Goal: Transaction & Acquisition: Book appointment/travel/reservation

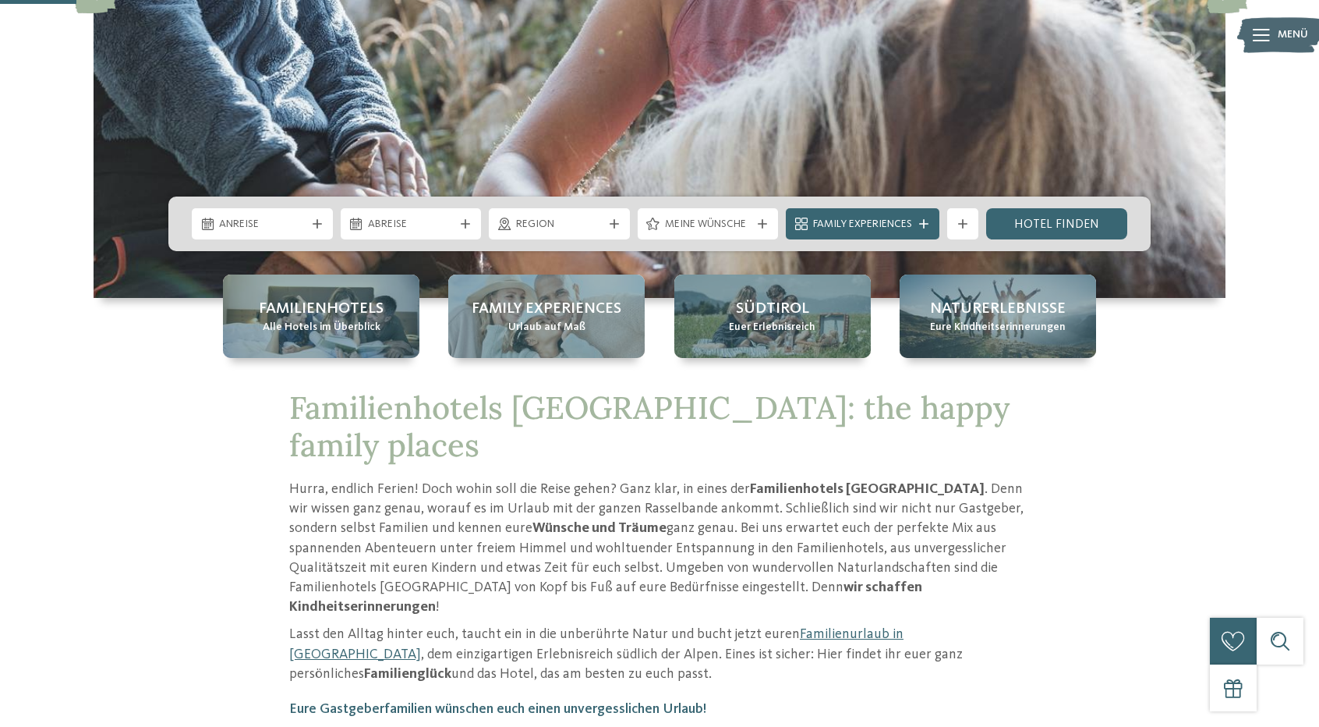
drag, startPoint x: 323, startPoint y: 316, endPoint x: 416, endPoint y: 359, distance: 102.9
click at [323, 316] on span "Familienhotels" at bounding box center [321, 309] width 125 height 22
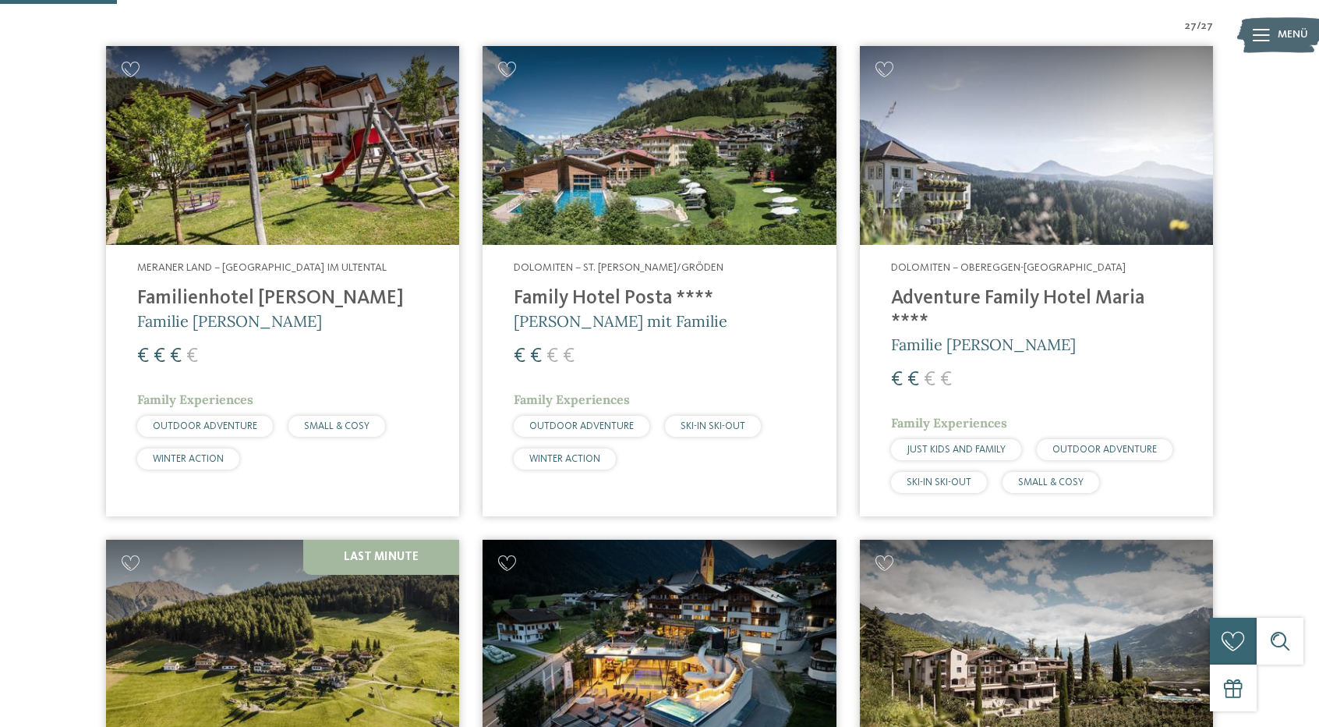
scroll to position [234, 0]
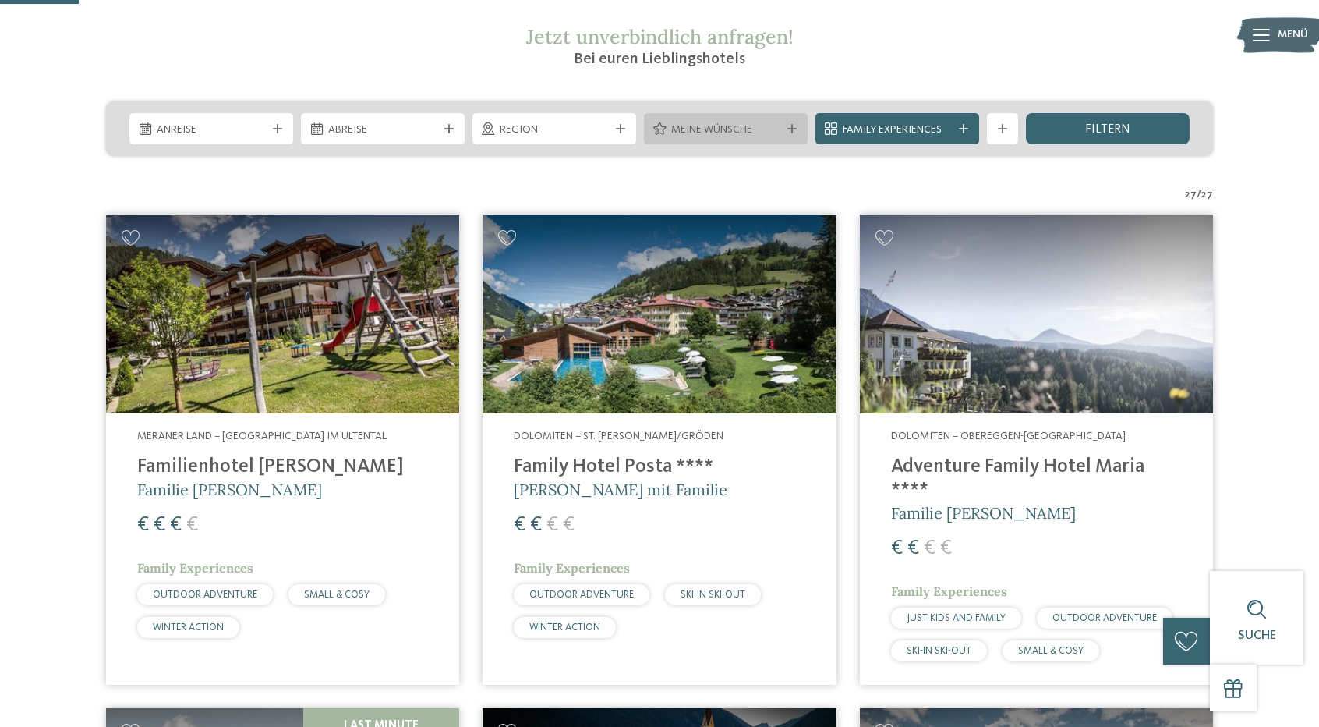
scroll to position [0, 0]
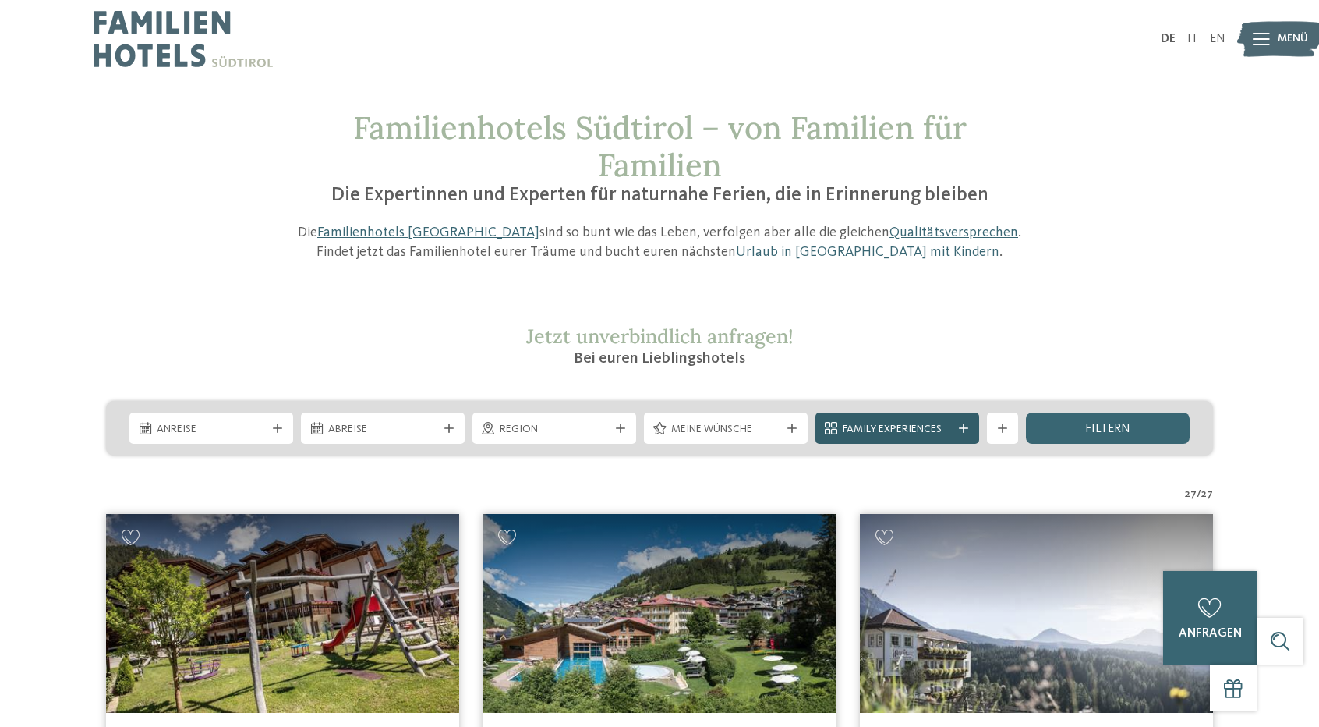
click at [968, 427] on div at bounding box center [964, 427] width 16 height 9
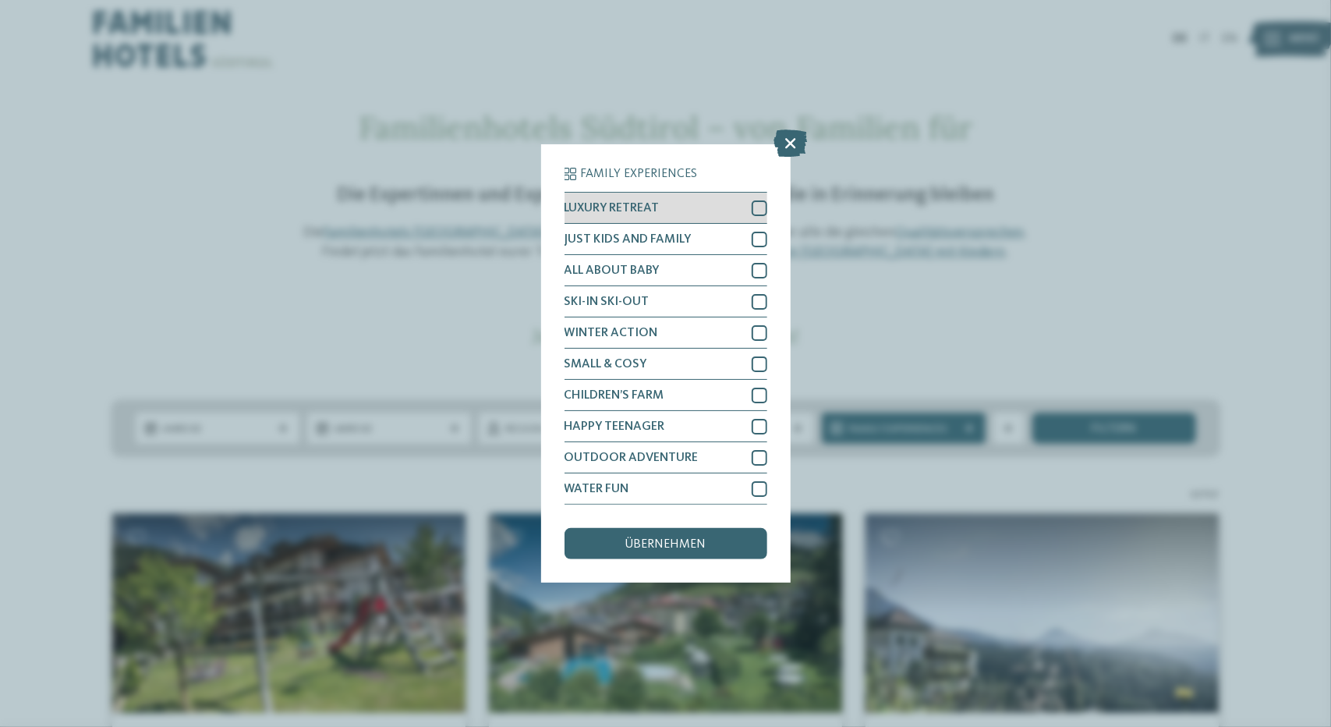
click at [762, 204] on div at bounding box center [760, 208] width 16 height 16
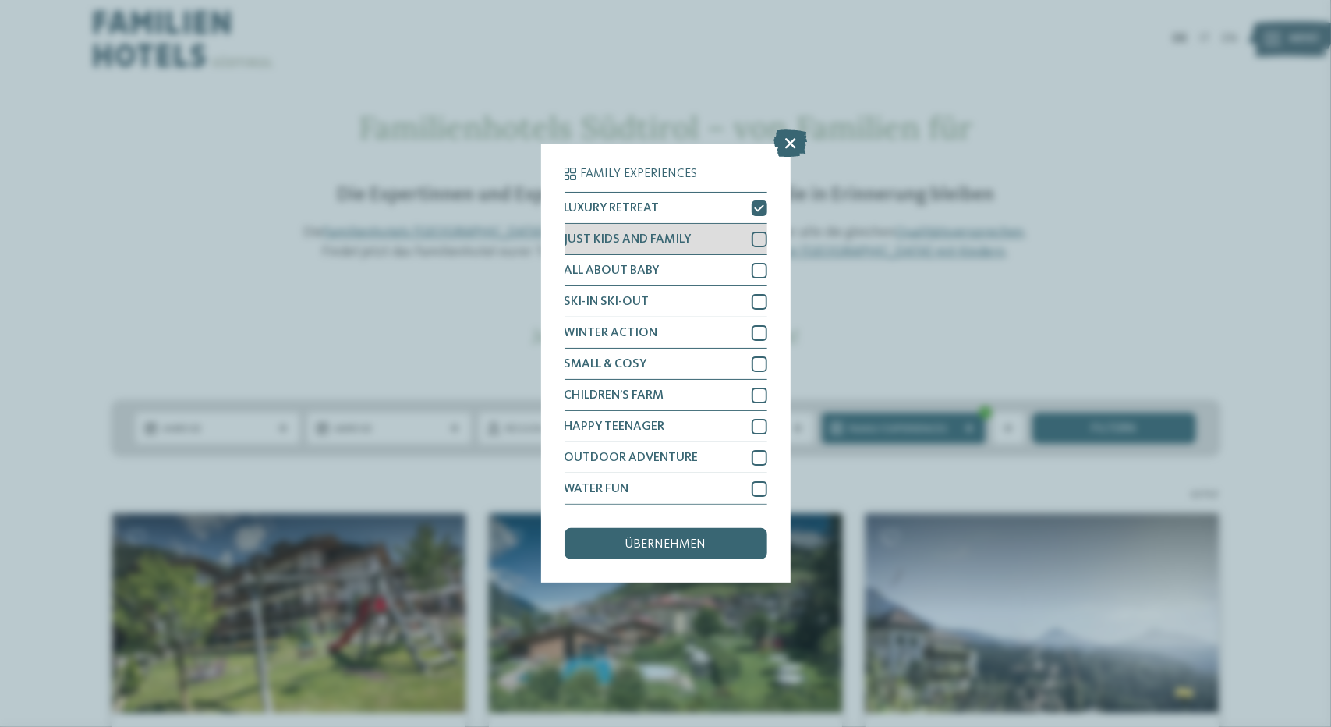
click at [761, 238] on div at bounding box center [760, 240] width 16 height 16
click at [669, 535] on div "übernehmen" at bounding box center [666, 543] width 203 height 31
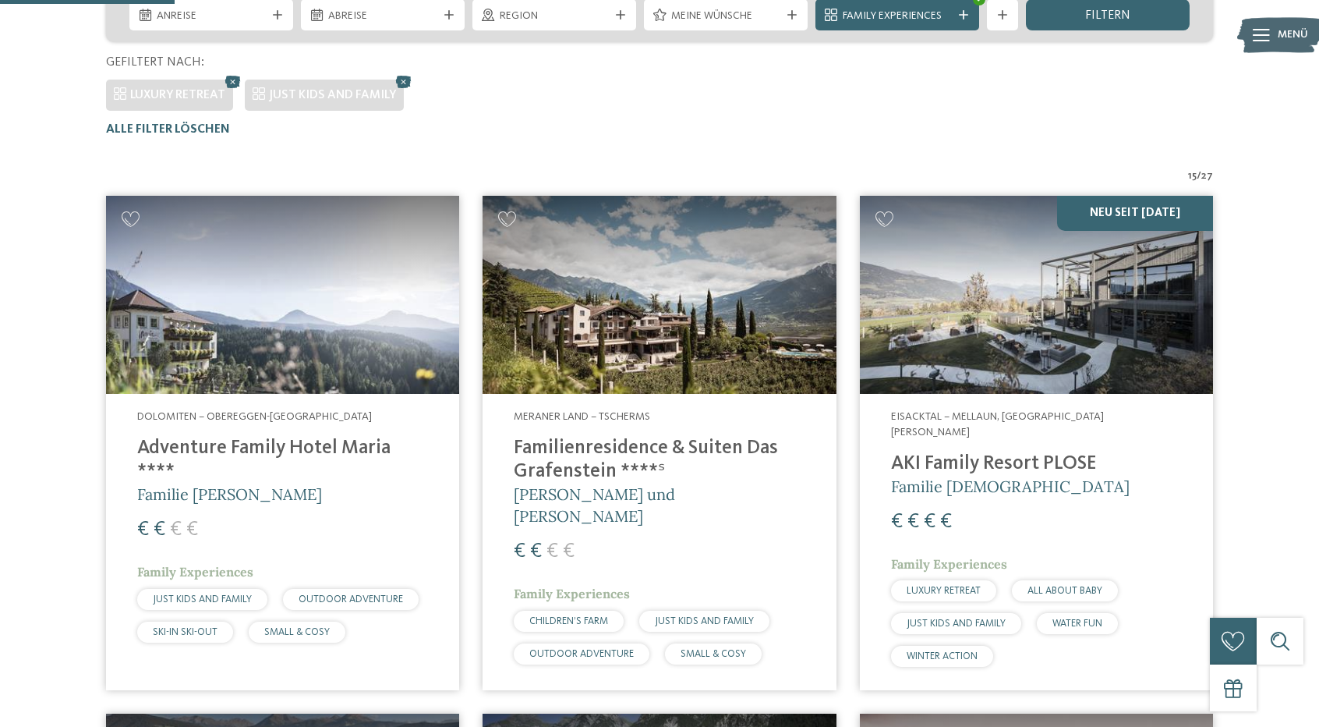
scroll to position [277, 0]
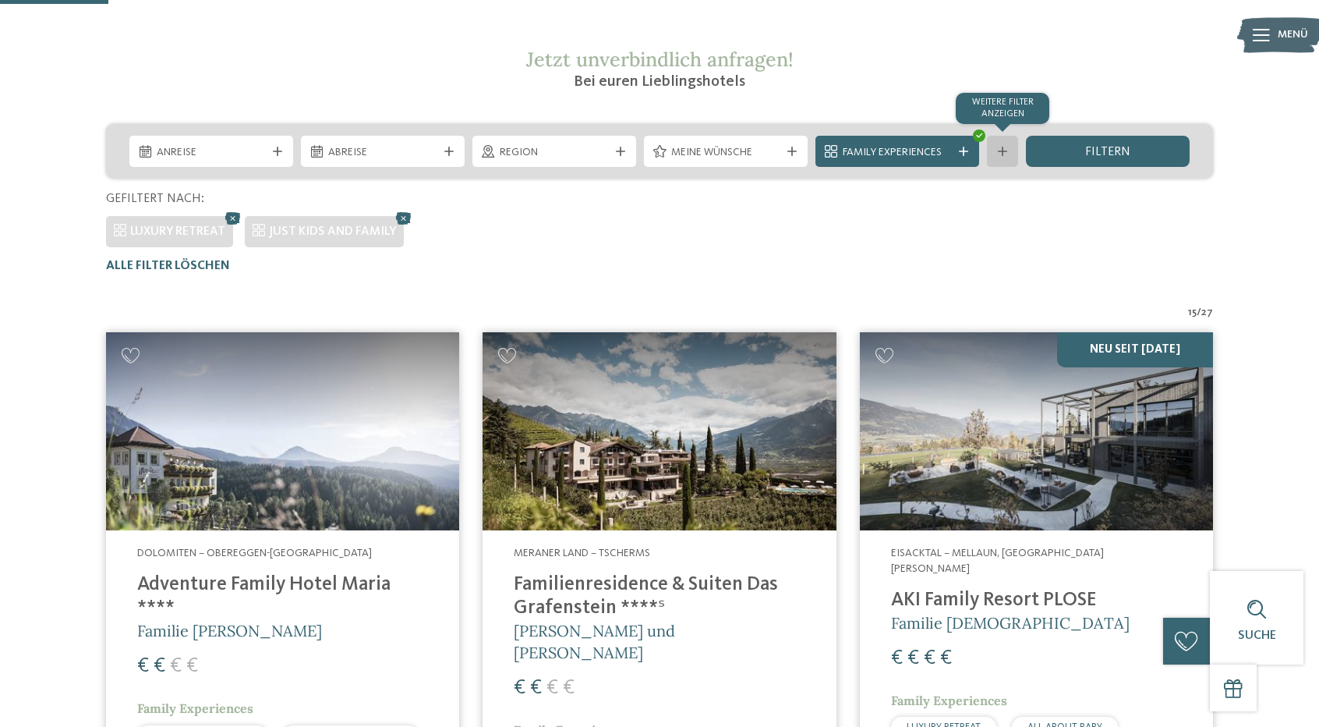
click at [1017, 152] on div "Weitere Filter anzeigen" at bounding box center [1002, 151] width 31 height 31
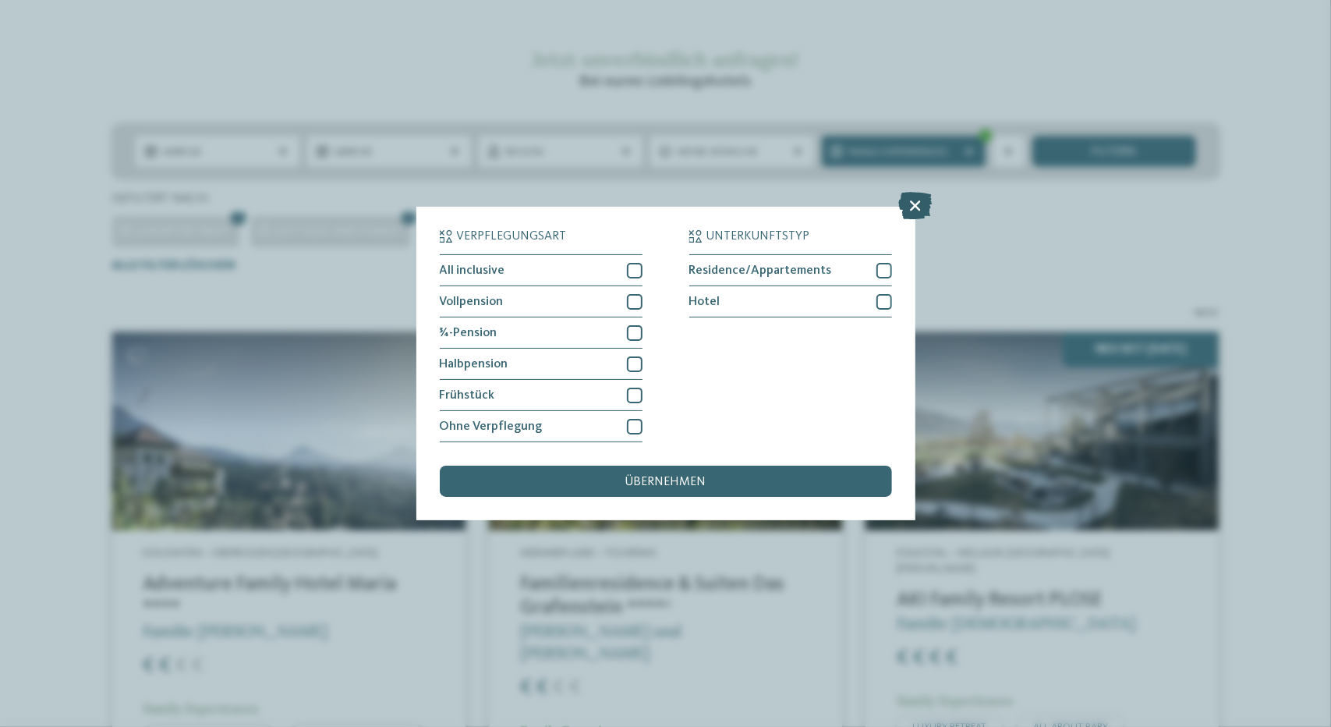
click at [916, 200] on icon at bounding box center [915, 206] width 34 height 27
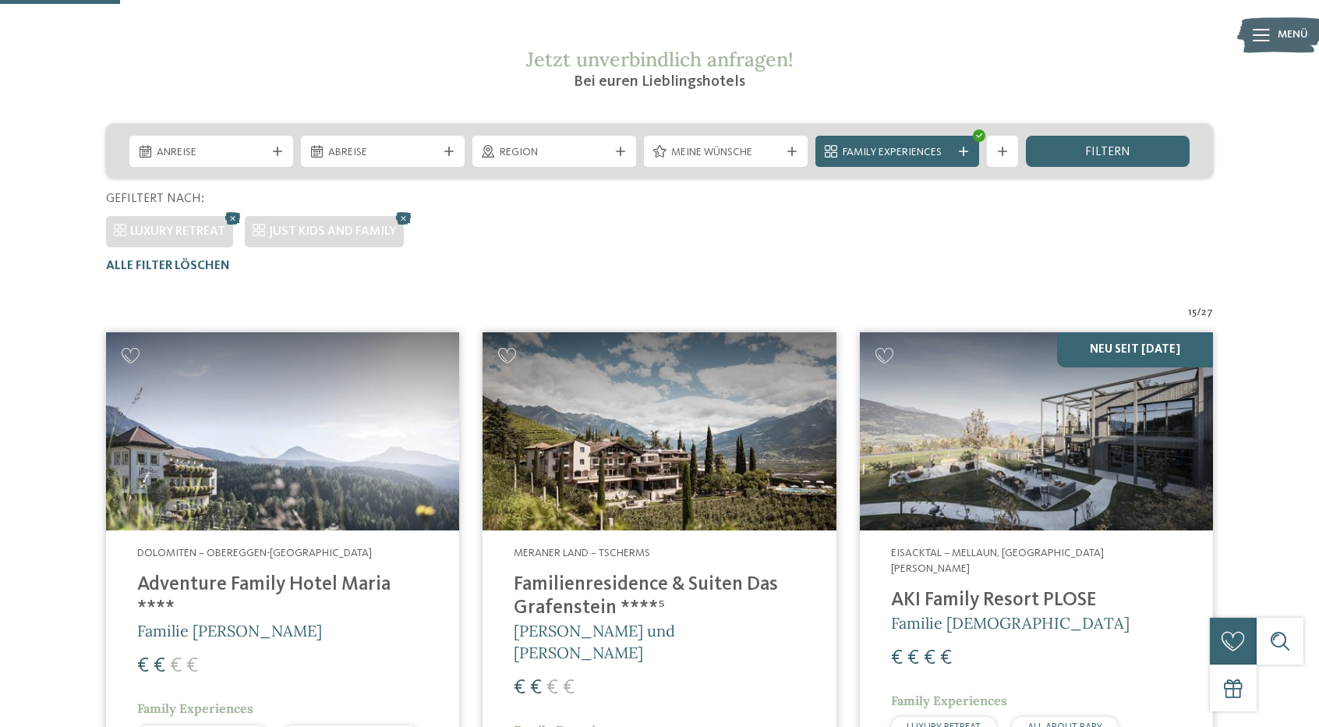
scroll to position [355, 0]
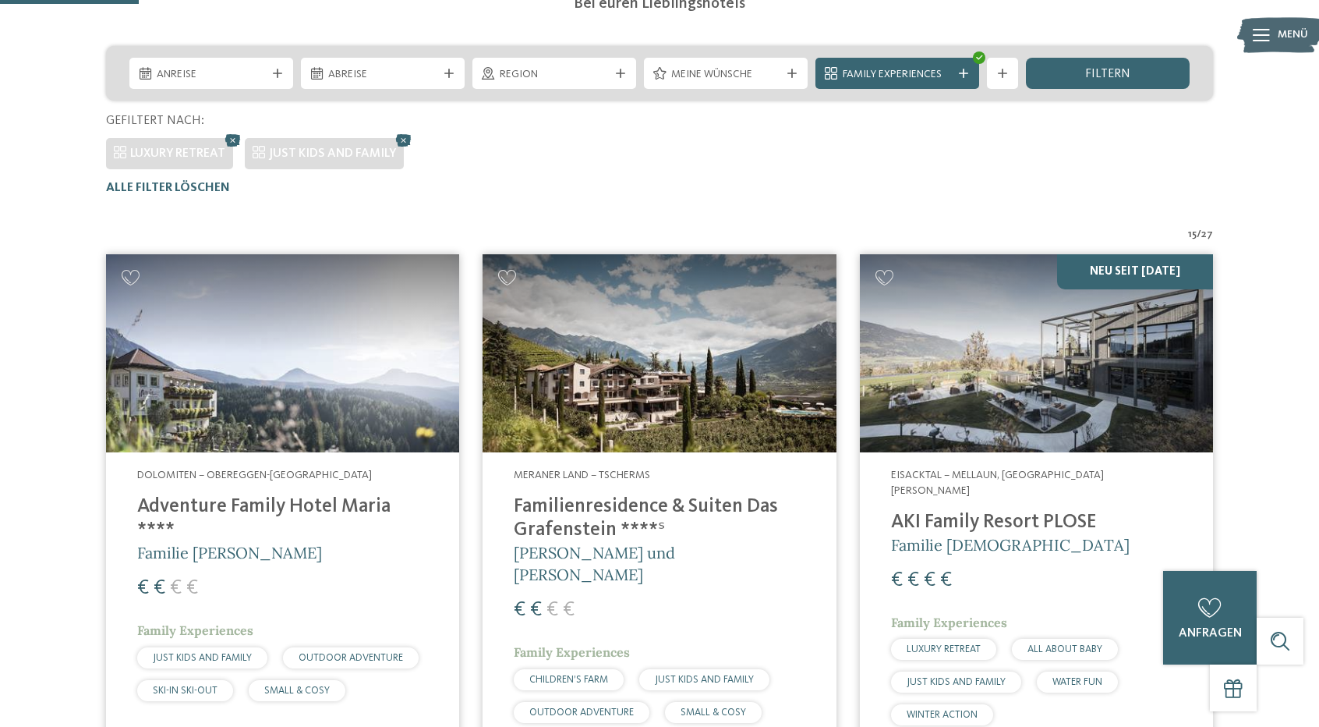
click at [1036, 358] on img at bounding box center [1036, 353] width 353 height 199
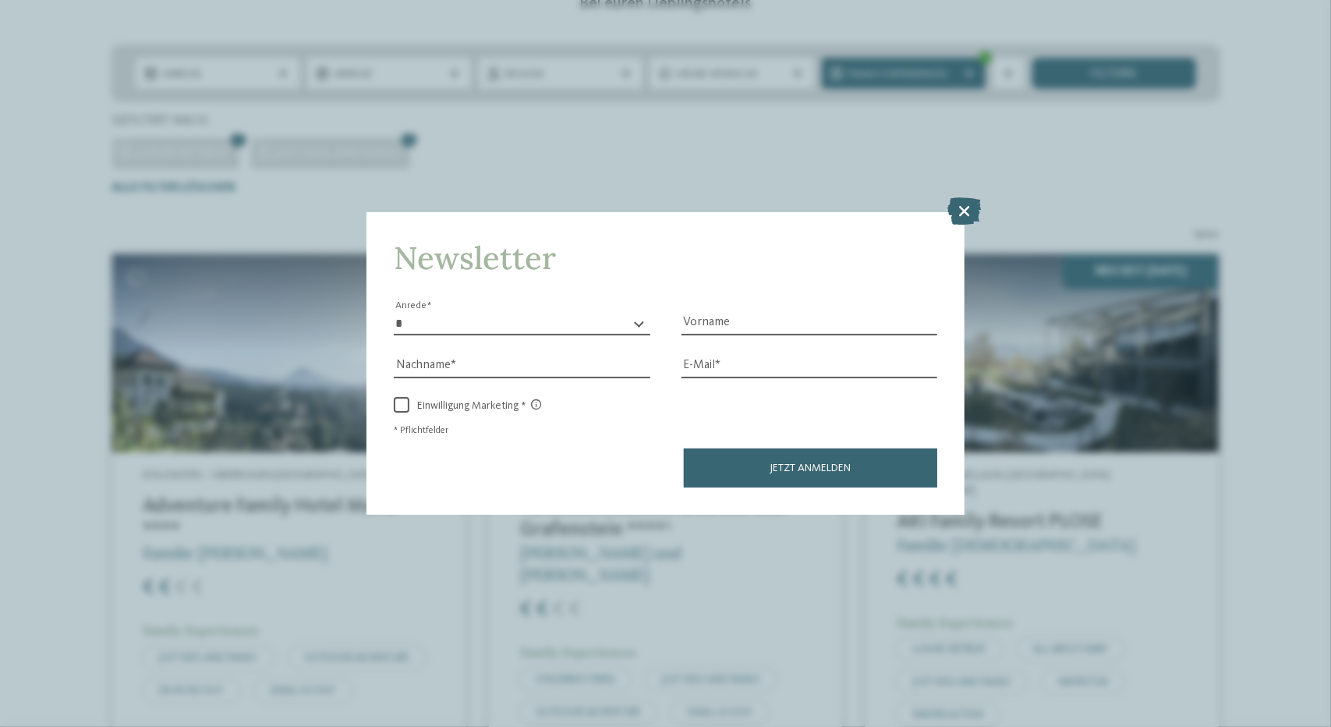
click at [712, 122] on div "Newsletter * **** **** ******* ****** Anrede Vorname Nachname Link" at bounding box center [665, 363] width 1331 height 727
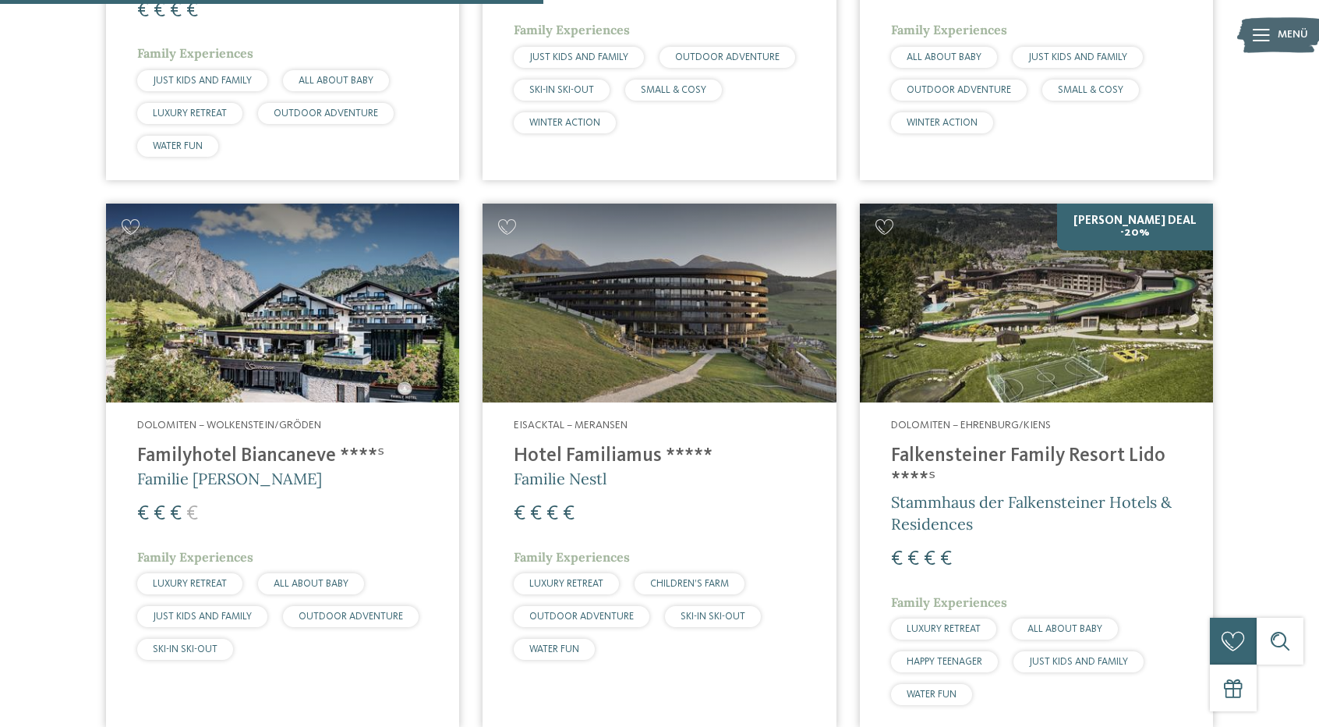
scroll to position [1524, 0]
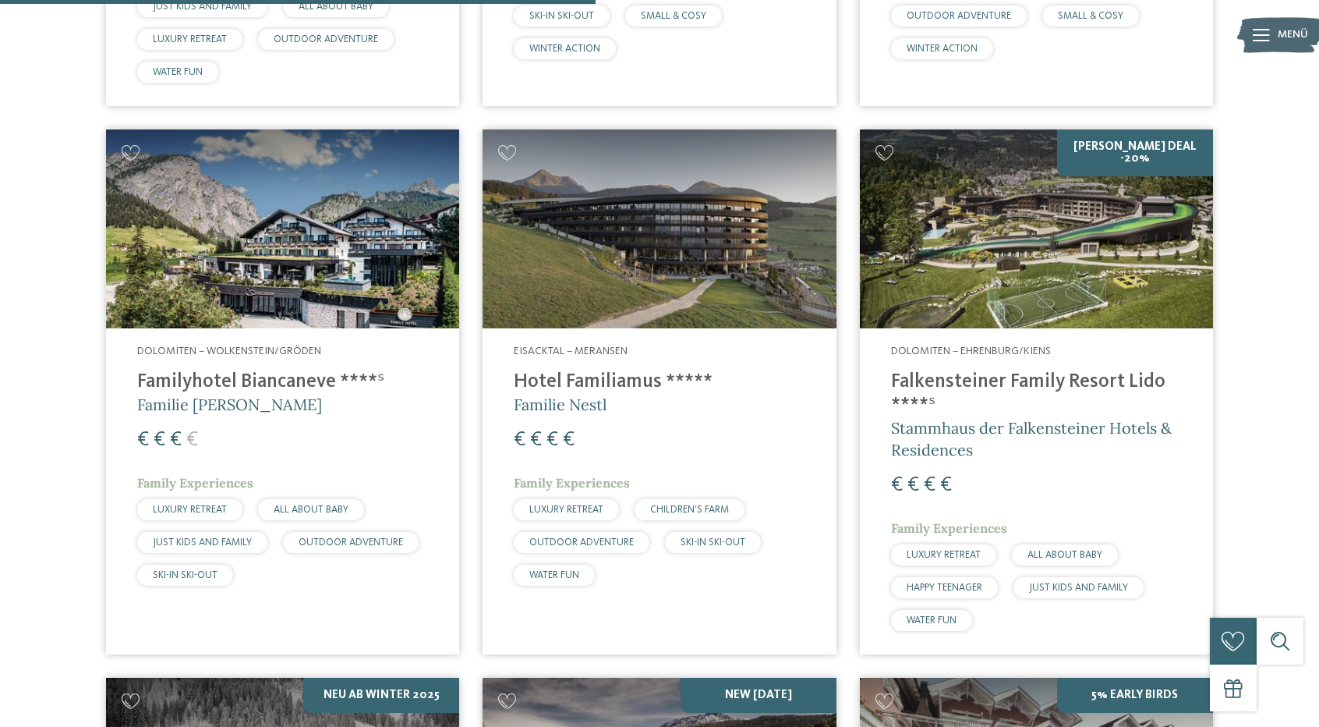
click at [22, 293] on div "15 / 27 Dolomiten – Obereggen-Deutschnofen Adventure Family Hotel Maria **** Fa…" at bounding box center [659, 383] width 1294 height 2653
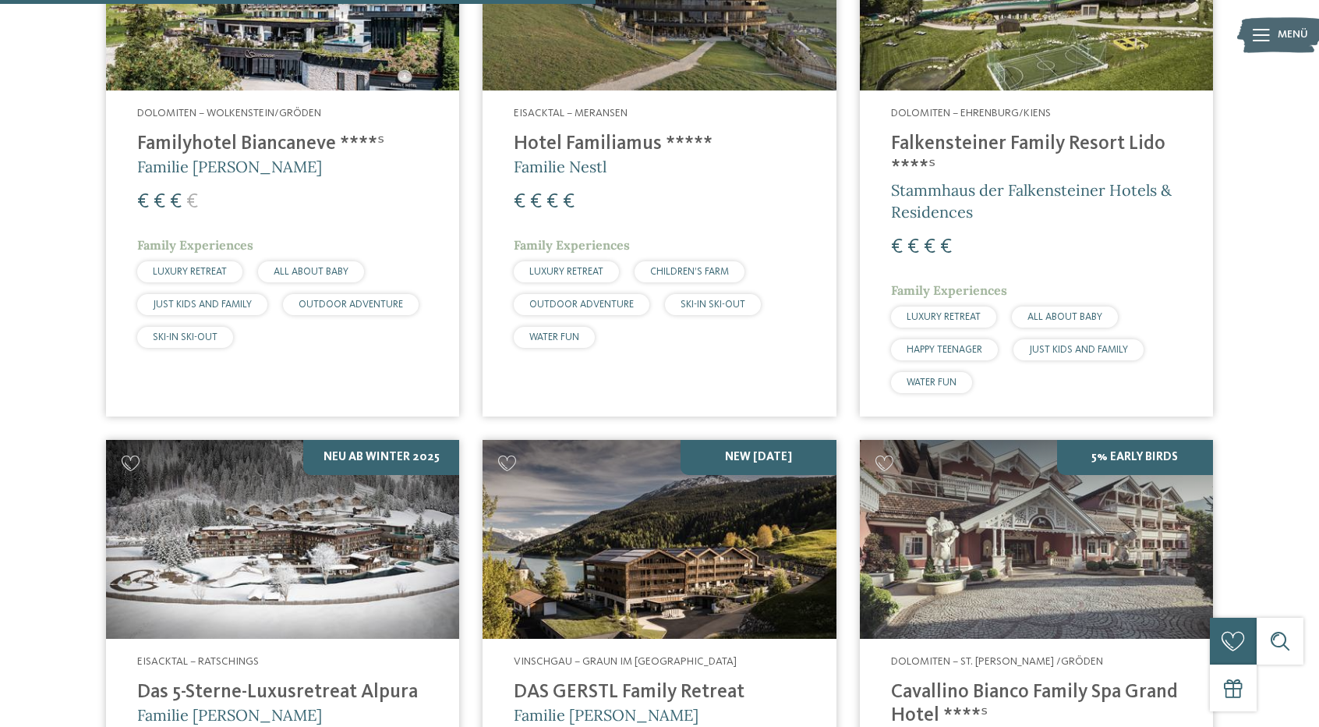
scroll to position [1992, 0]
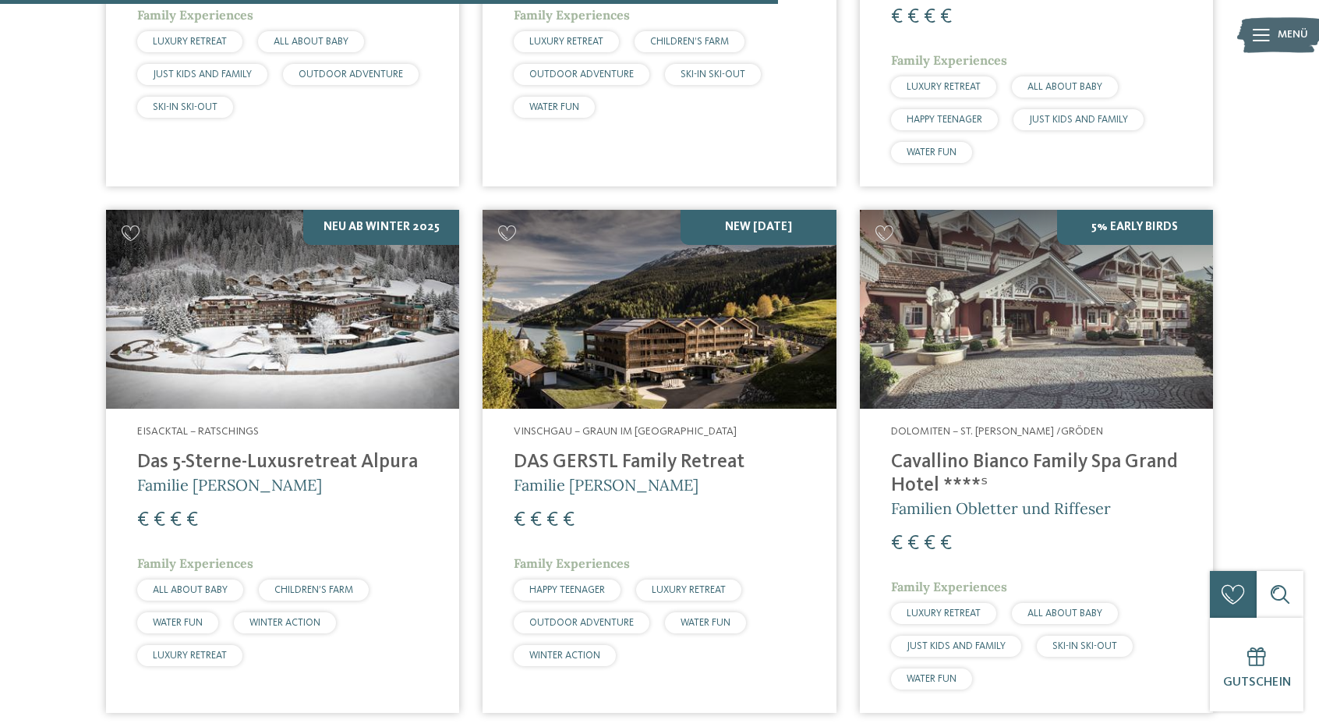
click at [316, 327] on img at bounding box center [282, 309] width 353 height 199
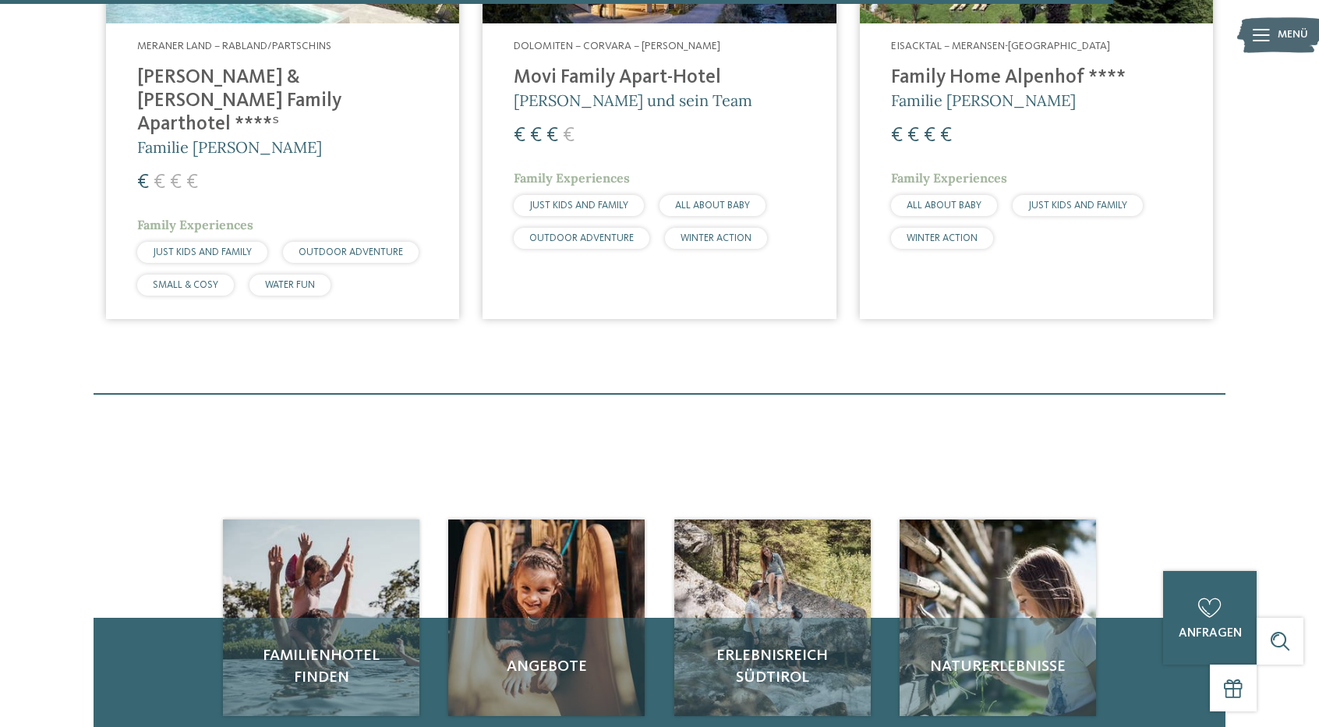
scroll to position [2850, 0]
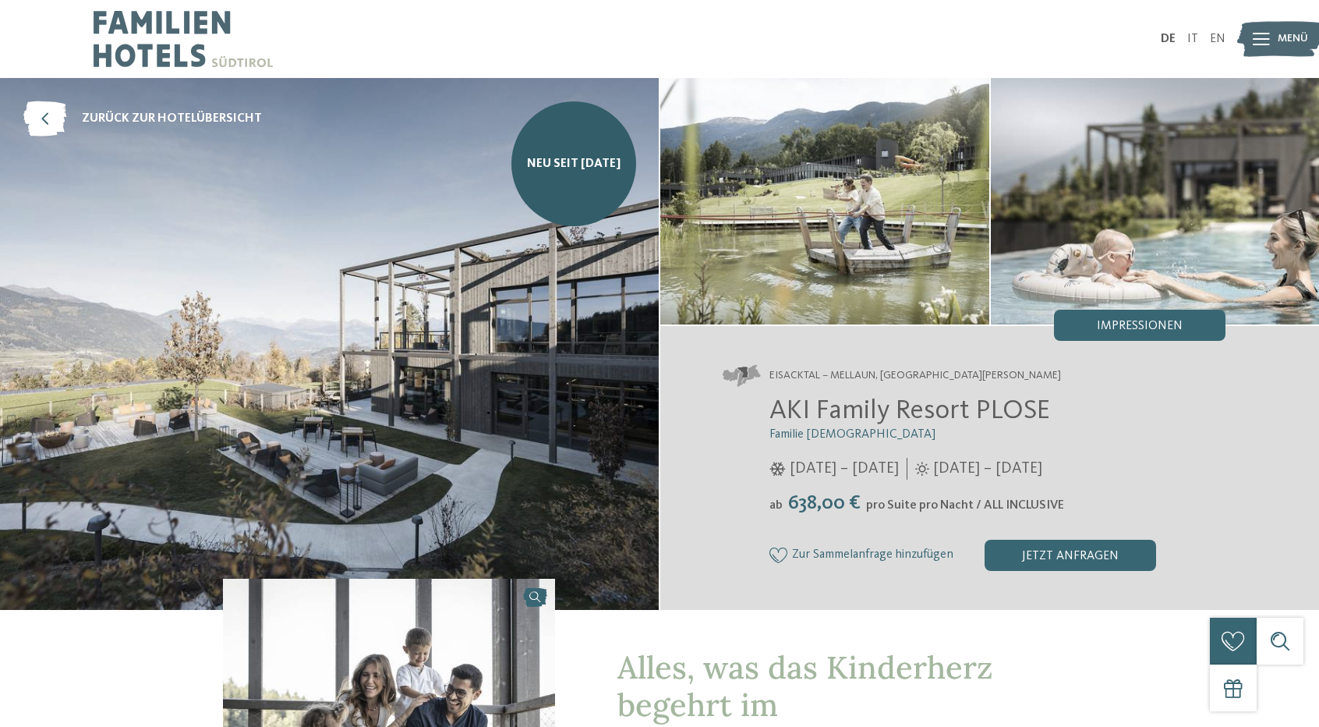
click at [826, 408] on span "AKI Family Resort PLOSE" at bounding box center [910, 410] width 281 height 27
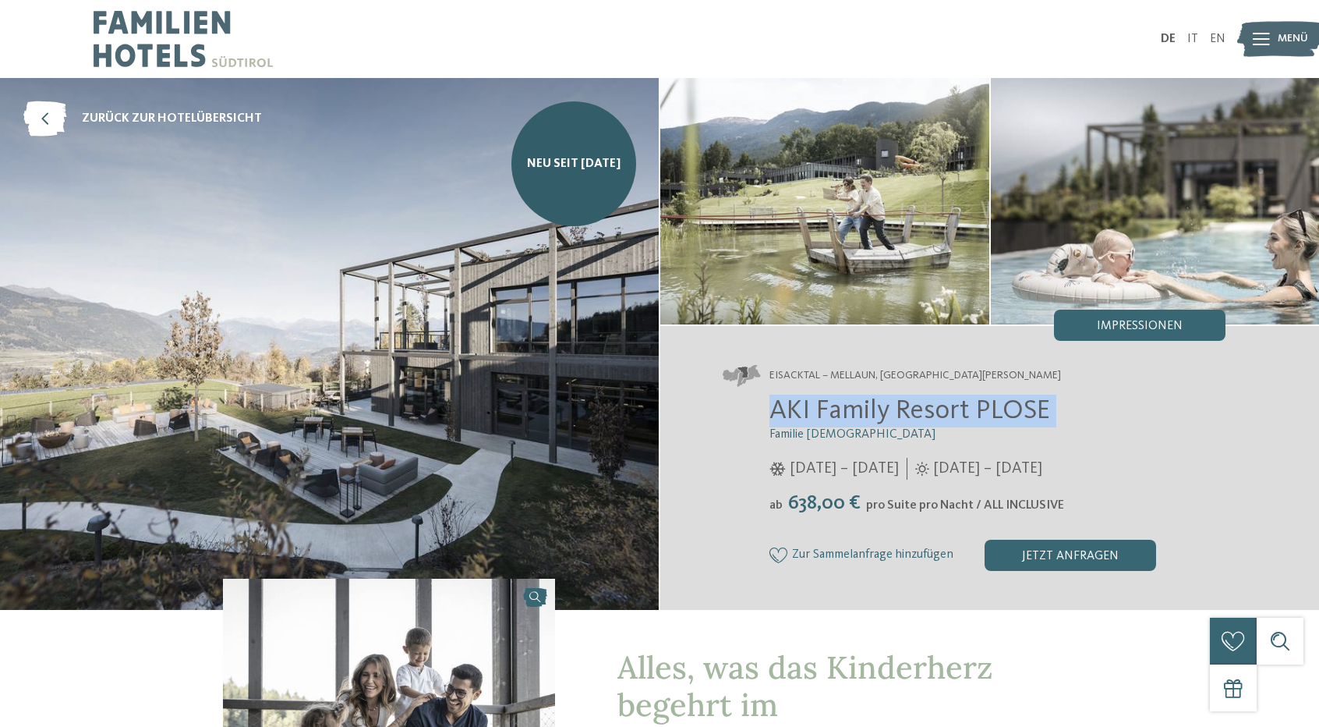
click at [826, 408] on span "AKI Family Resort PLOSE" at bounding box center [910, 410] width 281 height 27
click at [1009, 411] on span "AKI Family Resort PLOSE" at bounding box center [910, 410] width 281 height 27
click at [1044, 402] on span "AKI Family Resort PLOSE" at bounding box center [910, 410] width 281 height 27
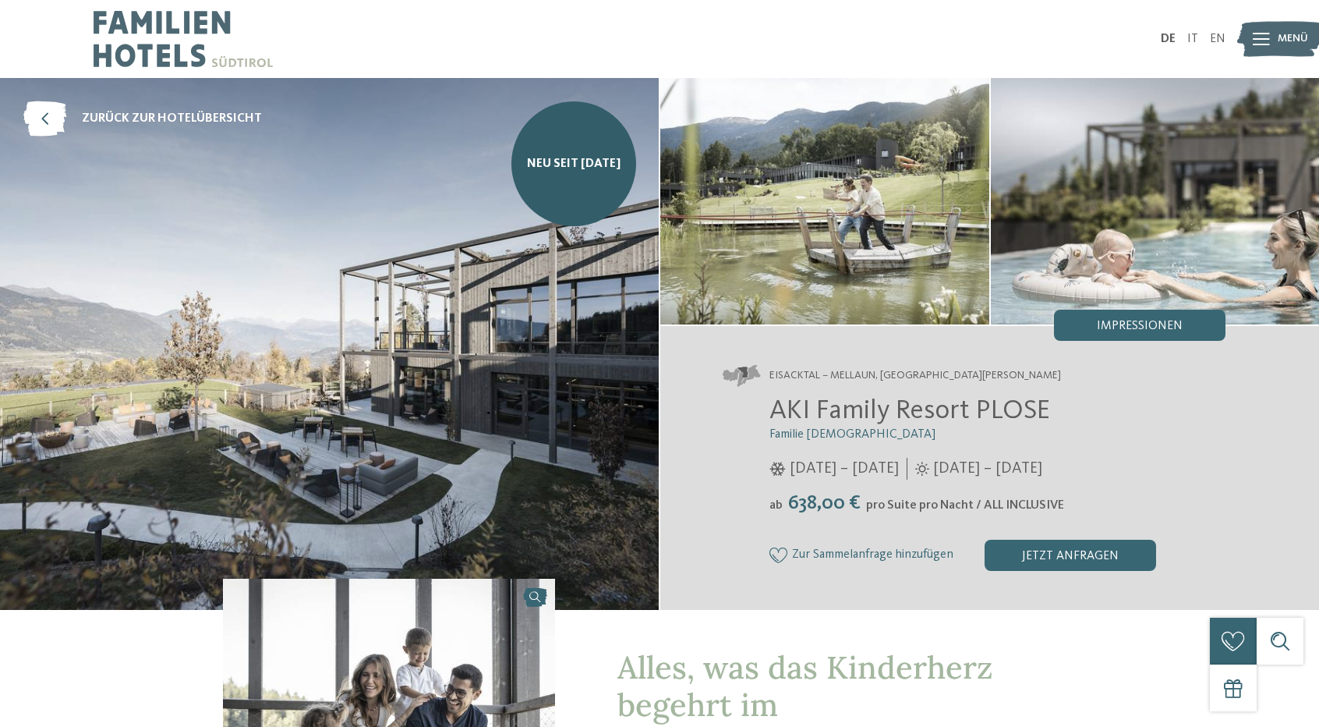
click at [889, 408] on span "AKI Family Resort PLOSE" at bounding box center [910, 410] width 281 height 27
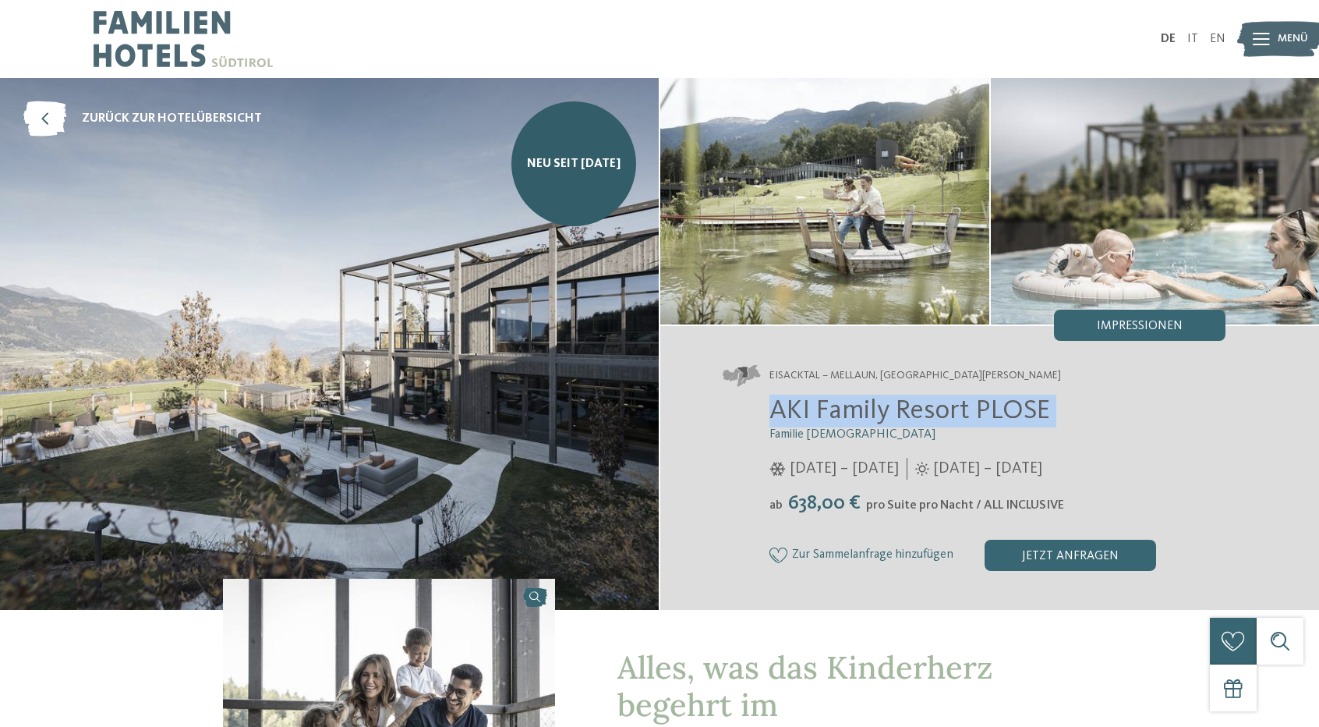
click at [889, 408] on span "AKI Family Resort PLOSE" at bounding box center [910, 410] width 281 height 27
copy div "AKI Family Resort PLOSE"
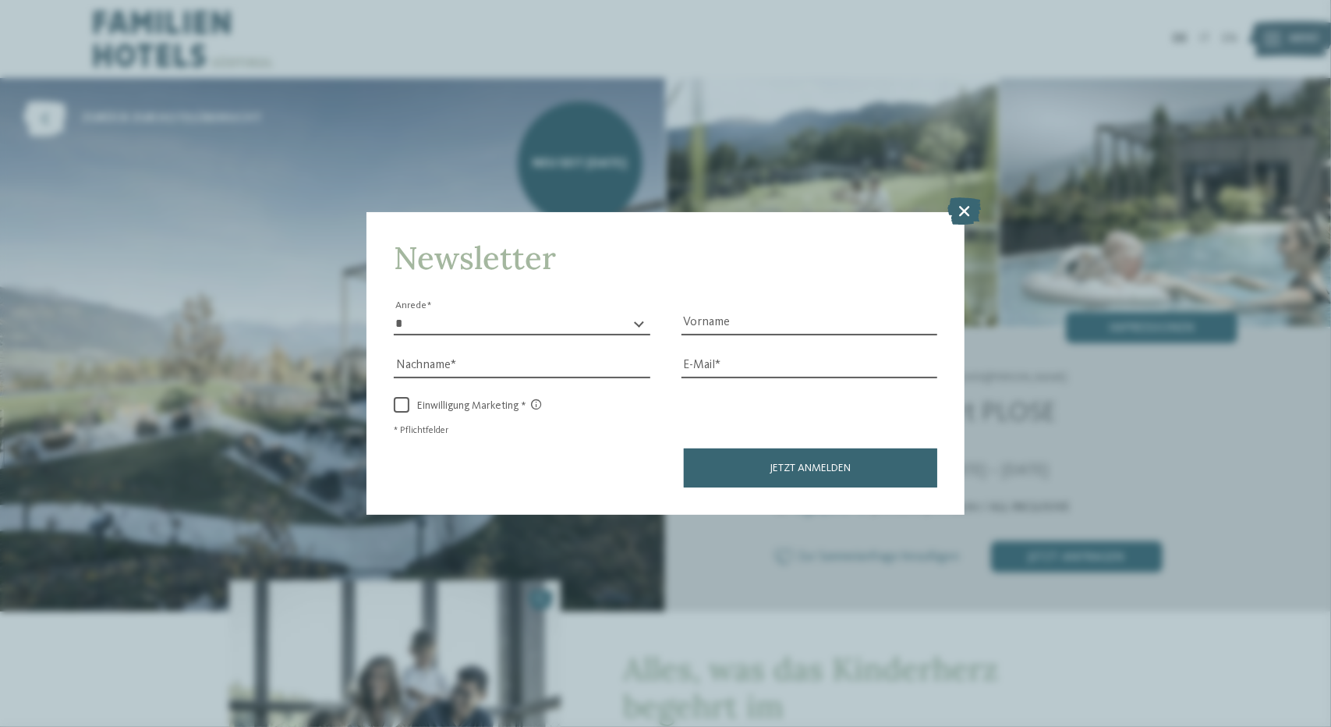
click at [745, 131] on div "Newsletter * **** **** ******* ****** Anrede Vorname Nachname Link" at bounding box center [665, 363] width 1331 height 727
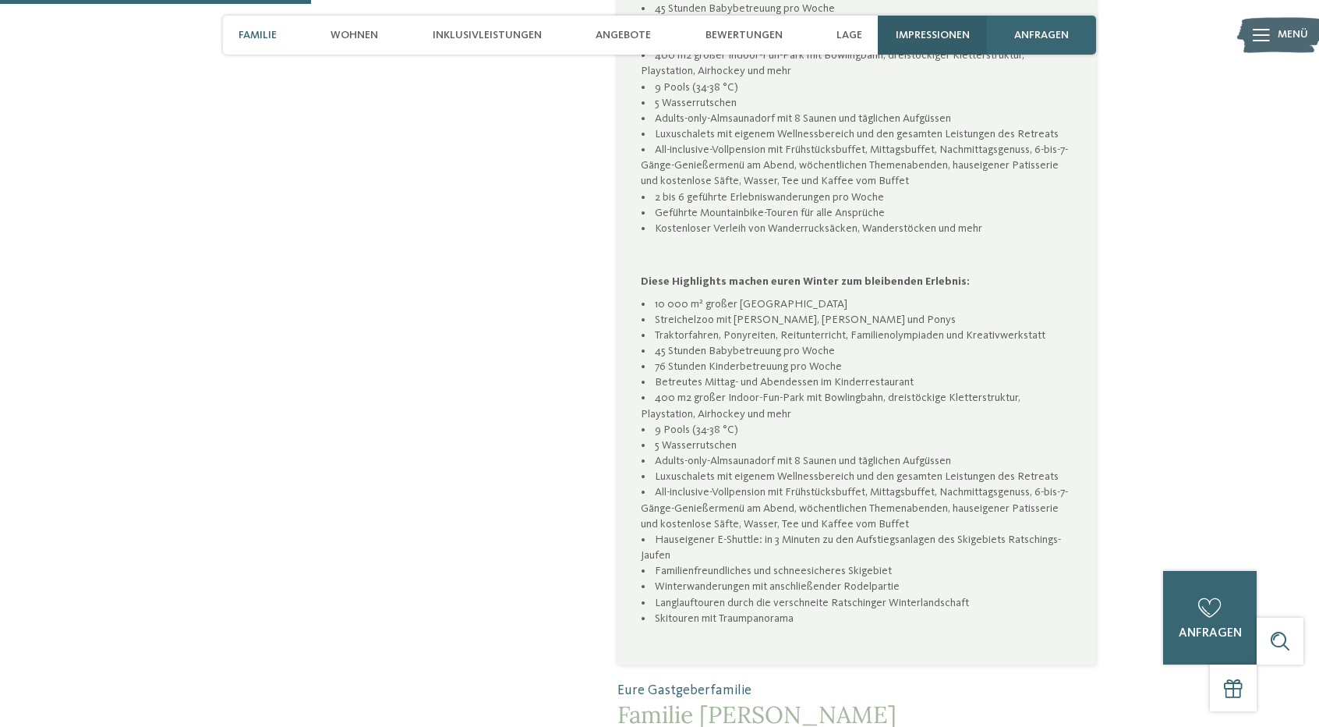
scroll to position [1014, 0]
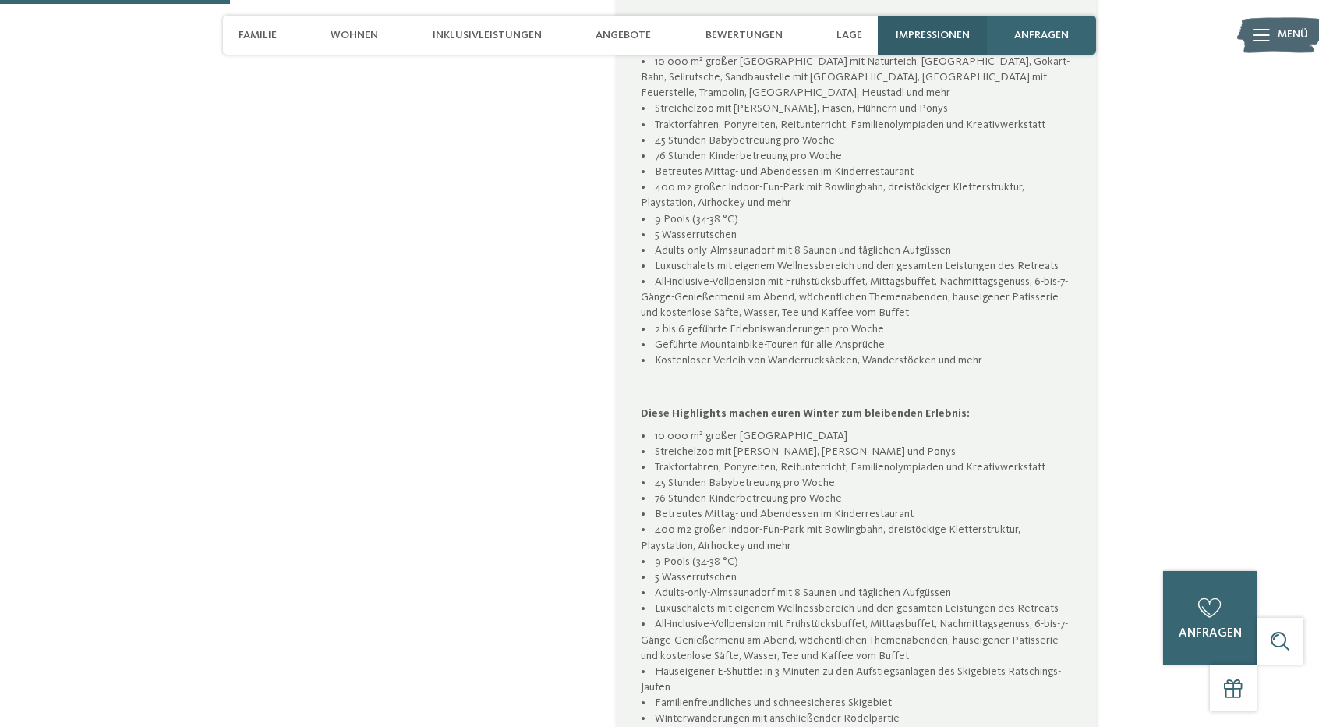
click at [954, 44] on div "Impressionen" at bounding box center [932, 35] width 109 height 39
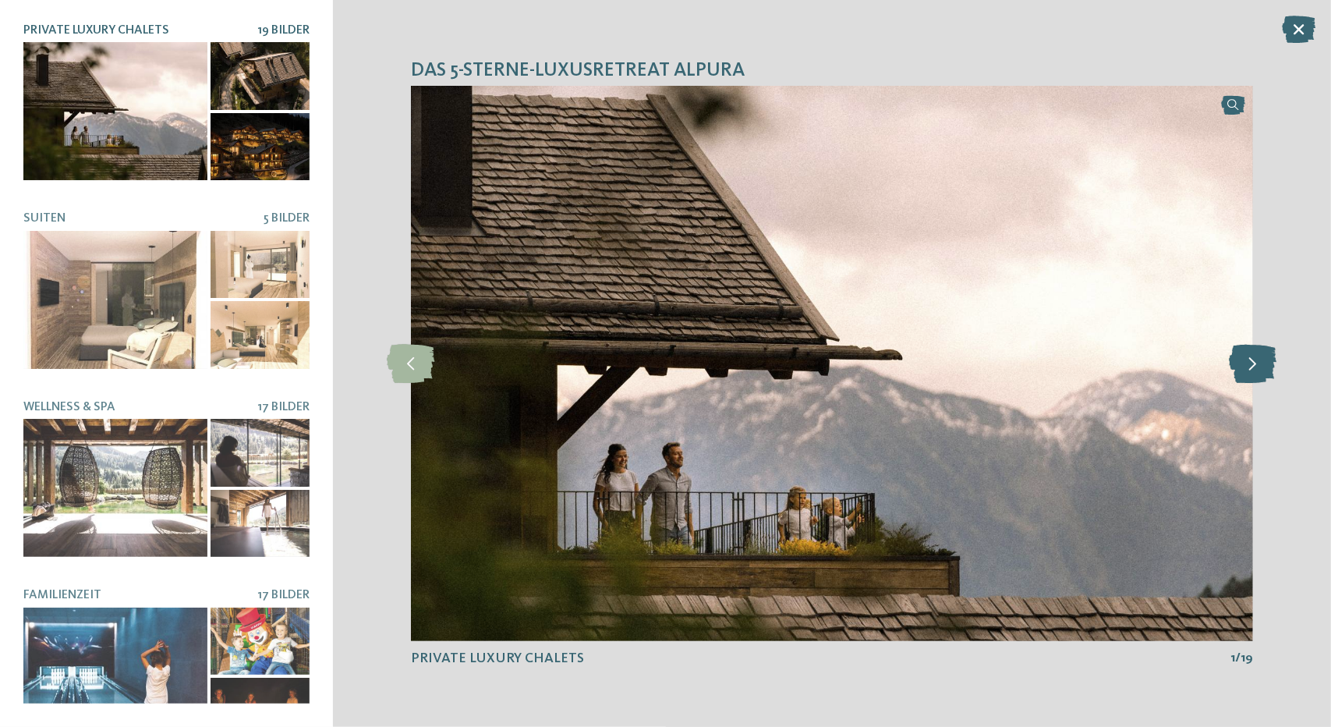
click at [1251, 358] on icon at bounding box center [1254, 363] width 48 height 39
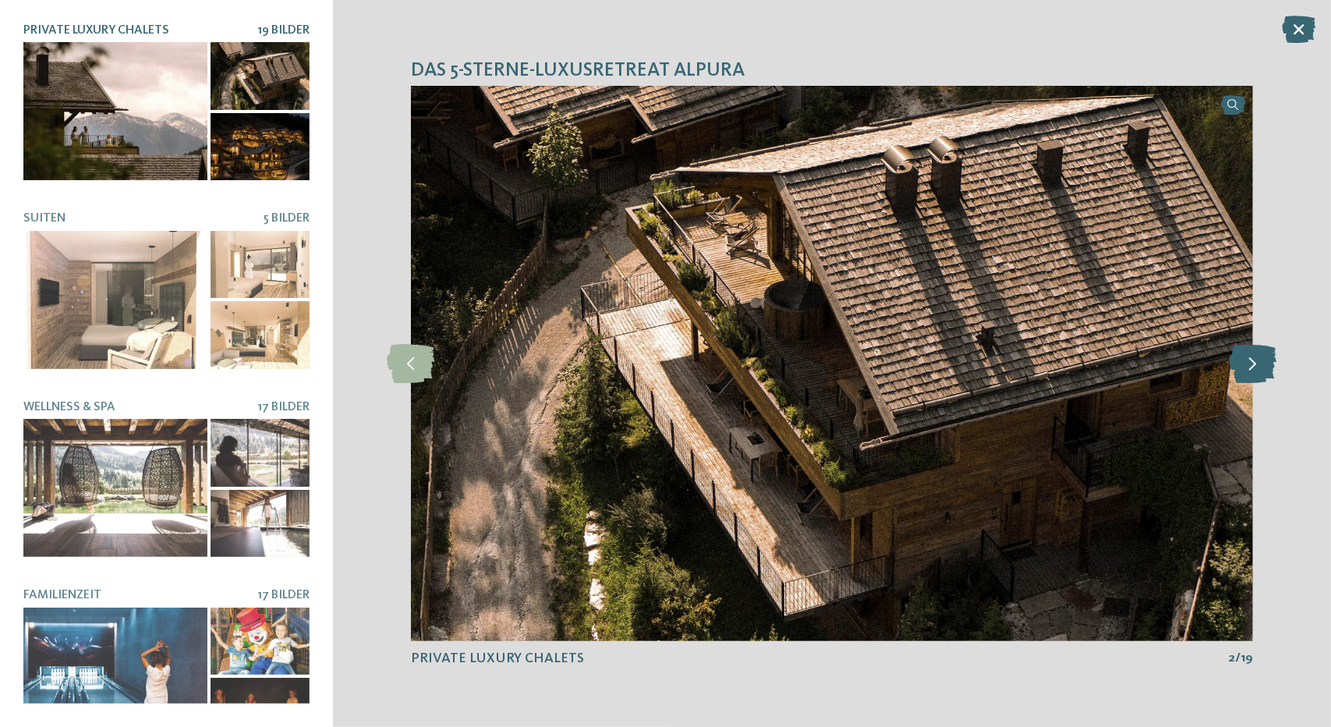
click at [1251, 358] on icon at bounding box center [1254, 363] width 48 height 39
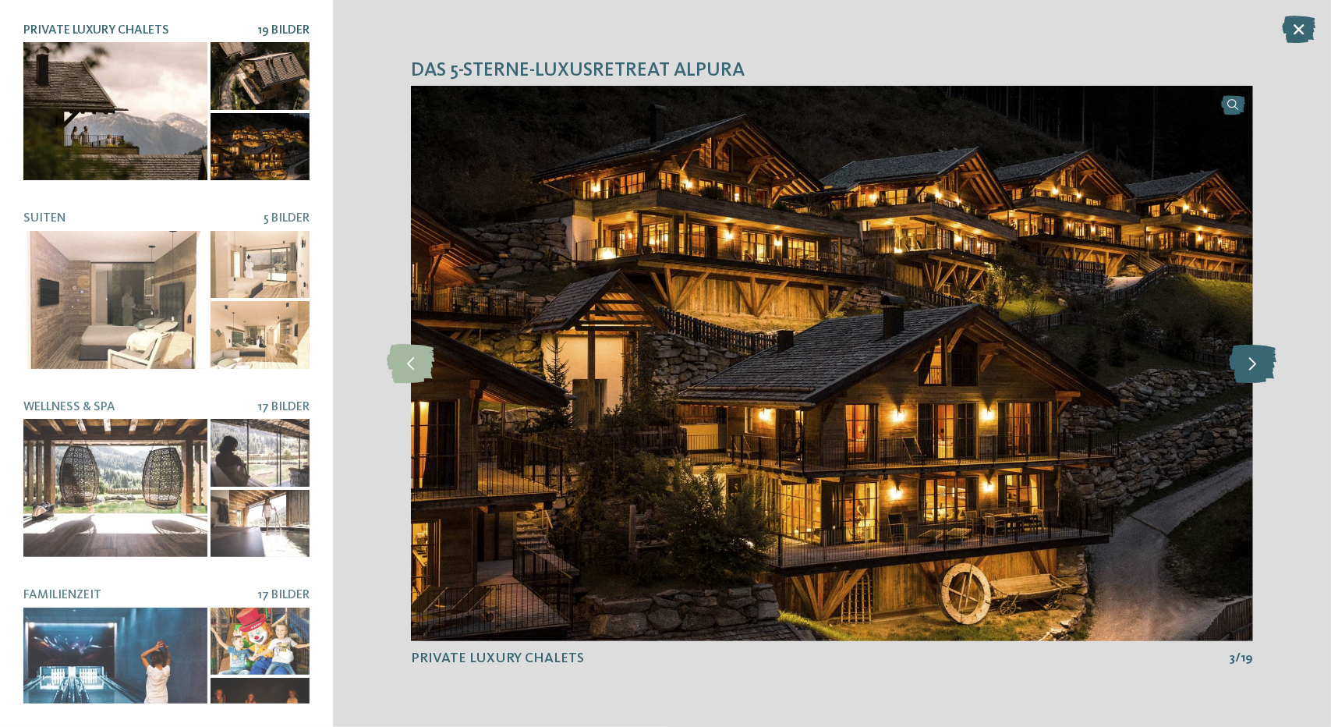
click at [1251, 358] on icon at bounding box center [1254, 363] width 48 height 39
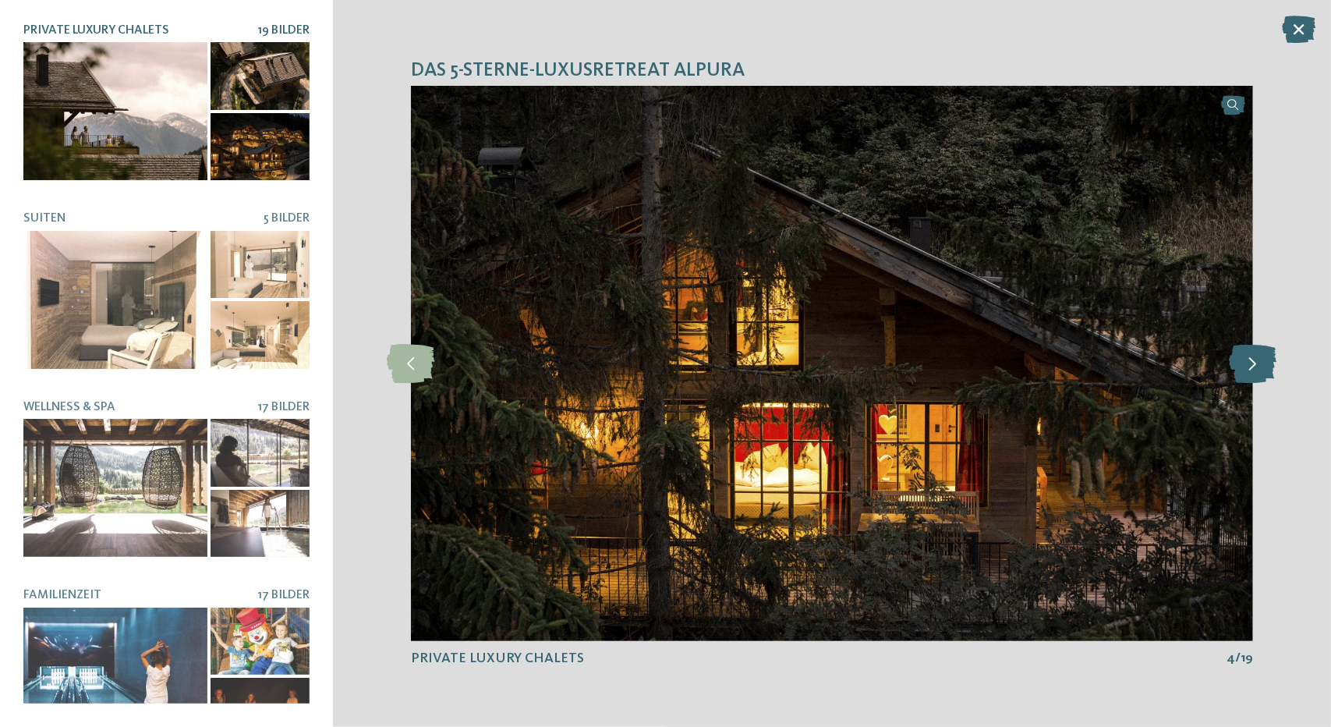
click at [1251, 358] on icon at bounding box center [1254, 363] width 48 height 39
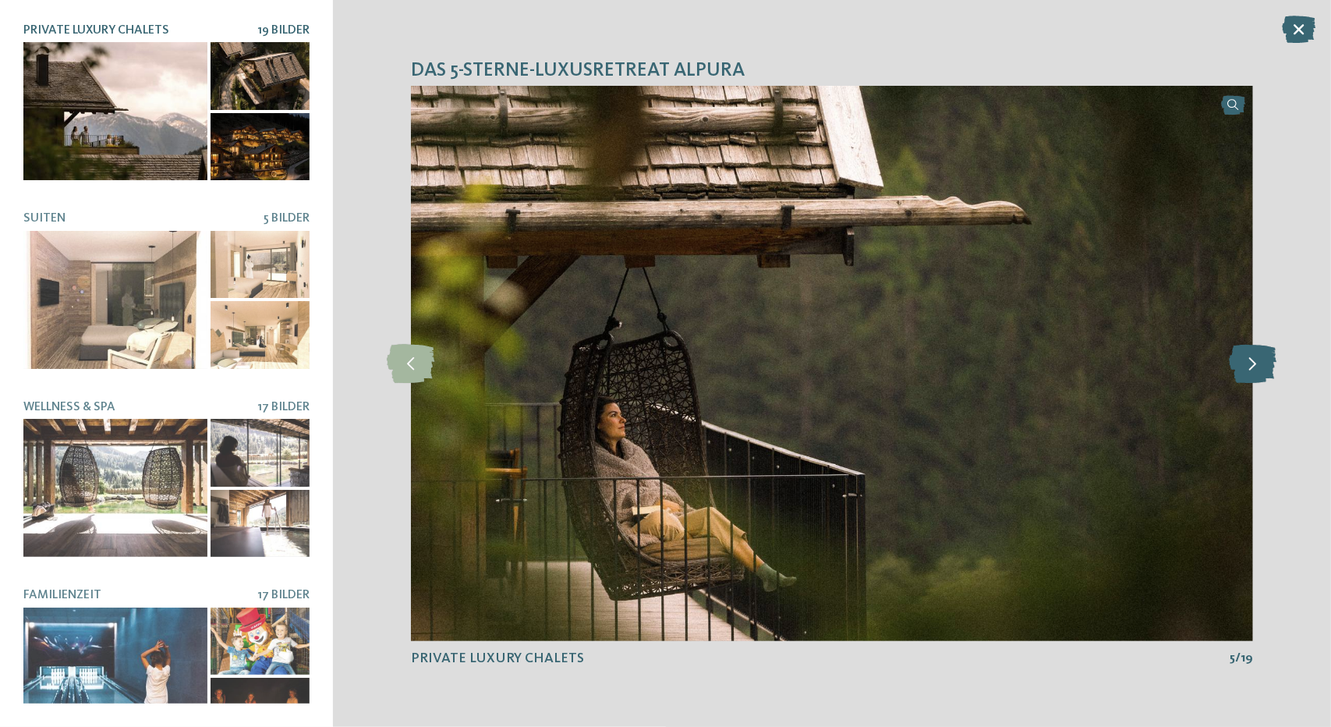
click at [1251, 358] on icon at bounding box center [1254, 363] width 48 height 39
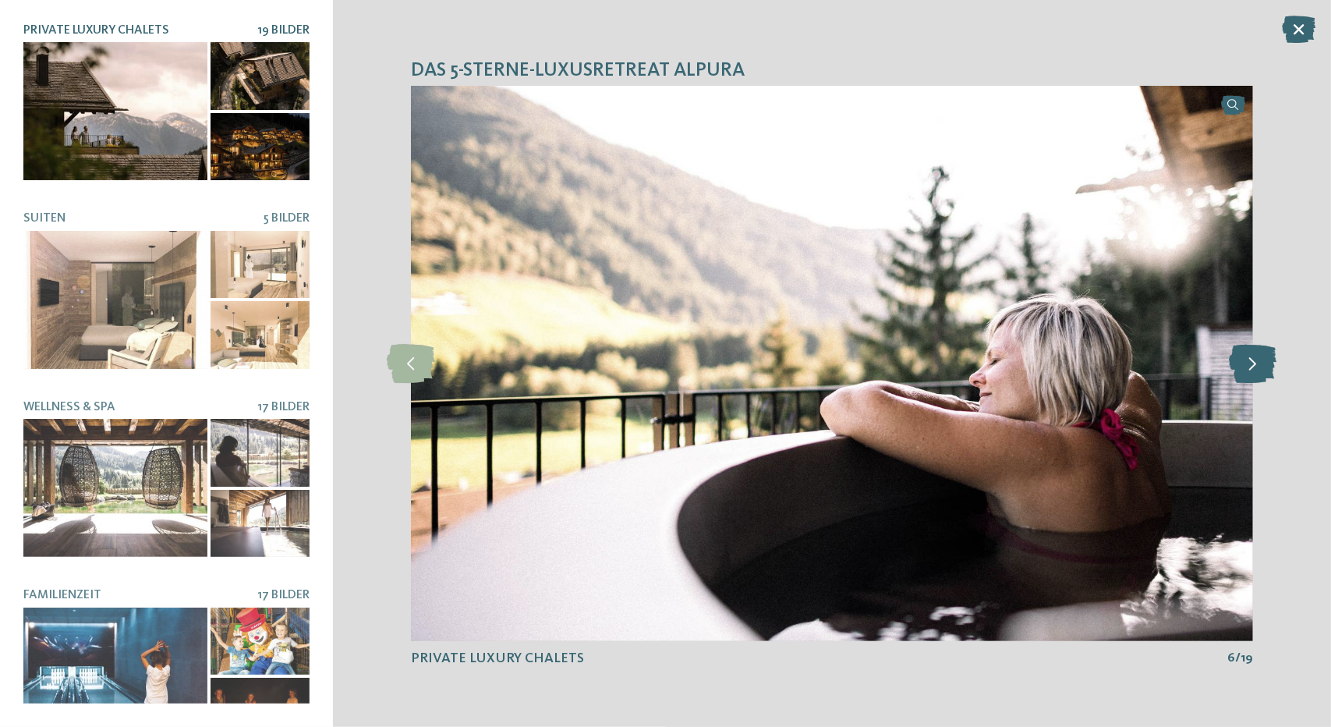
click at [1251, 358] on icon at bounding box center [1254, 363] width 48 height 39
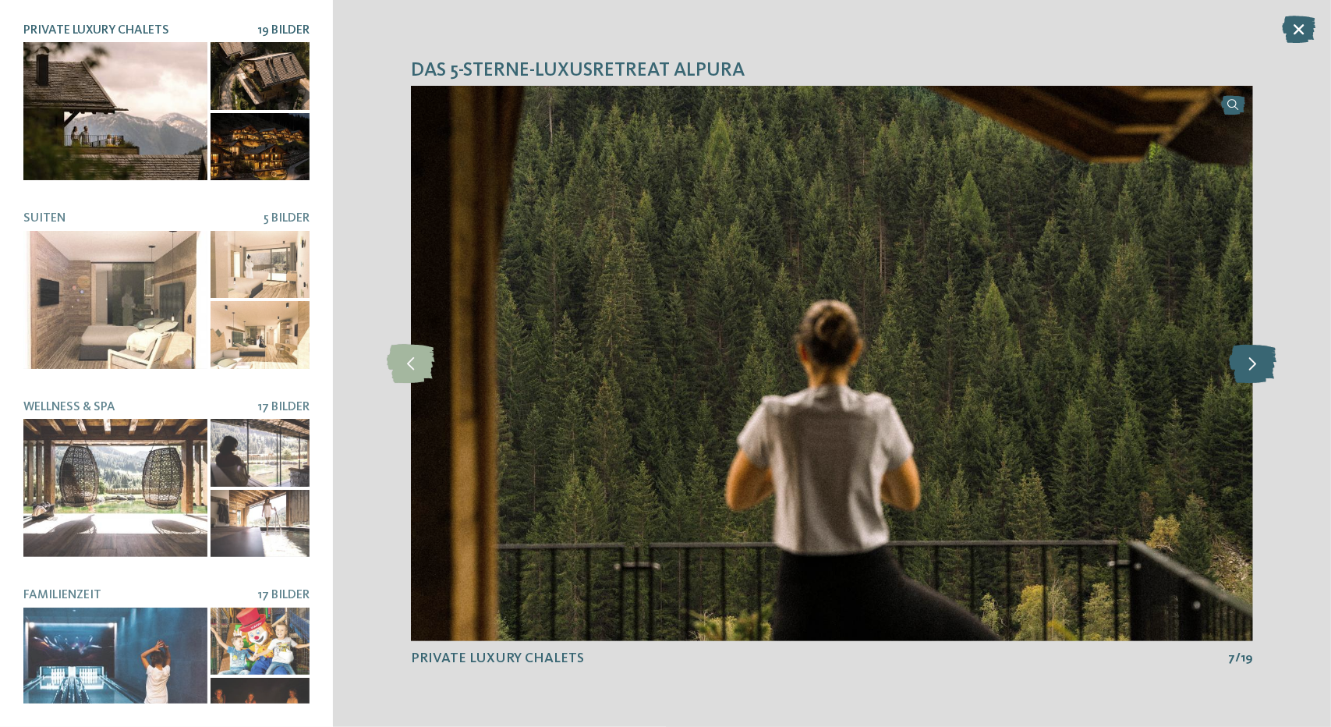
click at [1251, 358] on icon at bounding box center [1254, 363] width 48 height 39
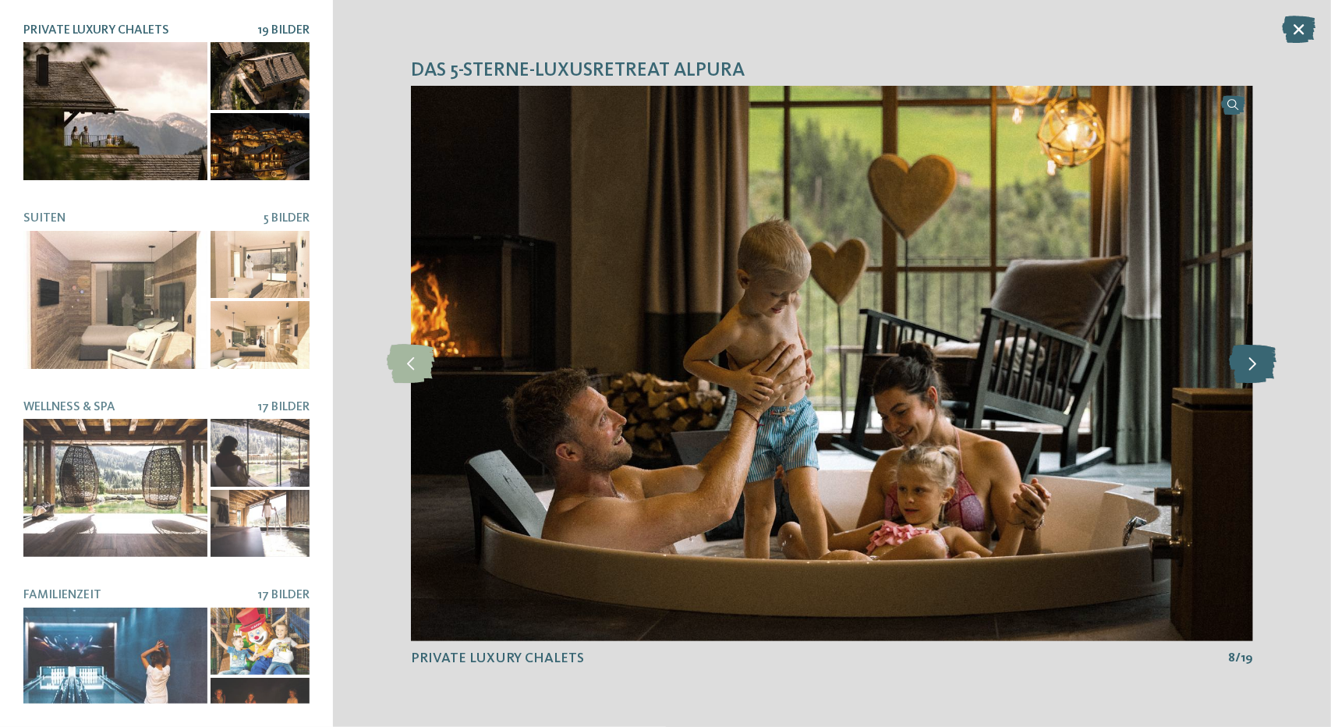
click at [1251, 358] on icon at bounding box center [1254, 363] width 48 height 39
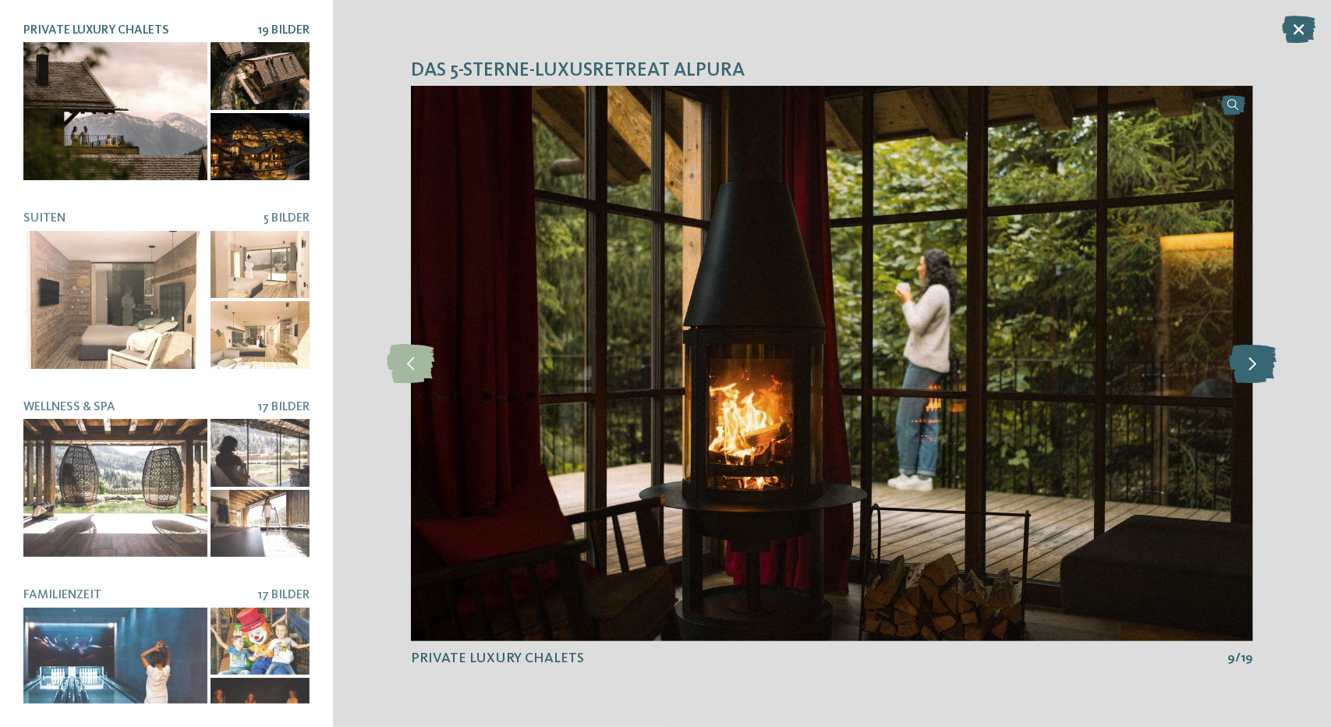
click at [1251, 358] on icon at bounding box center [1254, 363] width 48 height 39
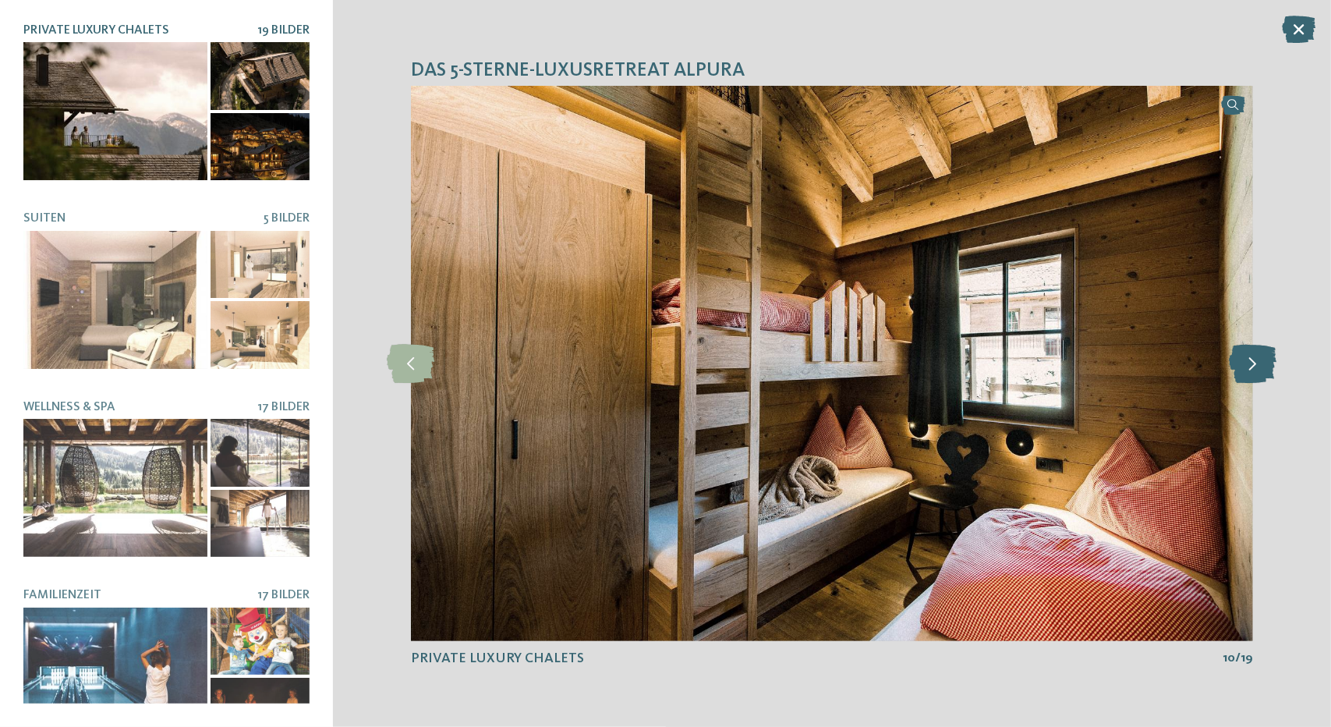
click at [1251, 358] on icon at bounding box center [1254, 363] width 48 height 39
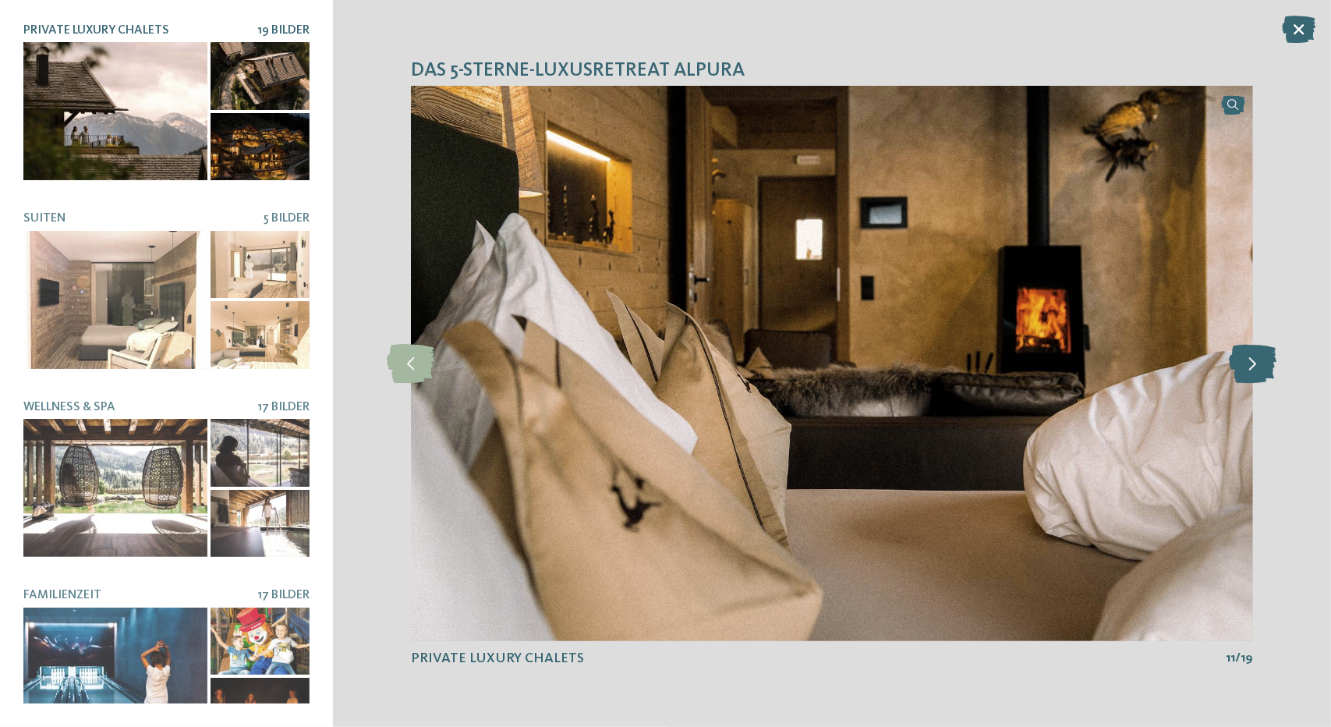
click at [1251, 358] on icon at bounding box center [1254, 363] width 48 height 39
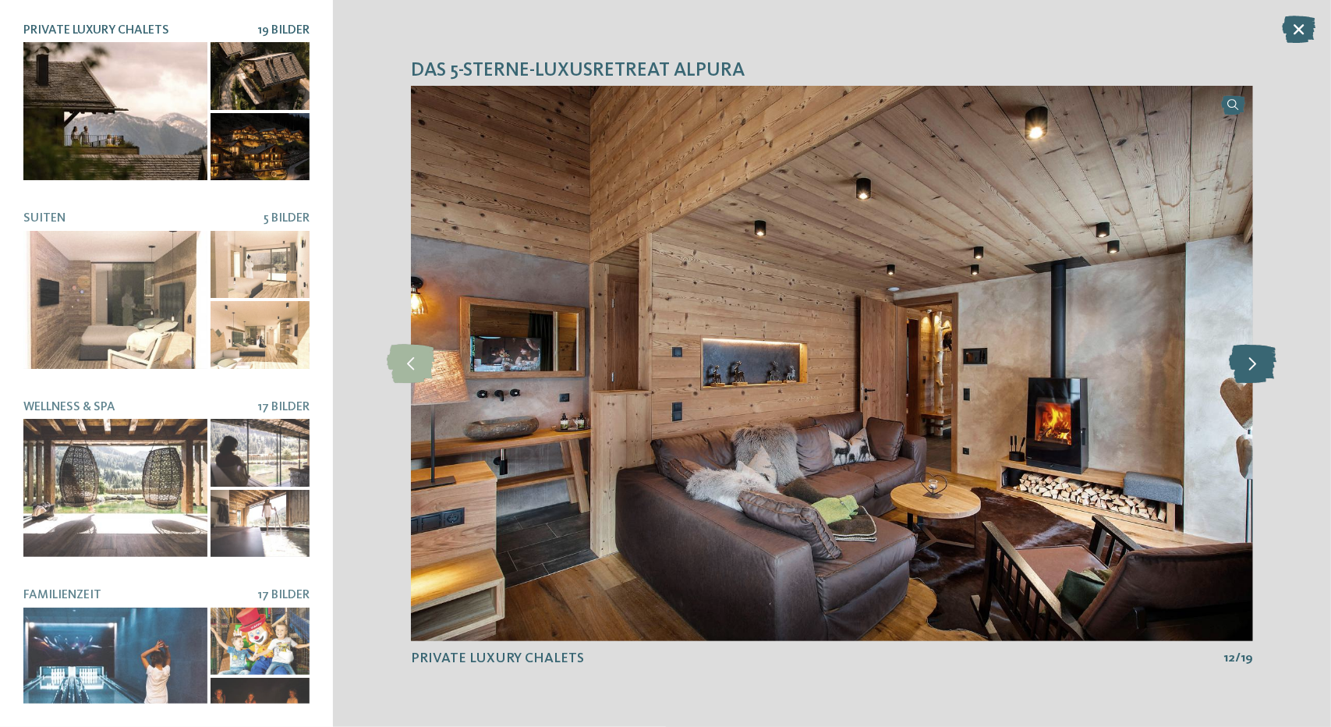
click at [1251, 358] on icon at bounding box center [1254, 363] width 48 height 39
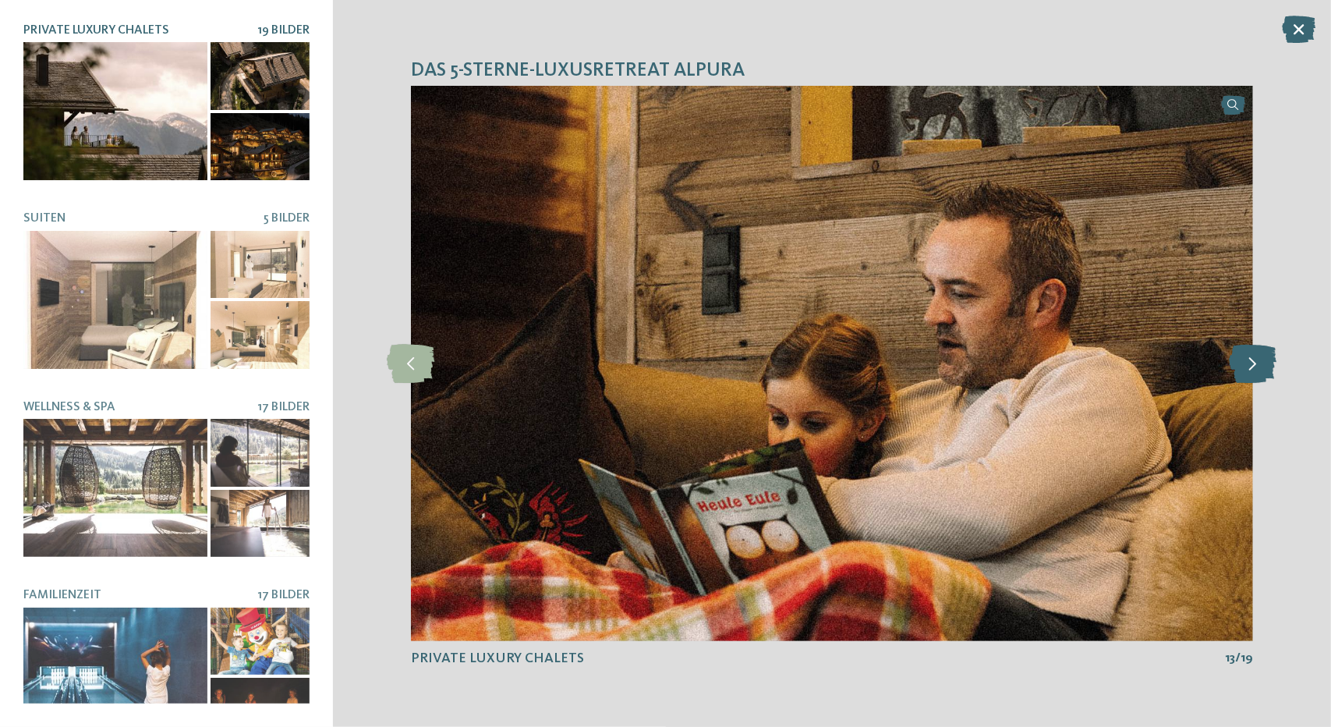
click at [1251, 358] on icon at bounding box center [1254, 363] width 48 height 39
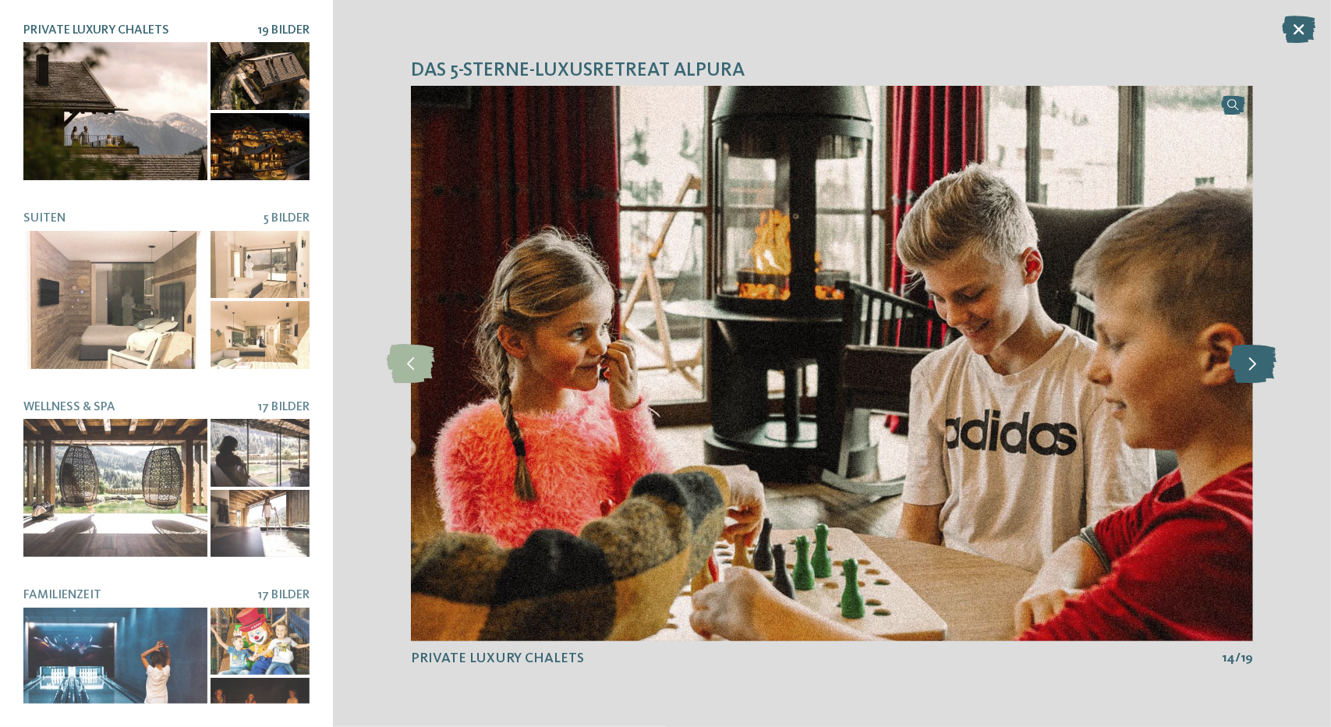
click at [1251, 358] on icon at bounding box center [1254, 363] width 48 height 39
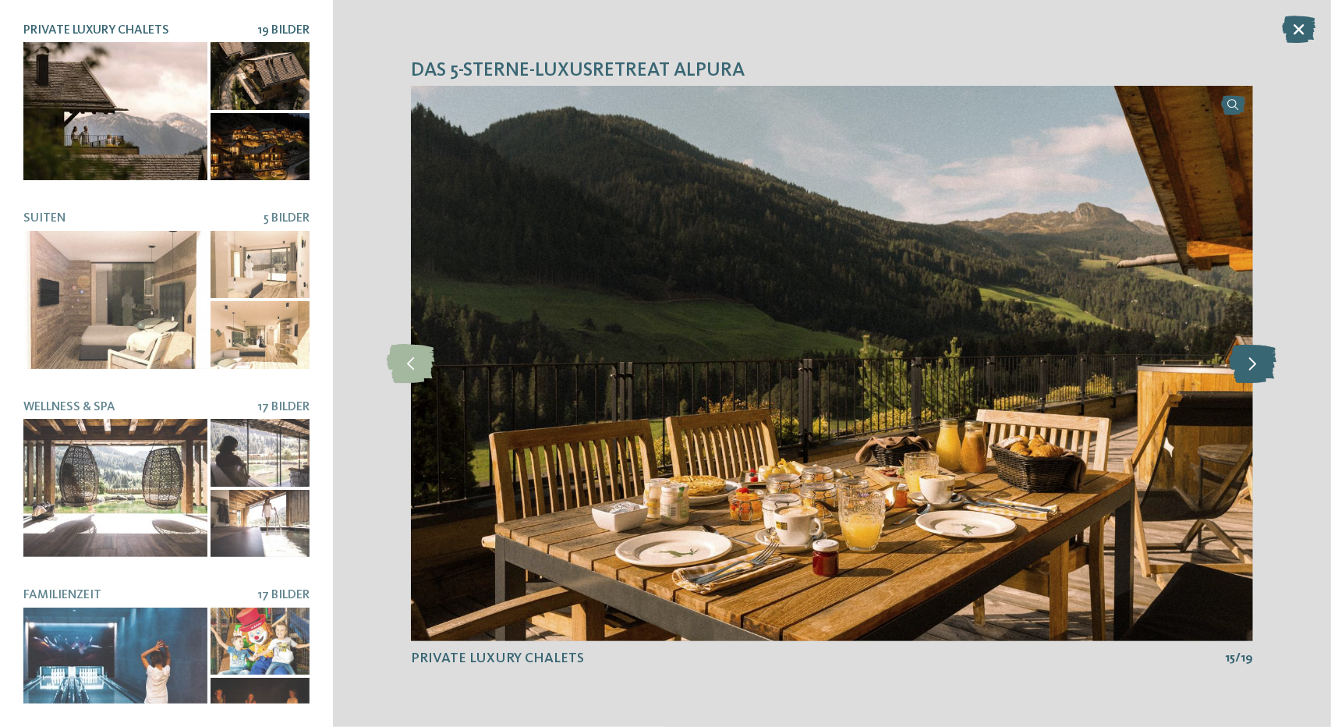
click at [1251, 358] on icon at bounding box center [1254, 363] width 48 height 39
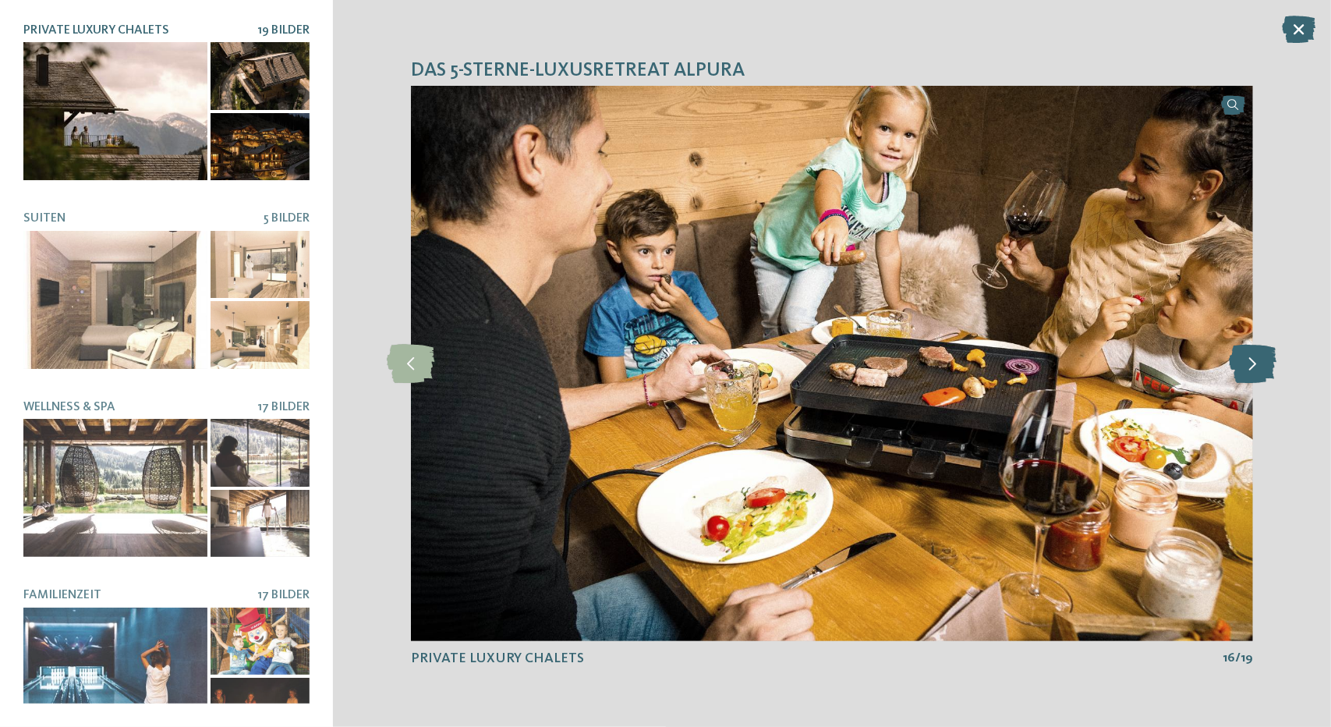
click at [1251, 358] on icon at bounding box center [1254, 363] width 48 height 39
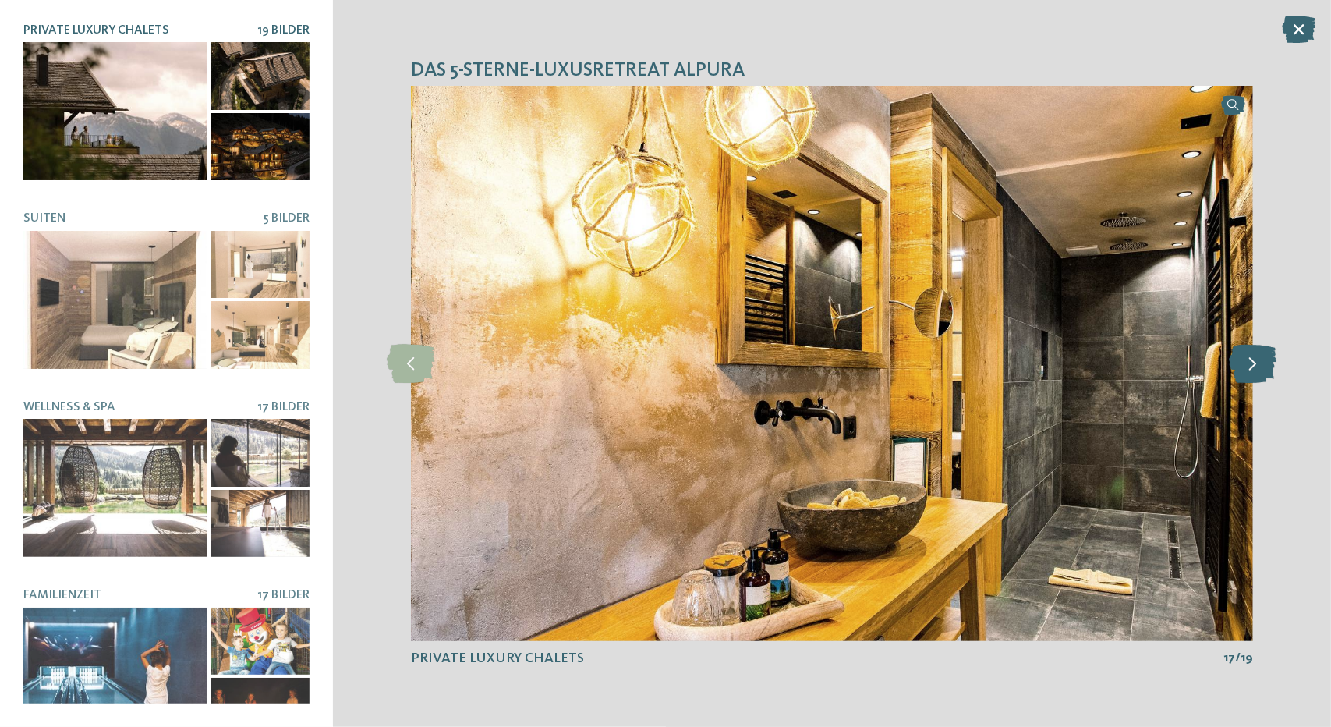
click at [1251, 358] on icon at bounding box center [1254, 363] width 48 height 39
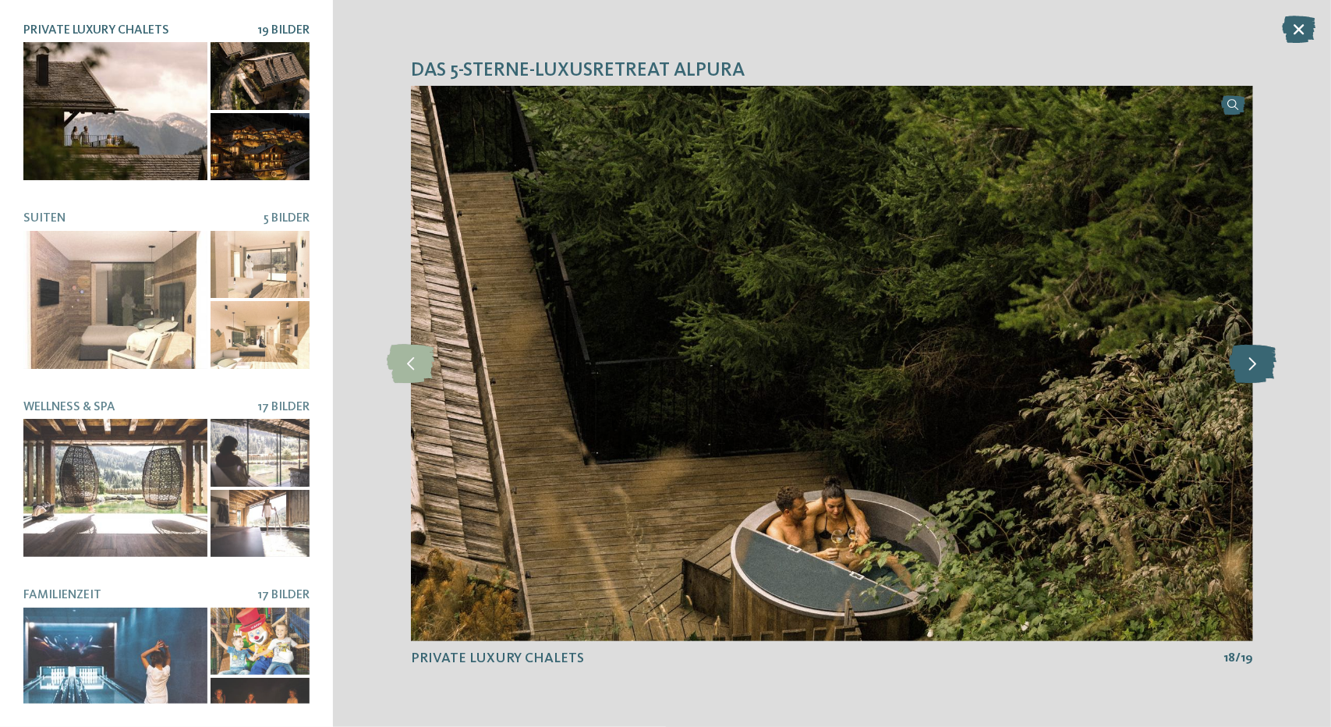
click at [1251, 358] on icon at bounding box center [1254, 363] width 48 height 39
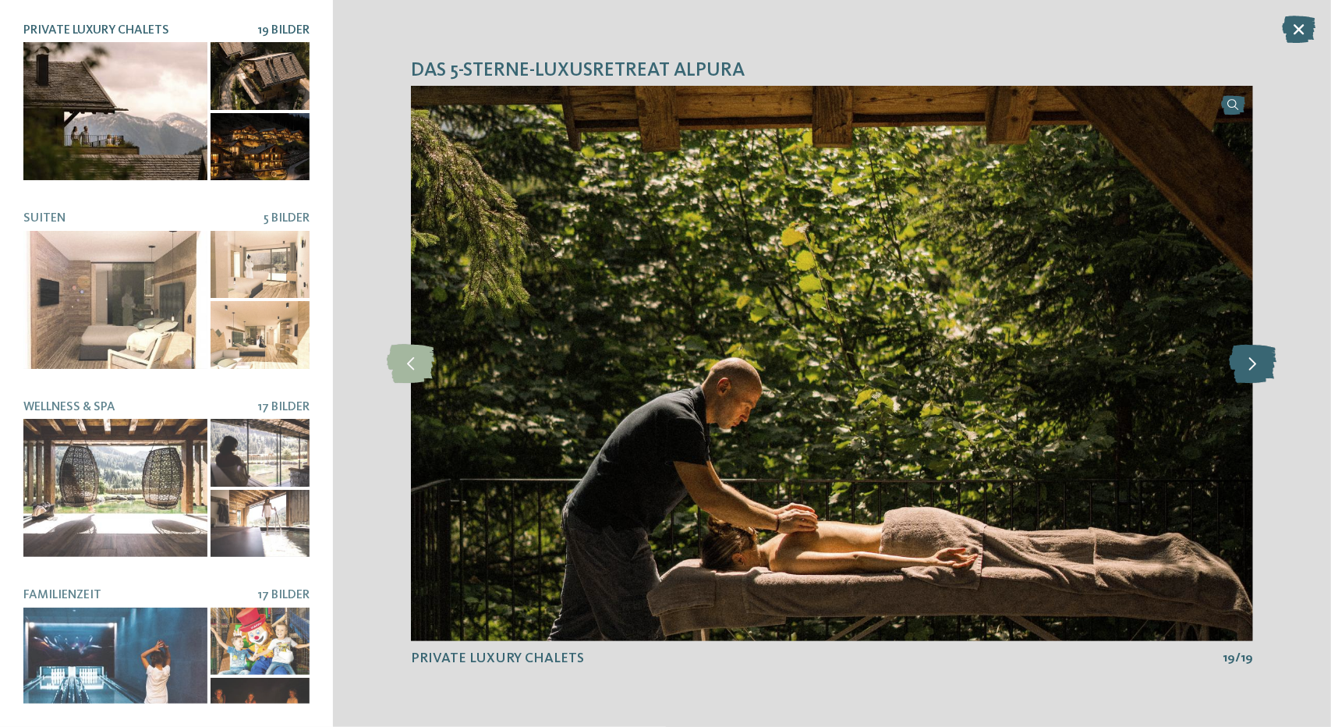
click at [1251, 358] on icon at bounding box center [1254, 363] width 48 height 39
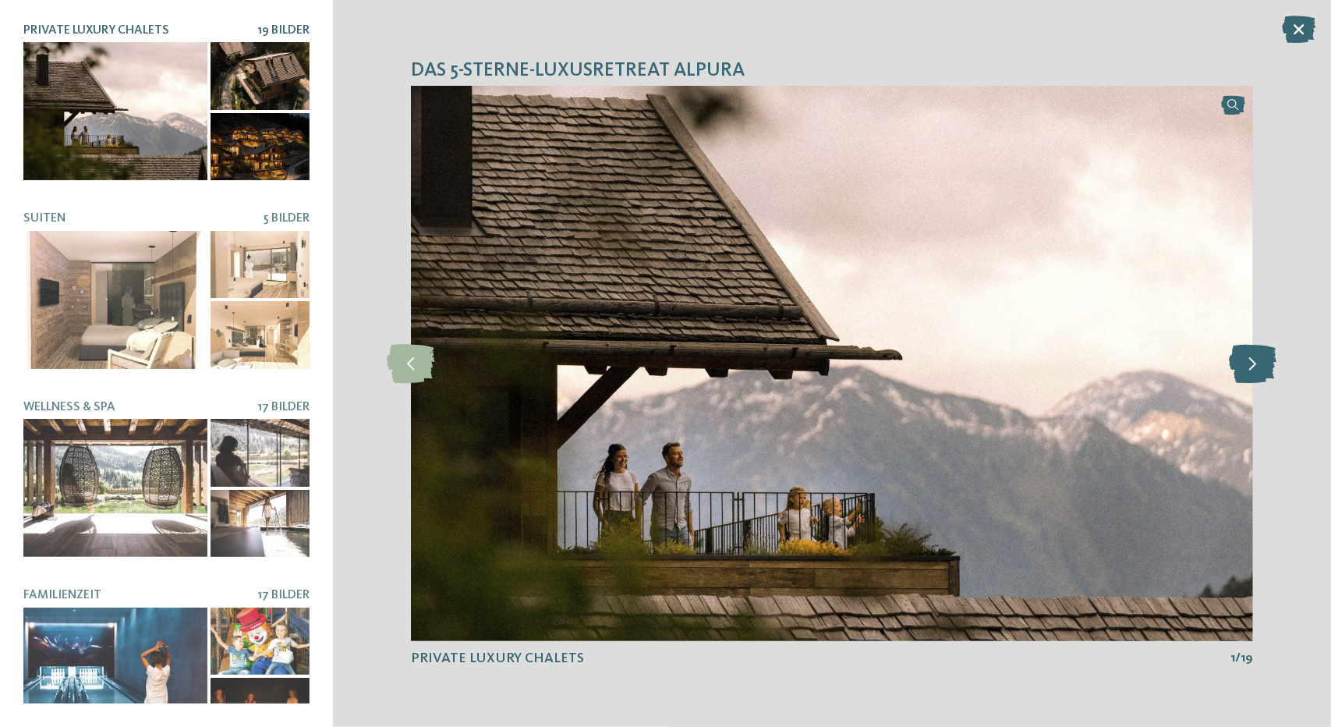
click at [1251, 358] on icon at bounding box center [1254, 363] width 48 height 39
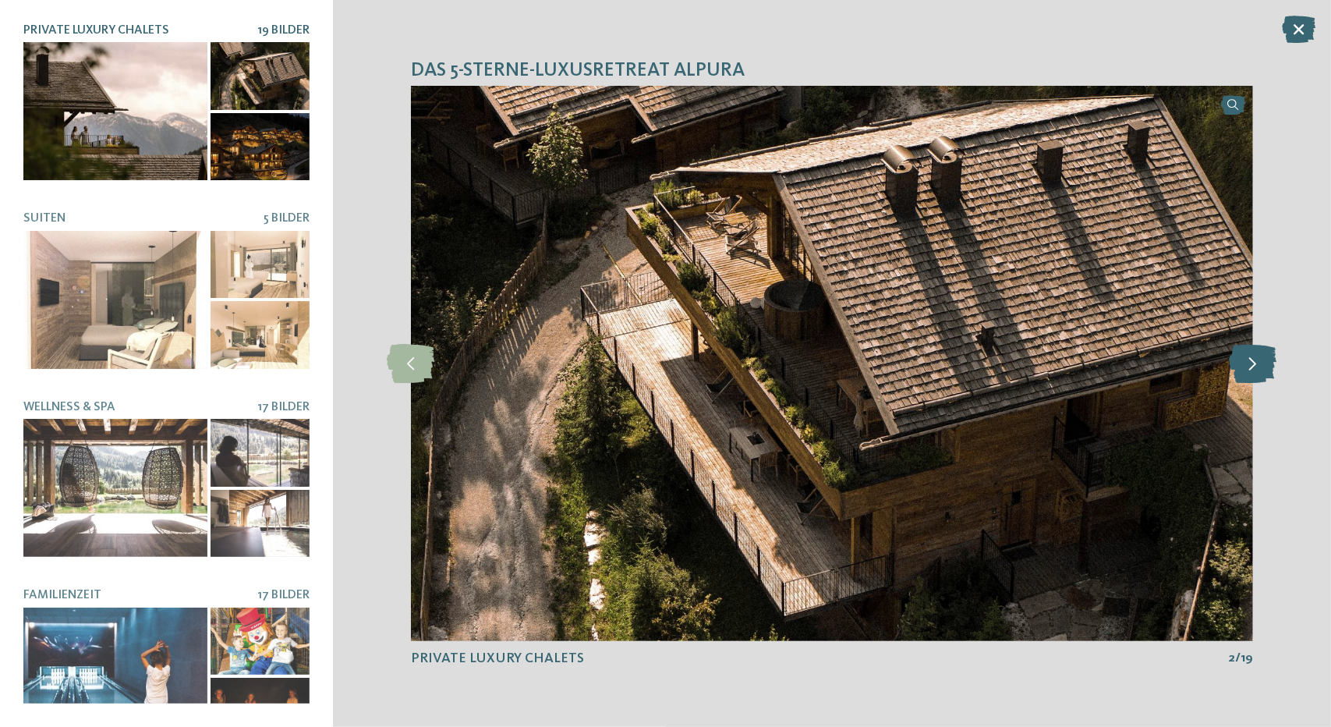
click at [1251, 358] on icon at bounding box center [1254, 363] width 48 height 39
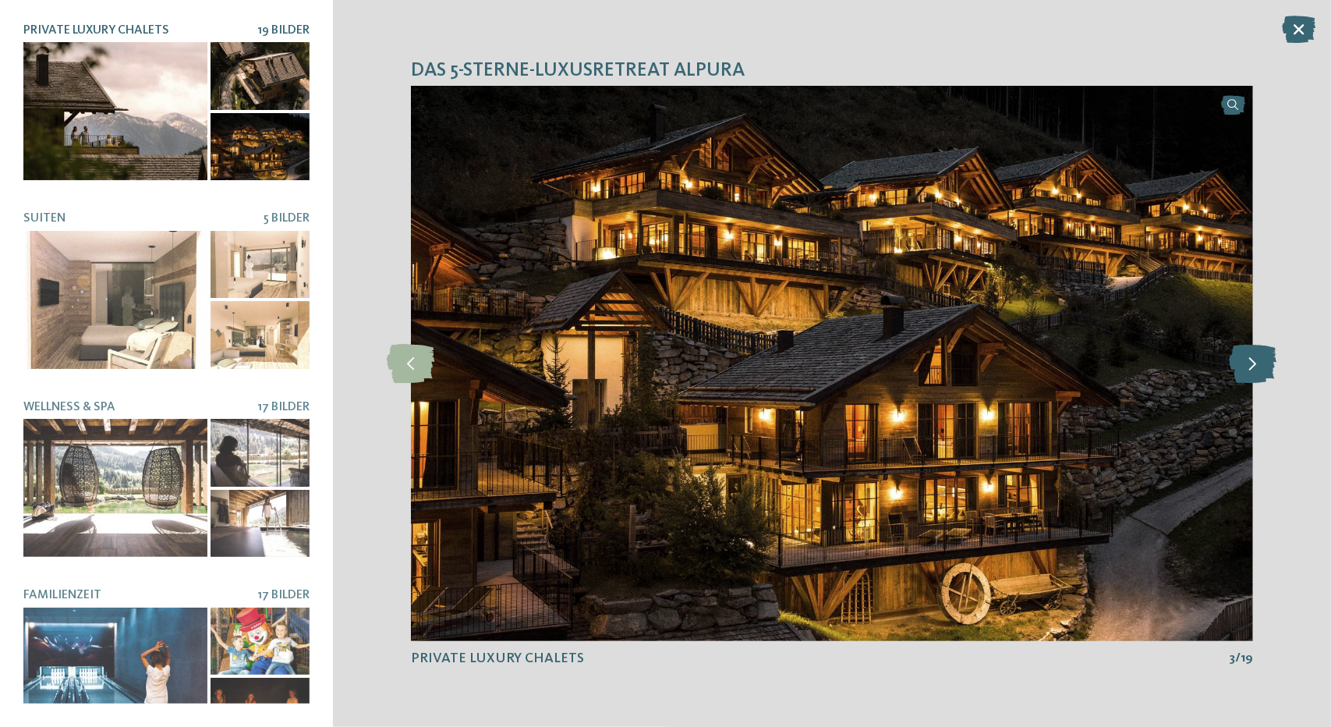
click at [1251, 358] on icon at bounding box center [1254, 363] width 48 height 39
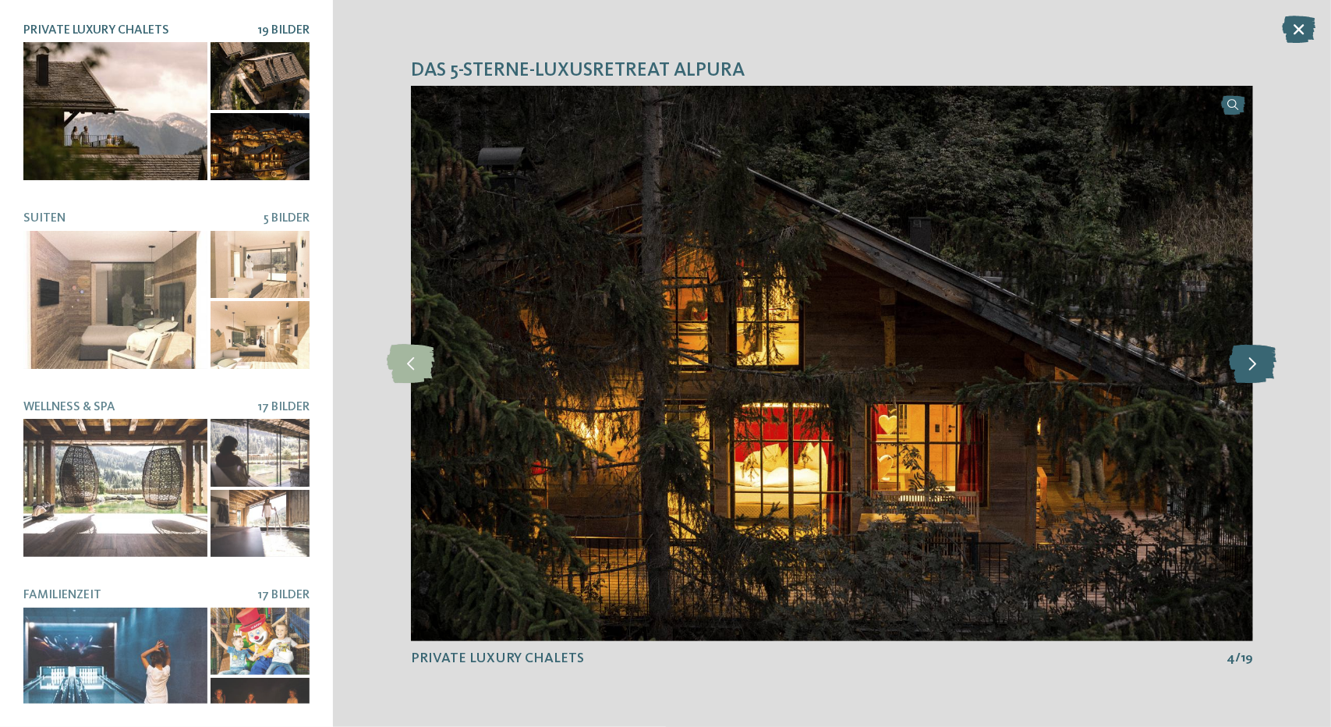
click at [1251, 358] on icon at bounding box center [1254, 363] width 48 height 39
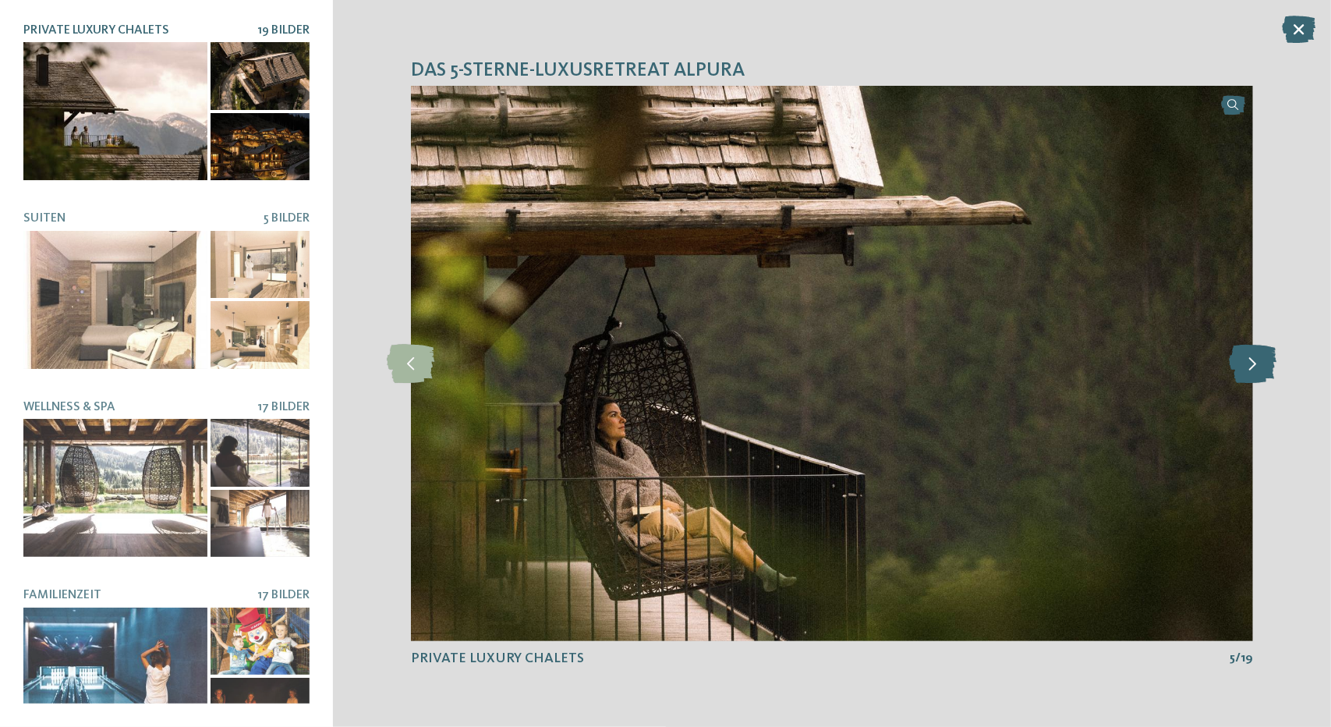
click at [1251, 358] on icon at bounding box center [1254, 363] width 48 height 39
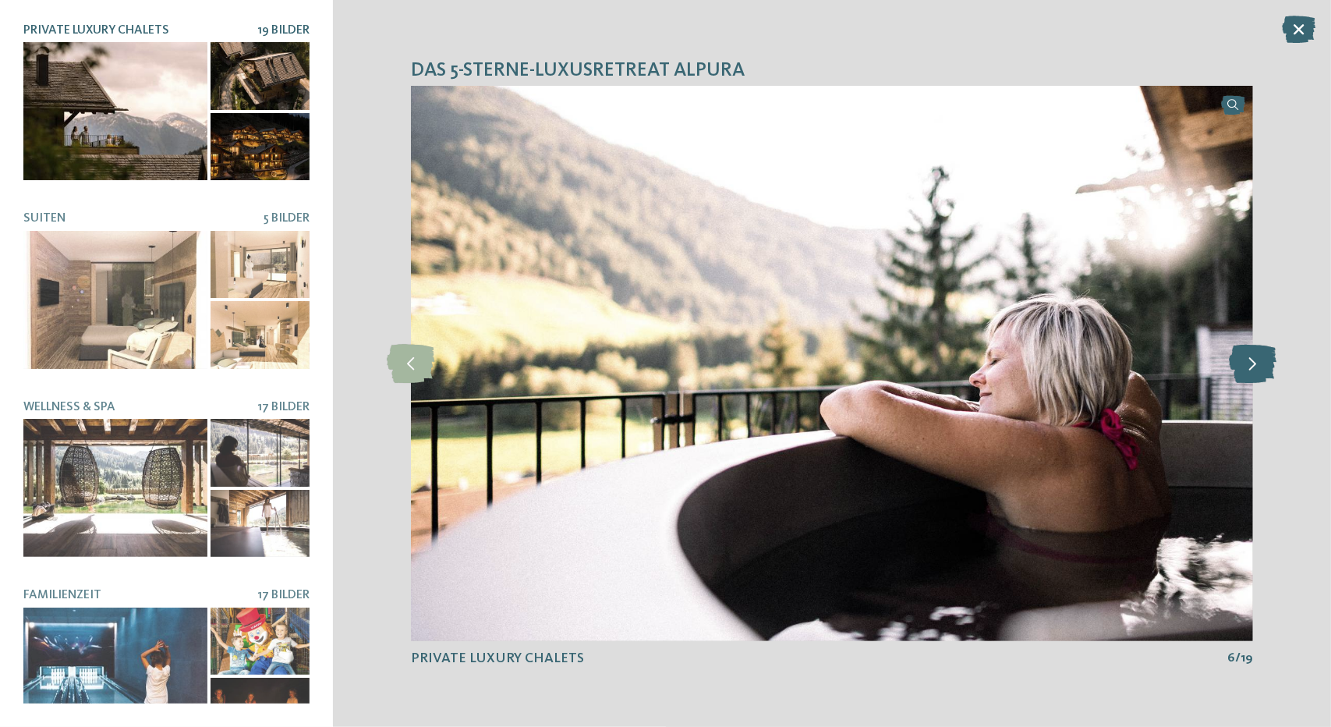
click at [1251, 358] on icon at bounding box center [1254, 363] width 48 height 39
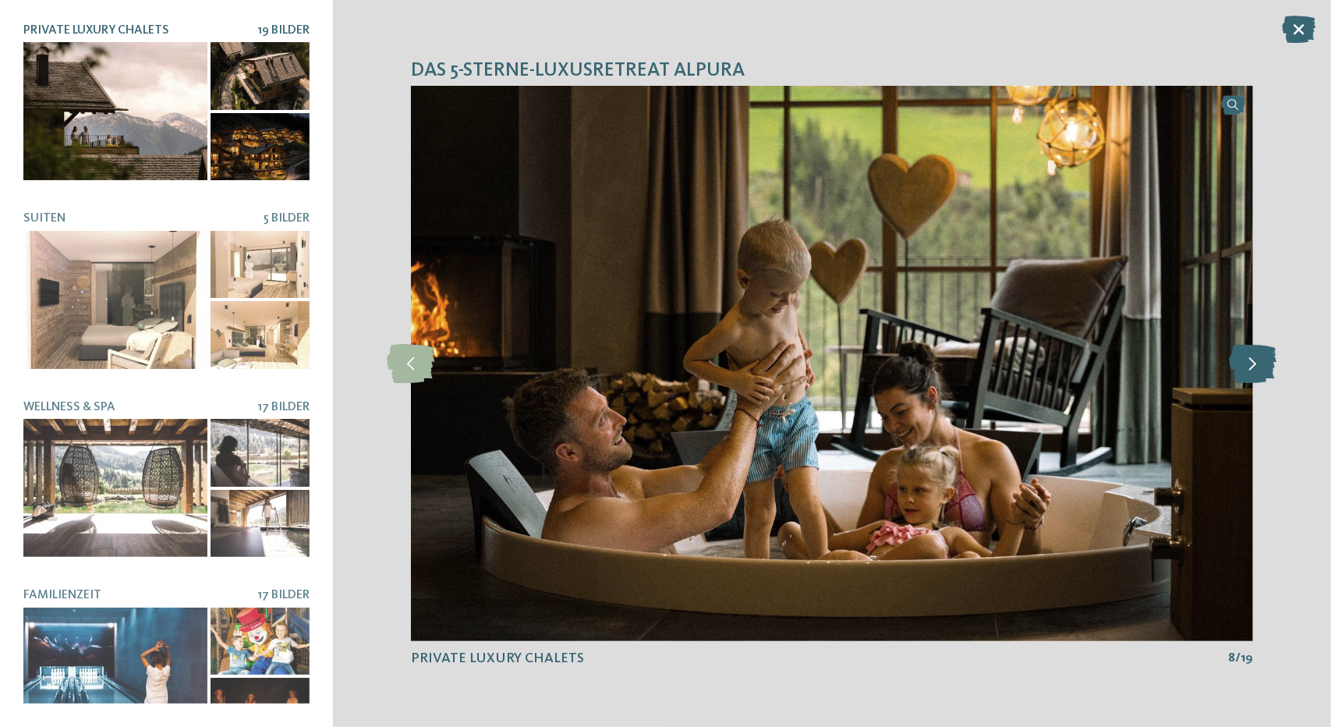
click at [1251, 358] on icon at bounding box center [1254, 363] width 48 height 39
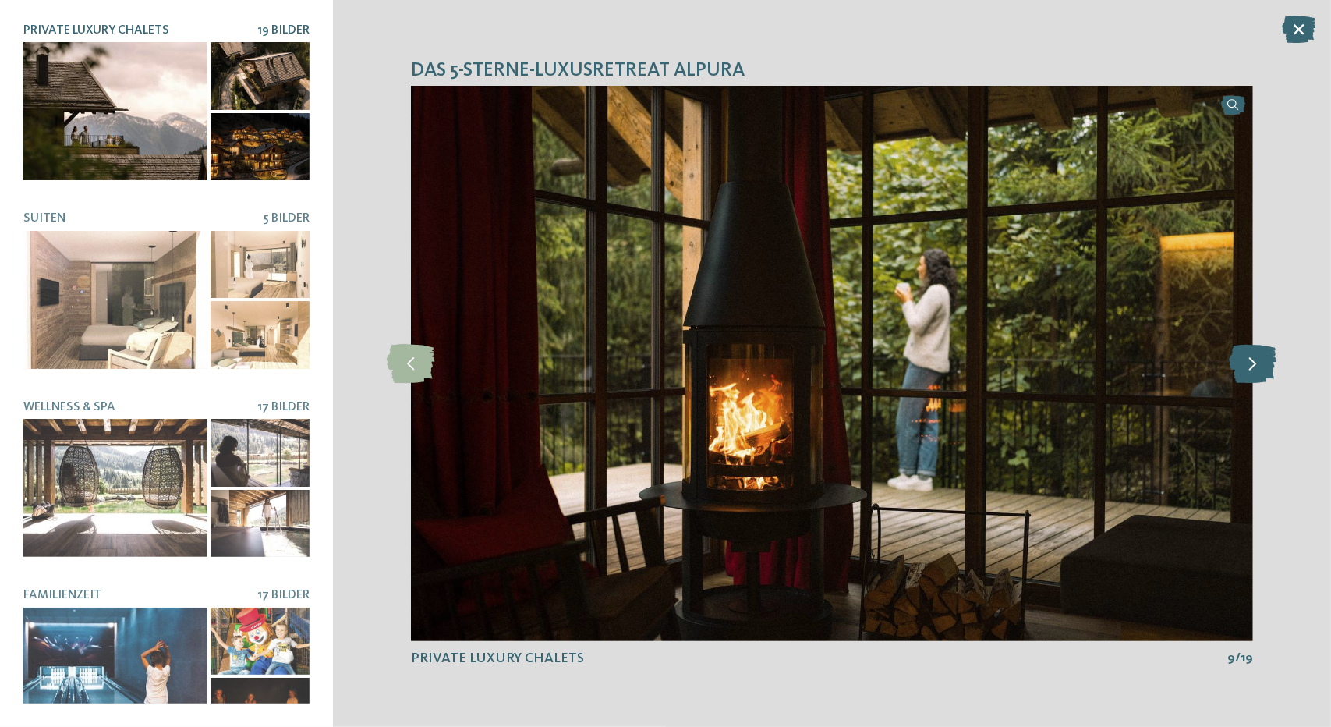
click at [1251, 358] on icon at bounding box center [1254, 363] width 48 height 39
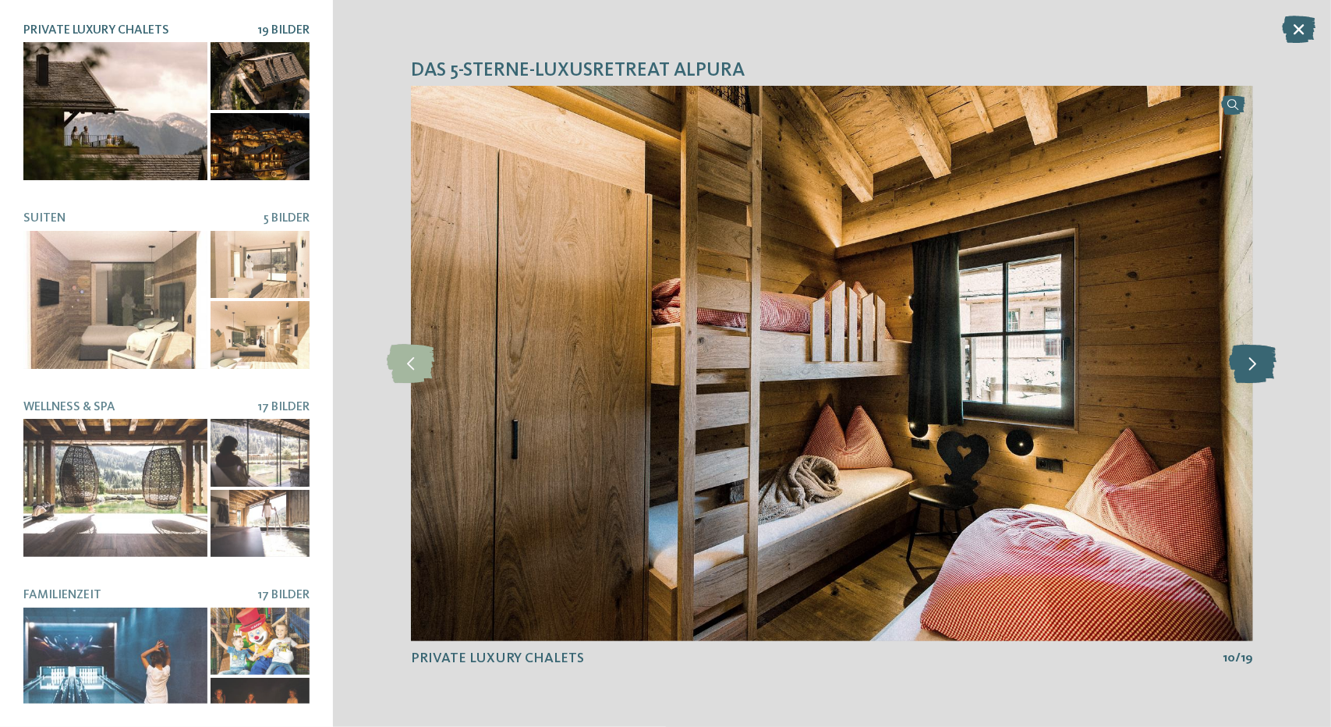
click at [1251, 358] on icon at bounding box center [1254, 363] width 48 height 39
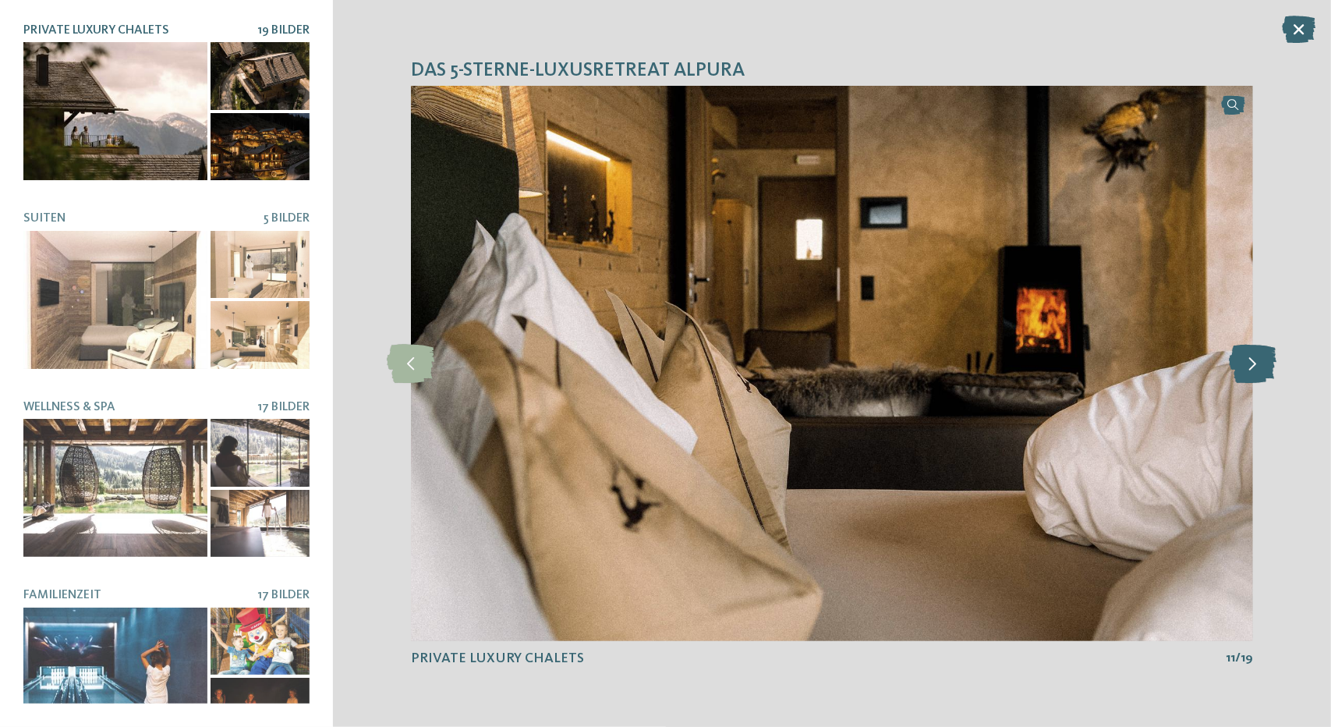
click at [1251, 358] on icon at bounding box center [1254, 363] width 48 height 39
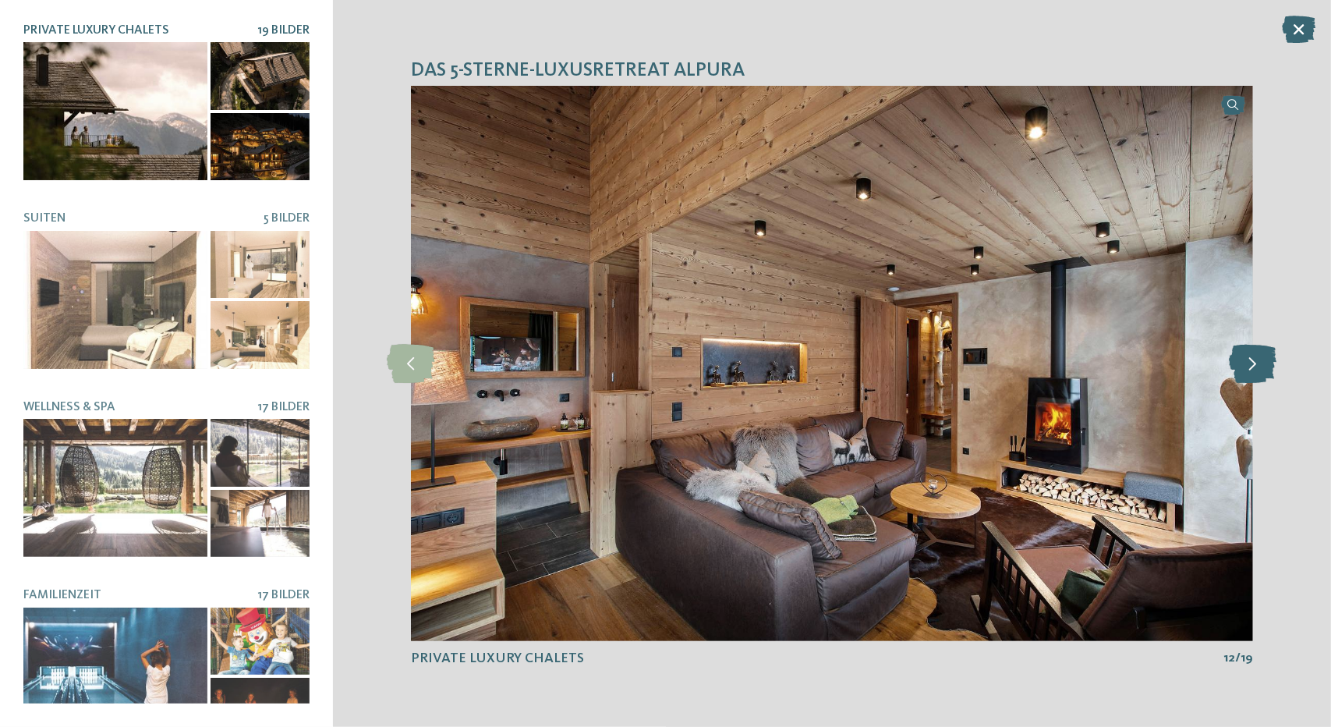
click at [1251, 358] on icon at bounding box center [1254, 363] width 48 height 39
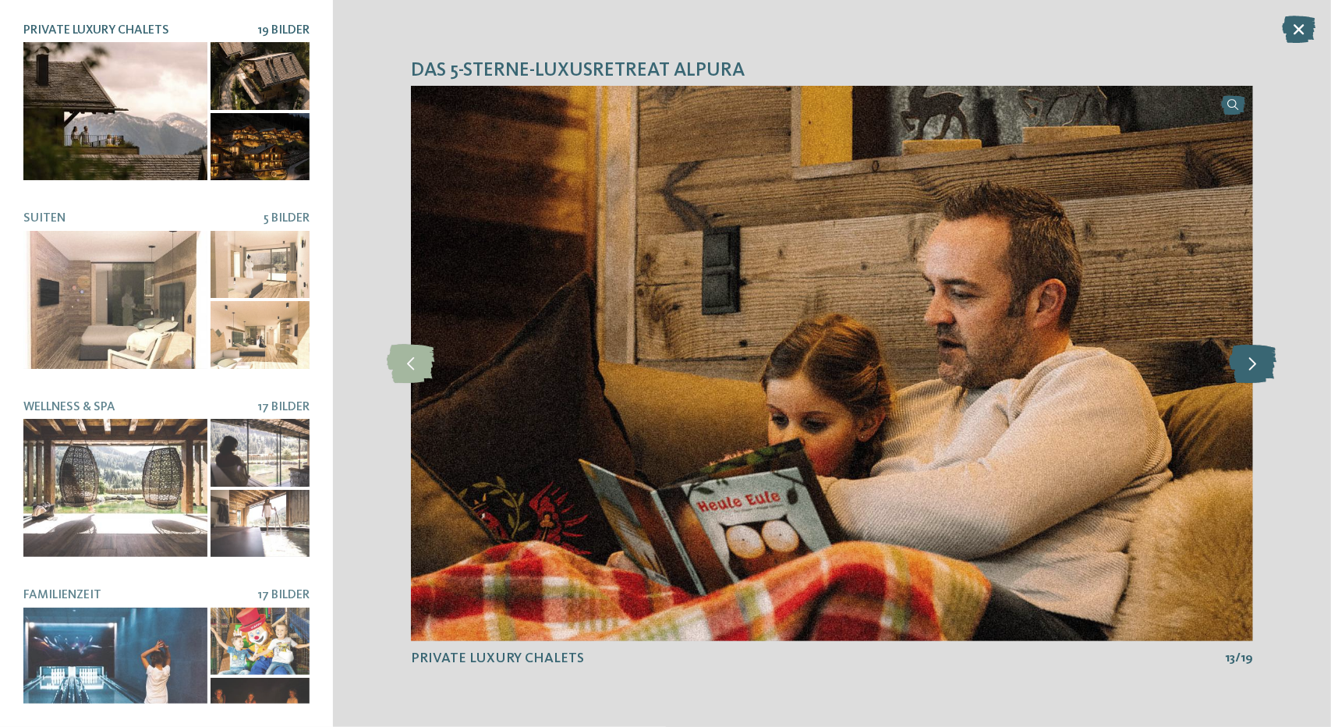
click at [1251, 358] on icon at bounding box center [1254, 363] width 48 height 39
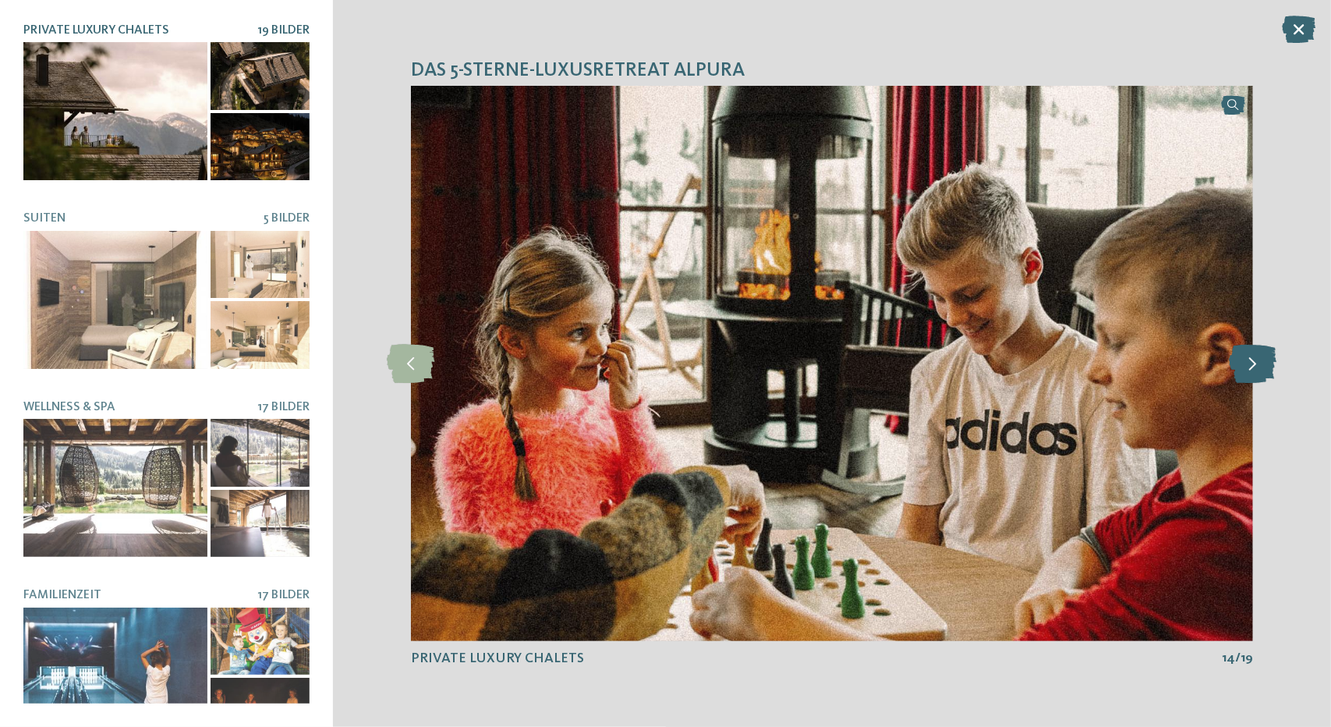
click at [1251, 358] on icon at bounding box center [1254, 363] width 48 height 39
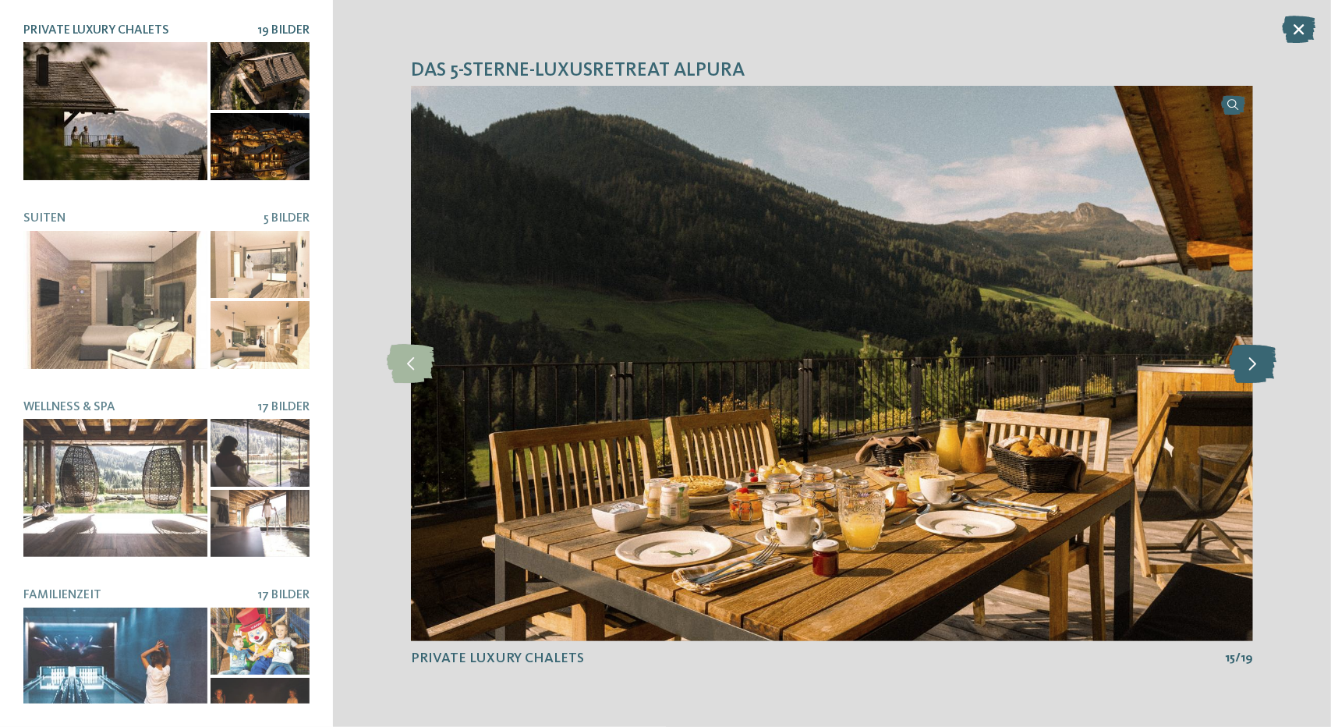
click at [1251, 358] on icon at bounding box center [1254, 363] width 48 height 39
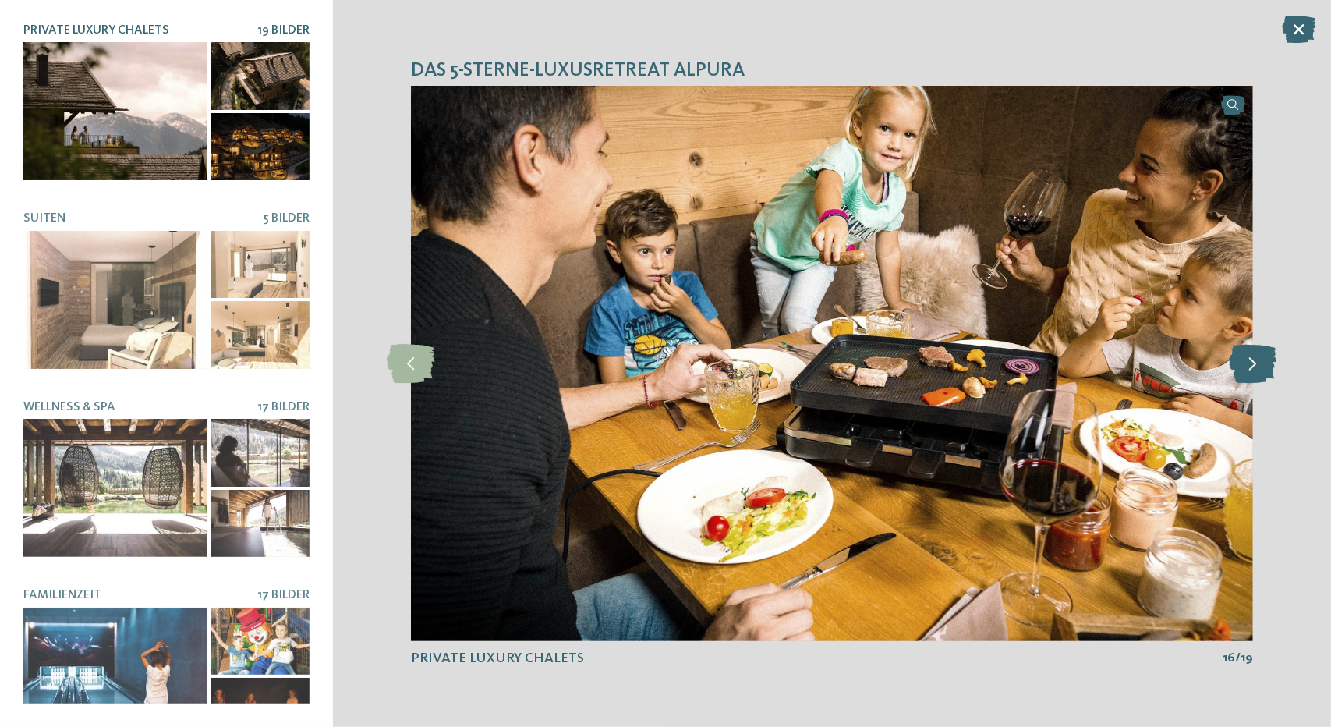
click at [1251, 358] on icon at bounding box center [1254, 363] width 48 height 39
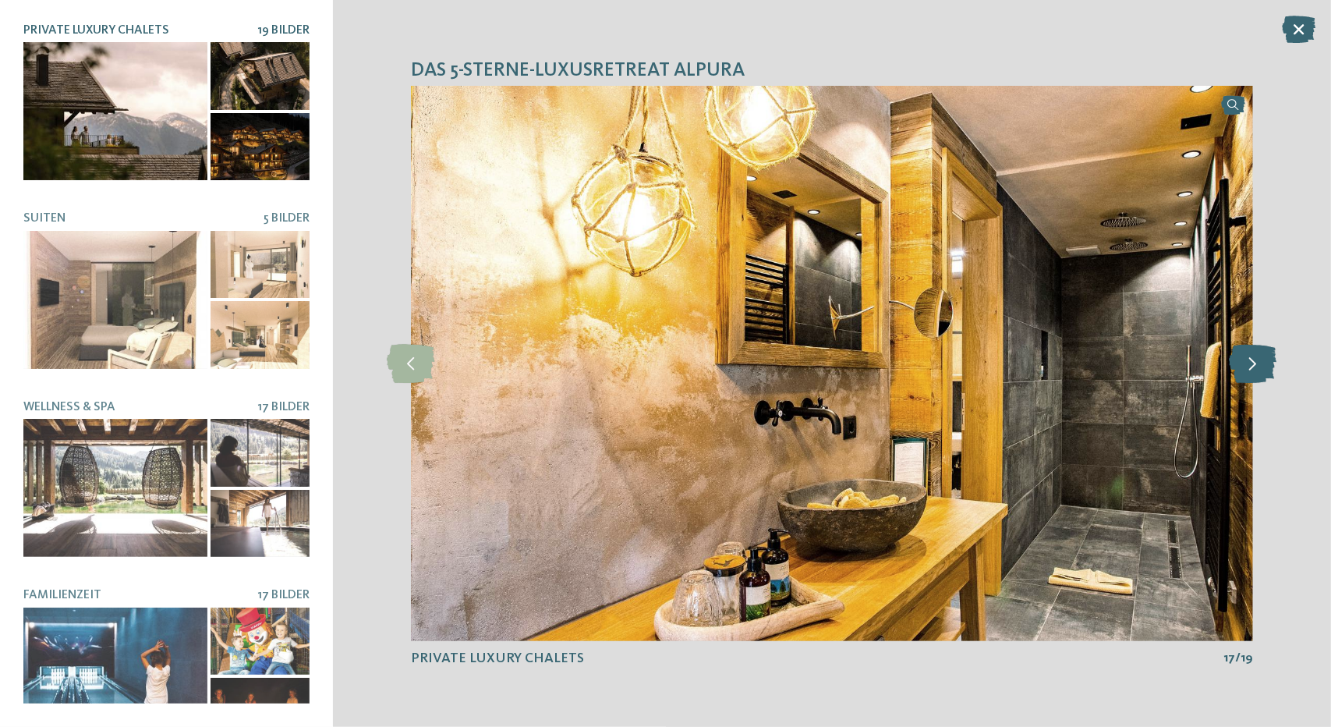
click at [1251, 358] on icon at bounding box center [1254, 363] width 48 height 39
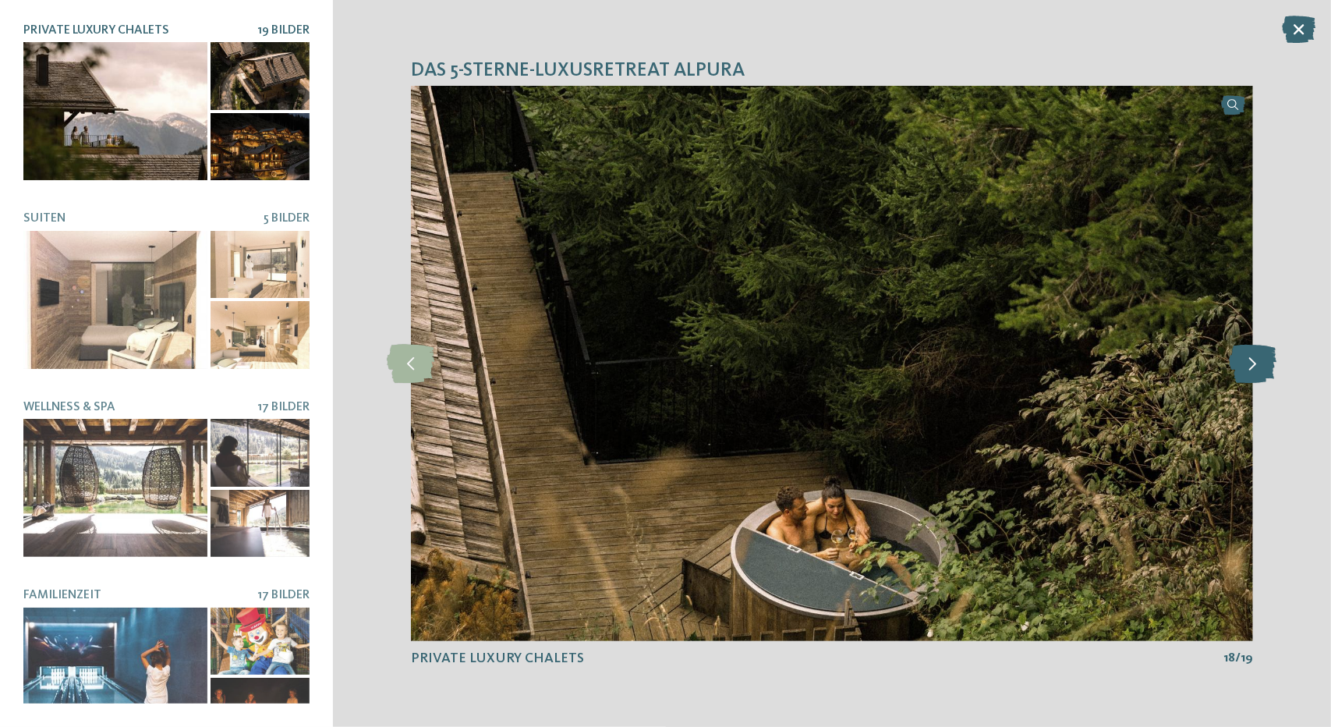
click at [1251, 358] on icon at bounding box center [1254, 363] width 48 height 39
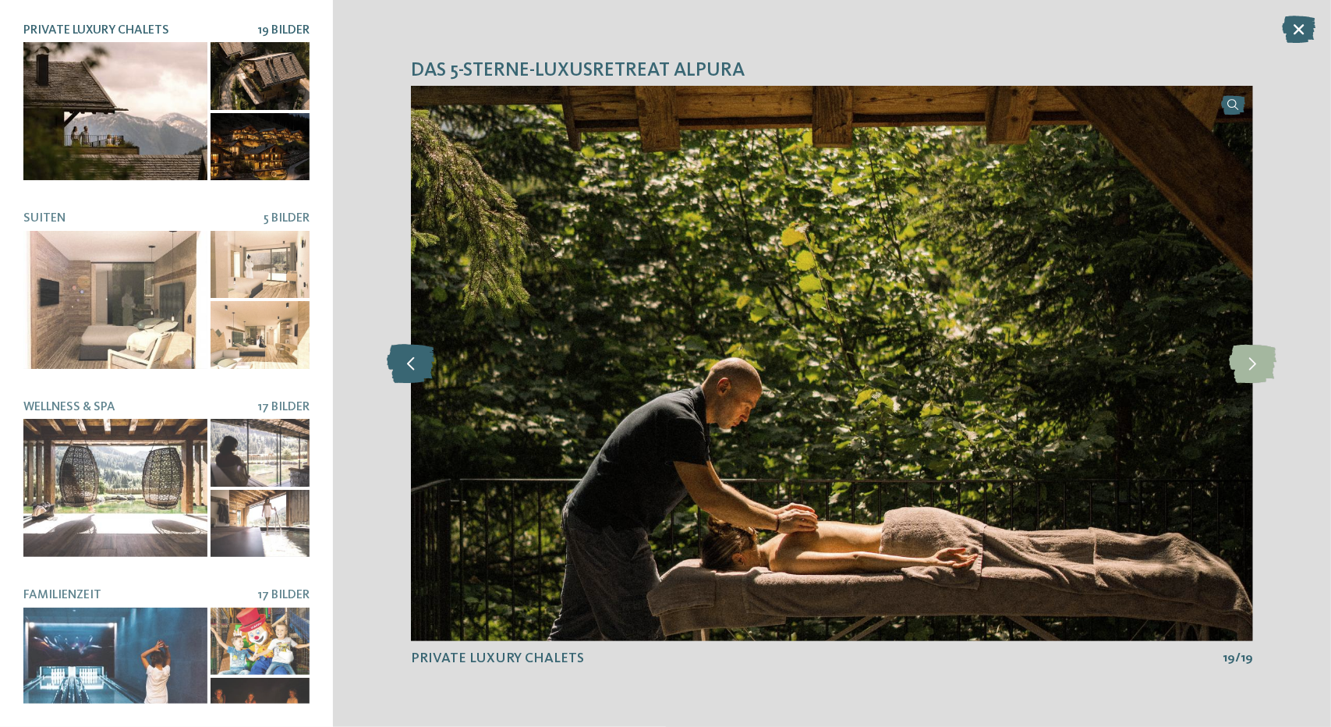
click at [394, 366] on icon at bounding box center [411, 363] width 48 height 39
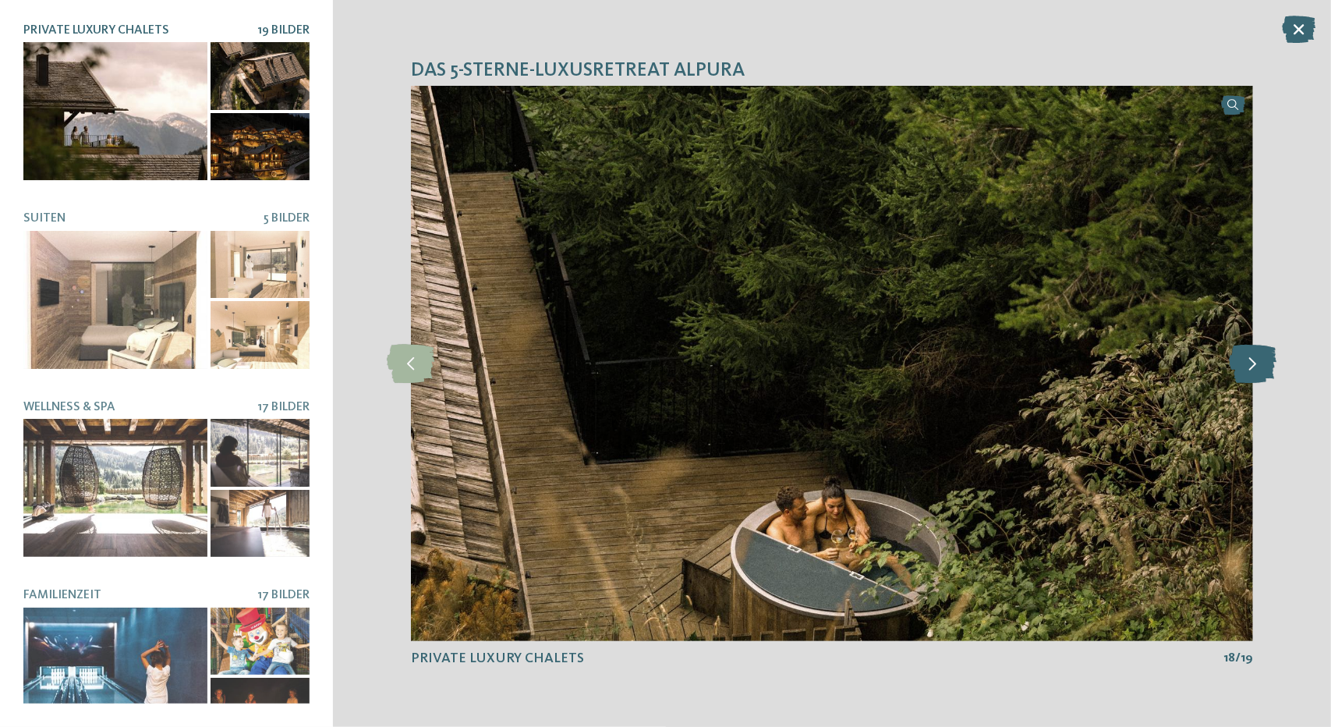
click at [1266, 368] on icon at bounding box center [1254, 363] width 48 height 39
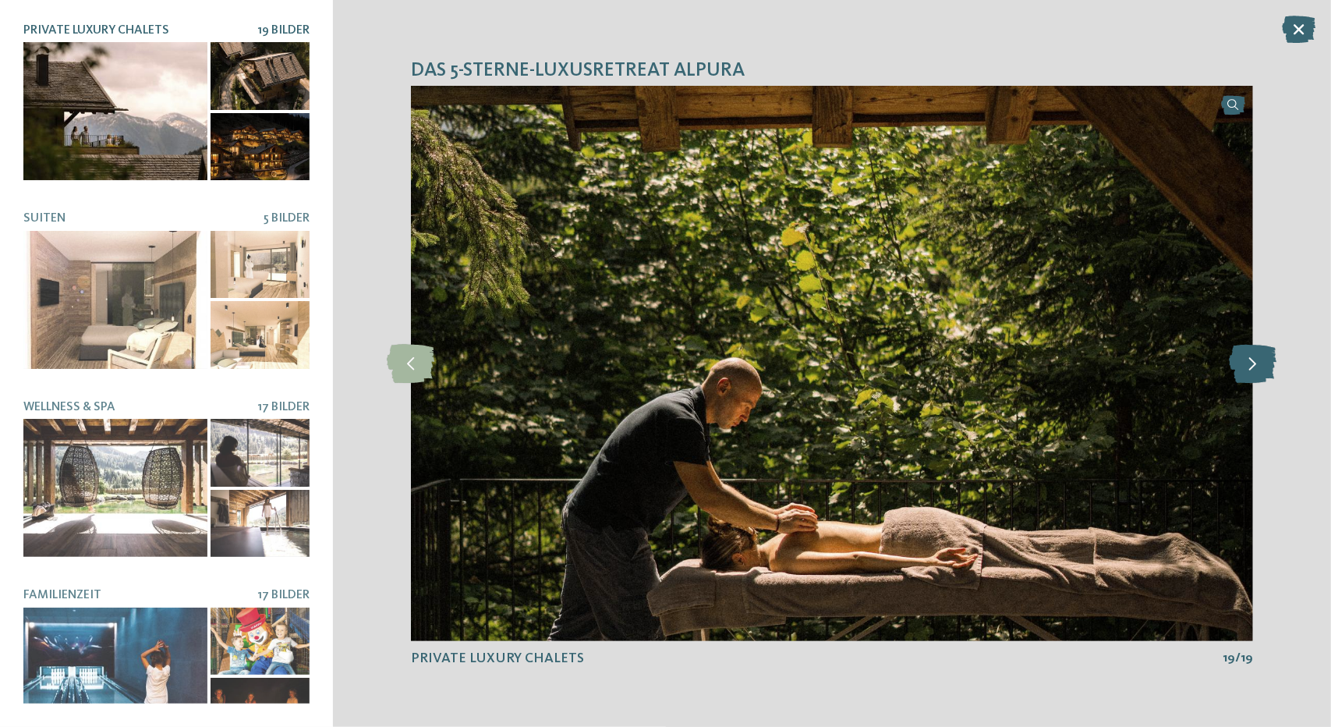
click at [1266, 368] on icon at bounding box center [1254, 363] width 48 height 39
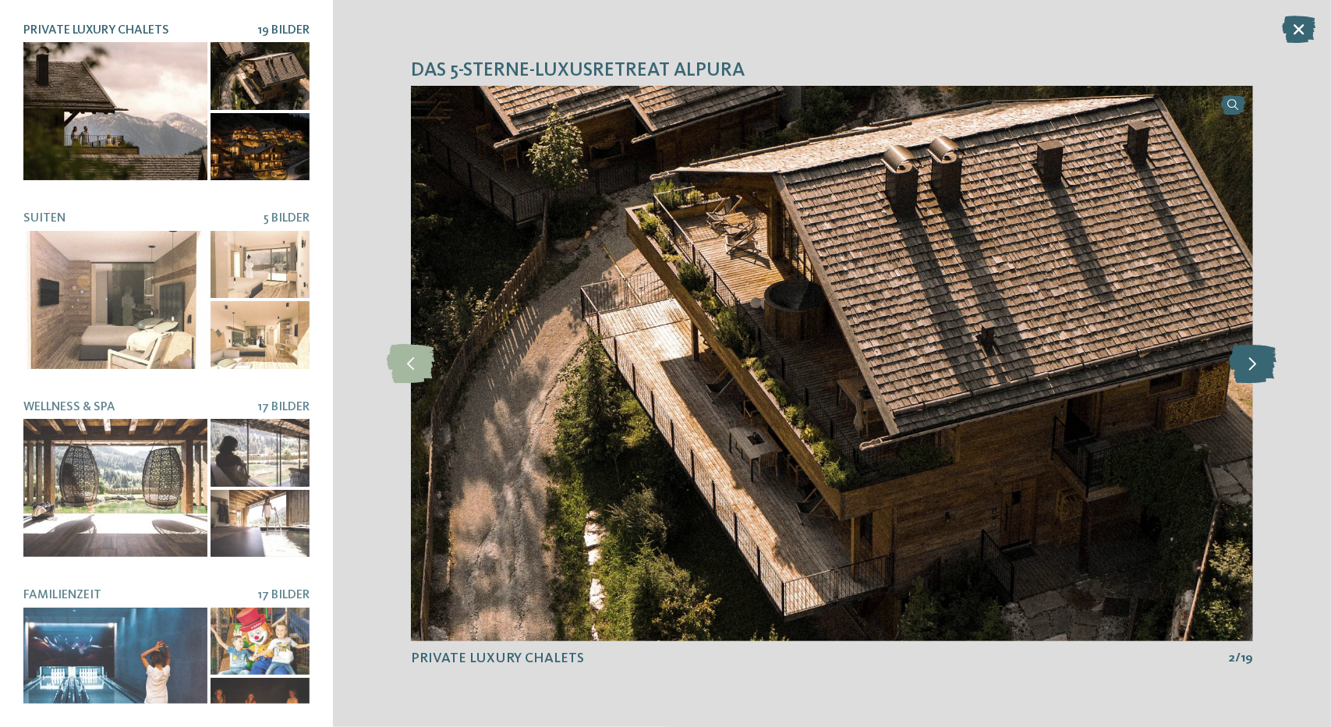
click at [1266, 368] on icon at bounding box center [1254, 363] width 48 height 39
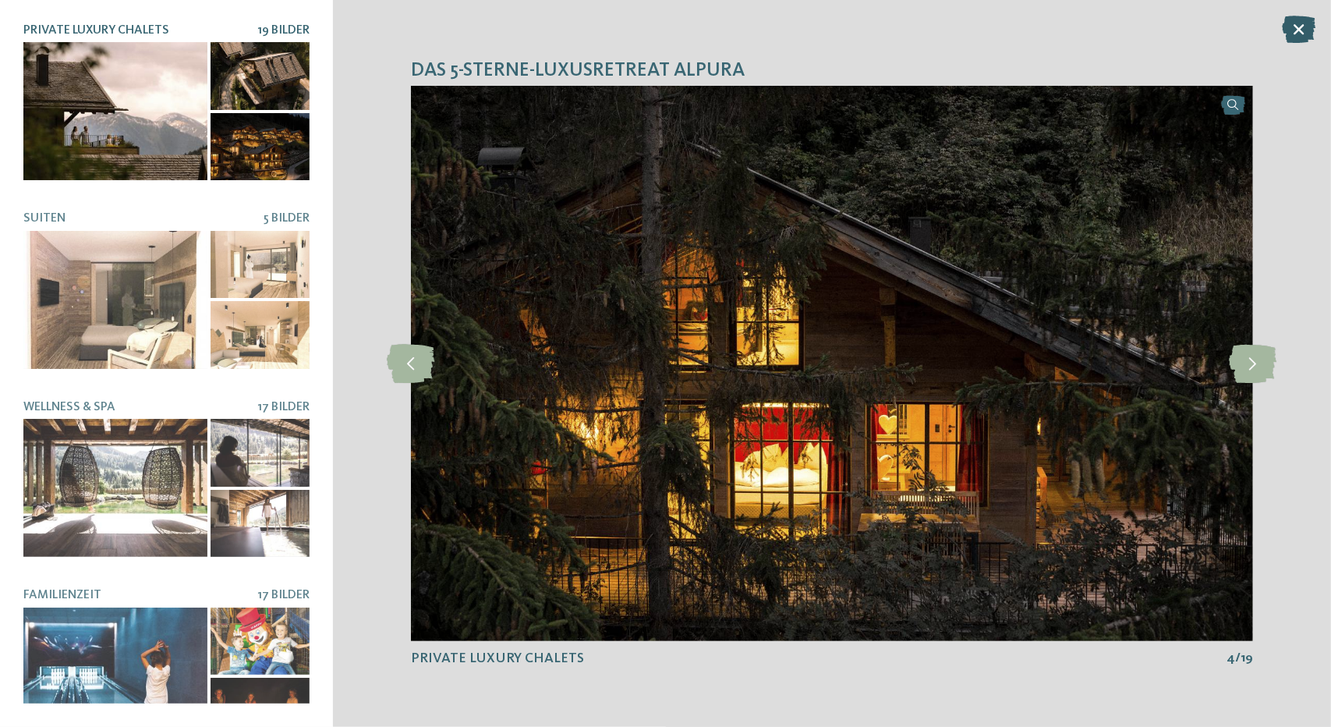
click at [1302, 30] on icon at bounding box center [1299, 29] width 34 height 27
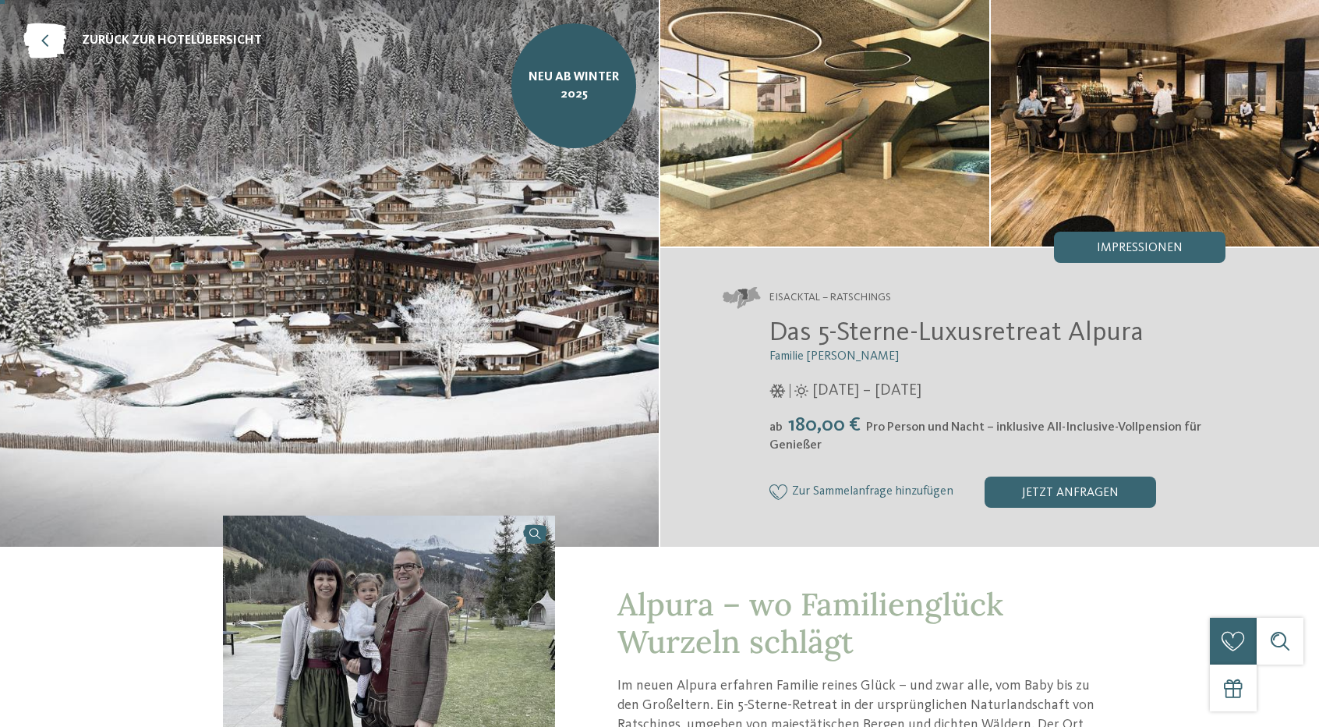
scroll to position [0, 0]
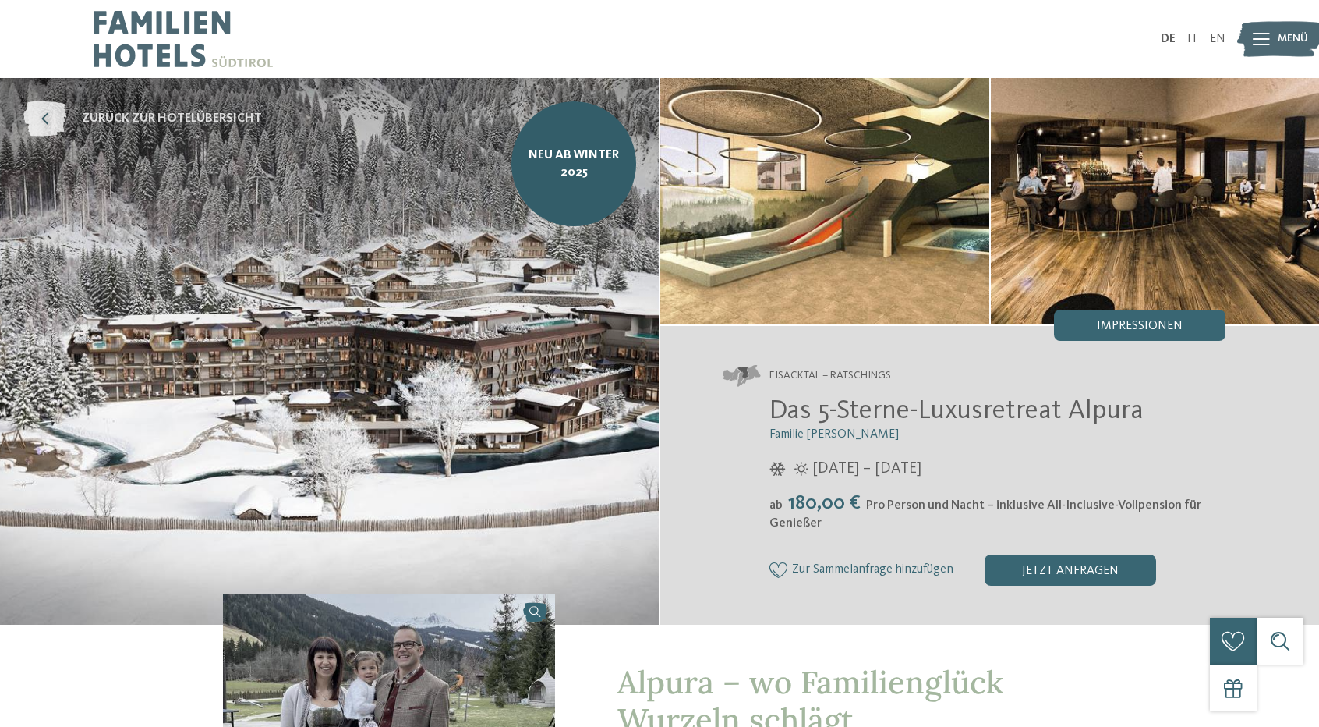
click at [97, 118] on span "zurück zur Hotelübersicht" at bounding box center [172, 118] width 180 height 17
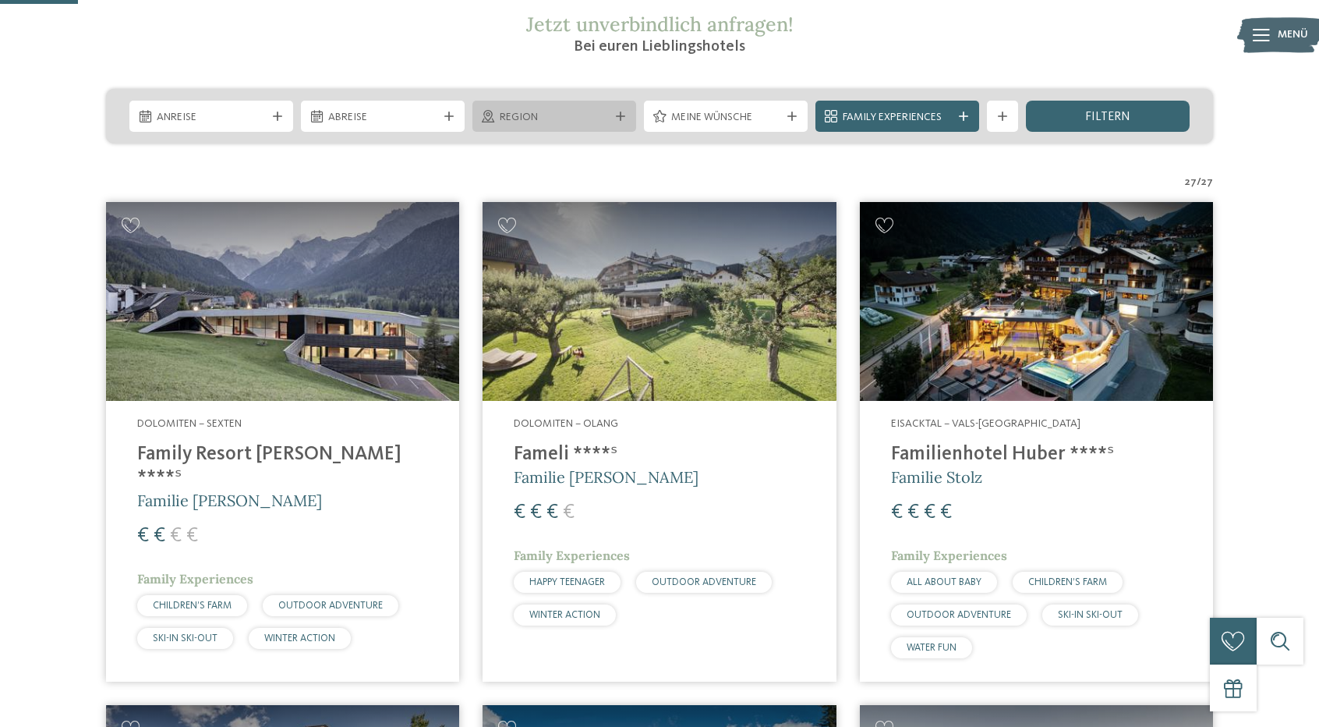
click at [586, 112] on span "Region" at bounding box center [554, 118] width 109 height 16
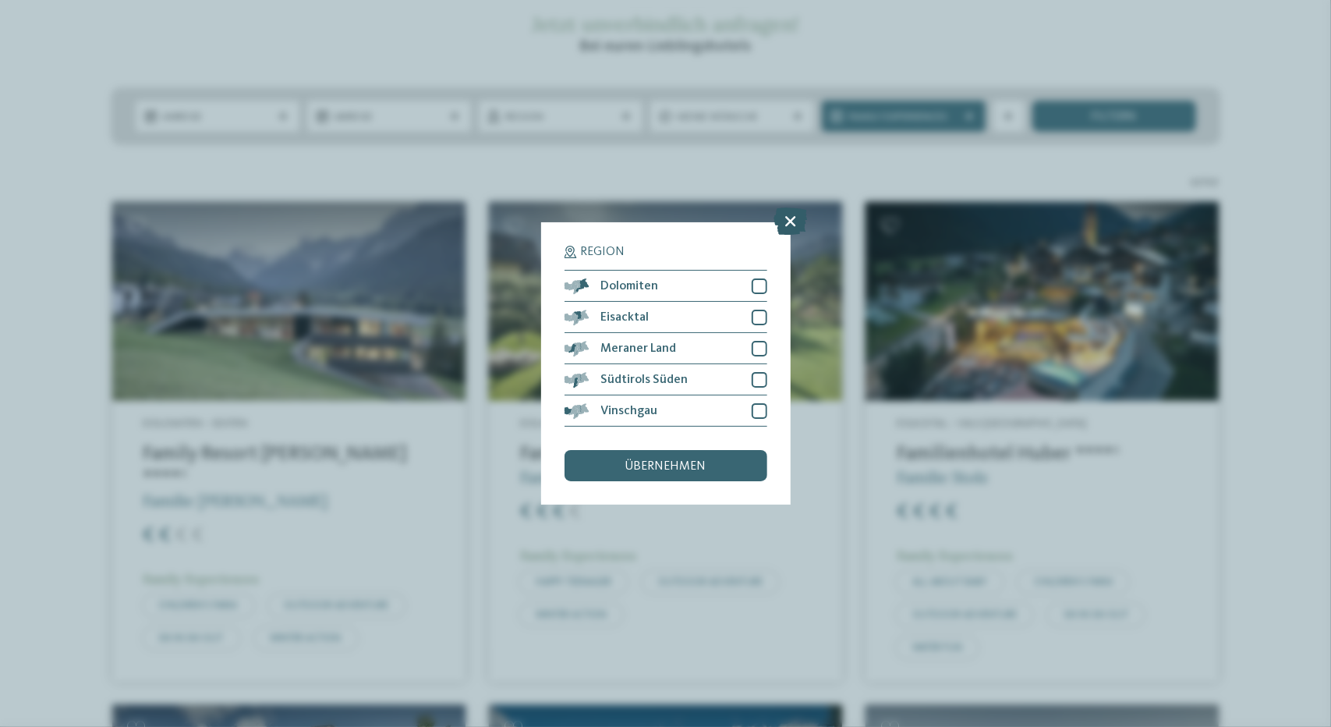
click at [790, 225] on icon at bounding box center [790, 221] width 34 height 27
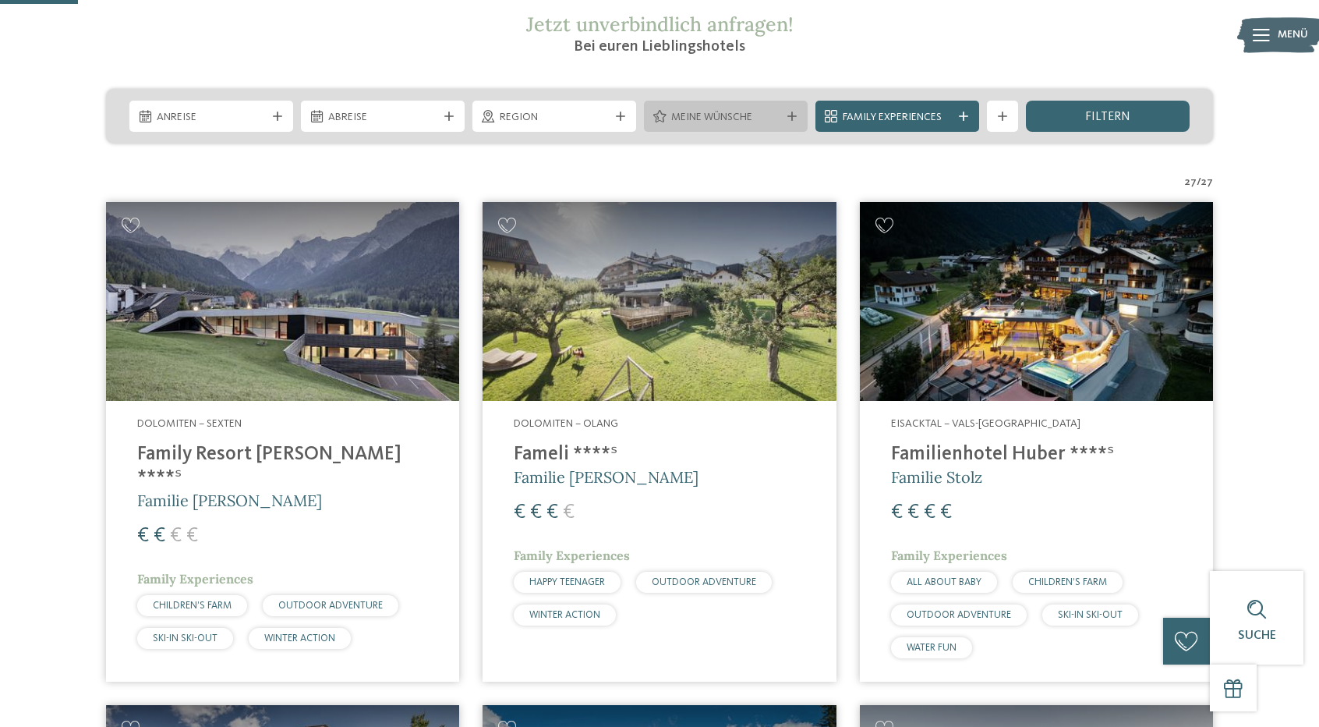
click at [785, 109] on div "Meine Wünsche" at bounding box center [726, 116] width 164 height 31
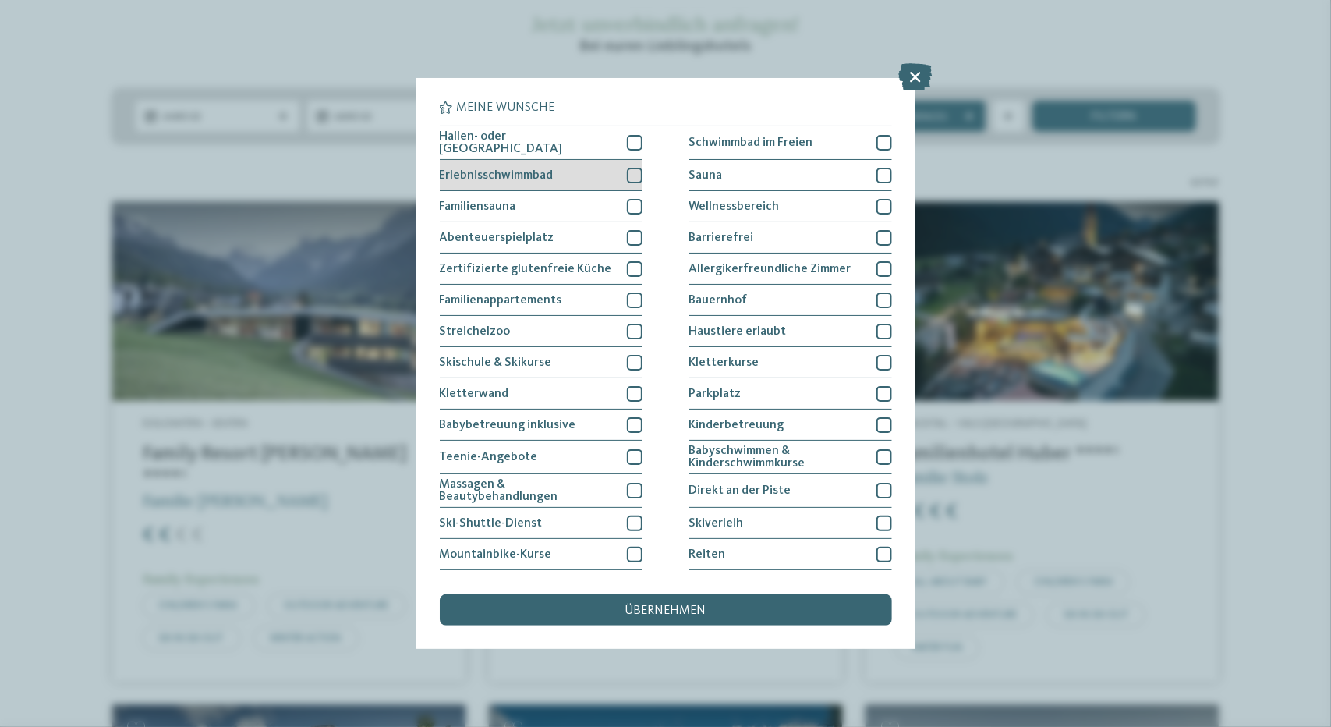
click at [628, 171] on div at bounding box center [635, 176] width 16 height 16
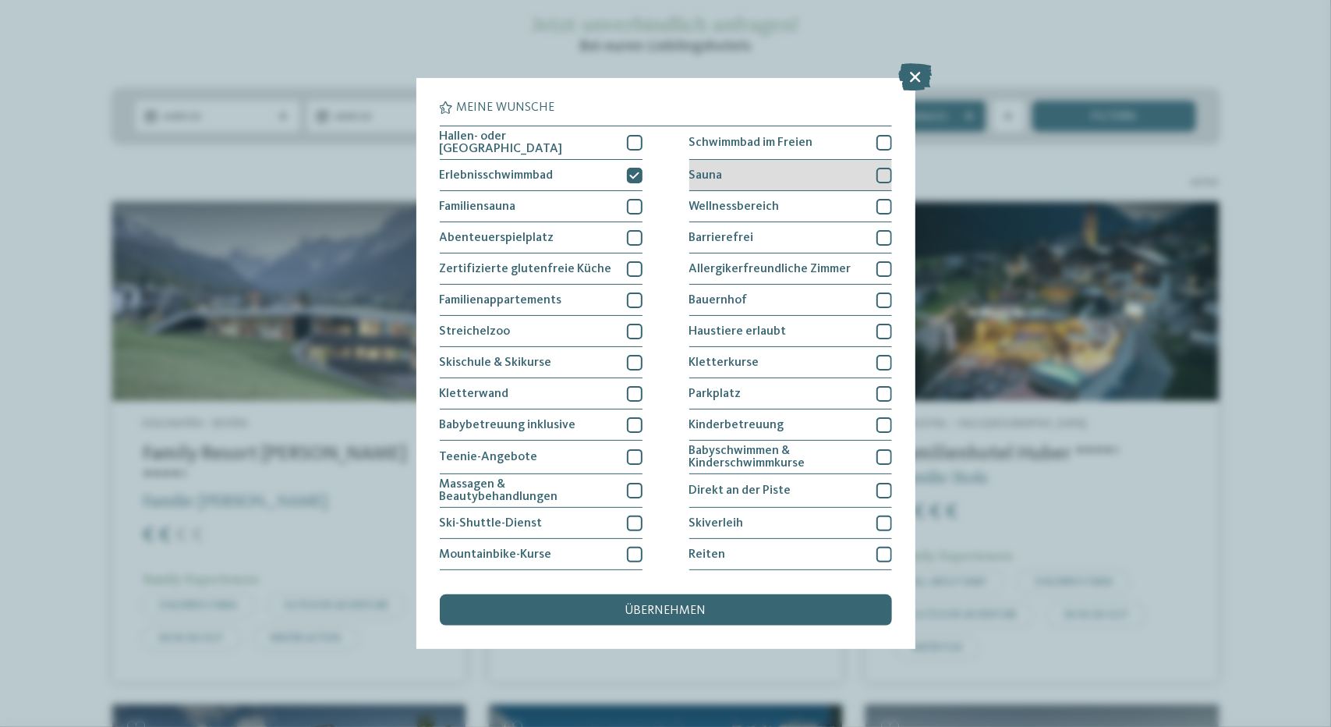
click at [831, 164] on div "Sauna" at bounding box center [790, 175] width 203 height 31
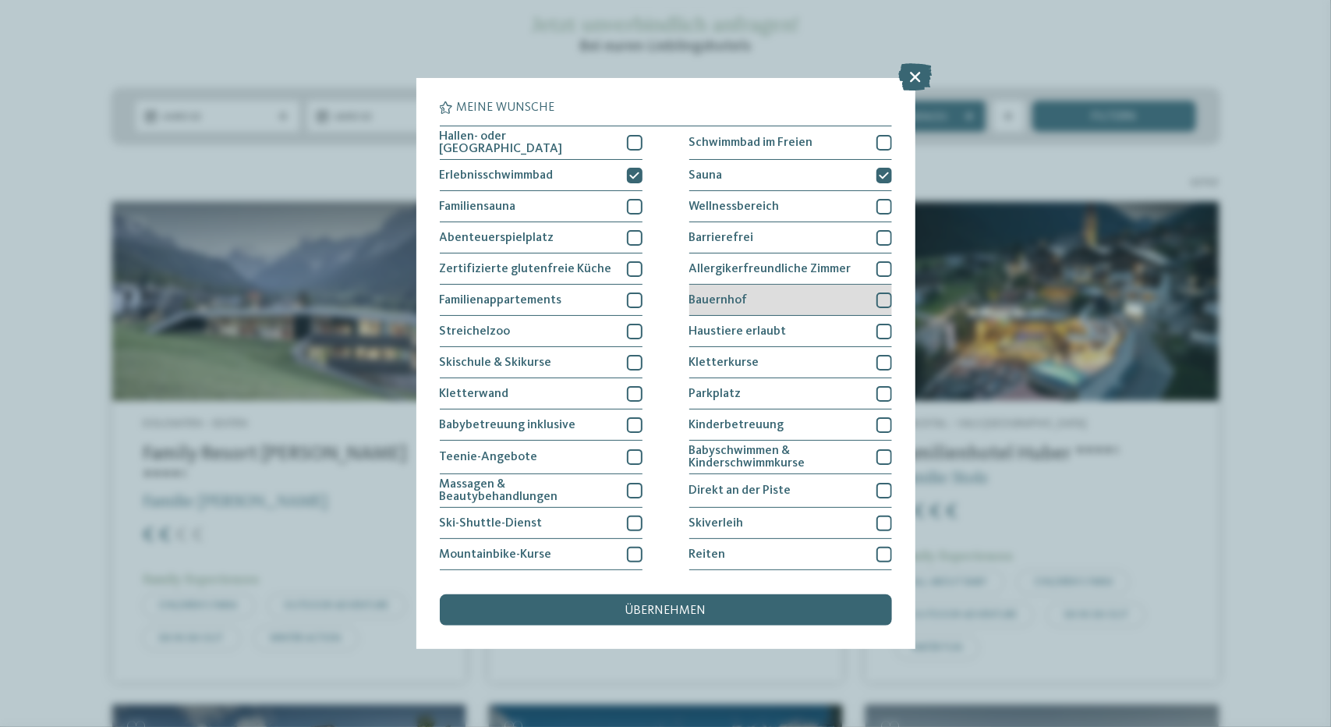
click at [792, 299] on div "Bauernhof" at bounding box center [790, 300] width 203 height 31
click at [654, 615] on span "übernehmen" at bounding box center [665, 610] width 81 height 12
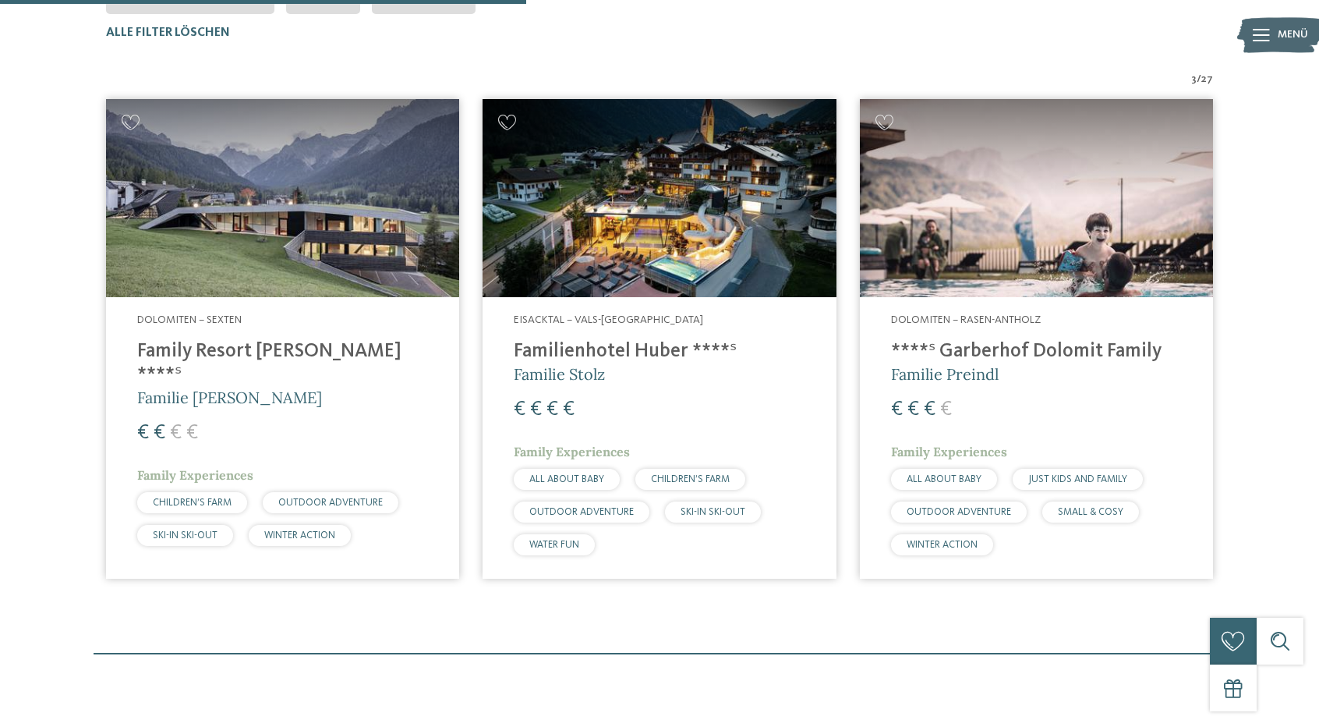
scroll to position [511, 0]
click at [40, 271] on div "3 / 27 Dolomiten – Sexten Family Resort Rainer ****ˢ Familie Rainer € € € €" at bounding box center [659, 330] width 1294 height 519
click at [312, 285] on img at bounding box center [282, 197] width 353 height 199
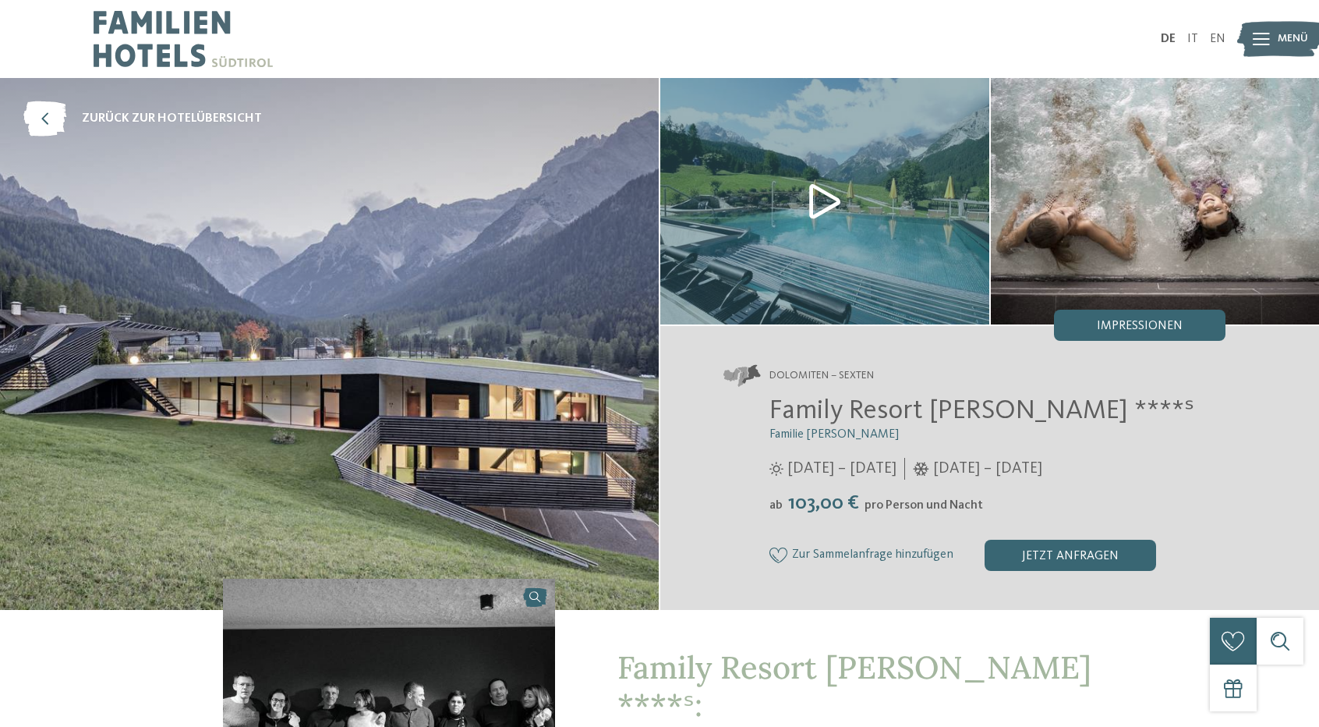
click at [807, 207] on img at bounding box center [824, 201] width 329 height 246
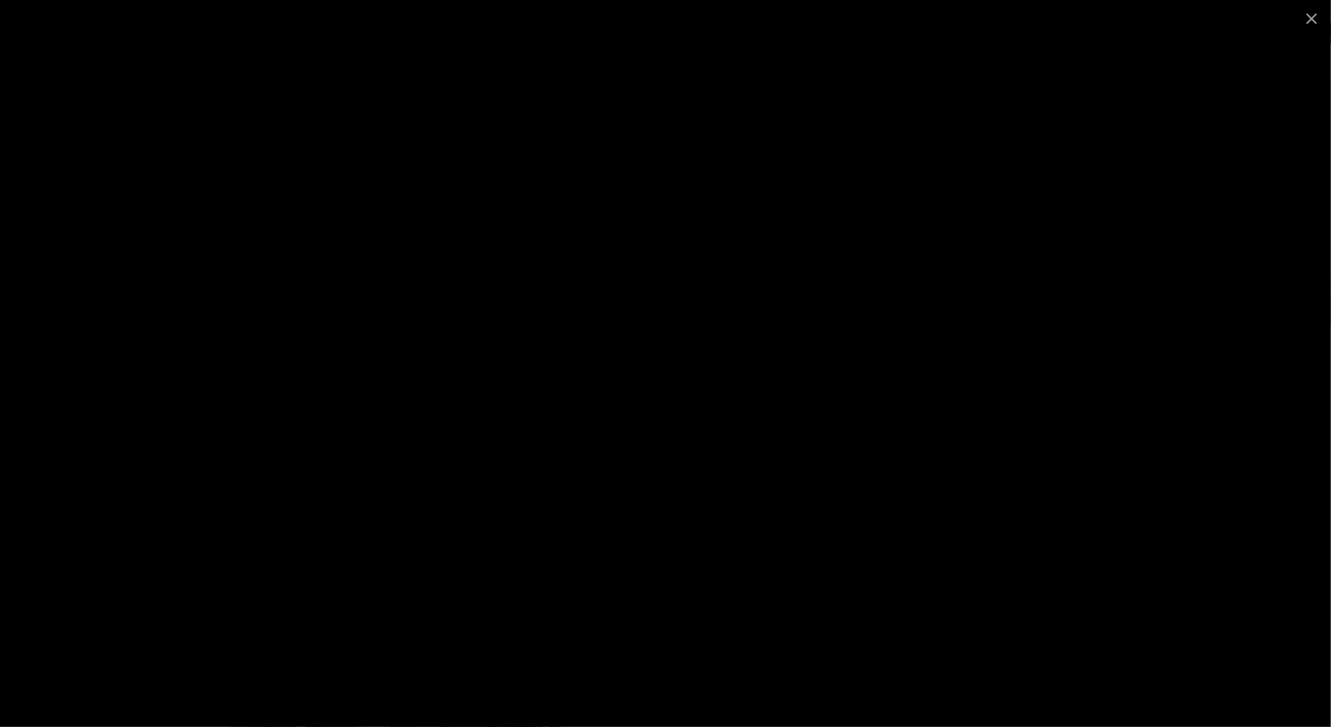
click at [511, 34] on div at bounding box center [665, 18] width 1331 height 37
click at [1310, 21] on span at bounding box center [1311, 18] width 39 height 37
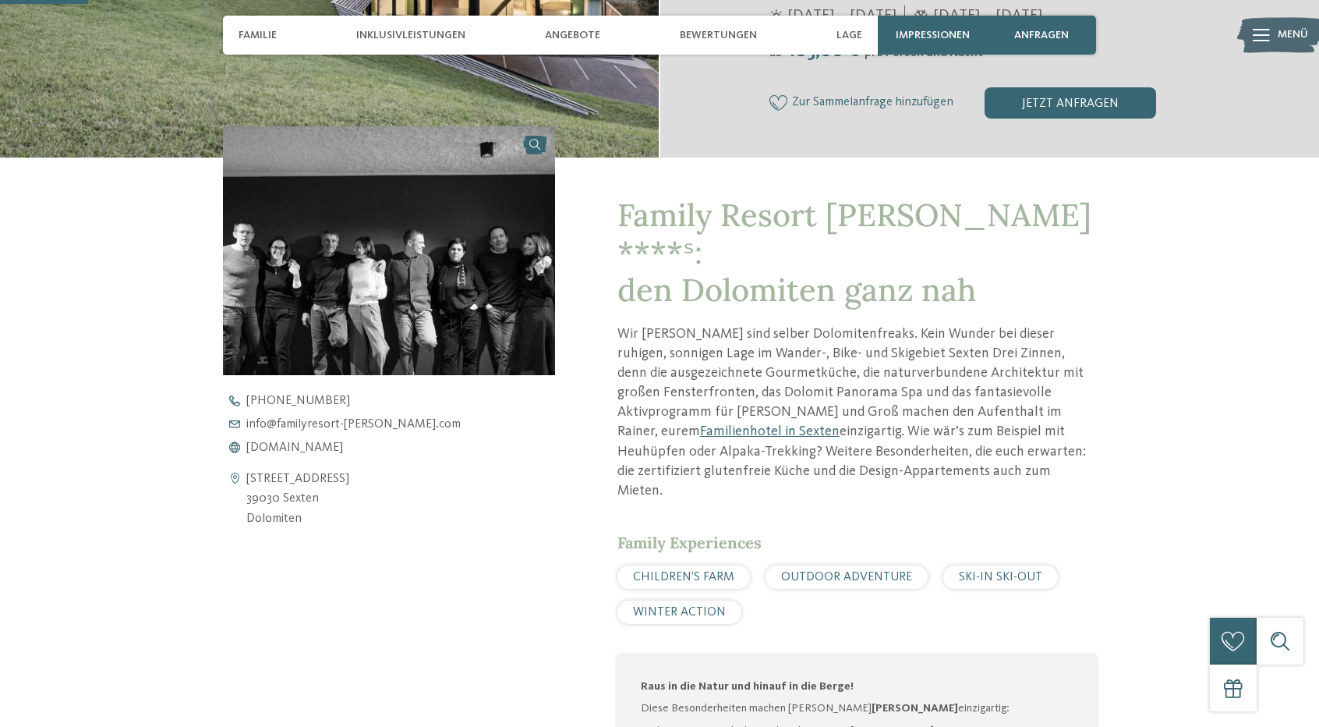
scroll to position [312, 0]
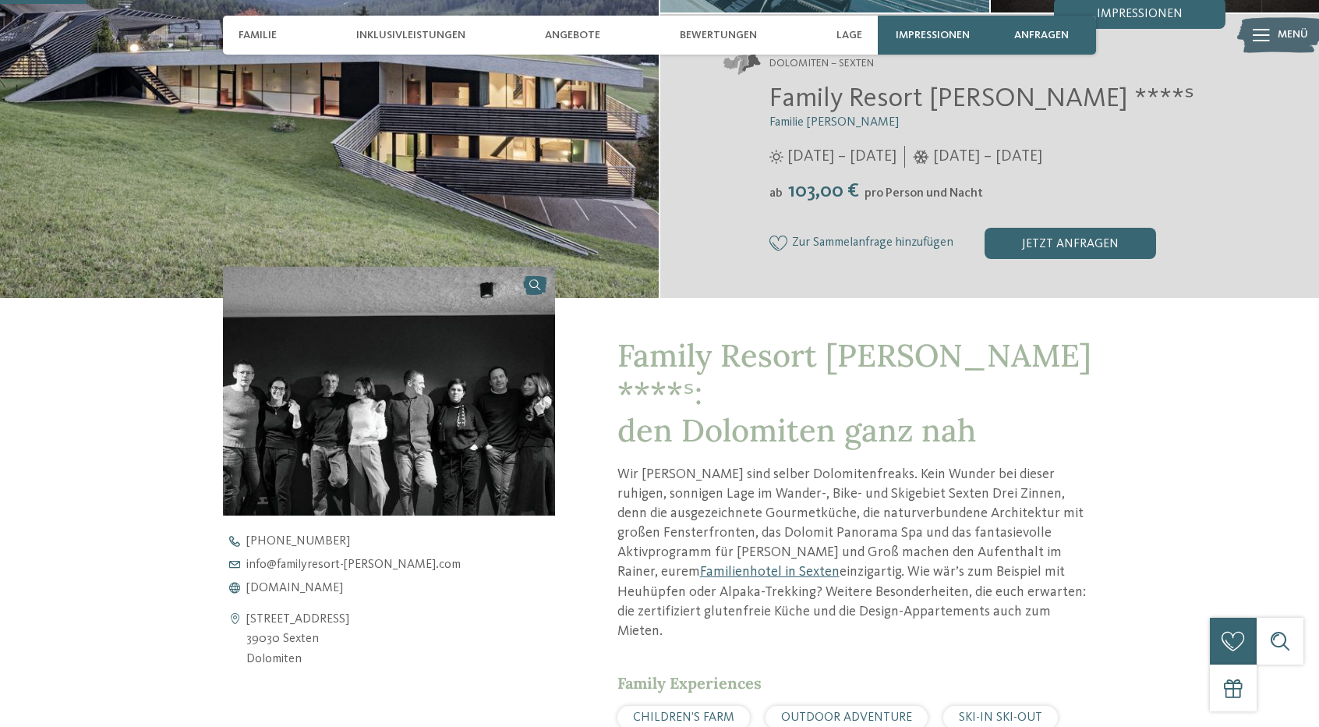
click at [482, 403] on img at bounding box center [389, 391] width 332 height 249
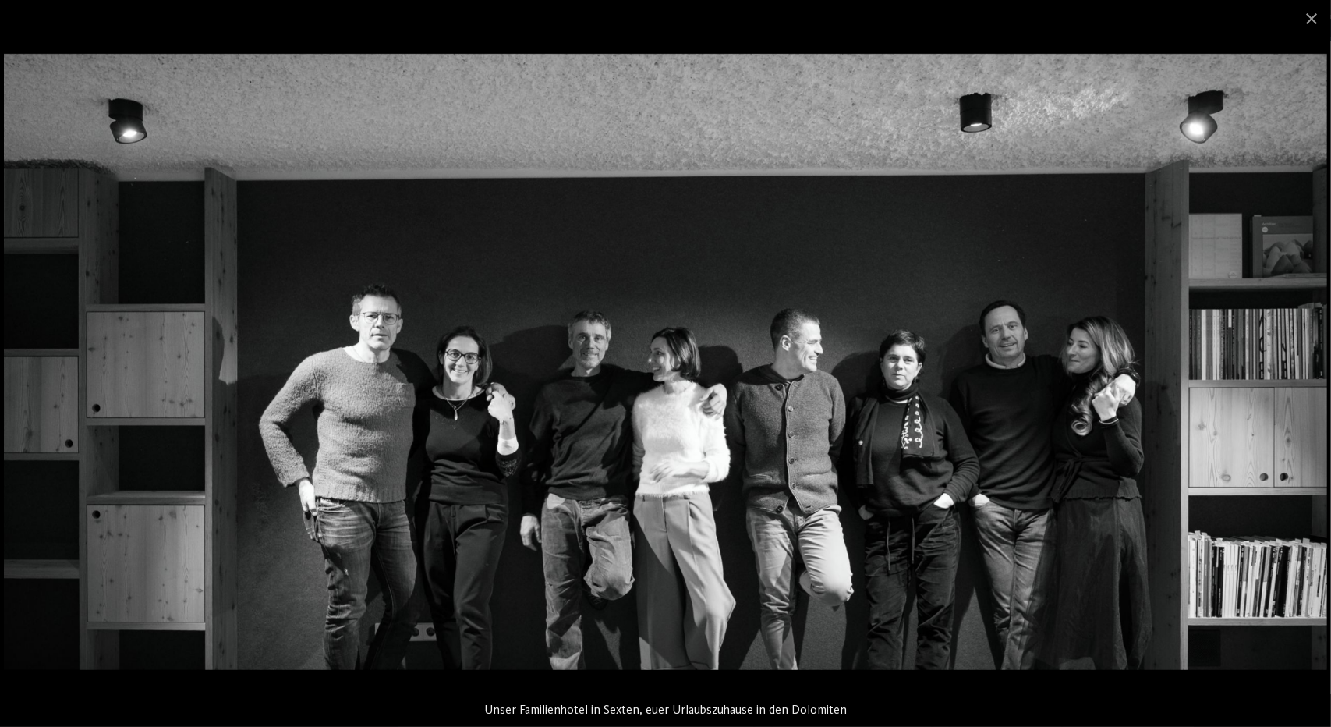
click at [711, 405] on img at bounding box center [665, 362] width 1323 height 616
click at [1316, 16] on span at bounding box center [1311, 18] width 39 height 37
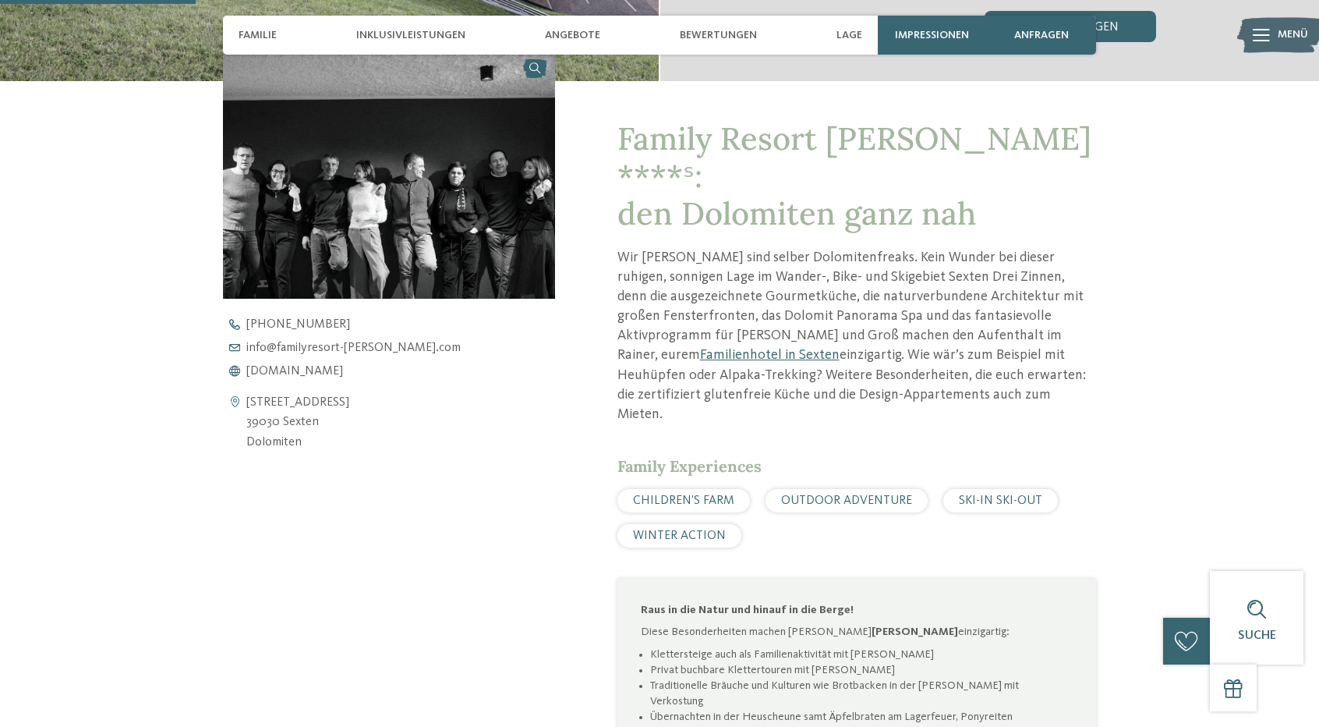
scroll to position [702, 0]
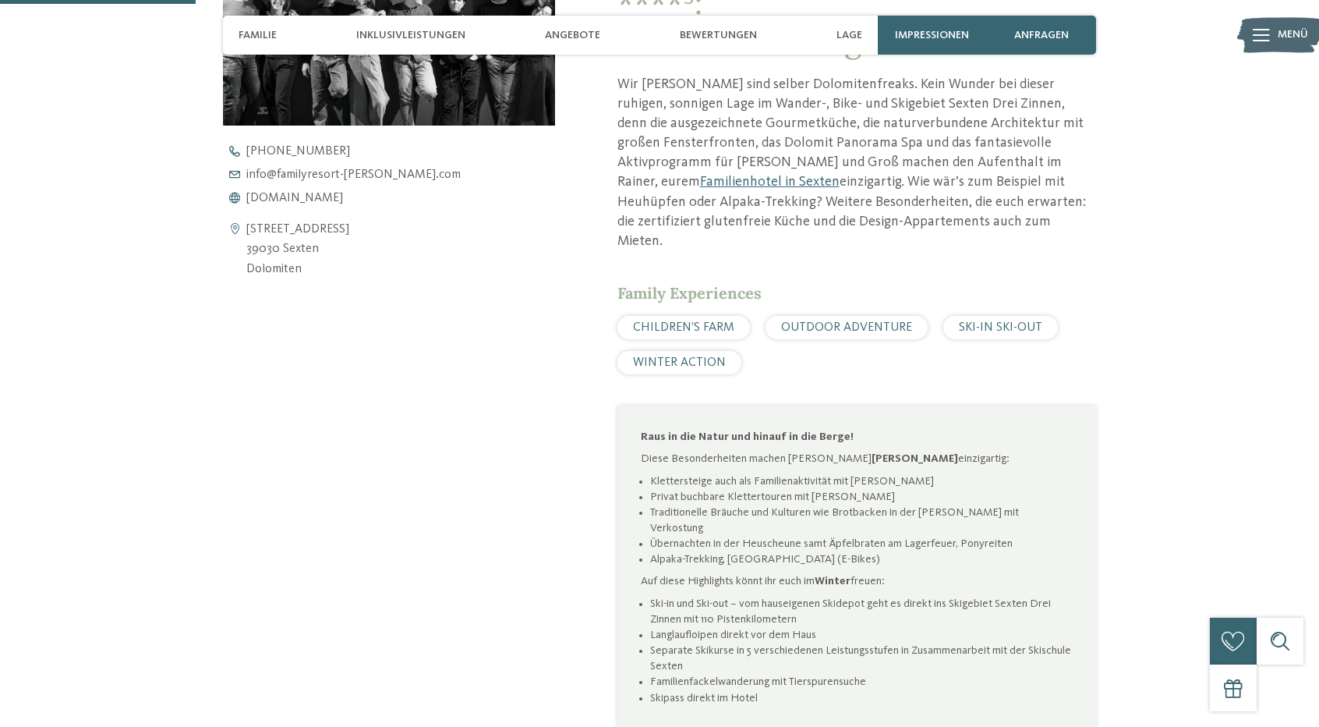
click at [533, 346] on div "Kontaktdaten öffnen [STREET_ADDRESS] 39030 Sexten Dolomiten [PHONE_NUMBER] info…" at bounding box center [389, 331] width 332 height 908
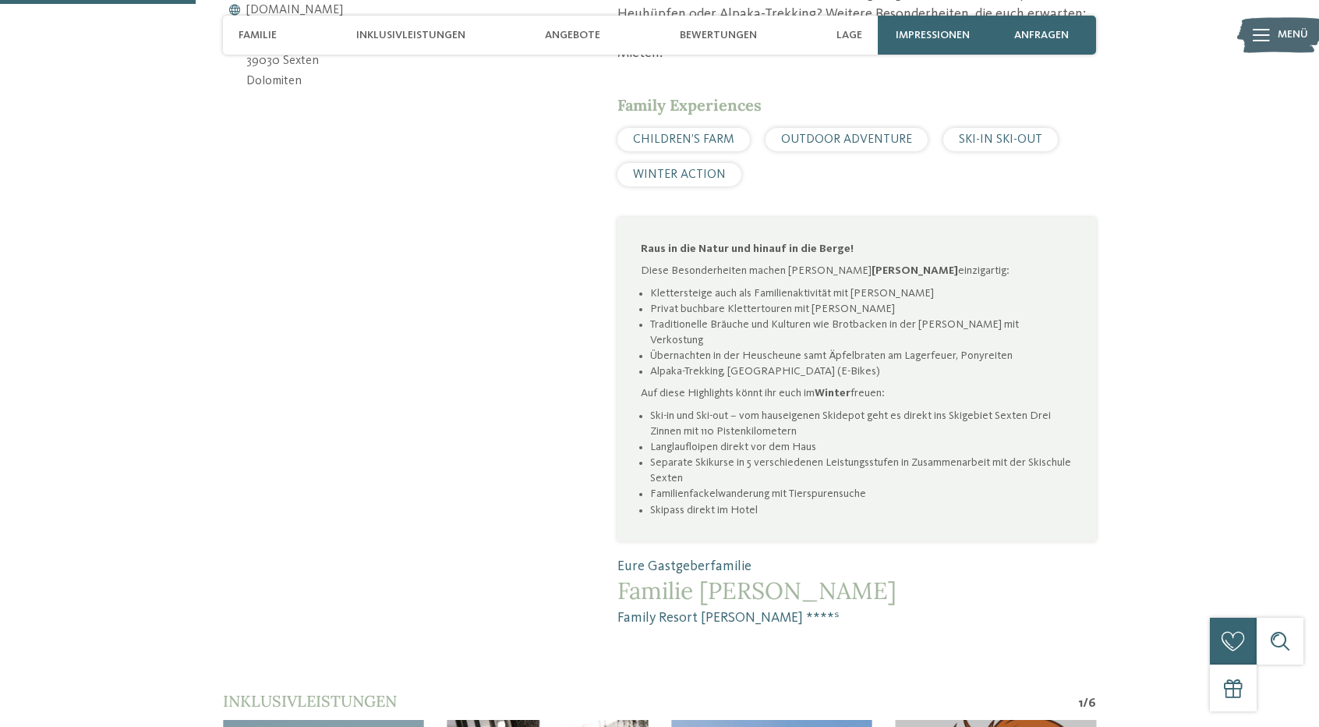
scroll to position [1092, 0]
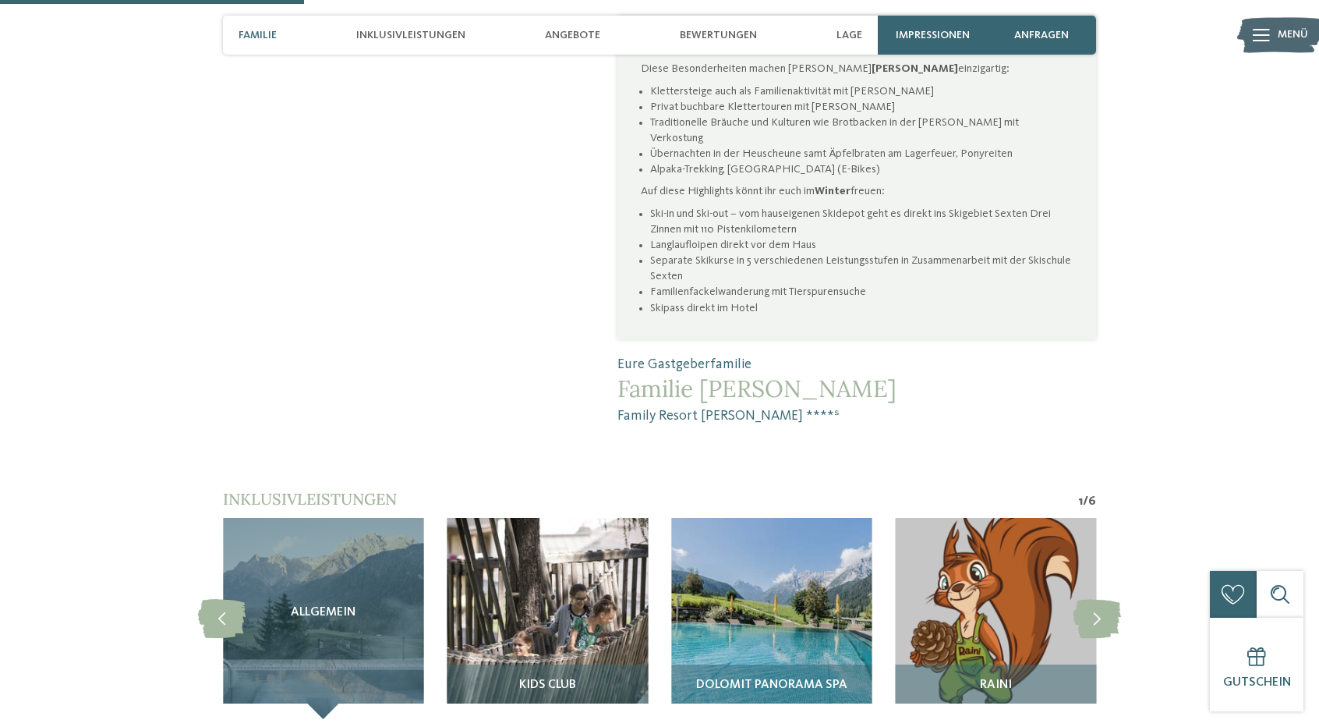
drag, startPoint x: 123, startPoint y: 350, endPoint x: 120, endPoint y: 363, distance: 12.9
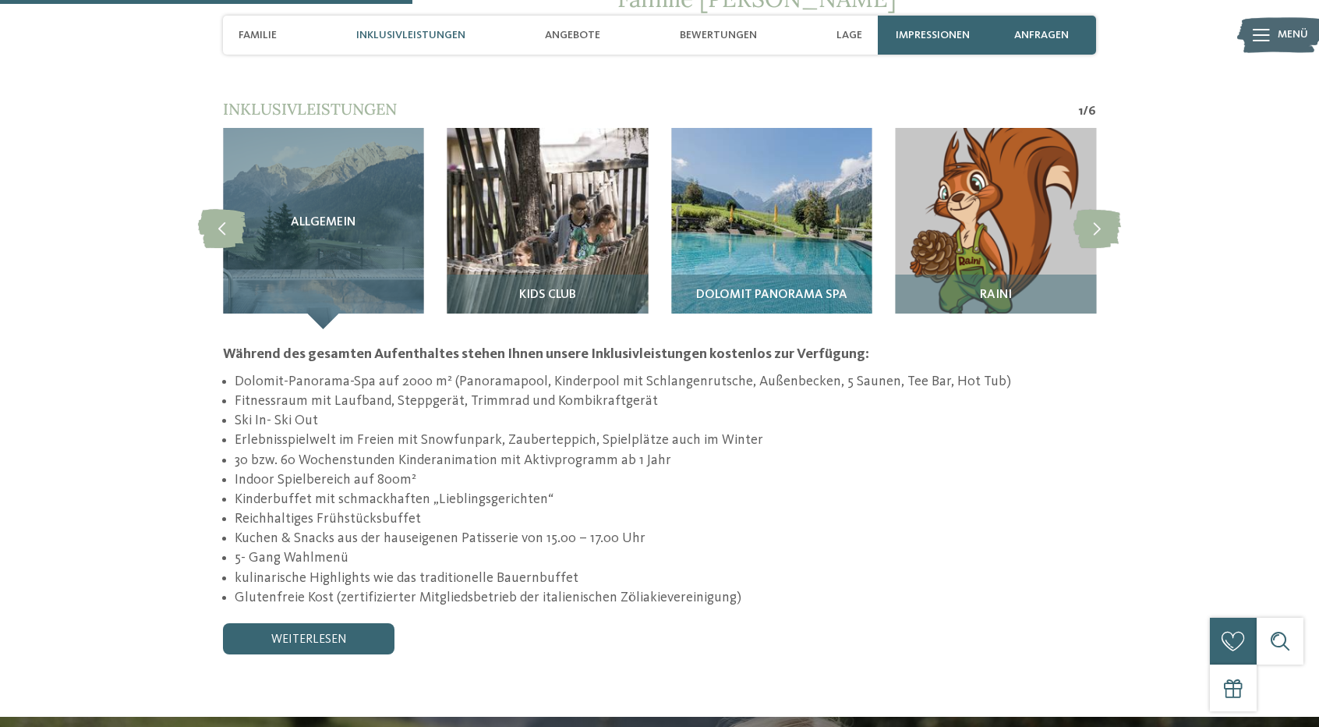
click at [161, 347] on section "Inklusivleistungen 1 / 6 slide 8 to 11 of 6 Kletterkurs" at bounding box center [659, 376] width 1060 height 556
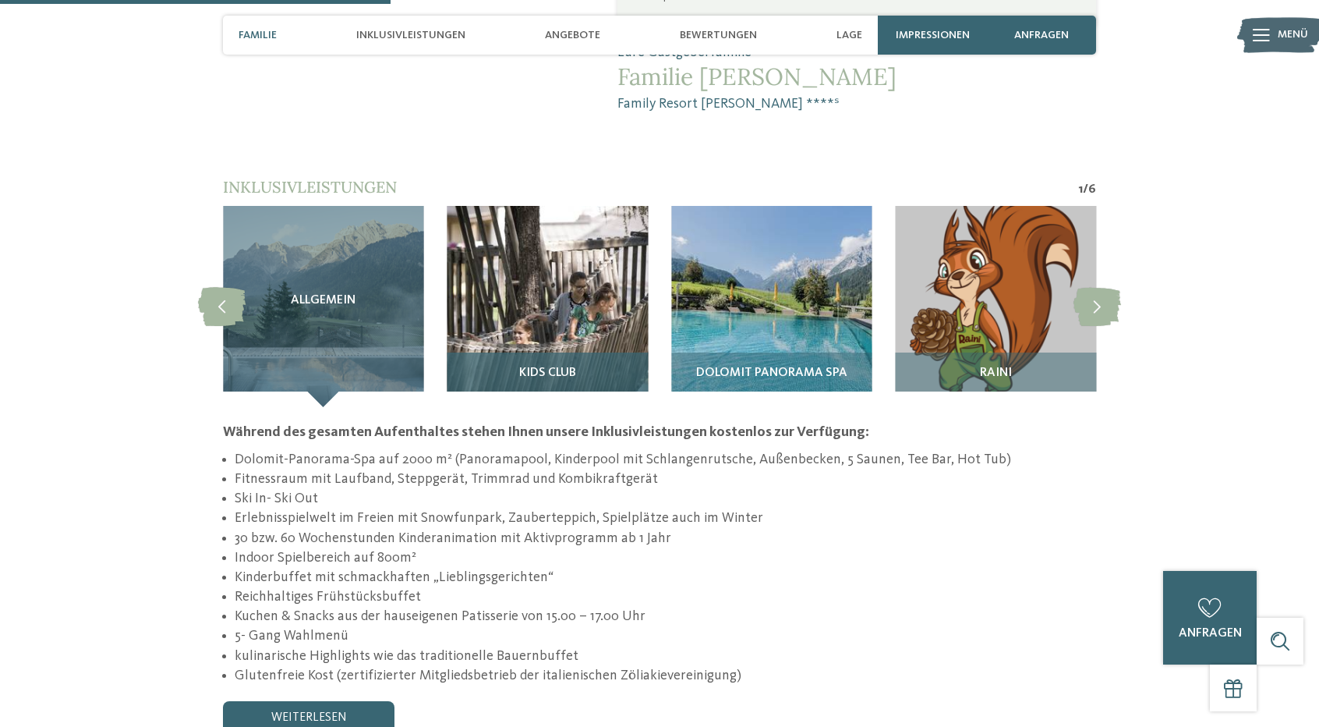
click at [561, 258] on img at bounding box center [548, 306] width 201 height 201
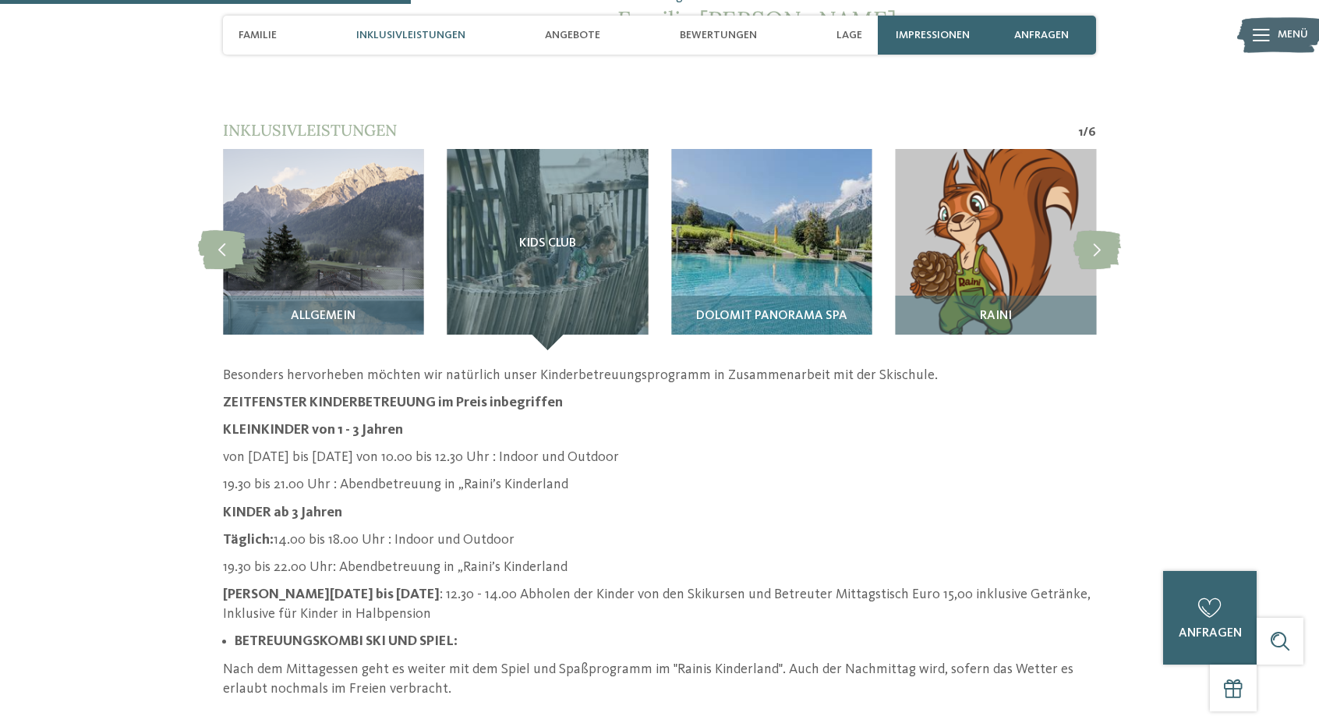
scroll to position [1481, 0]
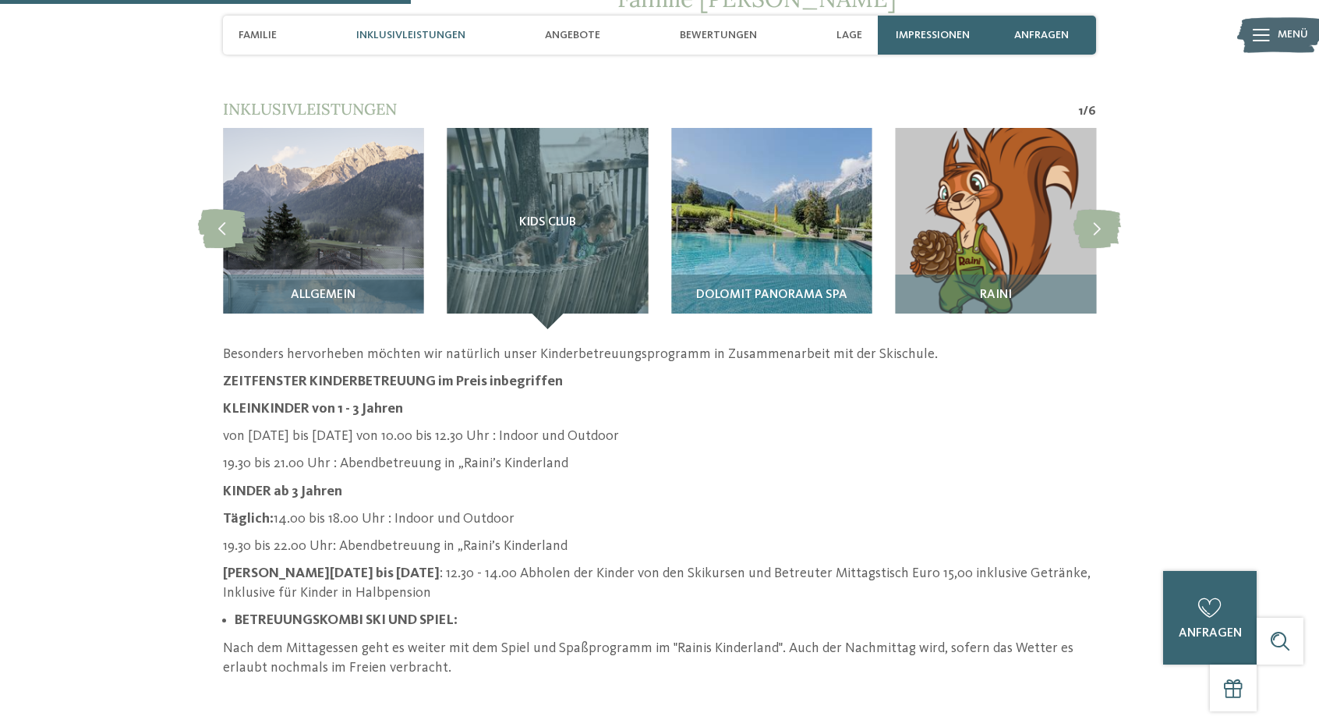
click at [153, 322] on section "Inklusivleistungen 1 / 6 slide 8 to 11 of 6 Kletterkurs" at bounding box center [659, 387] width 1060 height 579
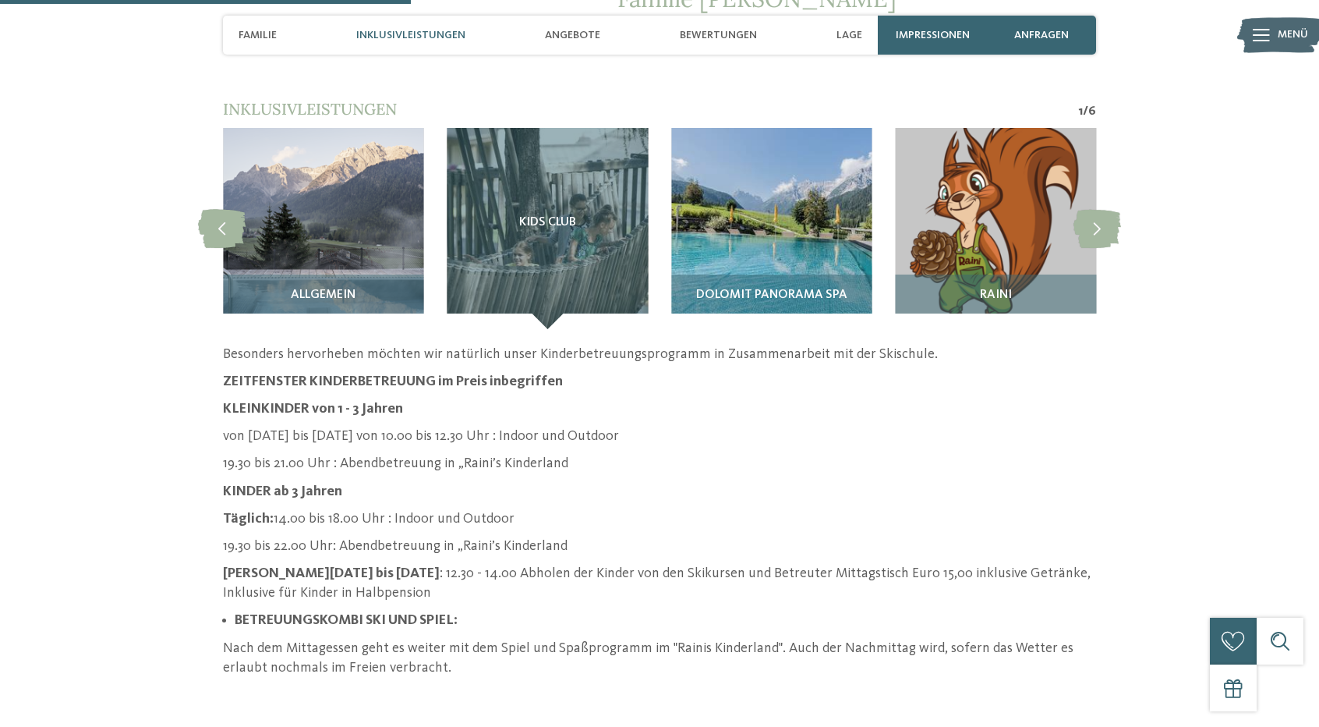
click at [153, 322] on section "Inklusivleistungen 1 / 6 slide 8 to 11 of 6 Kletterkurs" at bounding box center [659, 387] width 1060 height 579
click at [808, 274] on div "Dolomit Panorama SPA" at bounding box center [771, 301] width 201 height 55
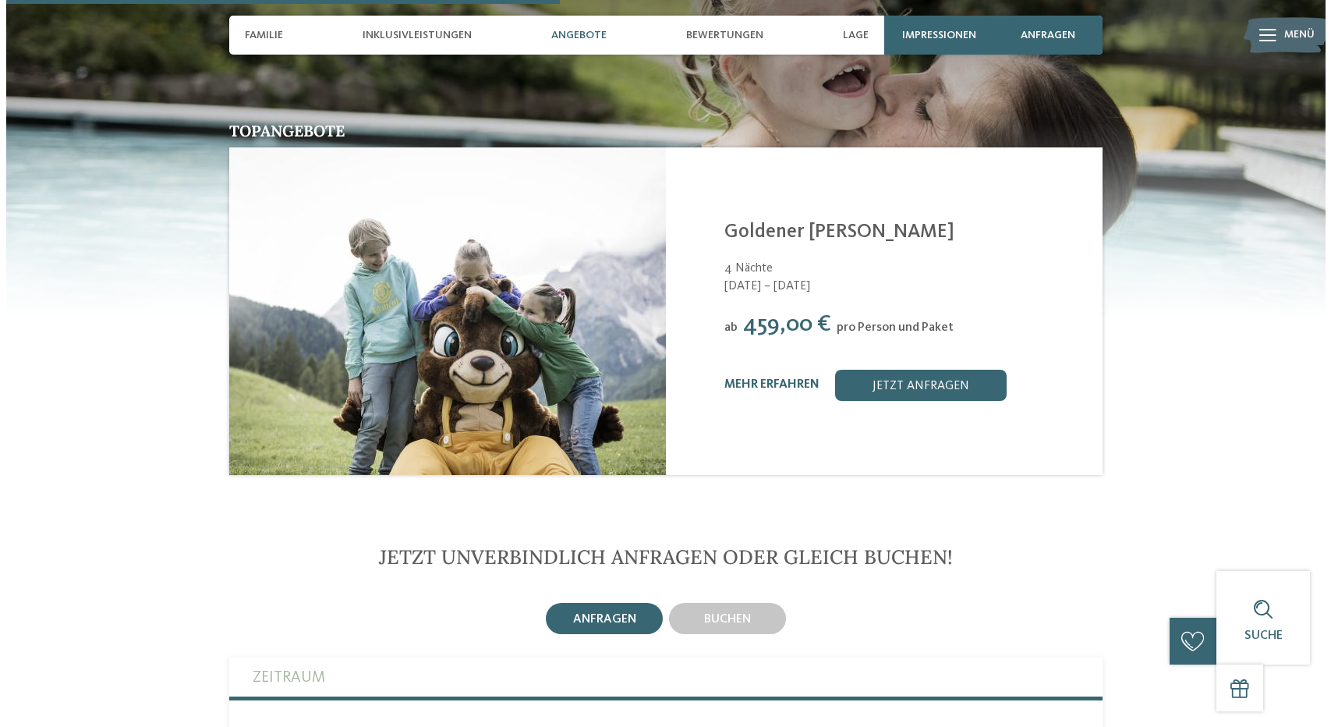
scroll to position [1715, 0]
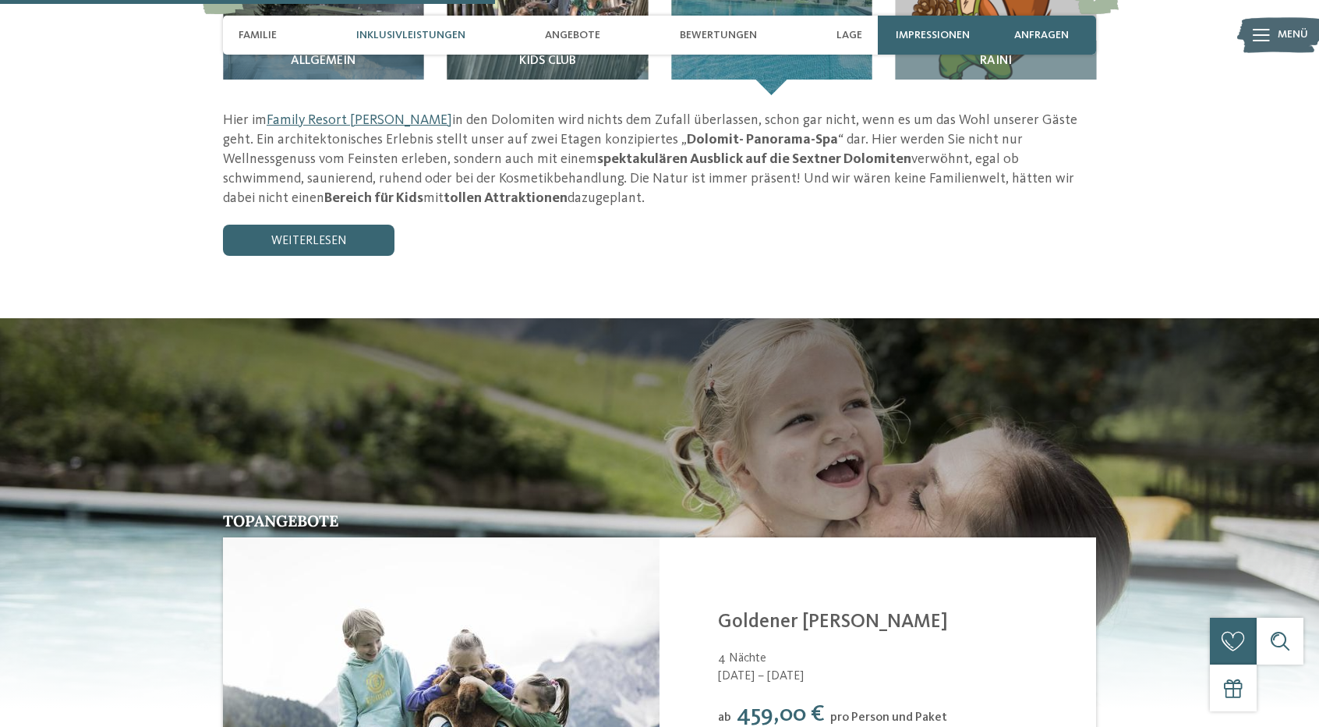
click at [907, 41] on div "Impressionen" at bounding box center [932, 35] width 109 height 39
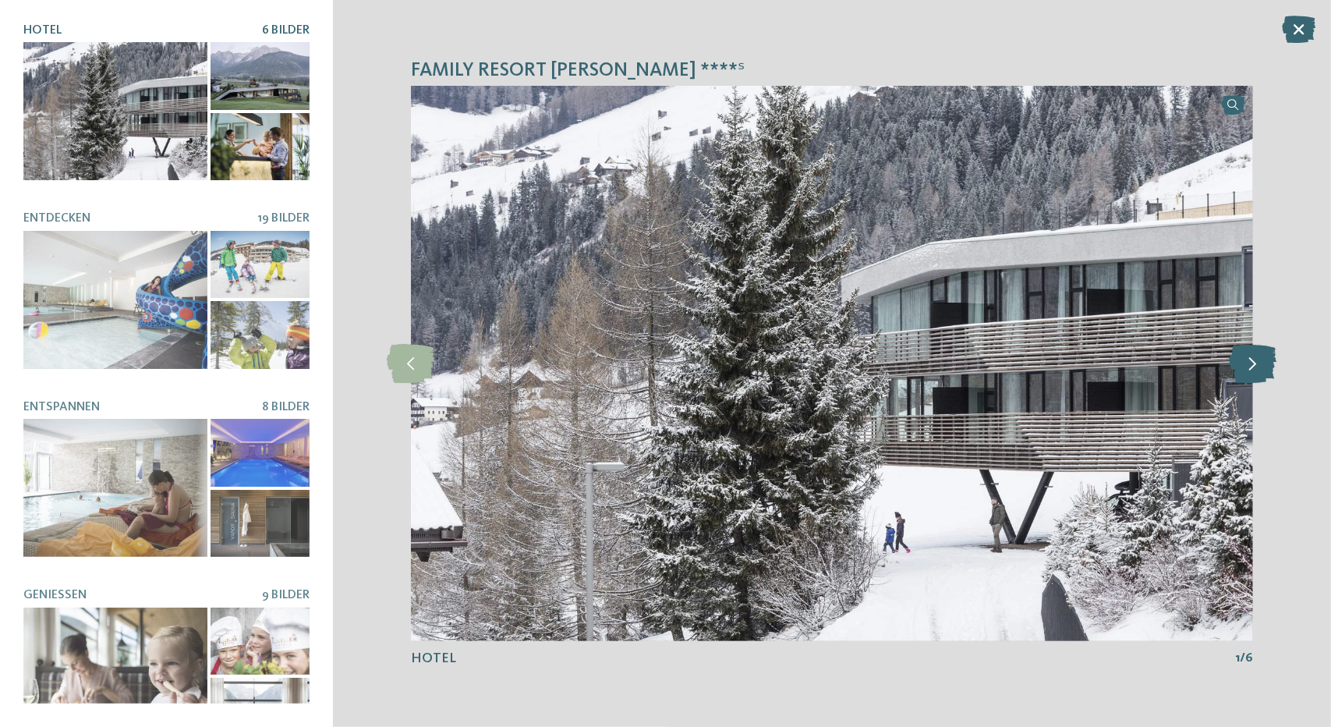
click at [1249, 359] on icon at bounding box center [1254, 363] width 48 height 39
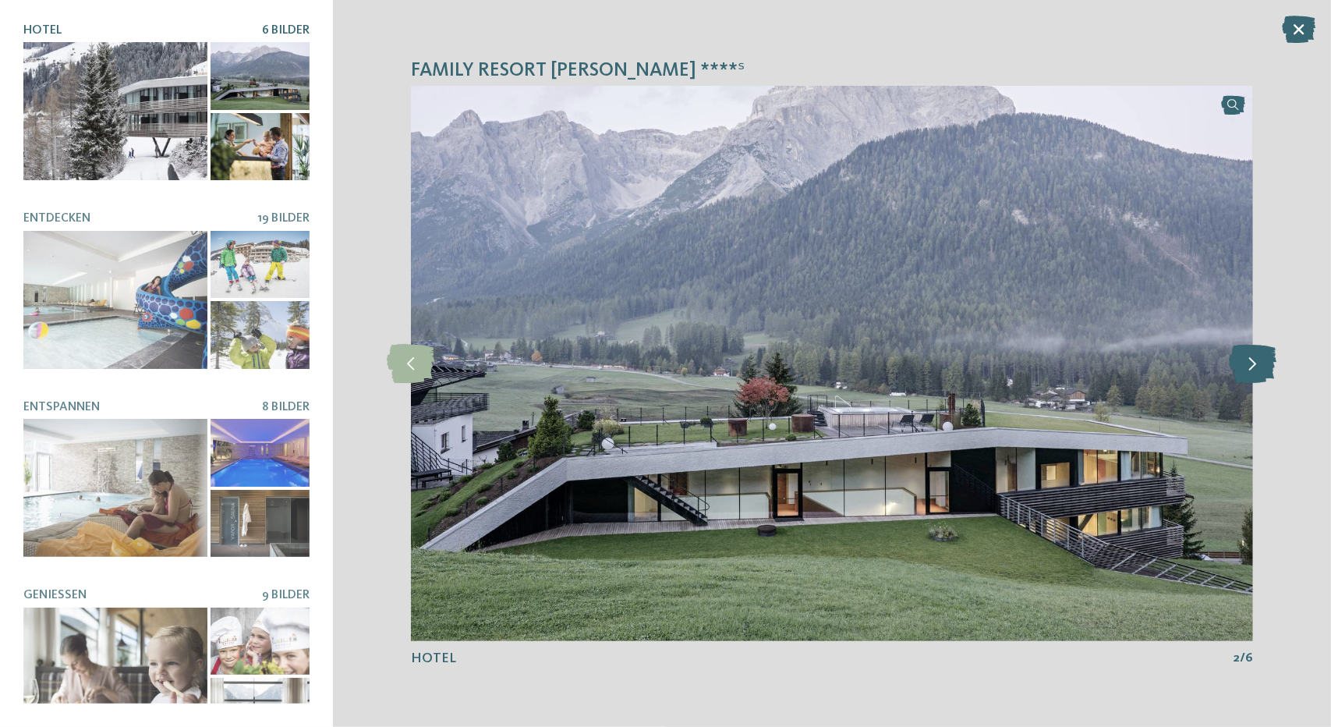
click at [1249, 359] on icon at bounding box center [1254, 363] width 48 height 39
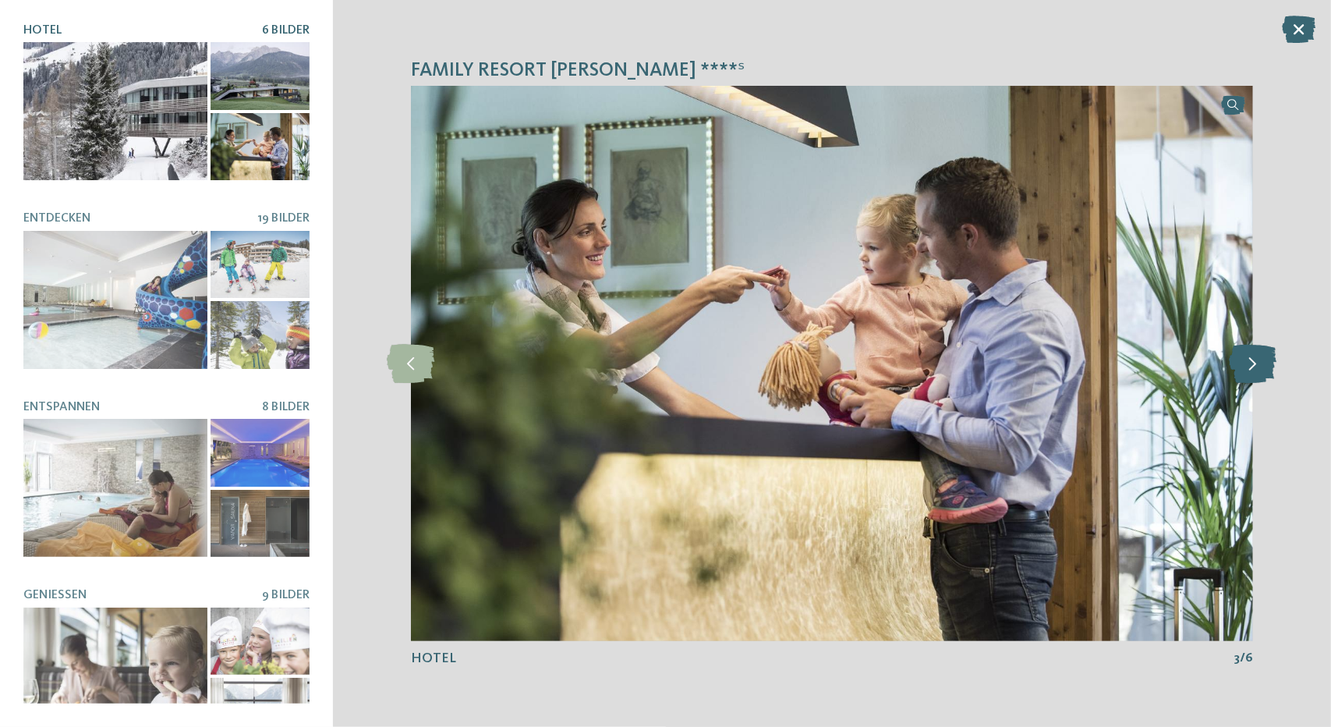
click at [1249, 359] on icon at bounding box center [1254, 363] width 48 height 39
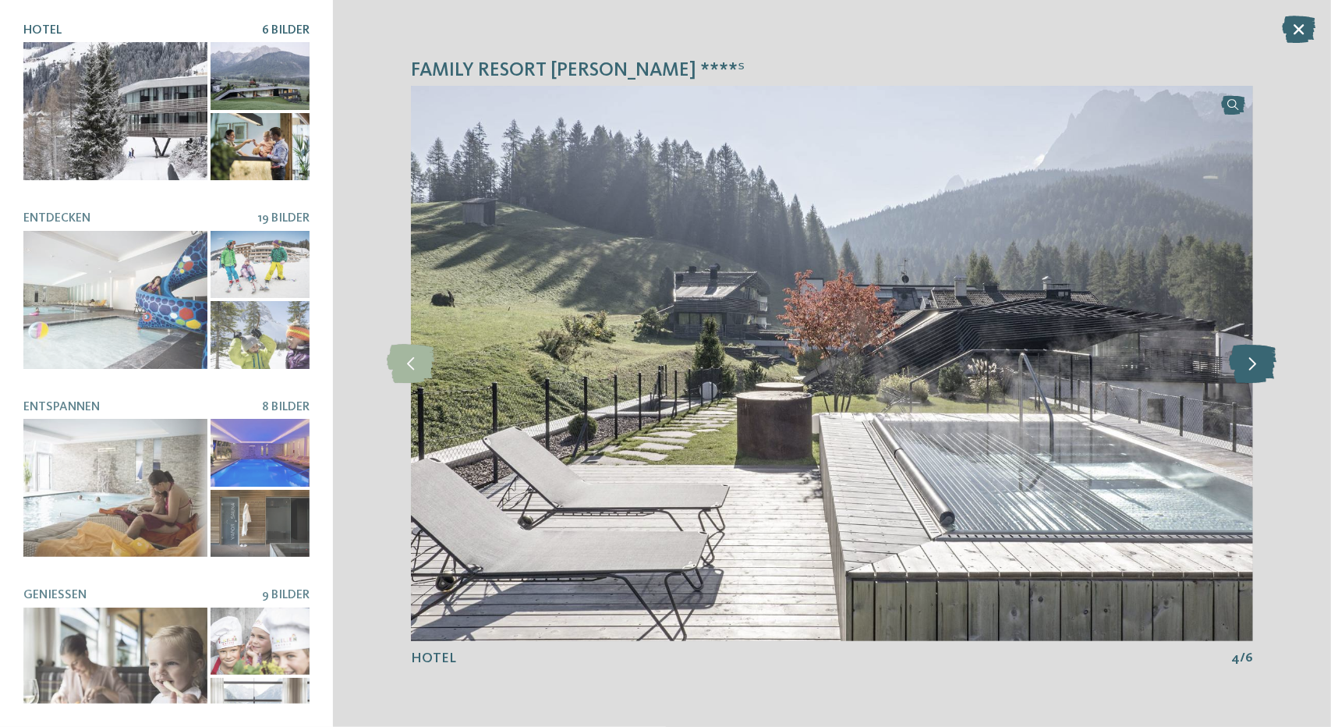
click at [1249, 359] on icon at bounding box center [1254, 363] width 48 height 39
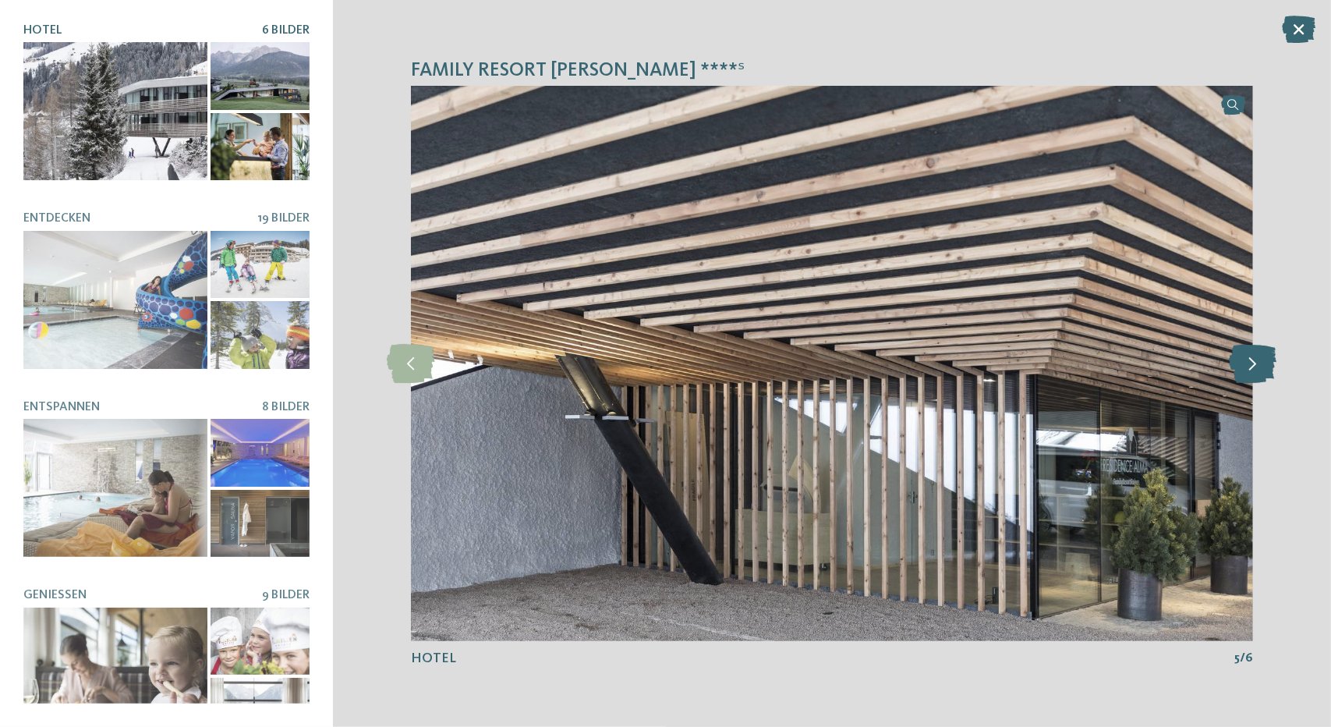
click at [1249, 359] on icon at bounding box center [1254, 363] width 48 height 39
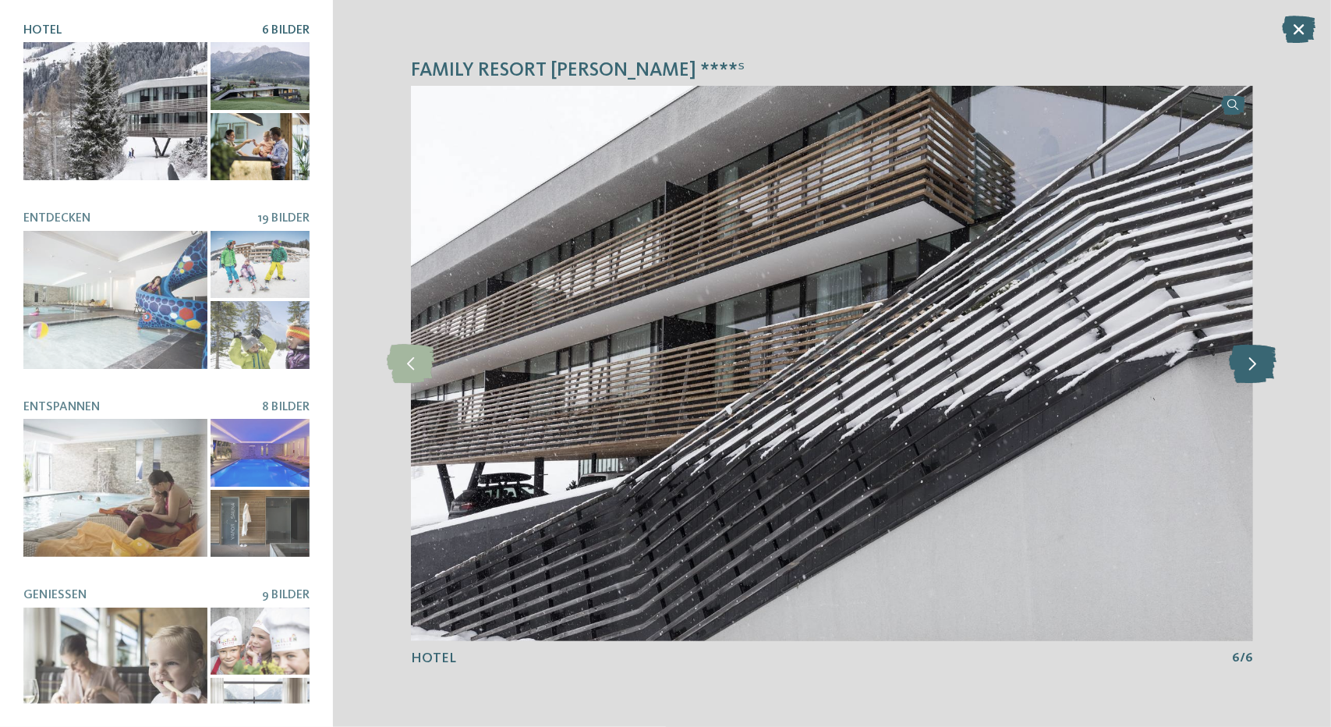
click at [1249, 359] on icon at bounding box center [1254, 363] width 48 height 39
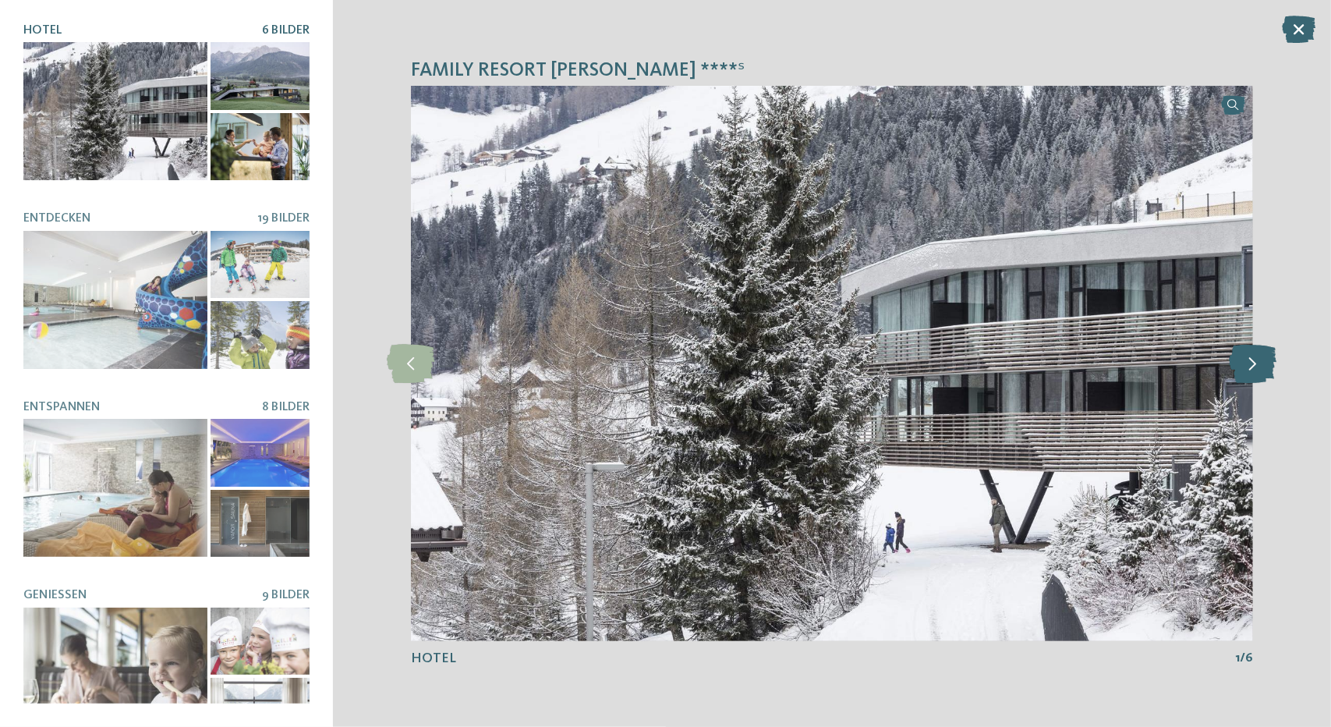
click at [1249, 359] on icon at bounding box center [1254, 363] width 48 height 39
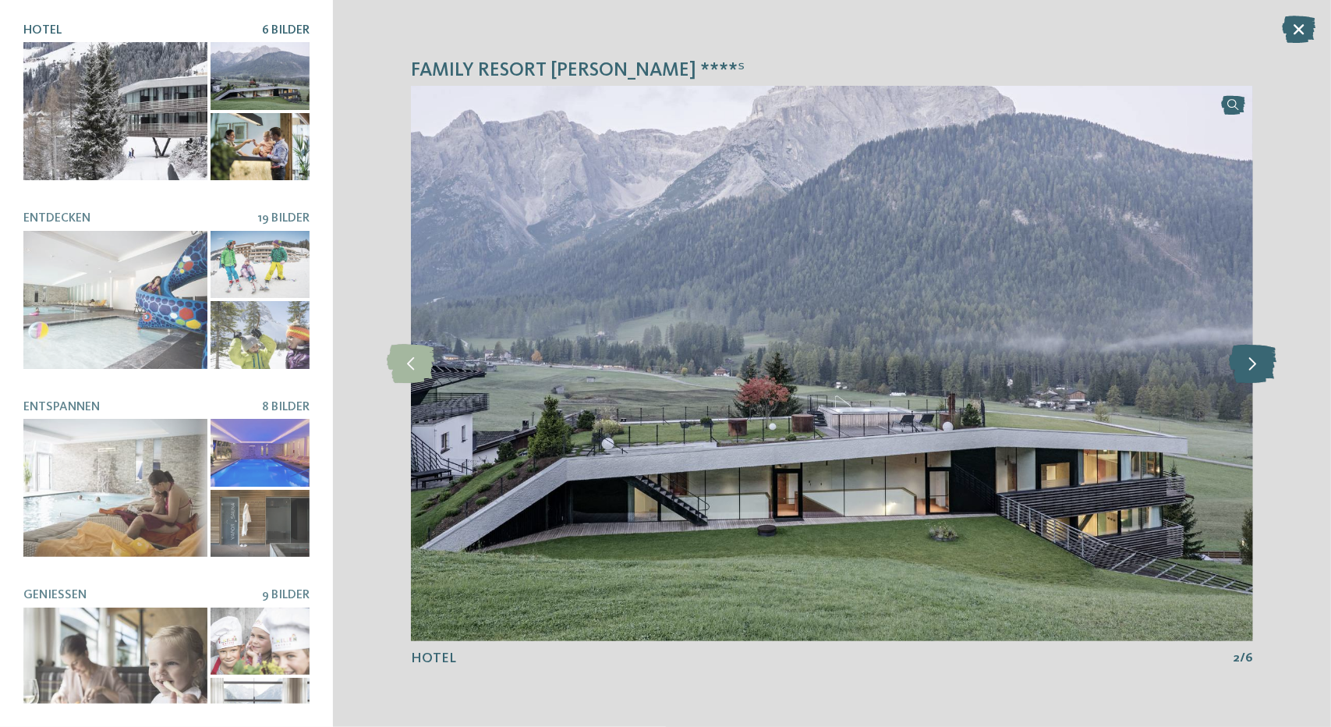
click at [1249, 359] on icon at bounding box center [1254, 363] width 48 height 39
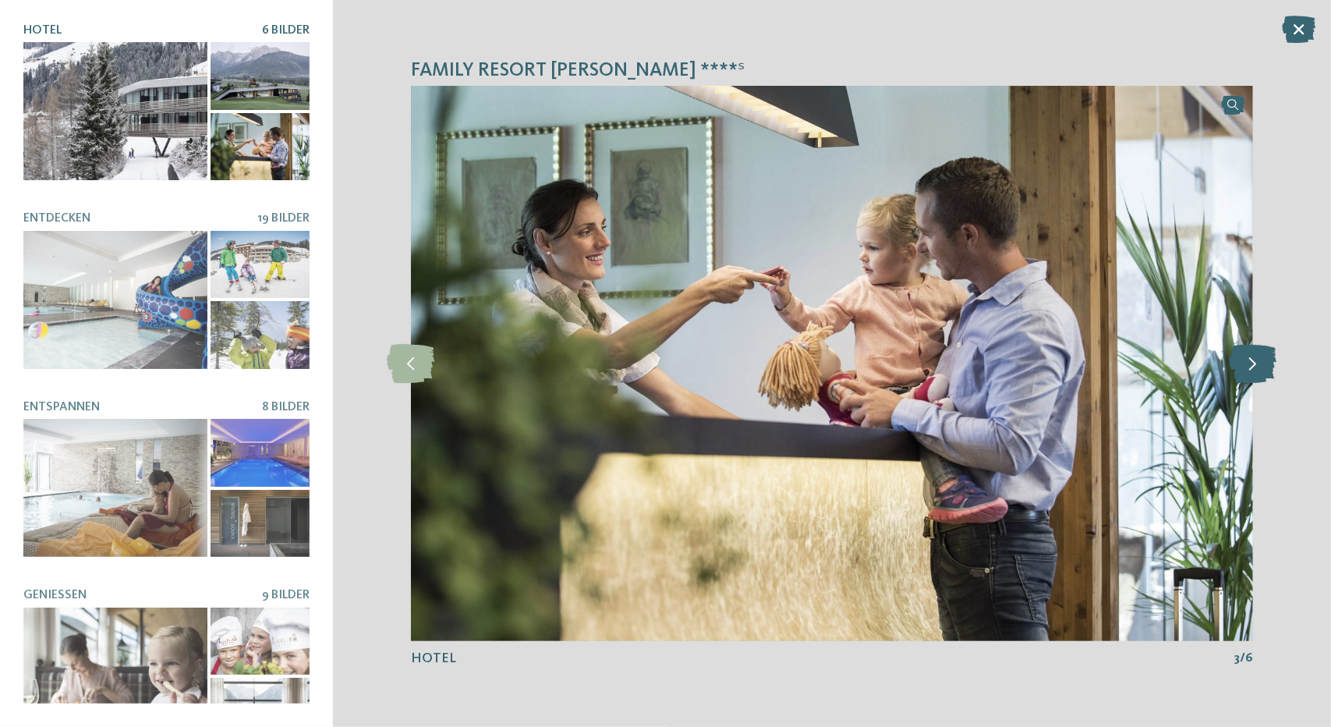
click at [1249, 359] on icon at bounding box center [1254, 363] width 48 height 39
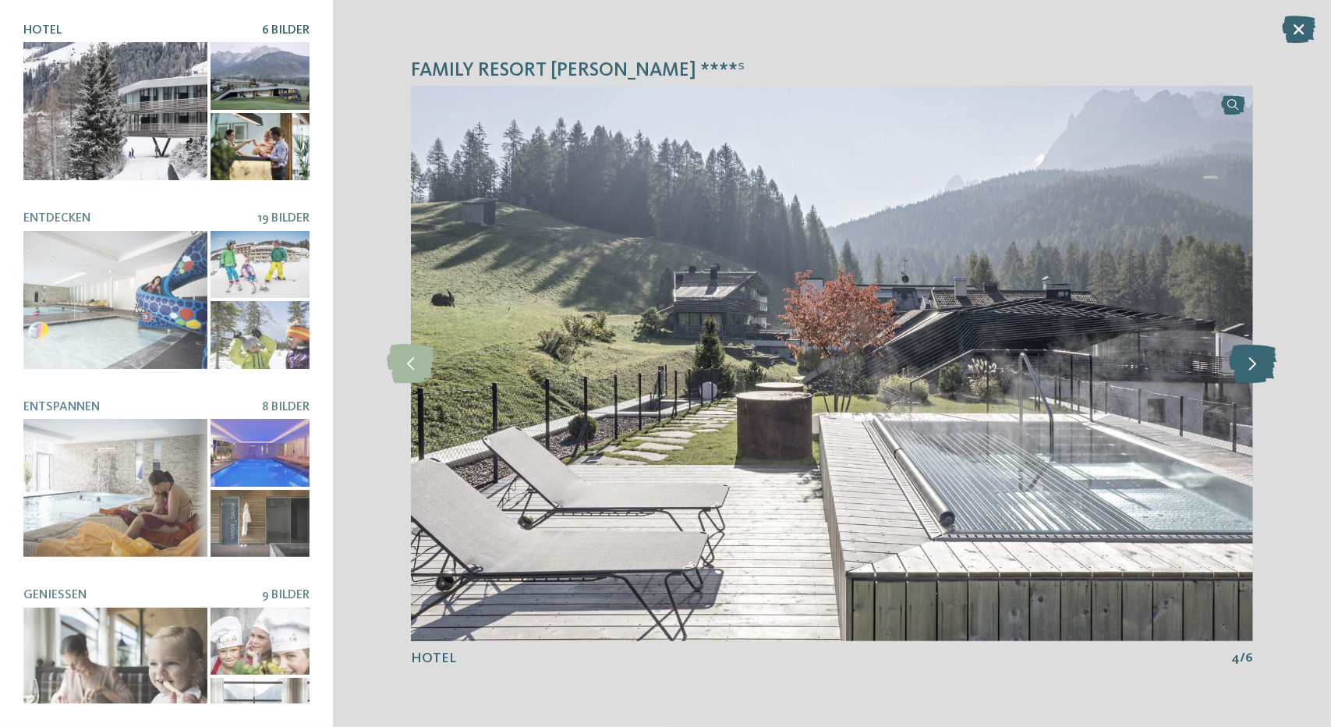
click at [1249, 359] on icon at bounding box center [1254, 363] width 48 height 39
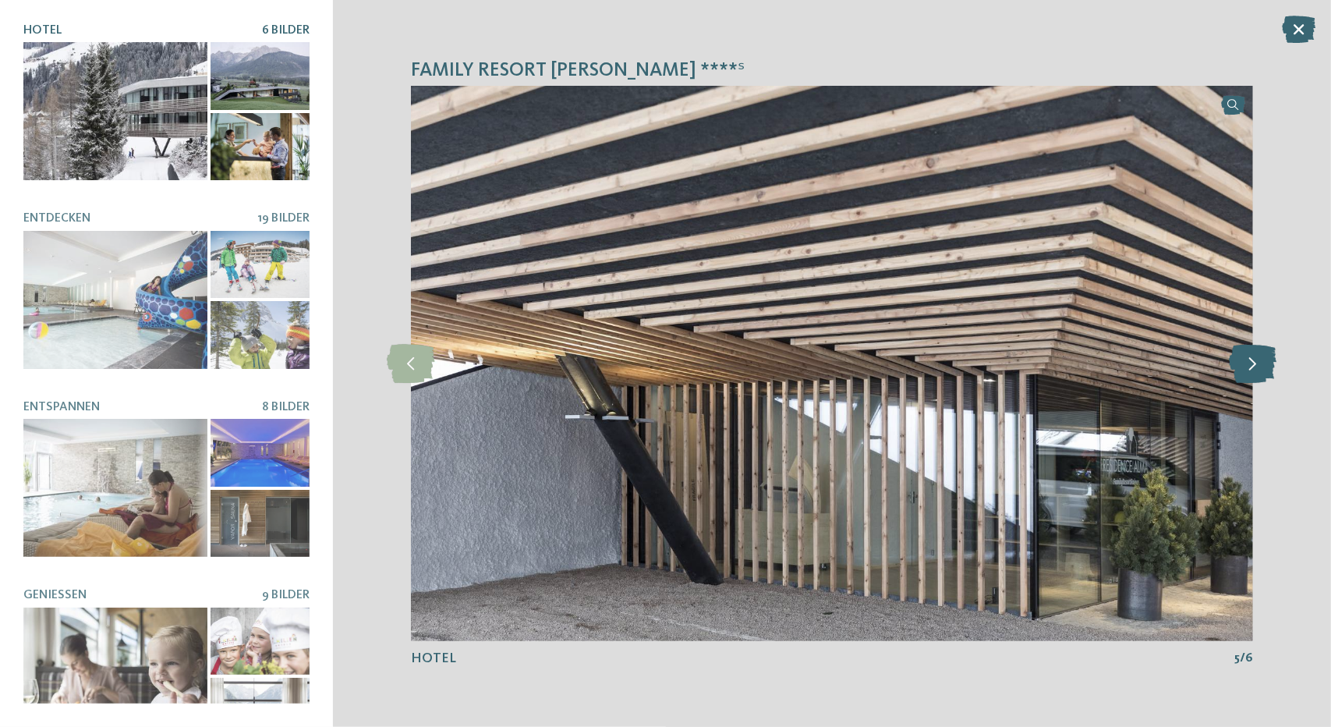
click at [1249, 359] on icon at bounding box center [1254, 363] width 48 height 39
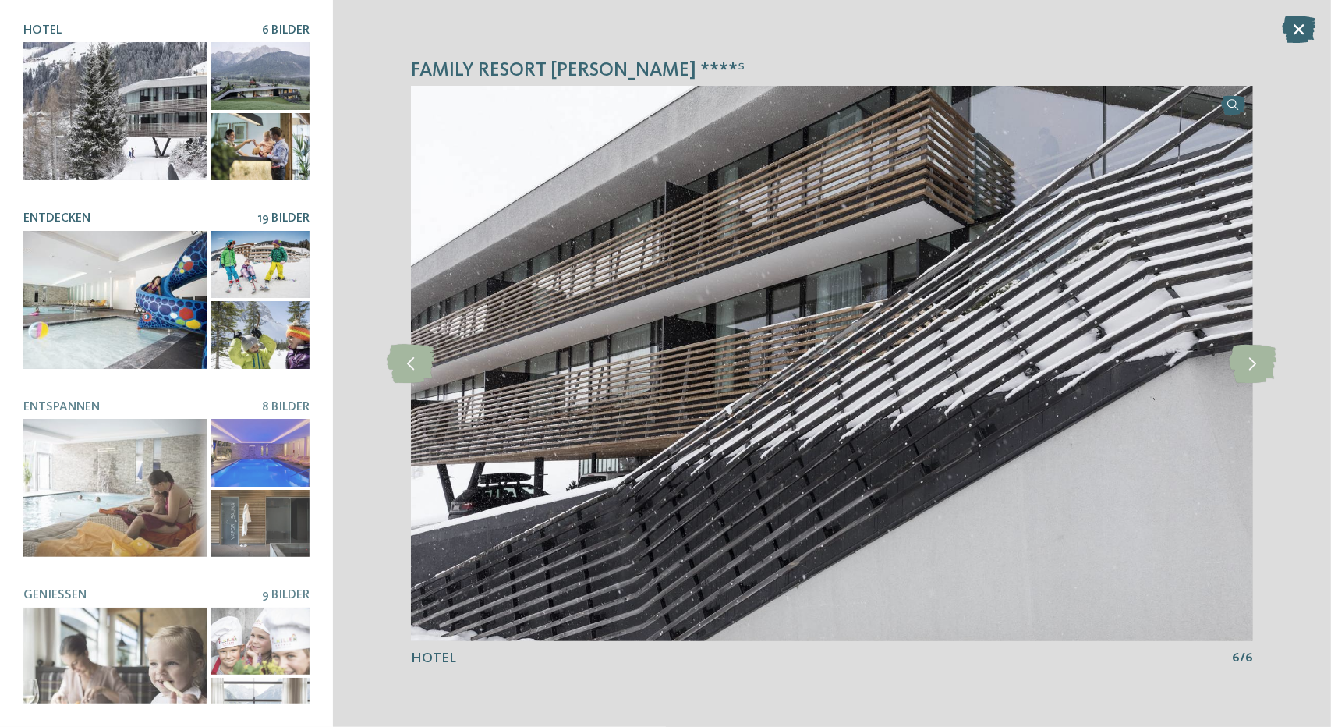
click at [165, 284] on div at bounding box center [115, 300] width 184 height 138
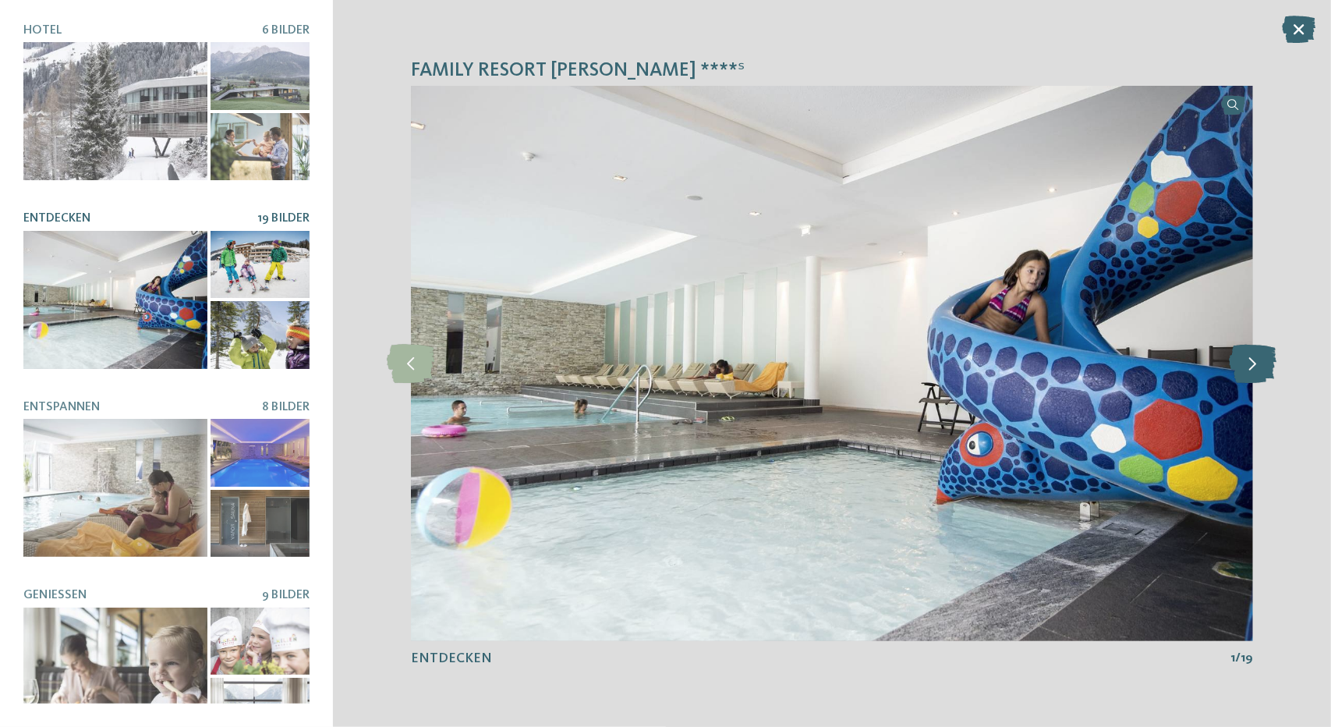
click at [1247, 354] on icon at bounding box center [1254, 363] width 48 height 39
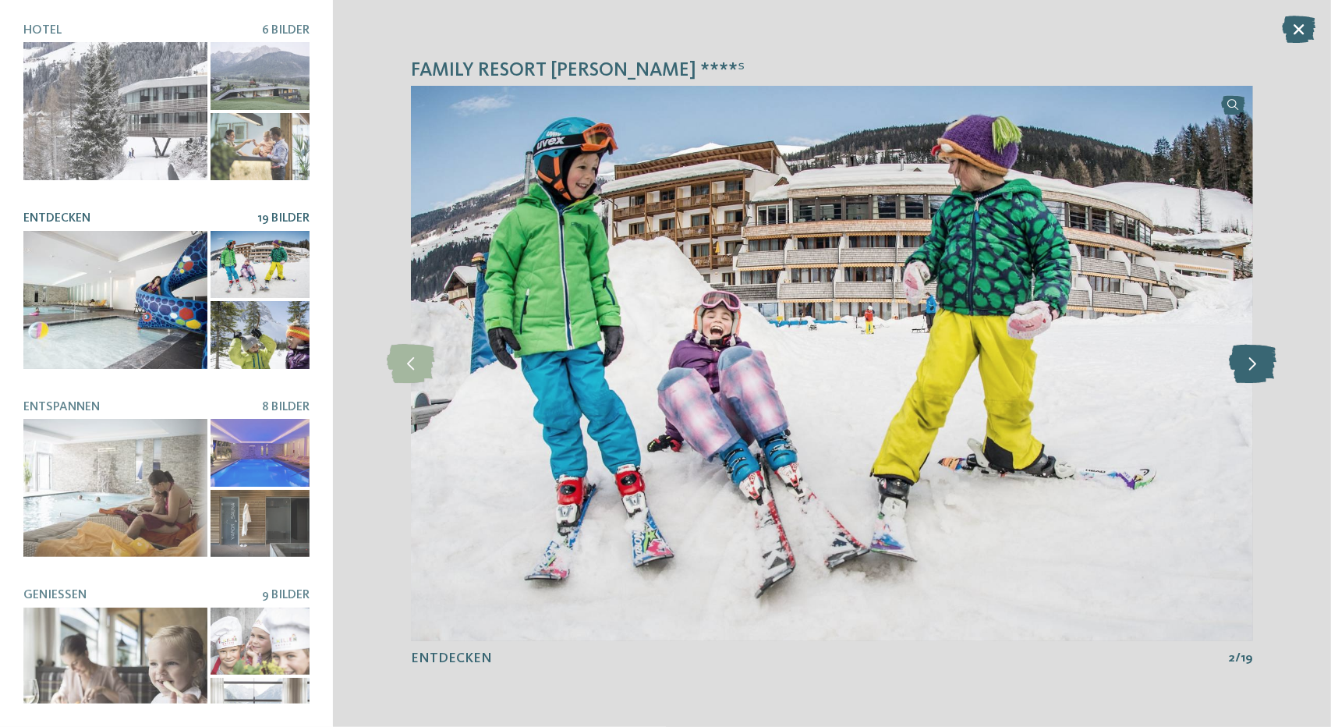
click at [1247, 354] on icon at bounding box center [1254, 363] width 48 height 39
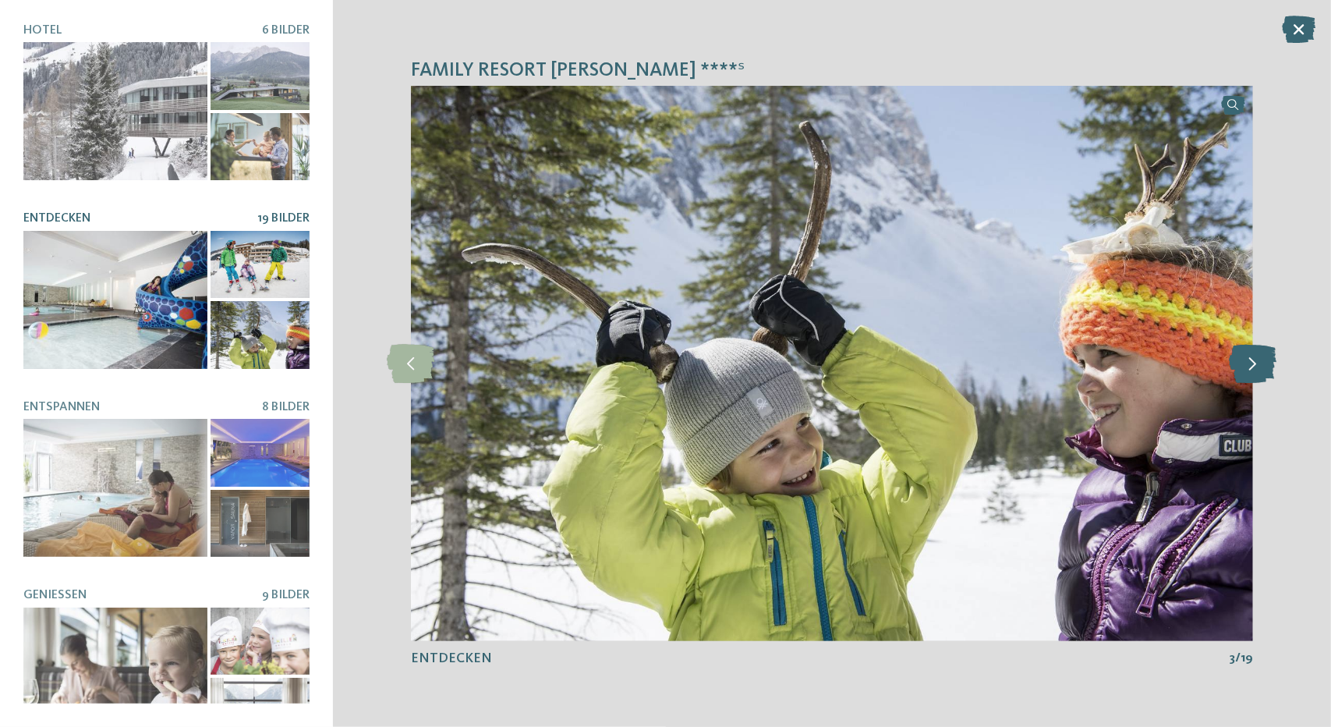
click at [1247, 354] on icon at bounding box center [1254, 363] width 48 height 39
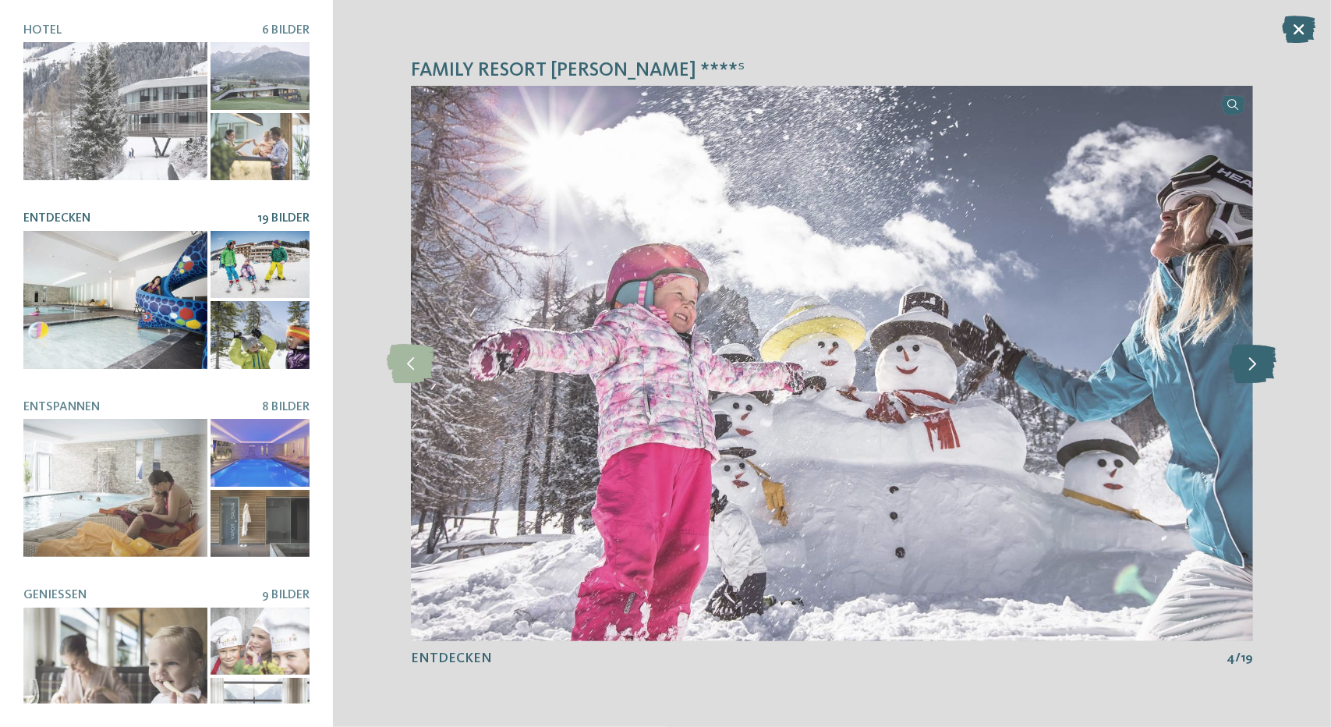
click at [1247, 354] on icon at bounding box center [1254, 363] width 48 height 39
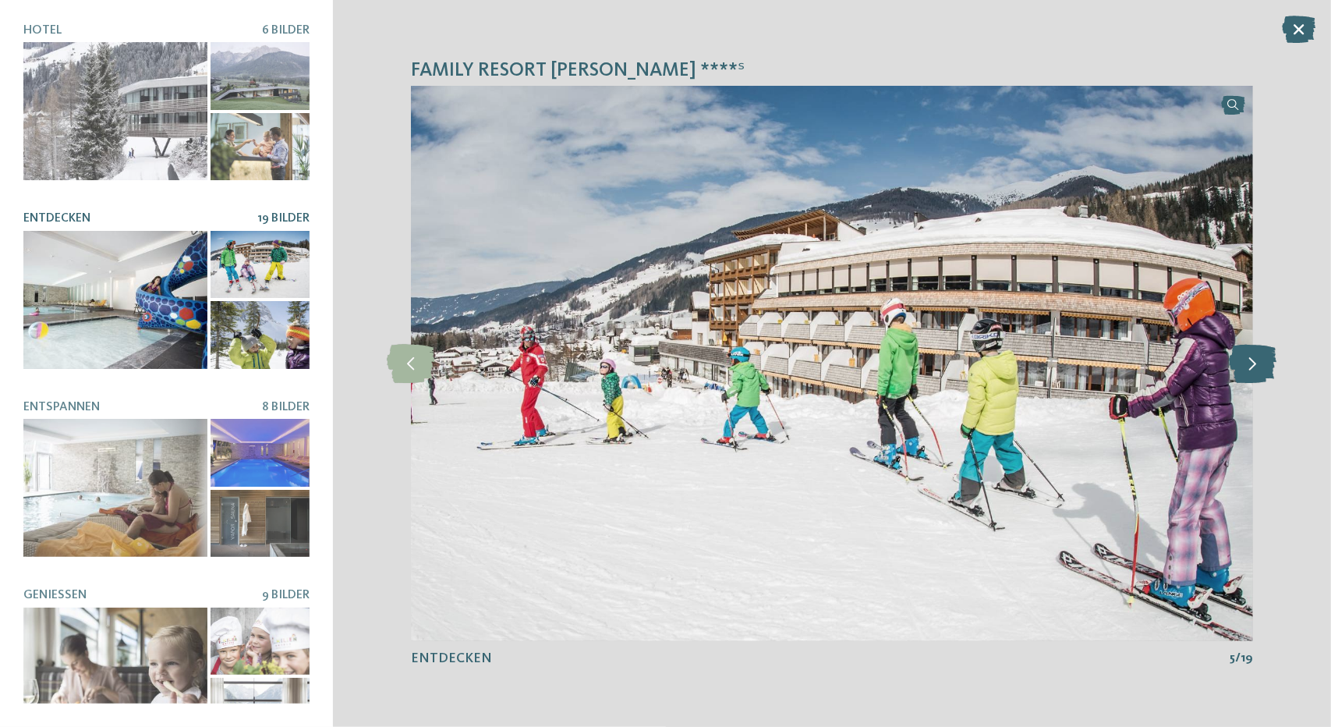
click at [1247, 354] on icon at bounding box center [1254, 363] width 48 height 39
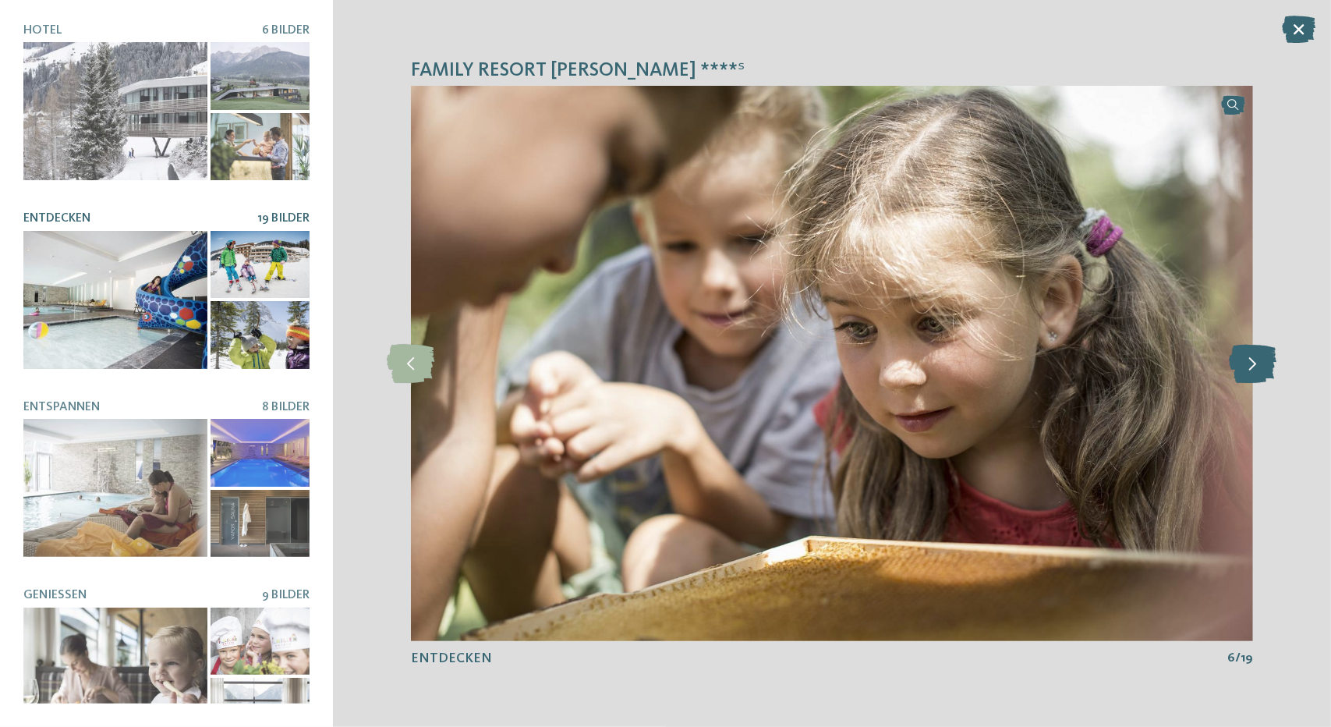
click at [1247, 354] on icon at bounding box center [1254, 363] width 48 height 39
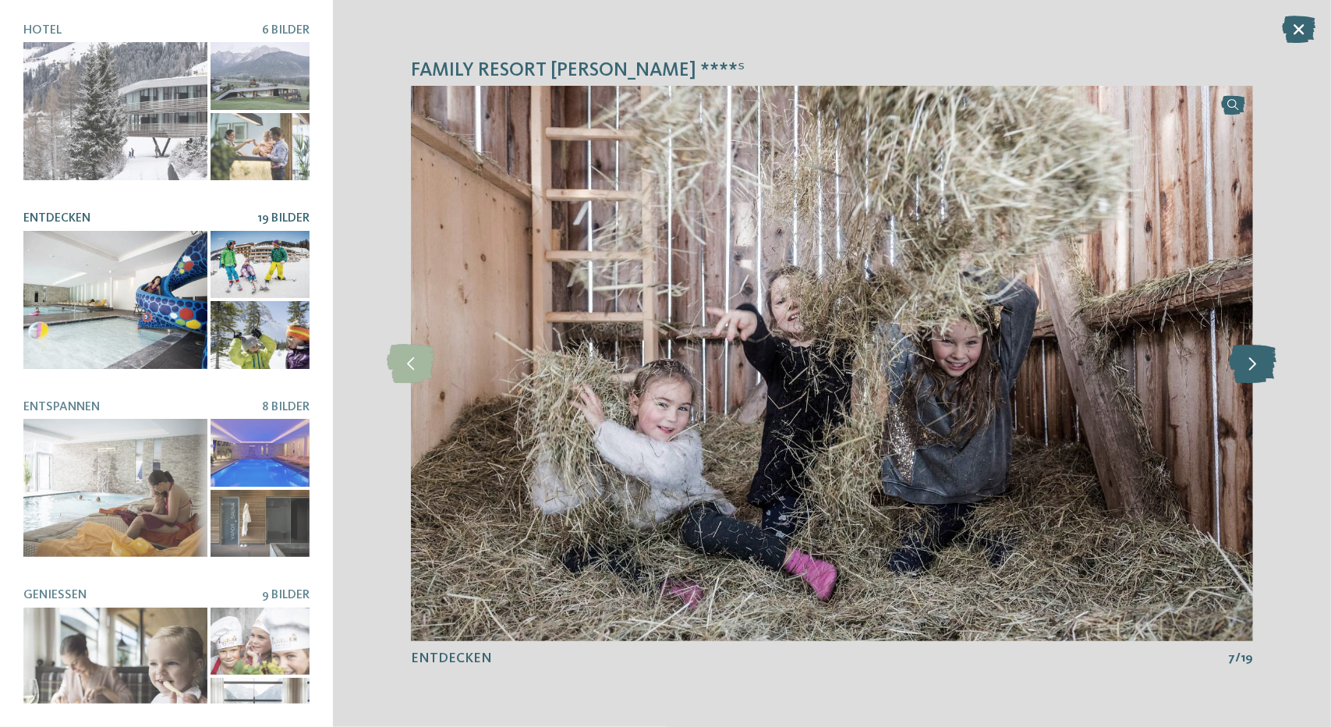
click at [1247, 354] on icon at bounding box center [1254, 363] width 48 height 39
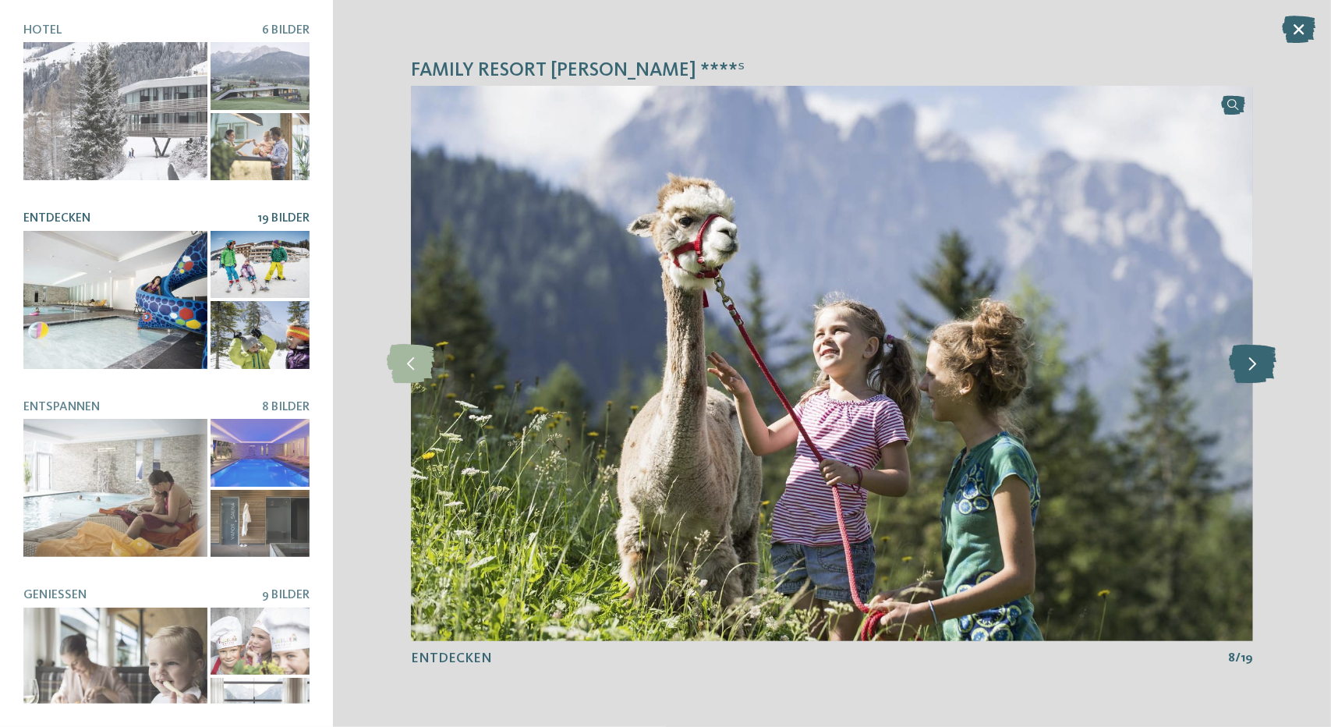
click at [1247, 354] on icon at bounding box center [1254, 363] width 48 height 39
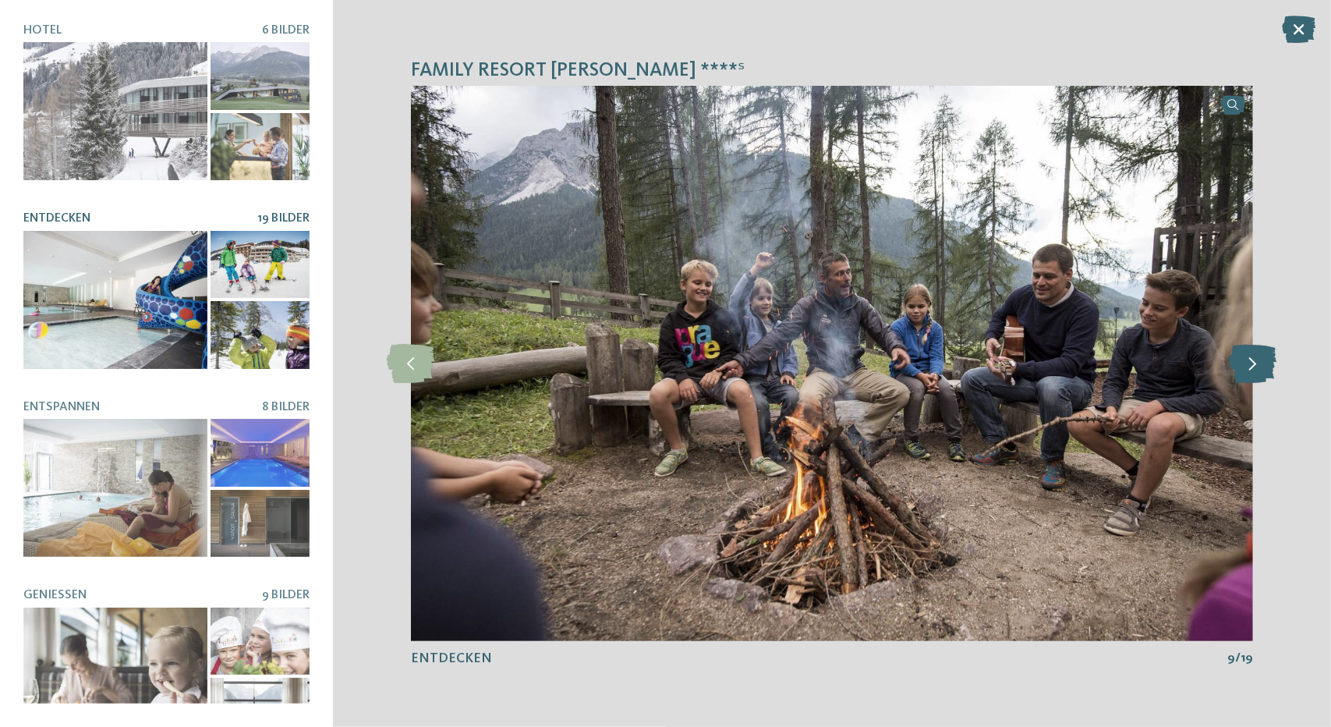
click at [1247, 354] on icon at bounding box center [1254, 363] width 48 height 39
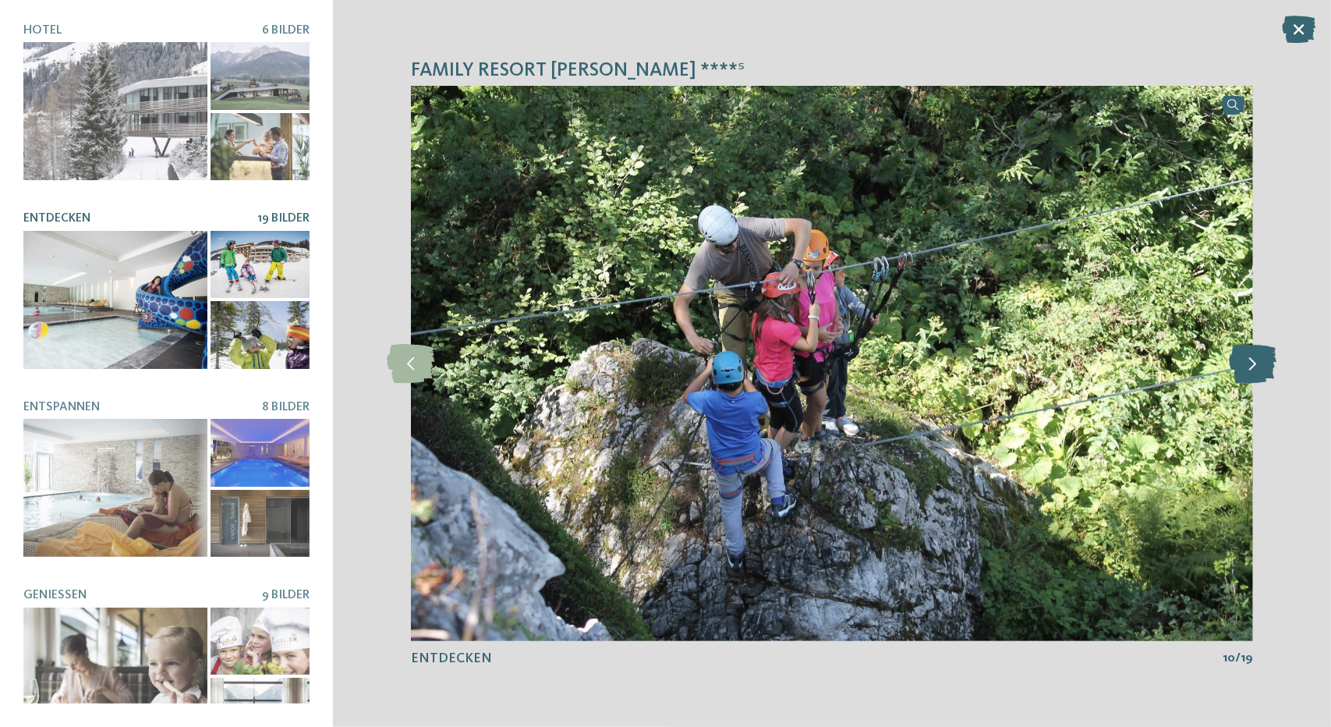
click at [1247, 354] on icon at bounding box center [1254, 363] width 48 height 39
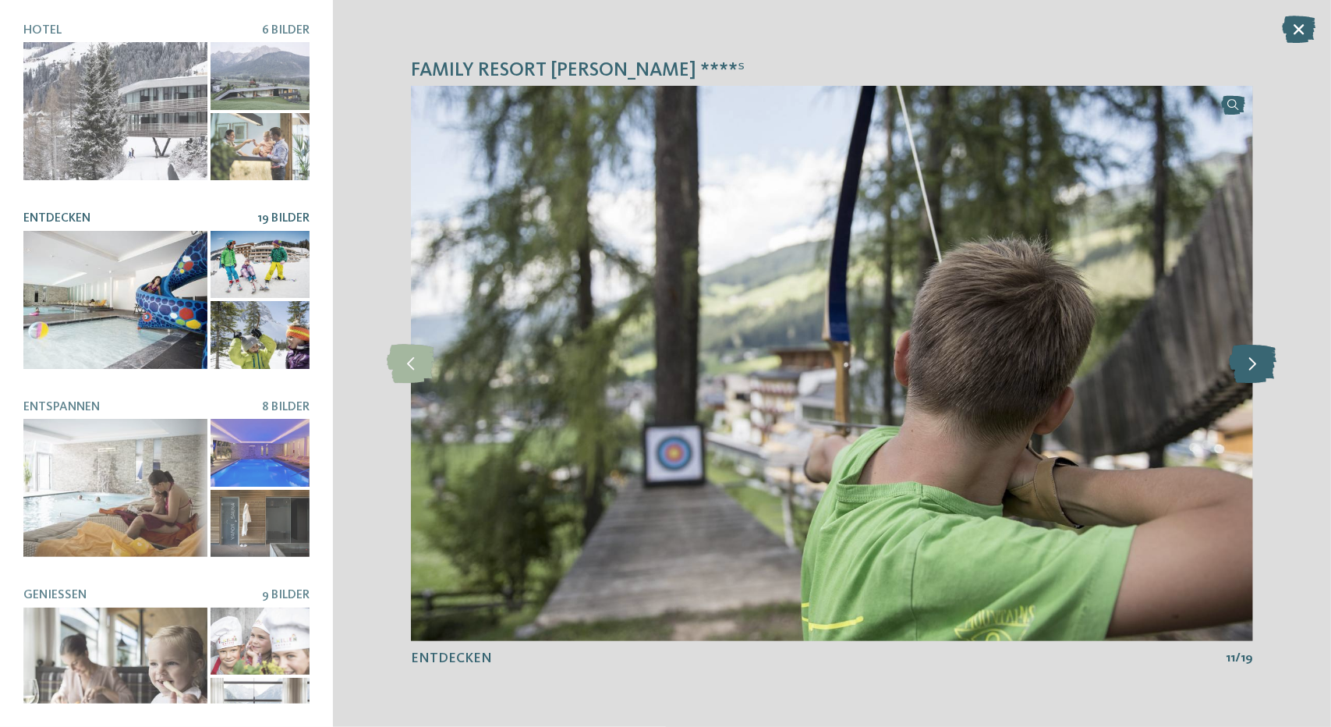
click at [1247, 354] on icon at bounding box center [1254, 363] width 48 height 39
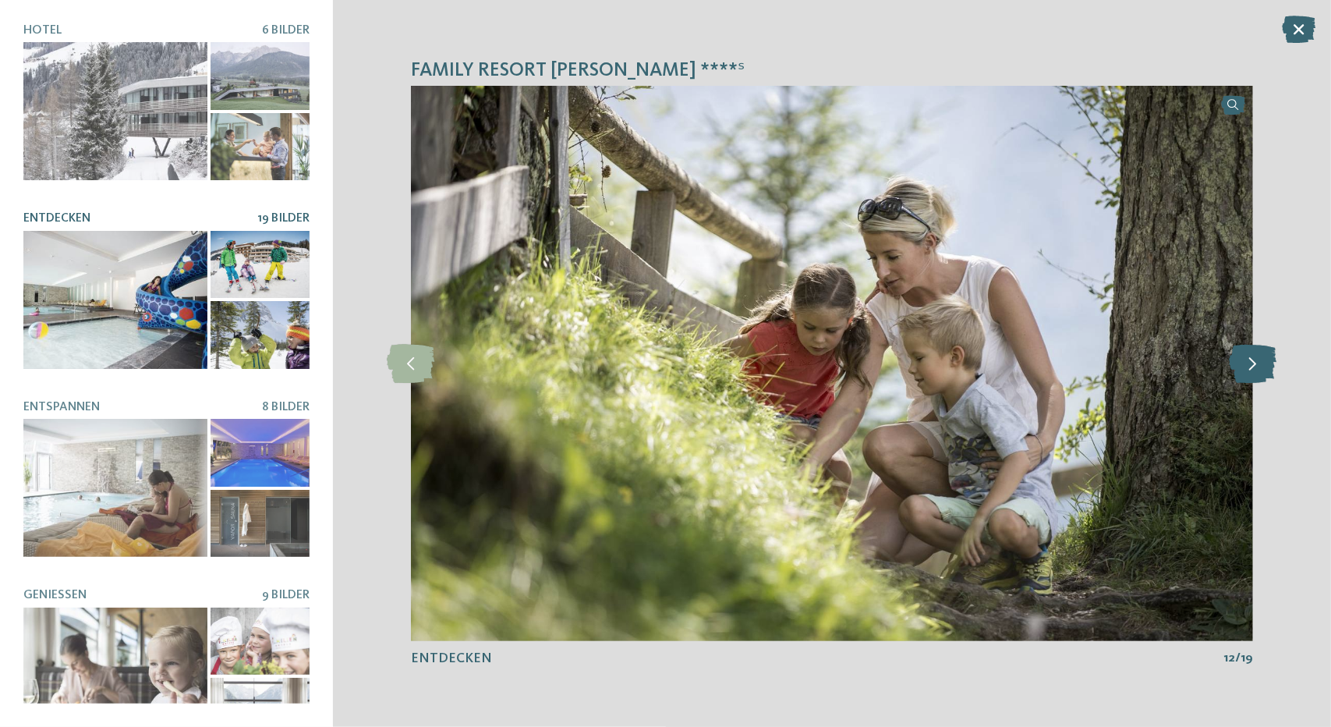
click at [1247, 354] on icon at bounding box center [1254, 363] width 48 height 39
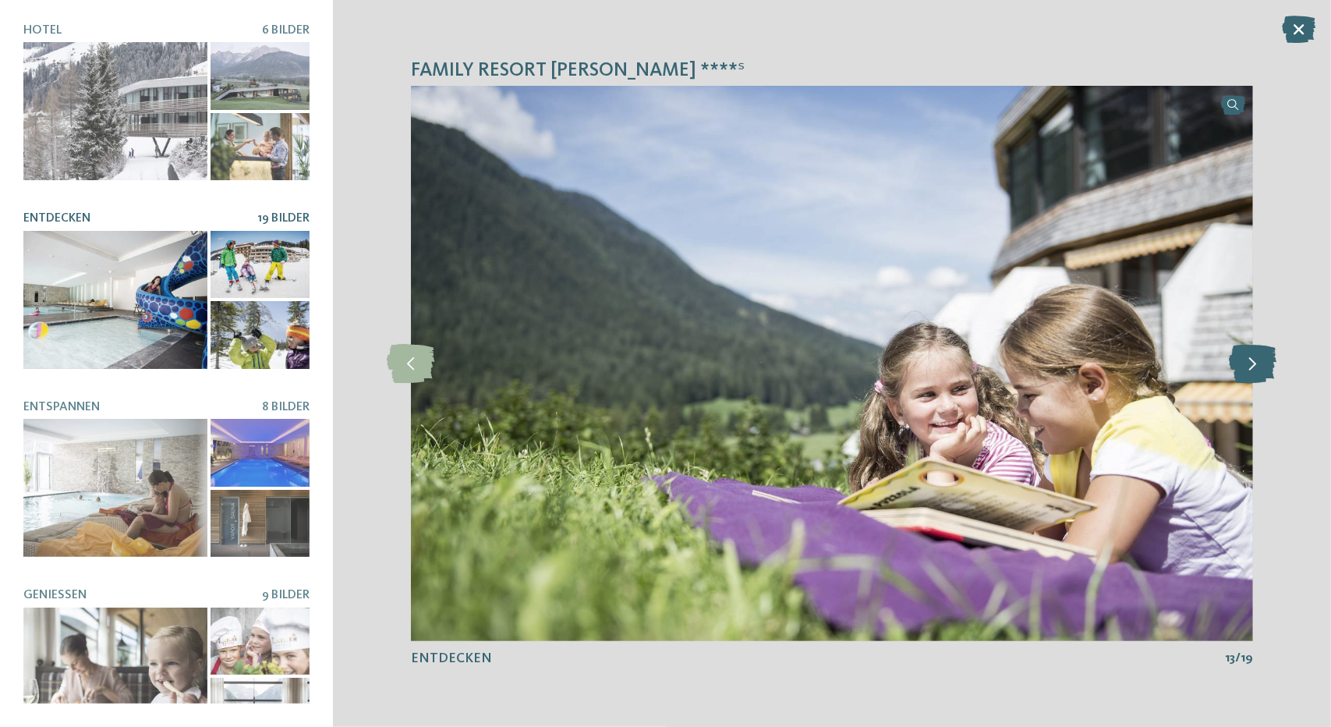
click at [1247, 354] on icon at bounding box center [1254, 363] width 48 height 39
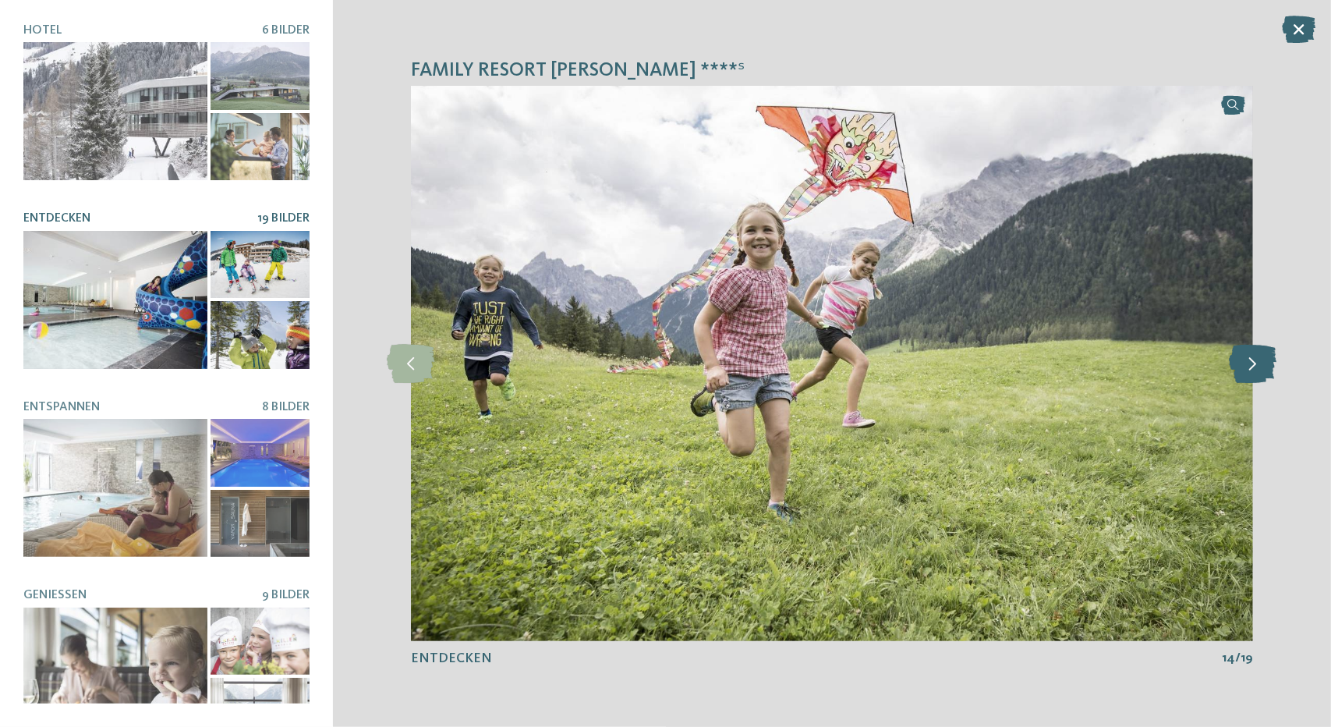
click at [1247, 354] on icon at bounding box center [1254, 363] width 48 height 39
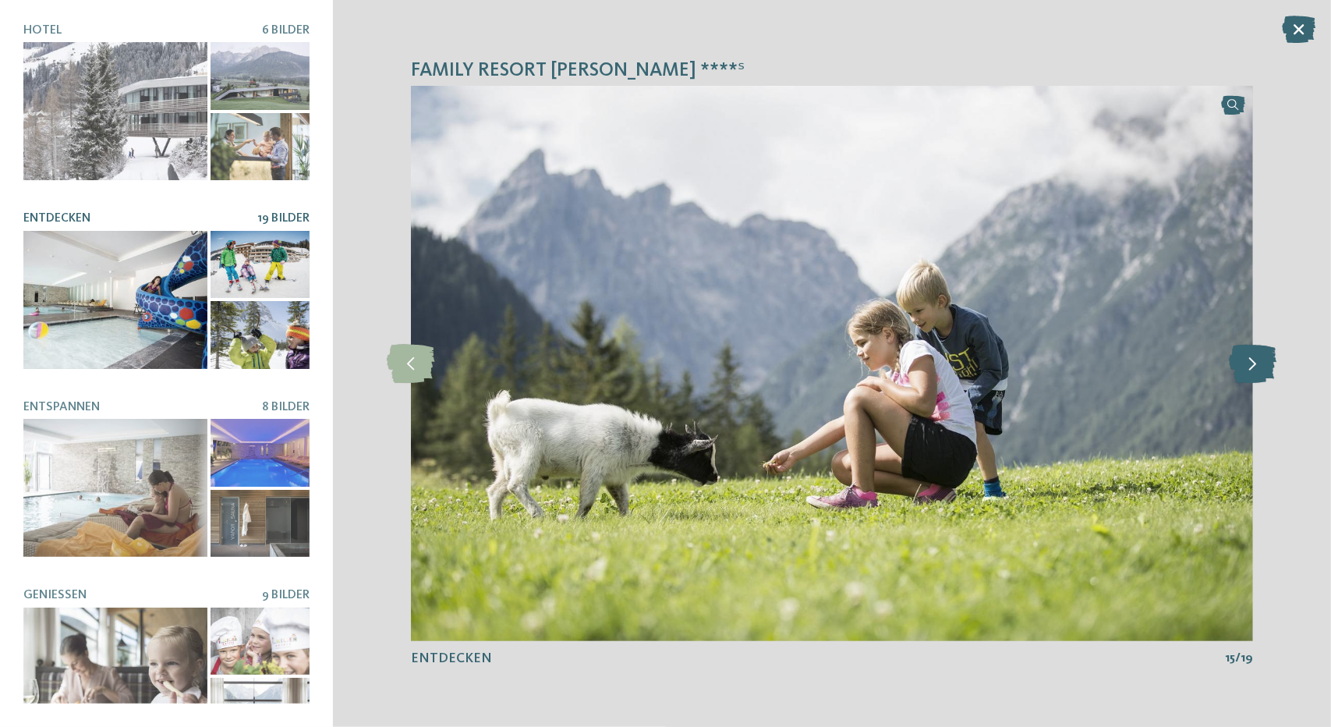
click at [1247, 354] on icon at bounding box center [1254, 363] width 48 height 39
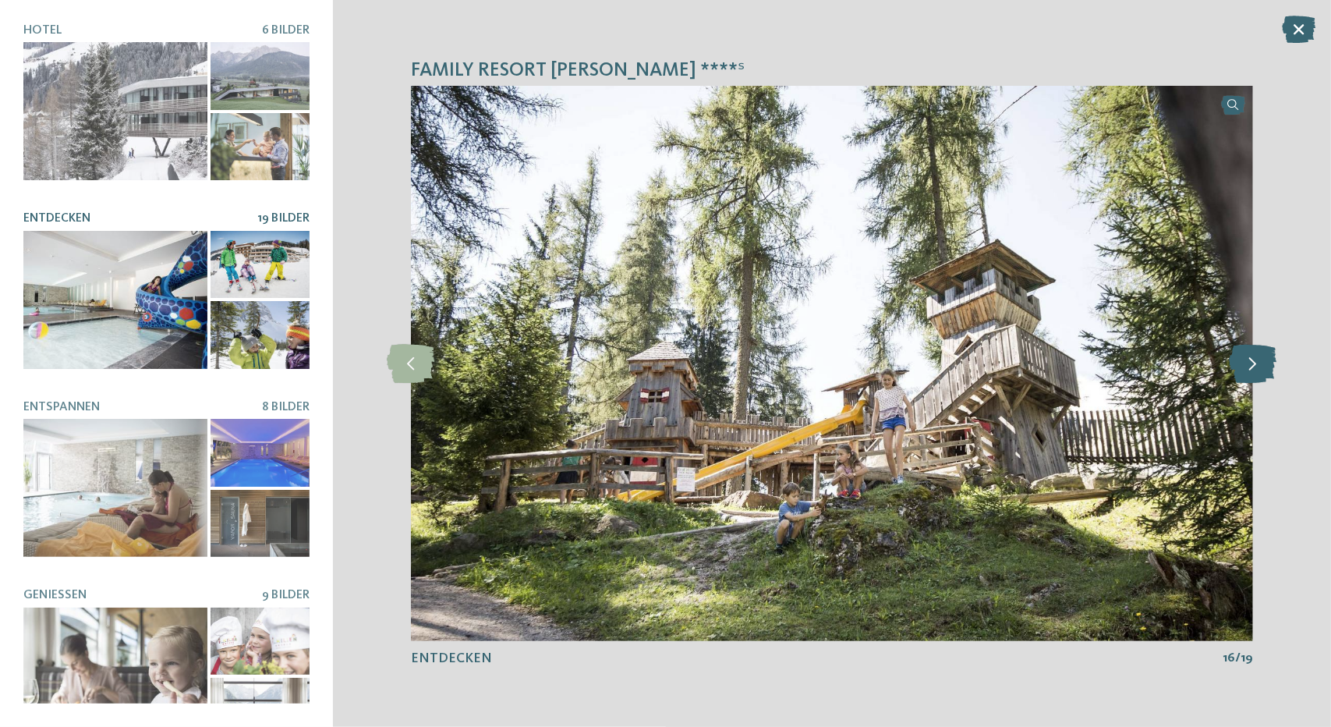
click at [1247, 354] on icon at bounding box center [1254, 363] width 48 height 39
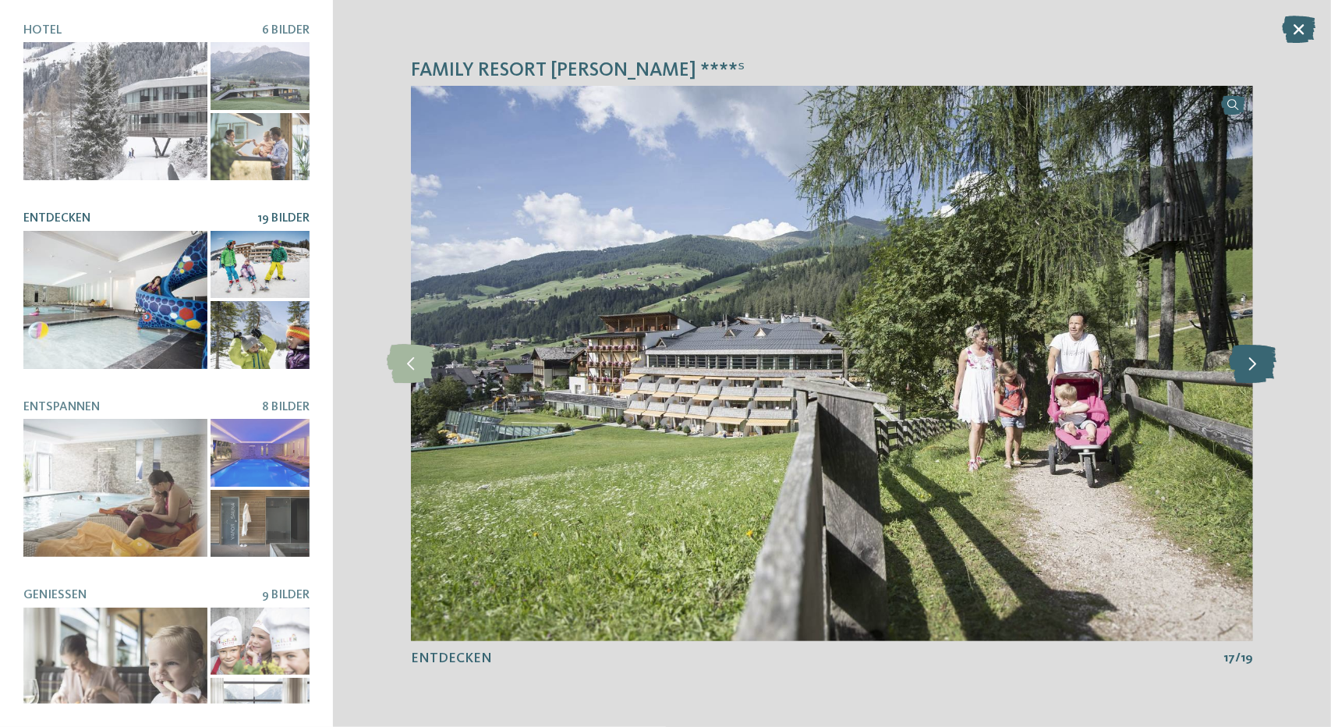
click at [1247, 354] on icon at bounding box center [1254, 363] width 48 height 39
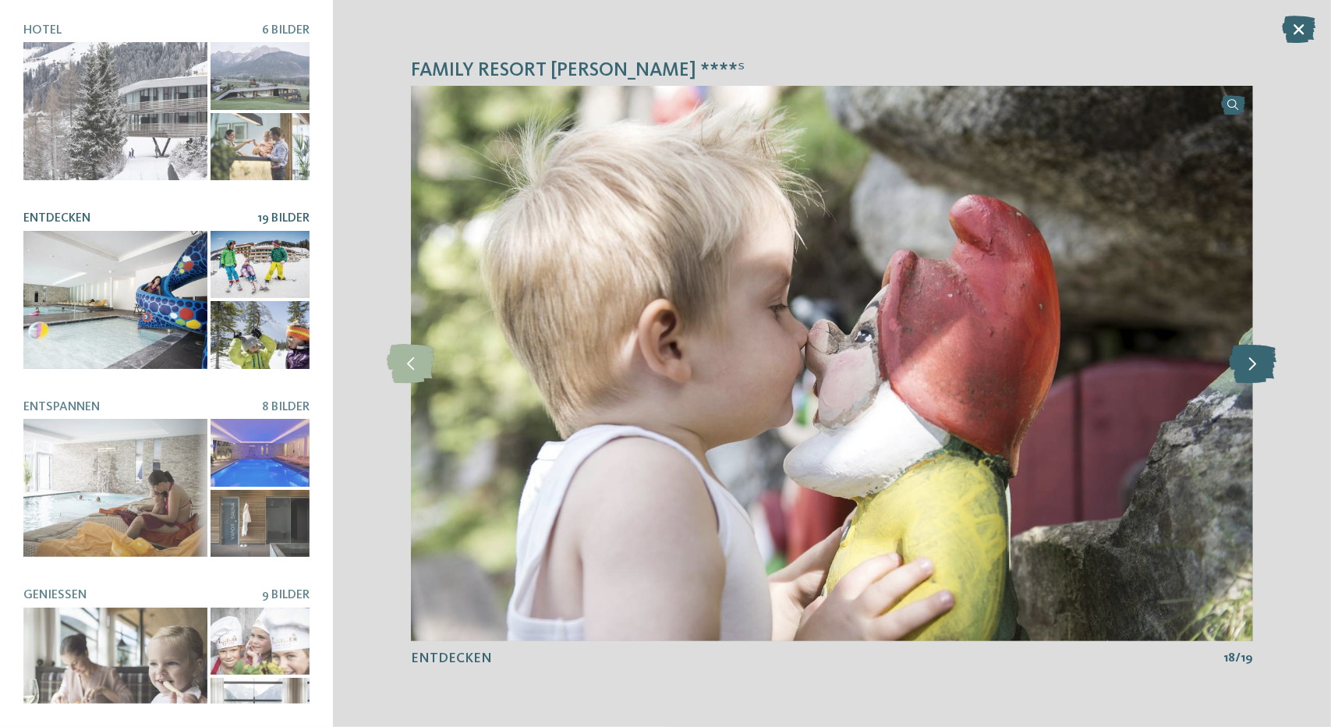
click at [1247, 354] on icon at bounding box center [1254, 363] width 48 height 39
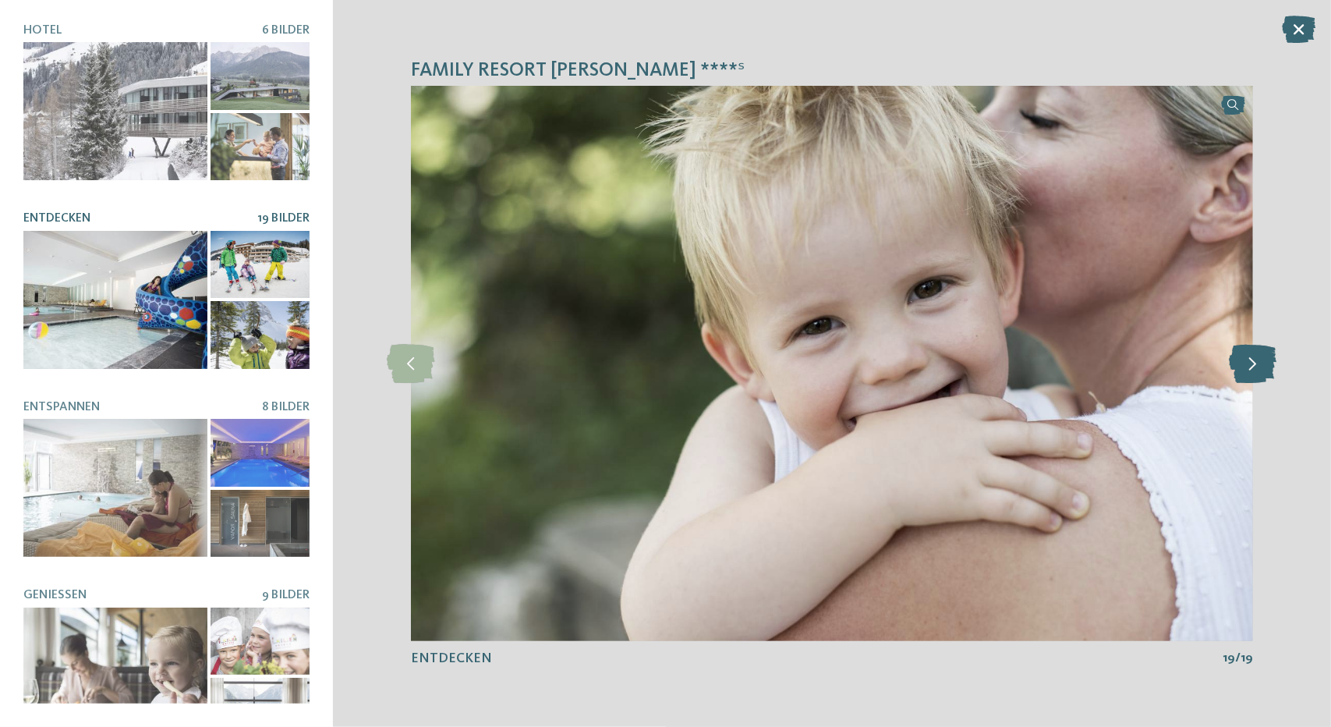
click at [1247, 354] on icon at bounding box center [1254, 363] width 48 height 39
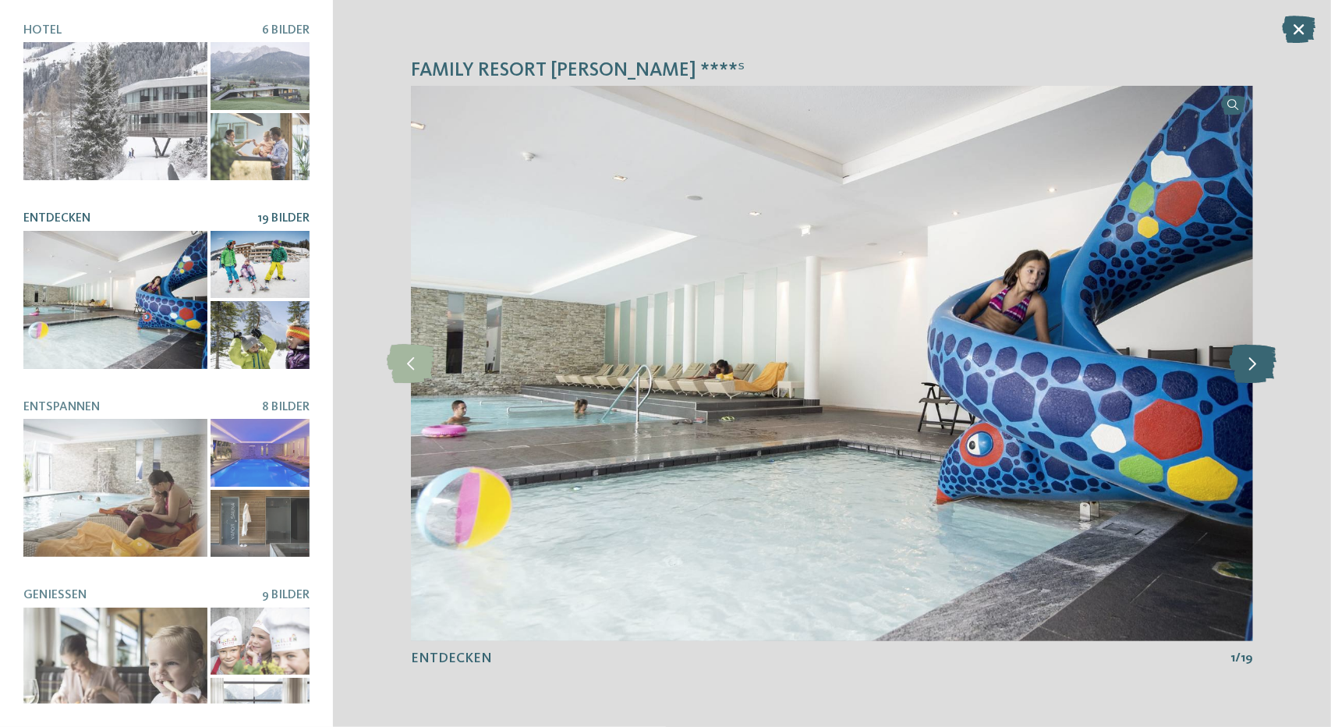
click at [1247, 354] on icon at bounding box center [1254, 363] width 48 height 39
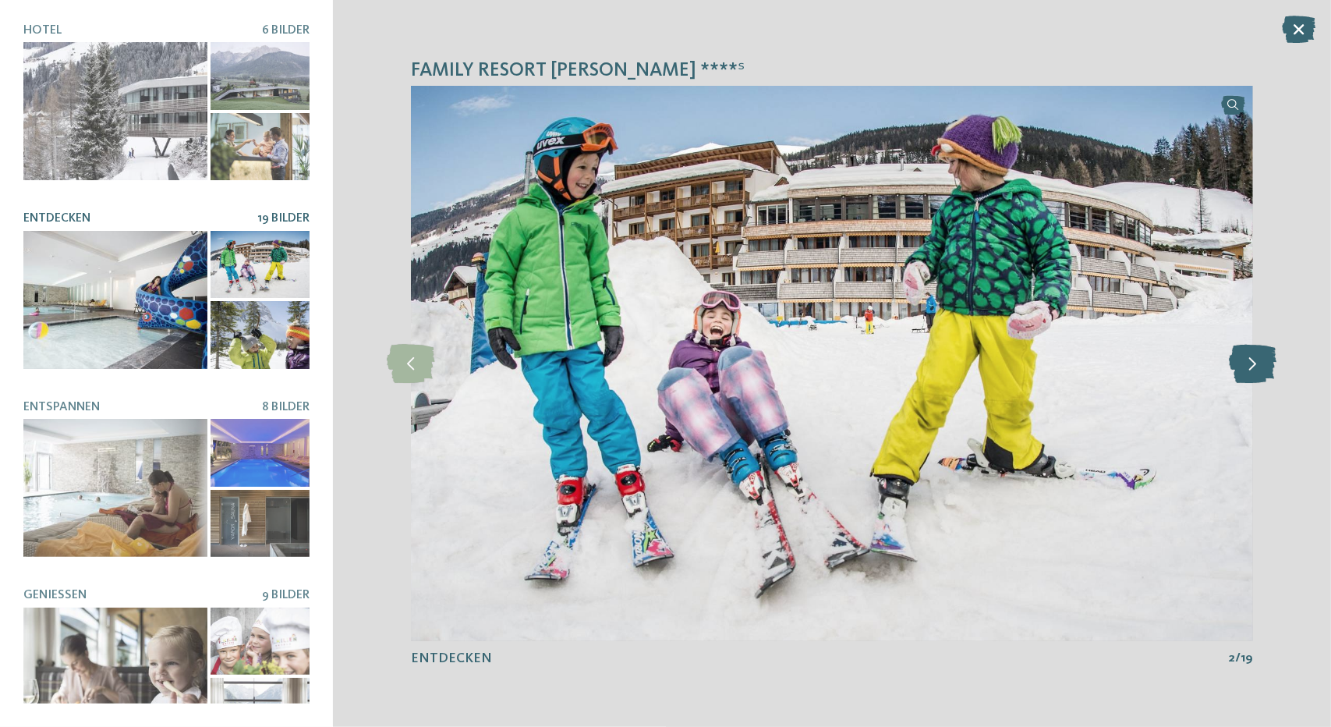
click at [1247, 354] on icon at bounding box center [1254, 363] width 48 height 39
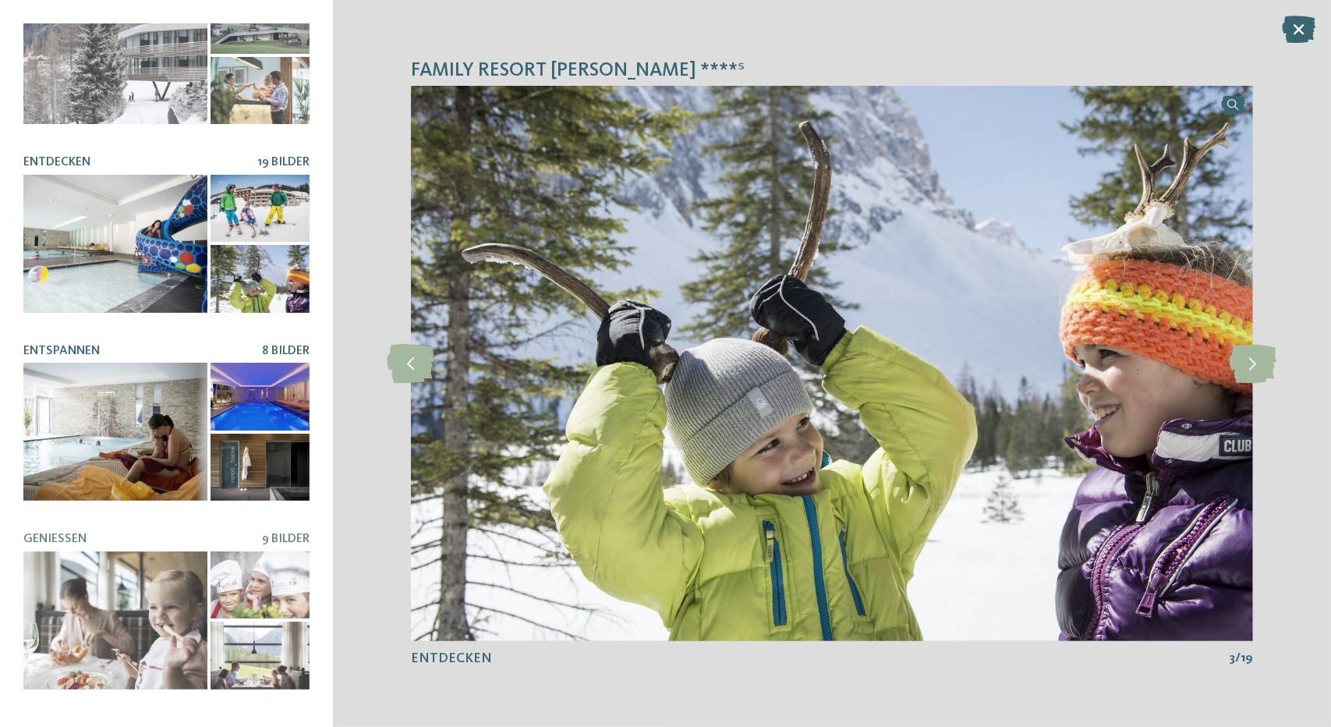
scroll to position [156, 0]
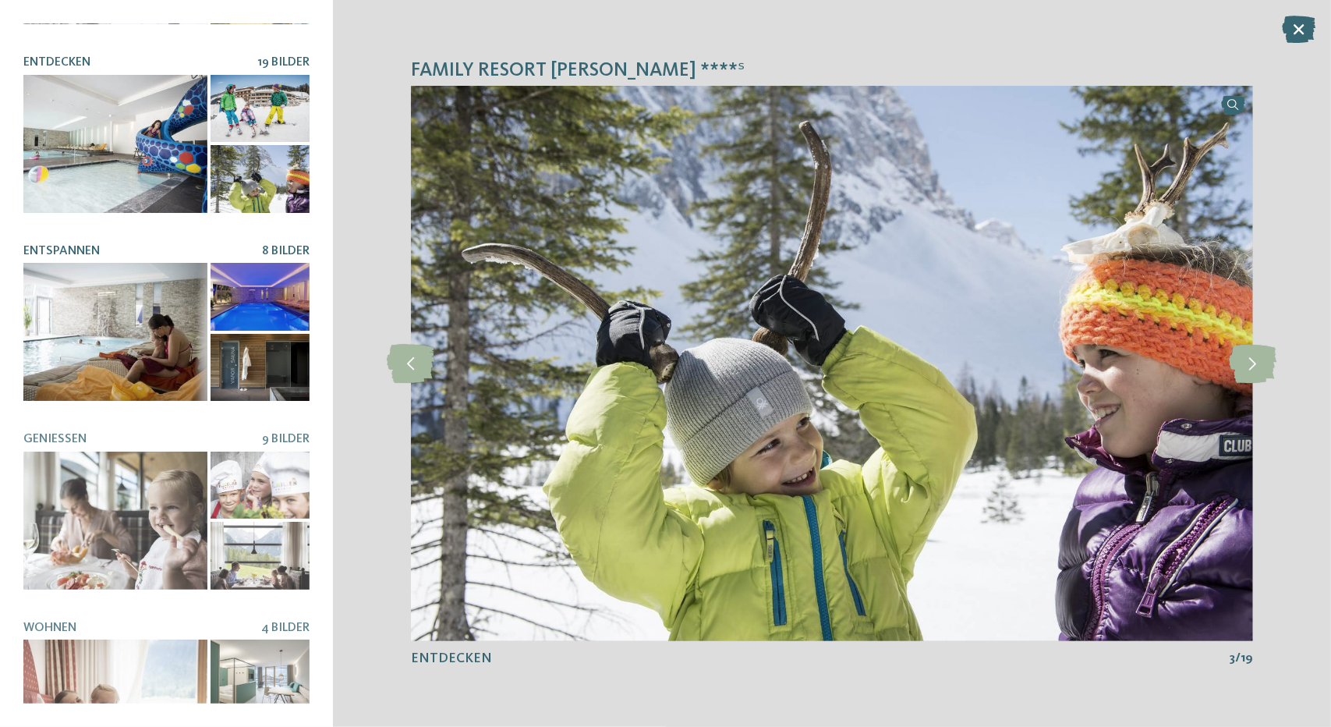
click at [166, 365] on div at bounding box center [115, 332] width 184 height 138
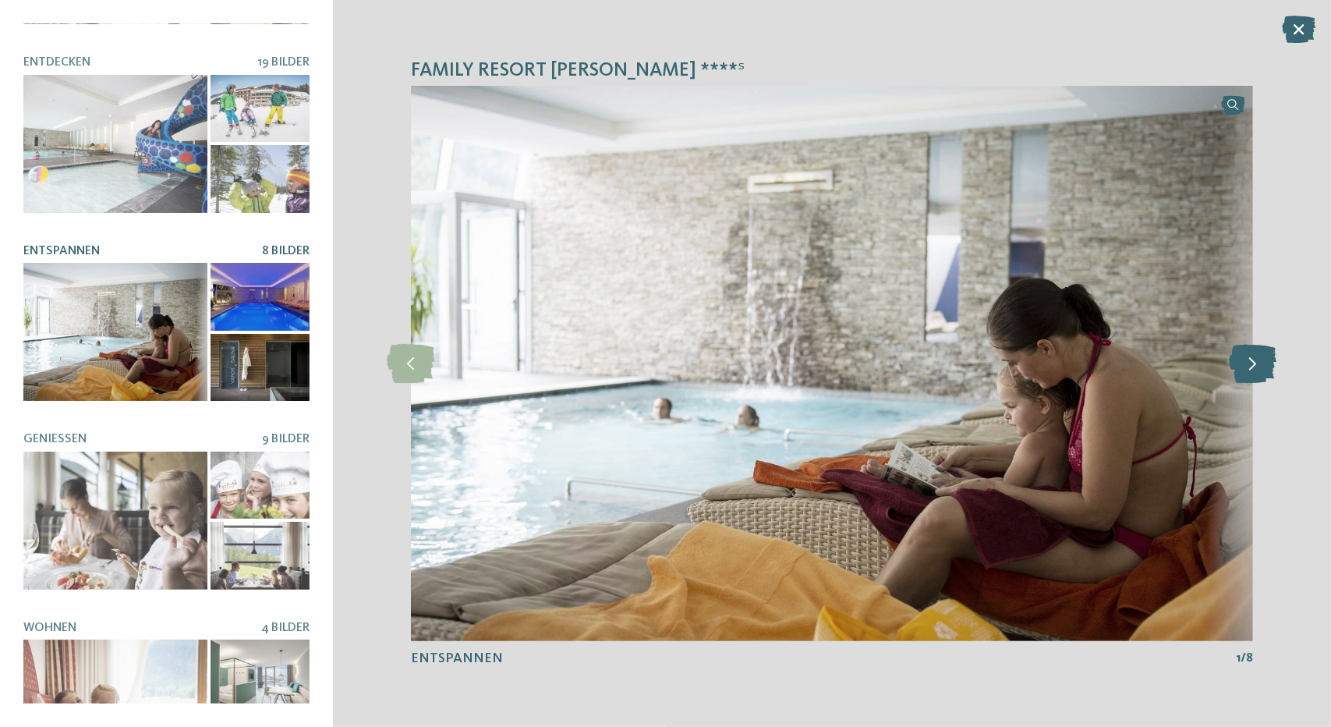
click at [1258, 367] on icon at bounding box center [1254, 363] width 48 height 39
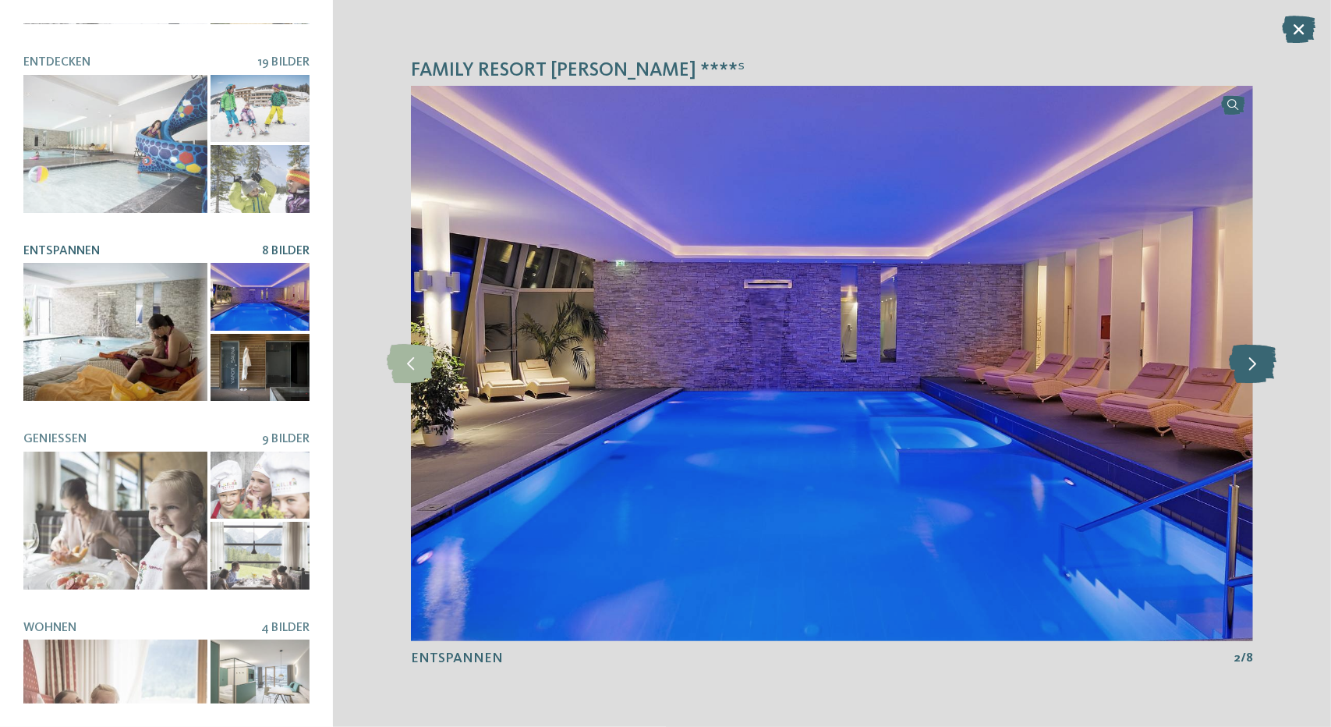
click at [1258, 367] on icon at bounding box center [1254, 363] width 48 height 39
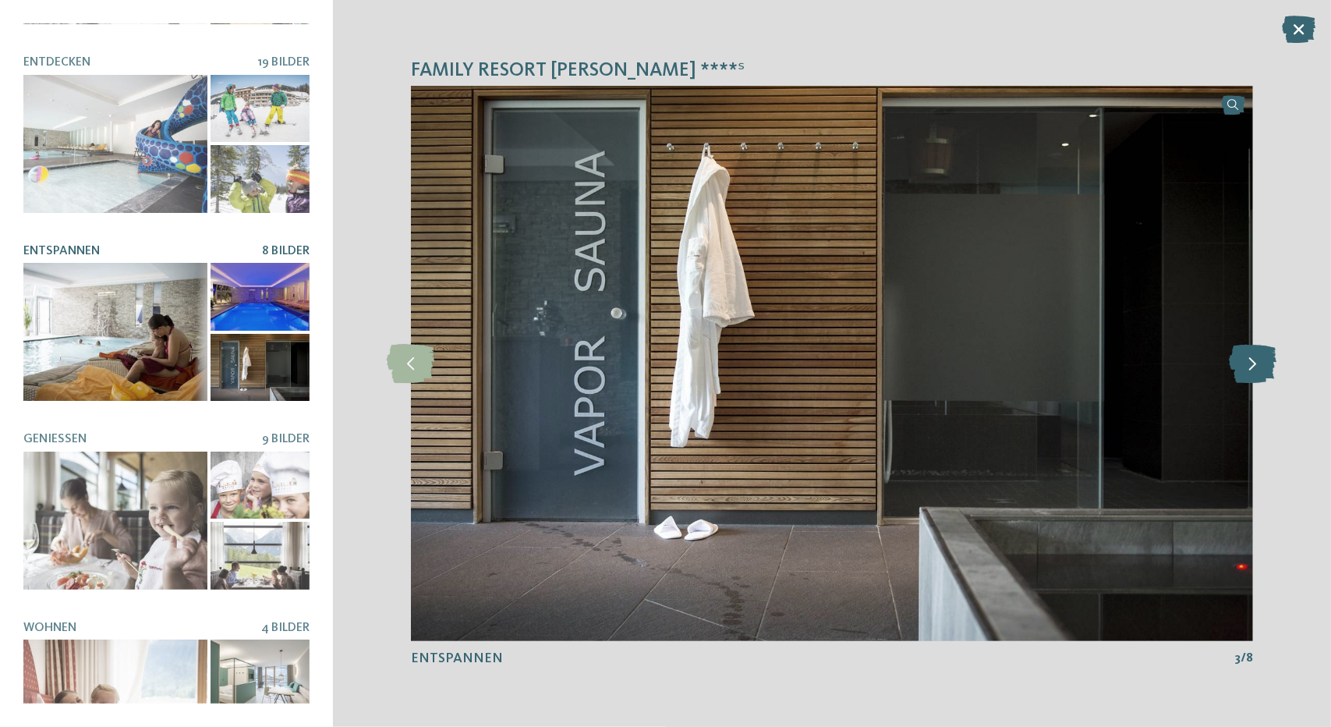
click at [1258, 367] on icon at bounding box center [1254, 363] width 48 height 39
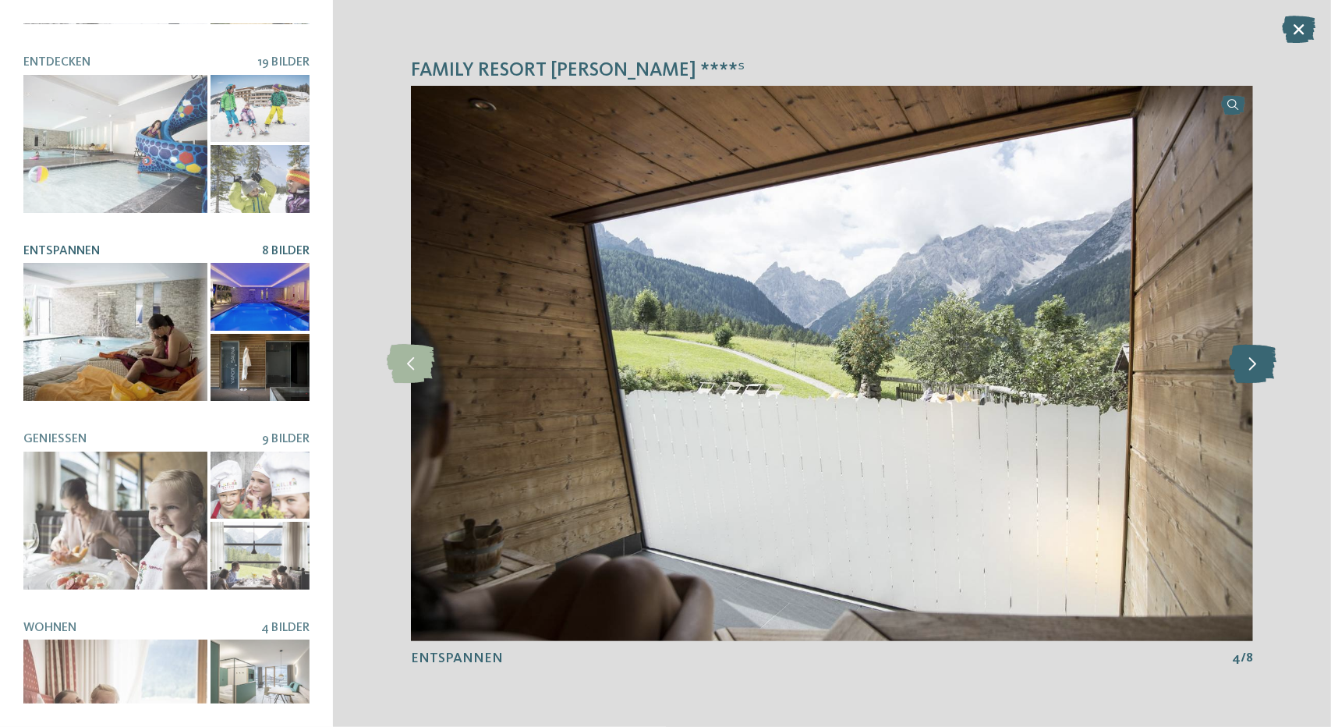
click at [1258, 367] on icon at bounding box center [1254, 363] width 48 height 39
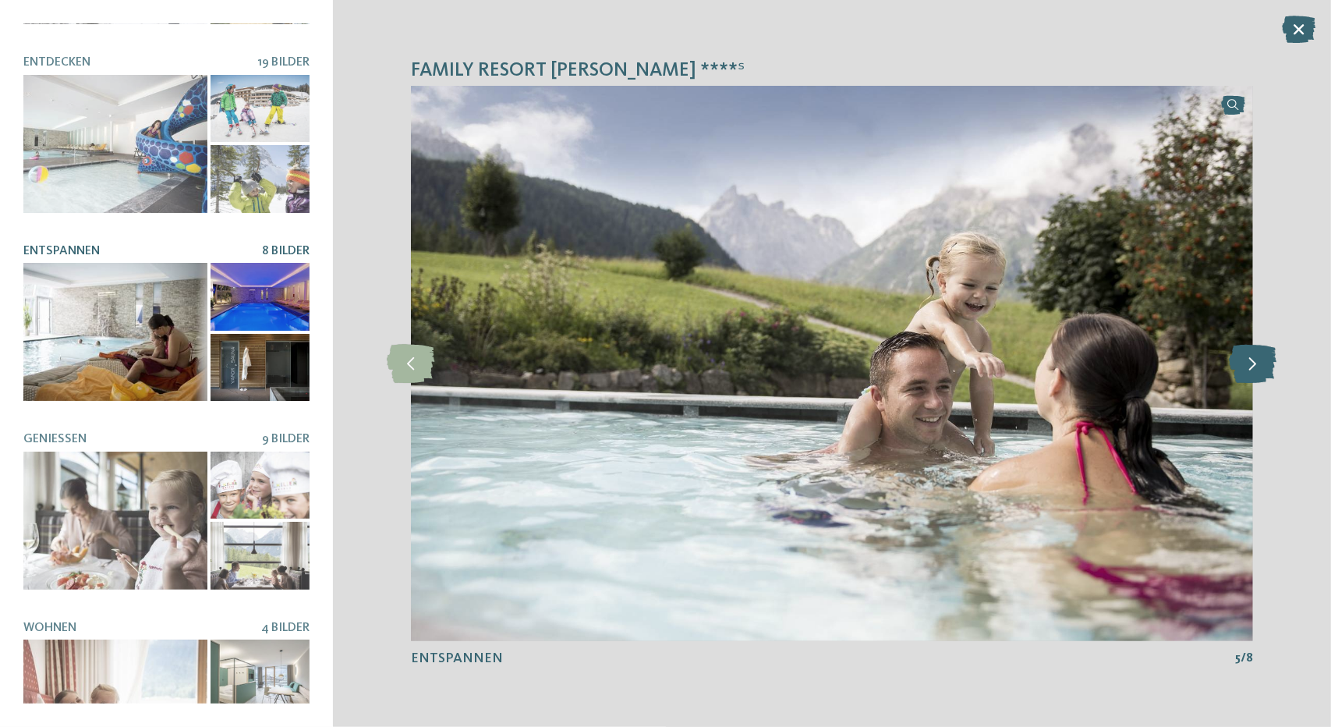
click at [1258, 367] on icon at bounding box center [1254, 363] width 48 height 39
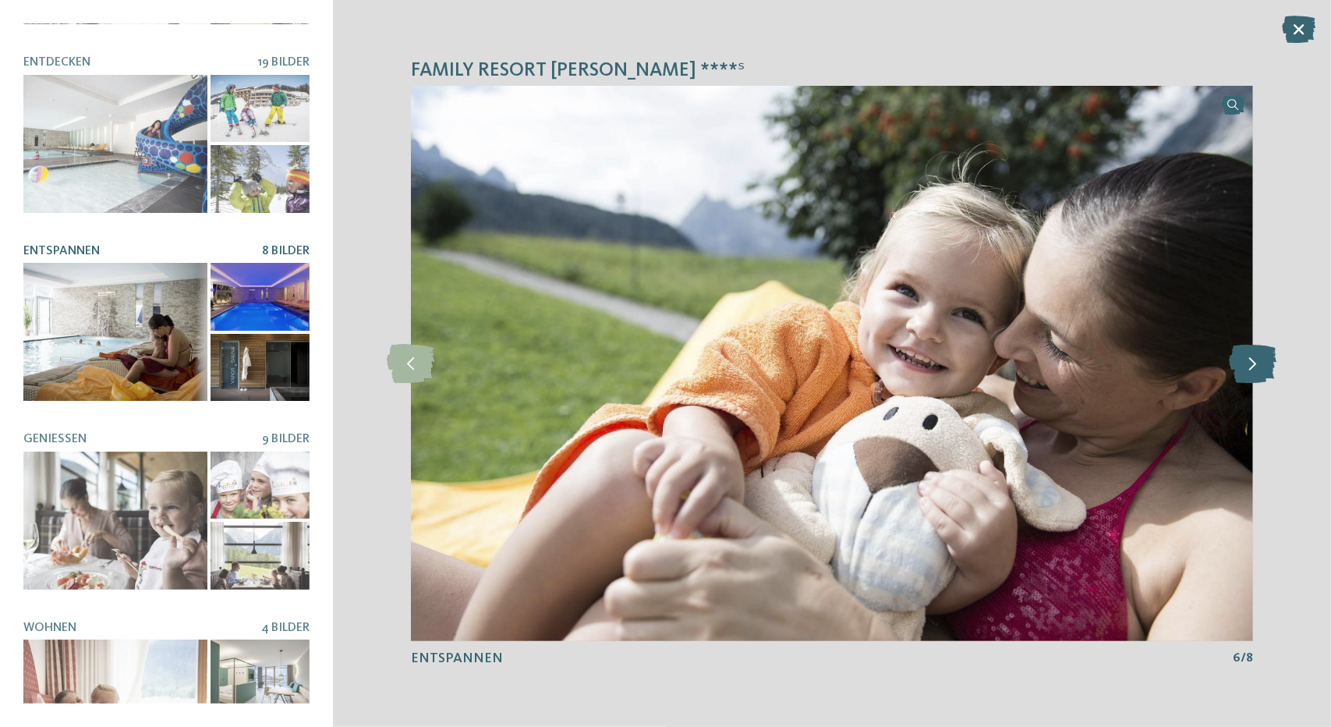
click at [1258, 367] on icon at bounding box center [1254, 363] width 48 height 39
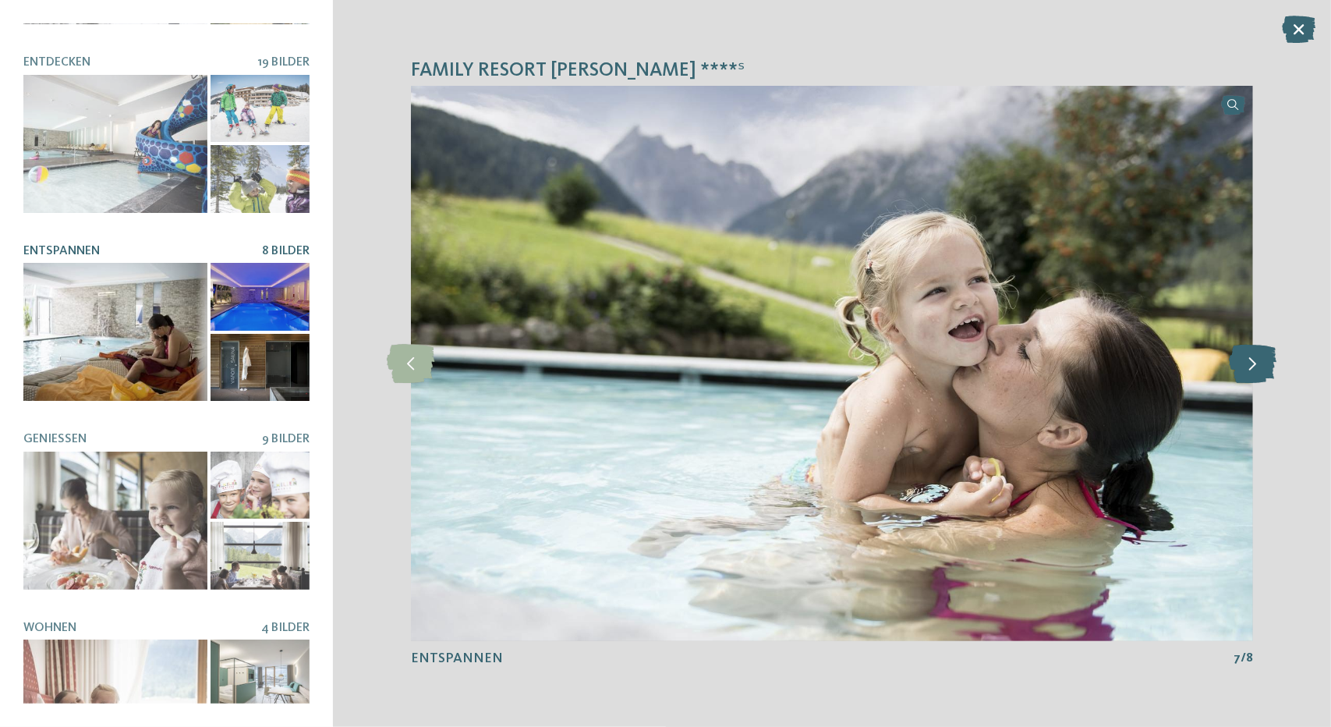
click at [1258, 367] on icon at bounding box center [1254, 363] width 48 height 39
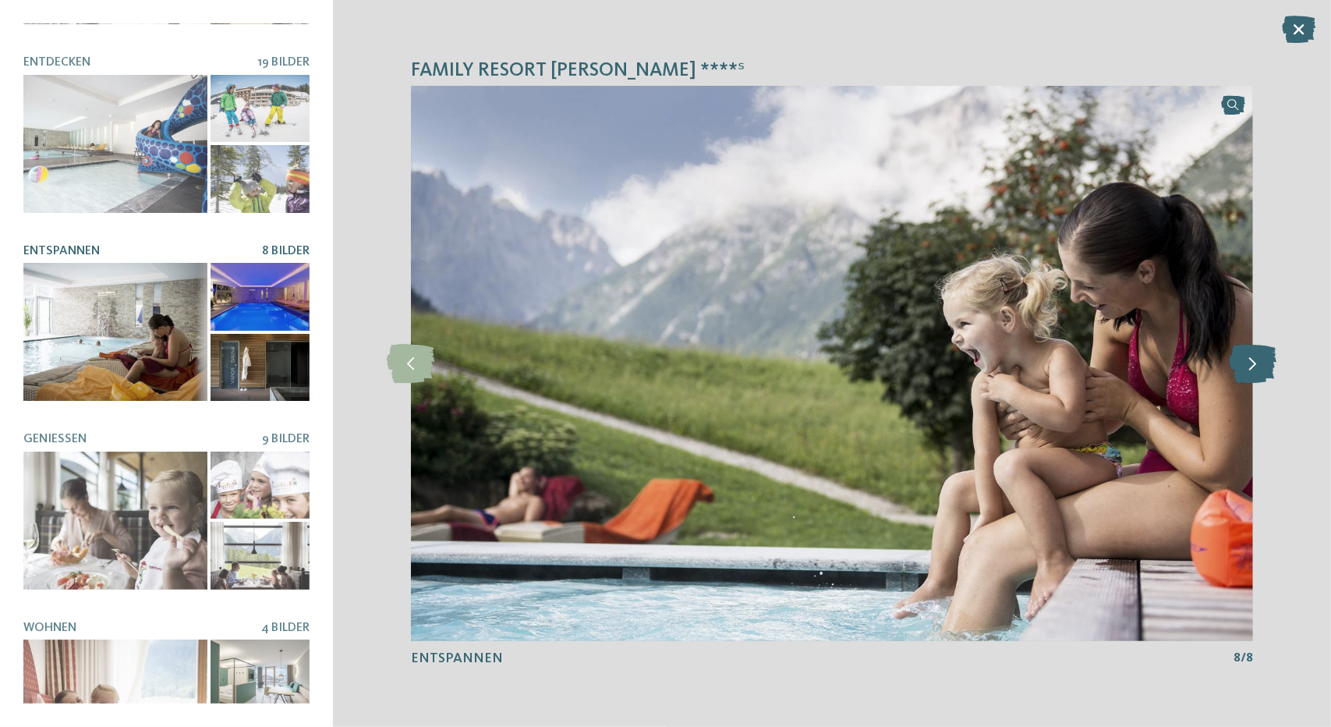
click at [1258, 367] on icon at bounding box center [1254, 363] width 48 height 39
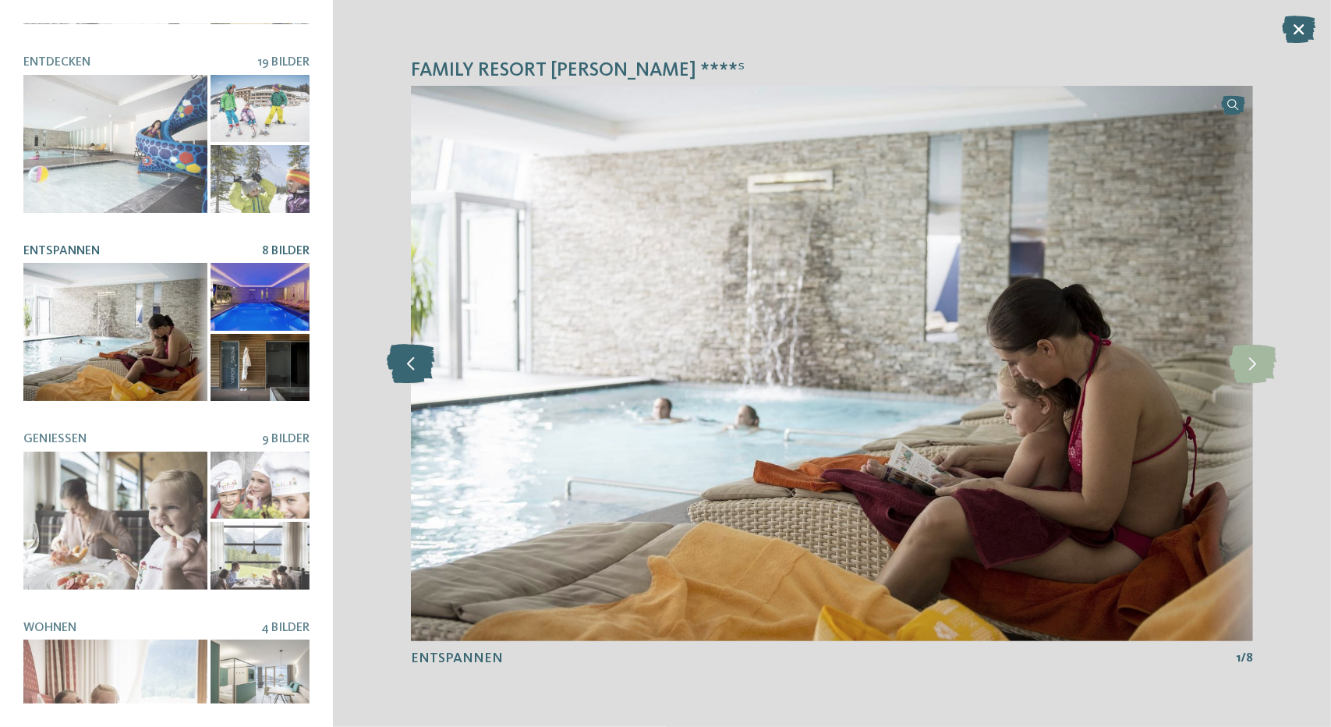
click at [415, 359] on icon at bounding box center [411, 363] width 48 height 39
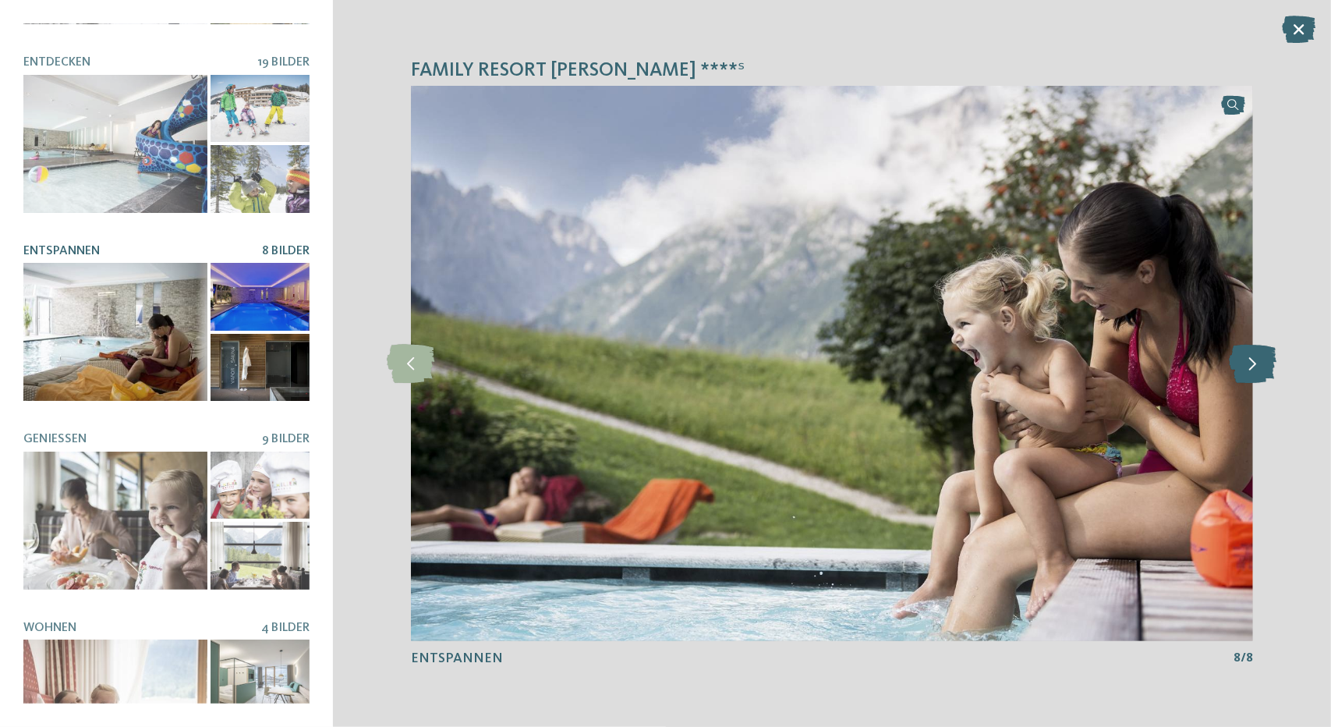
click at [1256, 366] on icon at bounding box center [1254, 363] width 48 height 39
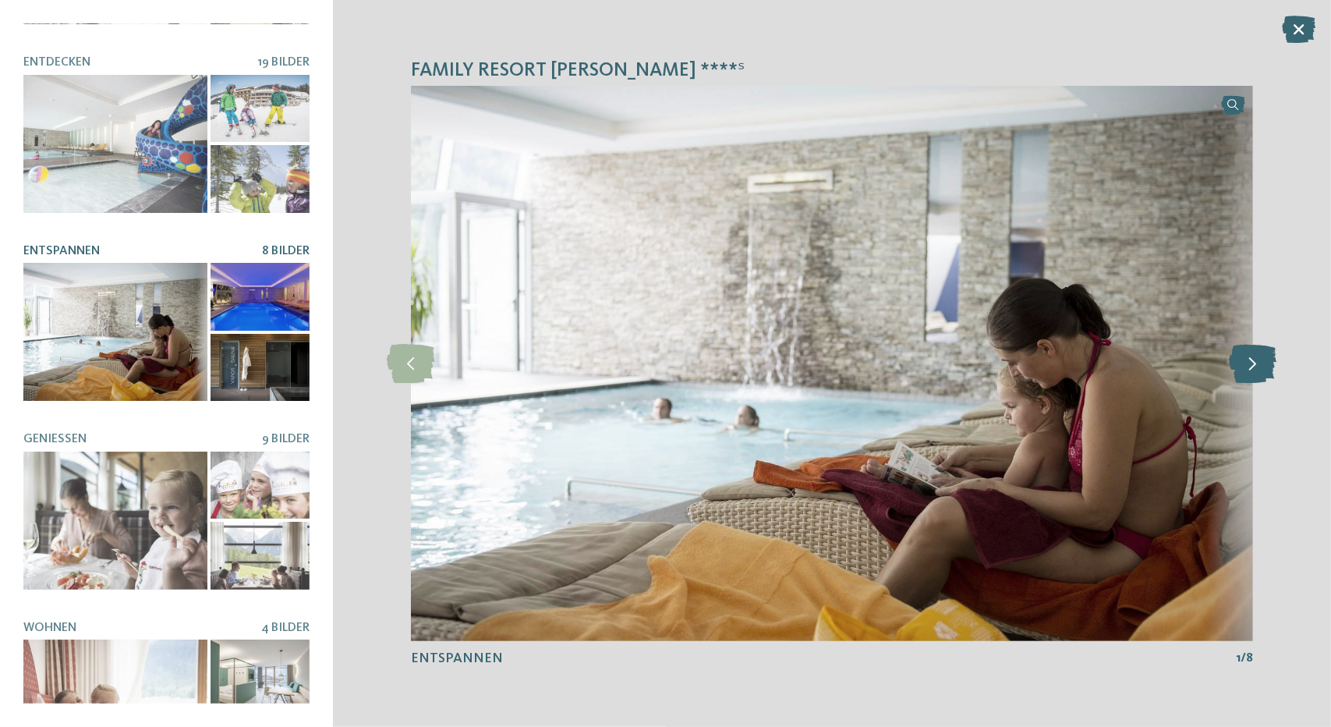
click at [1256, 366] on icon at bounding box center [1254, 363] width 48 height 39
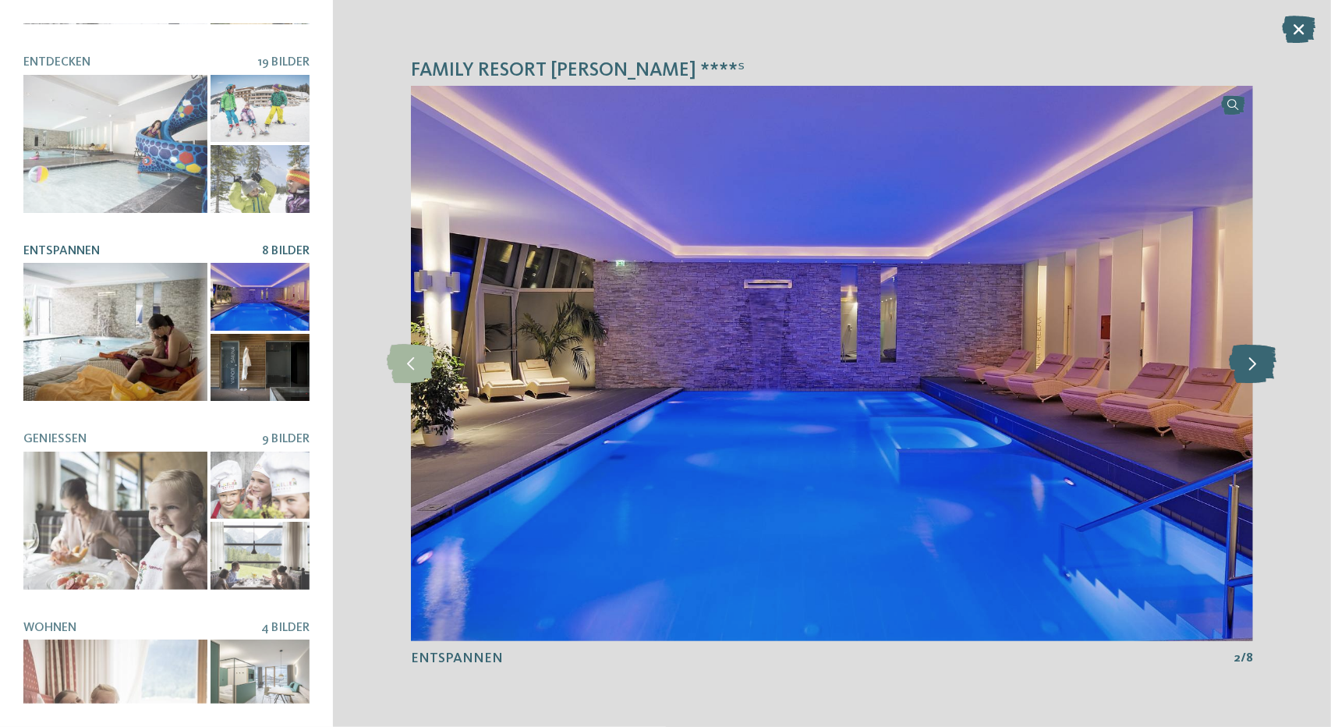
click at [1256, 366] on icon at bounding box center [1254, 363] width 48 height 39
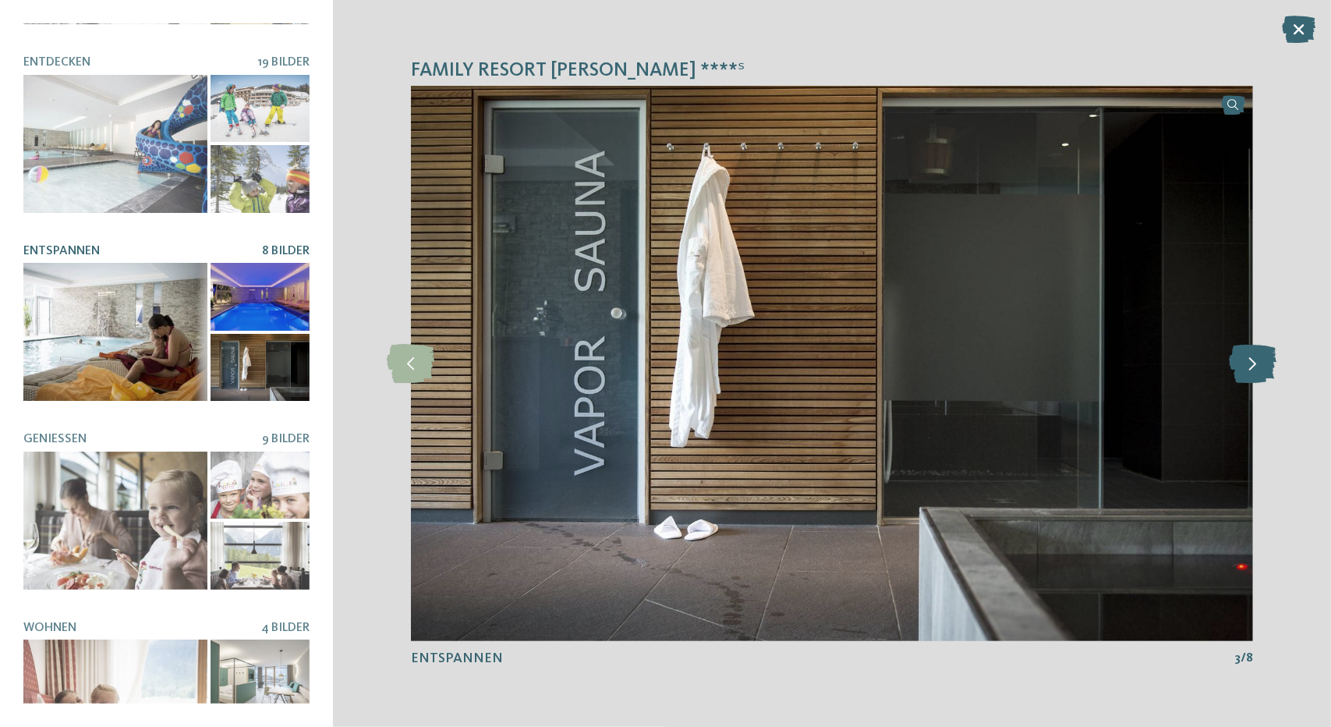
click at [1256, 366] on icon at bounding box center [1254, 363] width 48 height 39
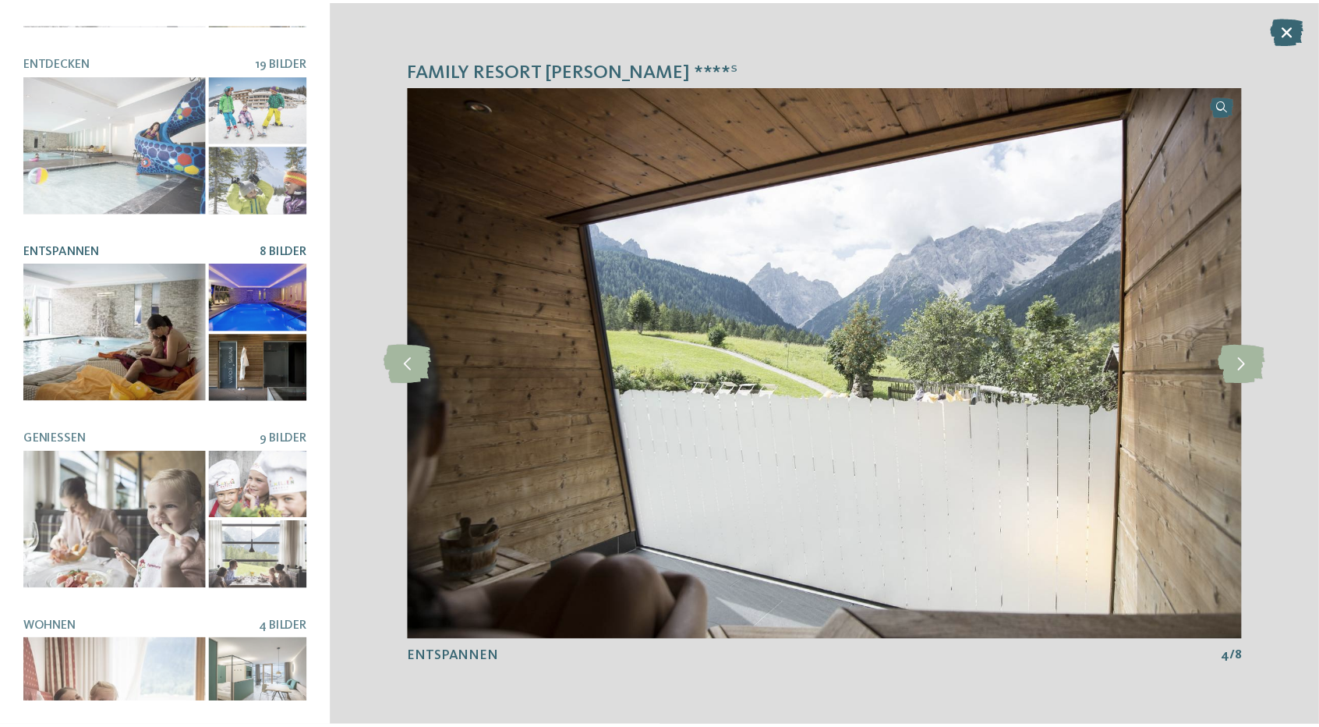
scroll to position [211, 0]
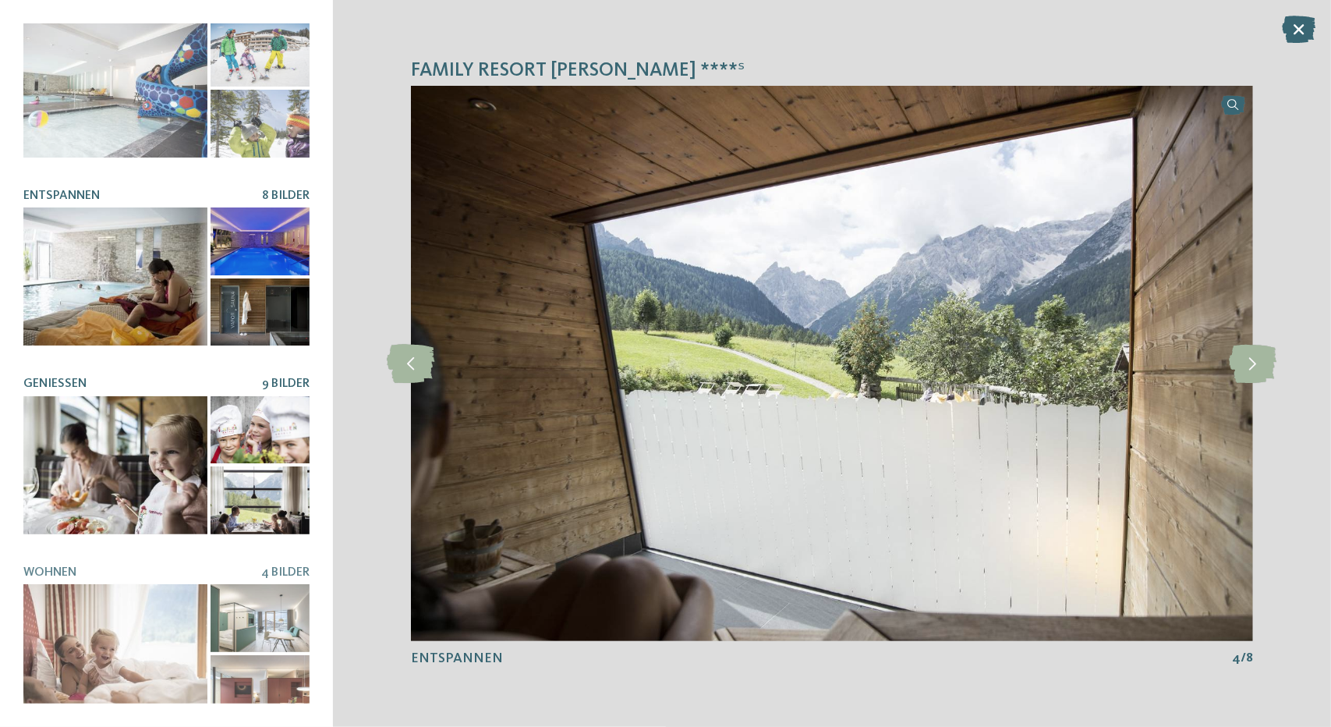
click at [140, 403] on div at bounding box center [115, 465] width 184 height 138
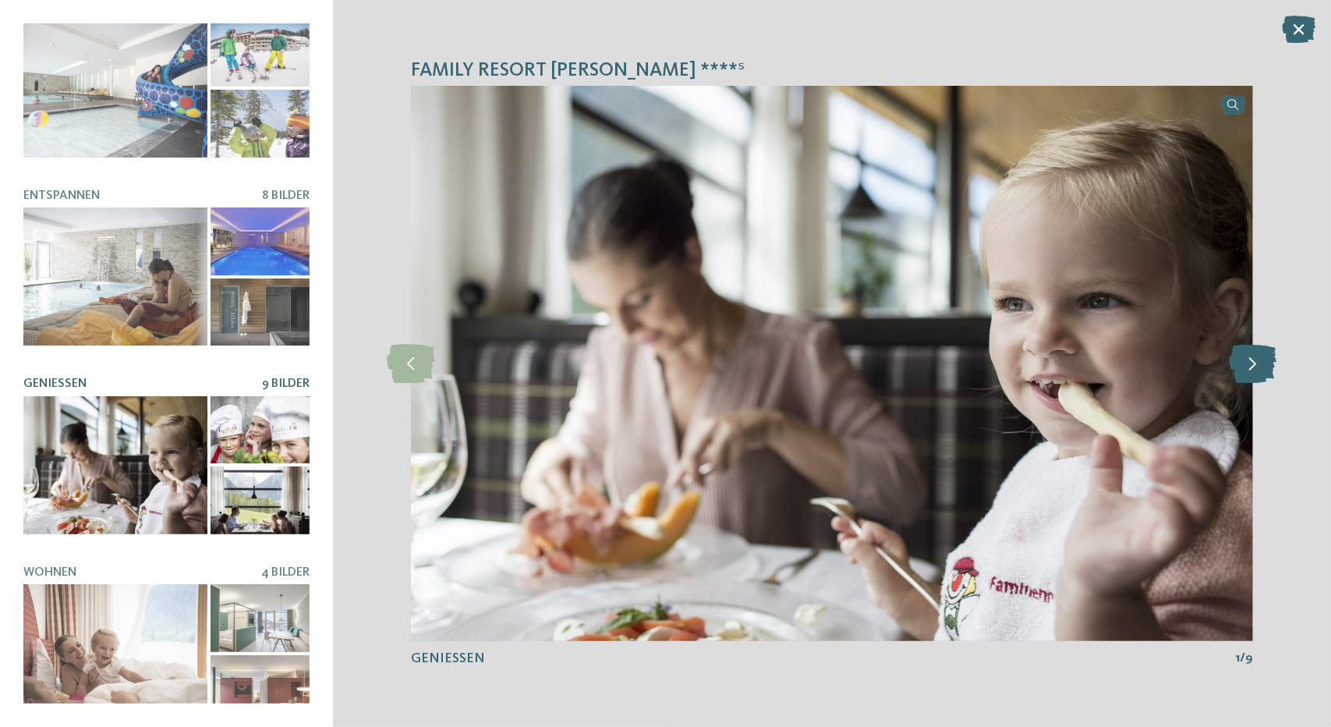
click at [1249, 361] on icon at bounding box center [1254, 363] width 48 height 39
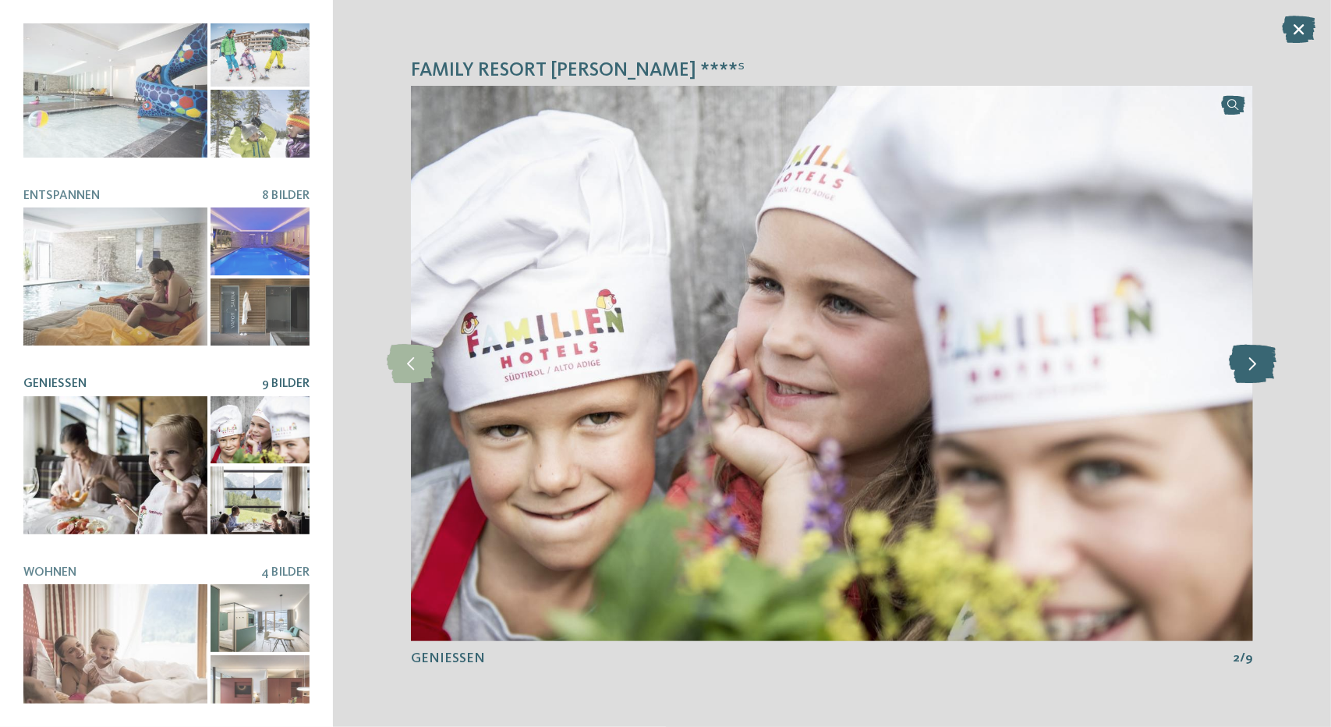
click at [1250, 359] on icon at bounding box center [1254, 363] width 48 height 39
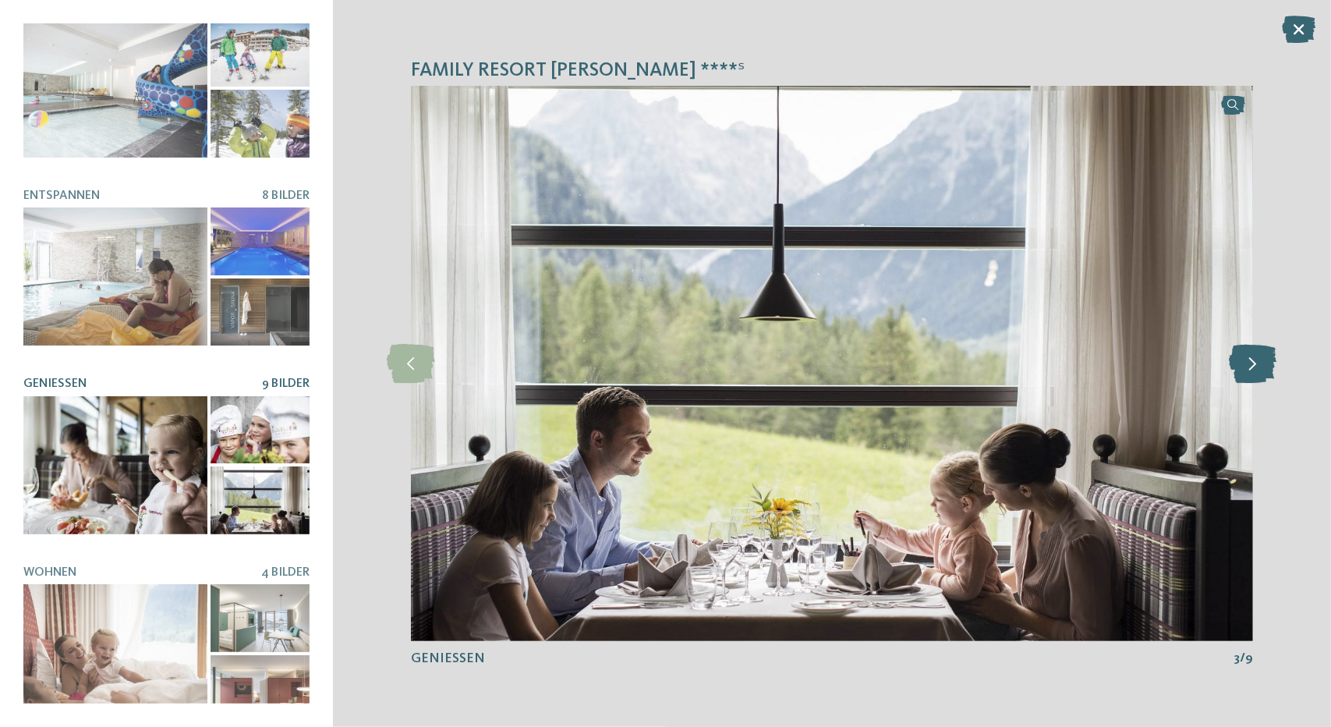
click at [1251, 359] on icon at bounding box center [1254, 363] width 48 height 39
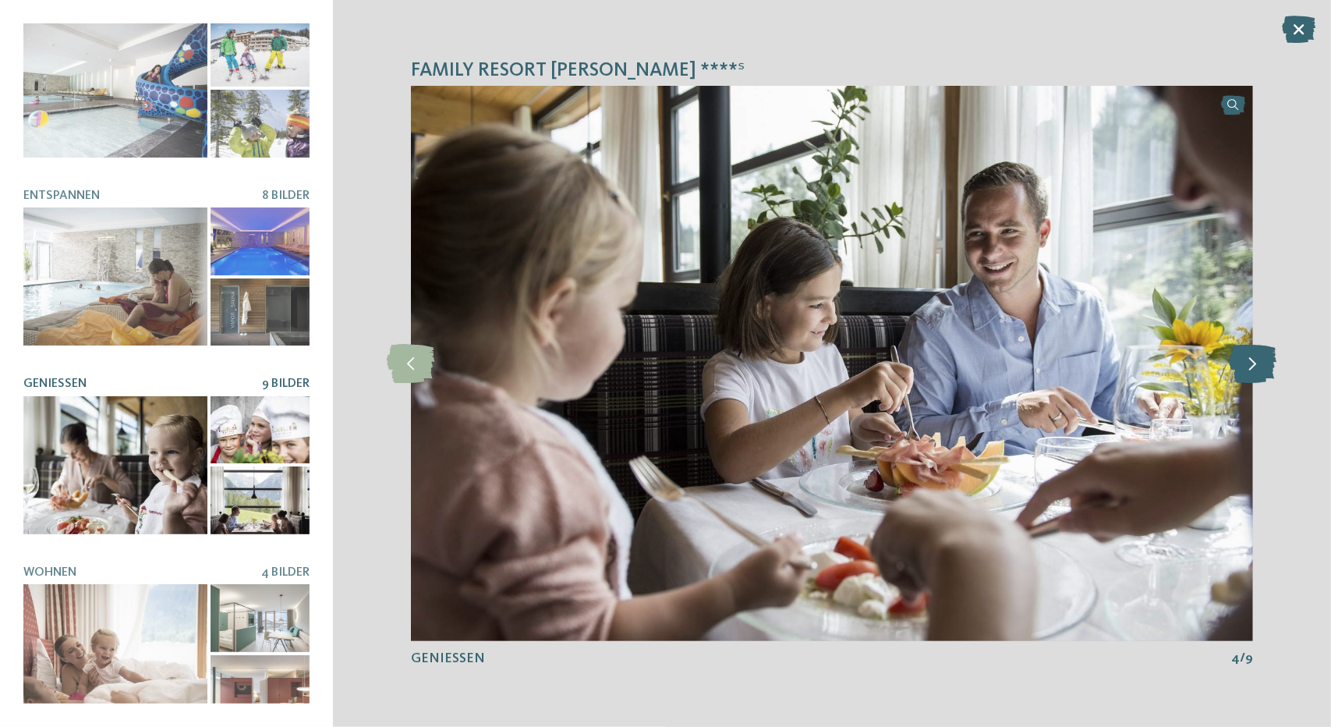
click at [1251, 359] on icon at bounding box center [1254, 363] width 48 height 39
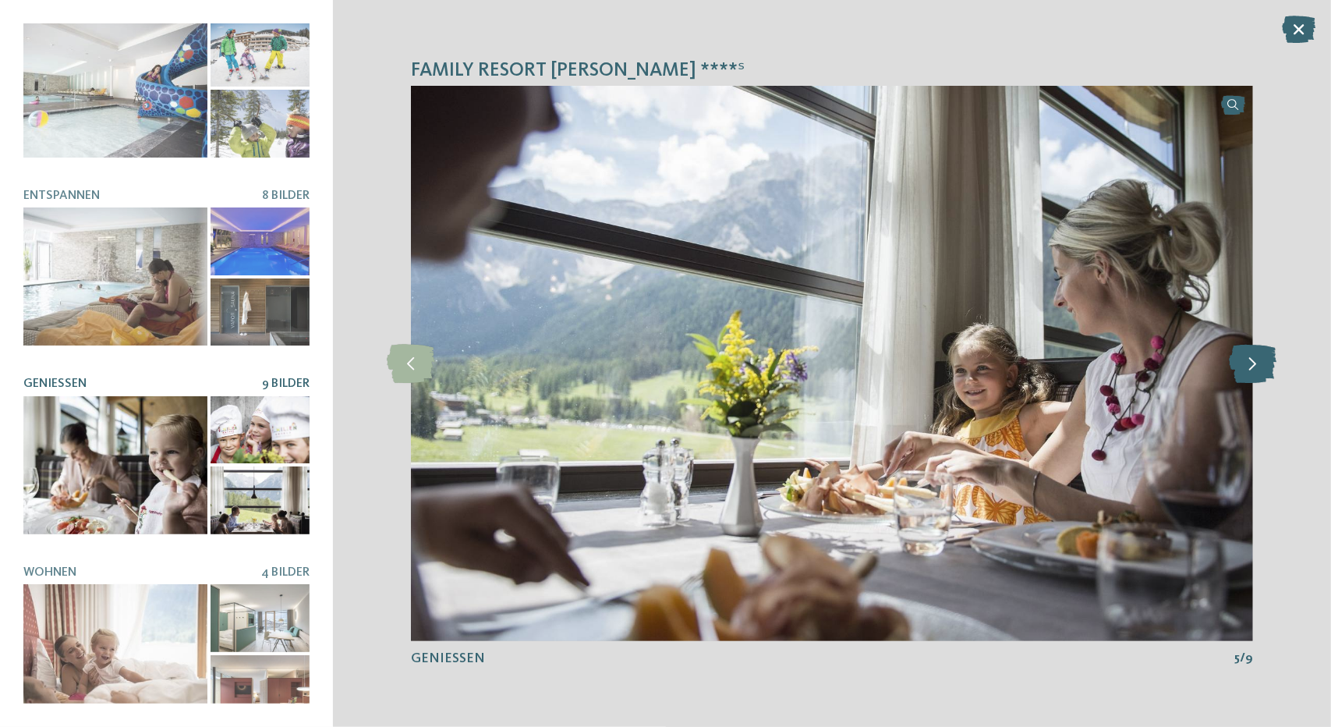
click at [1252, 359] on icon at bounding box center [1254, 363] width 48 height 39
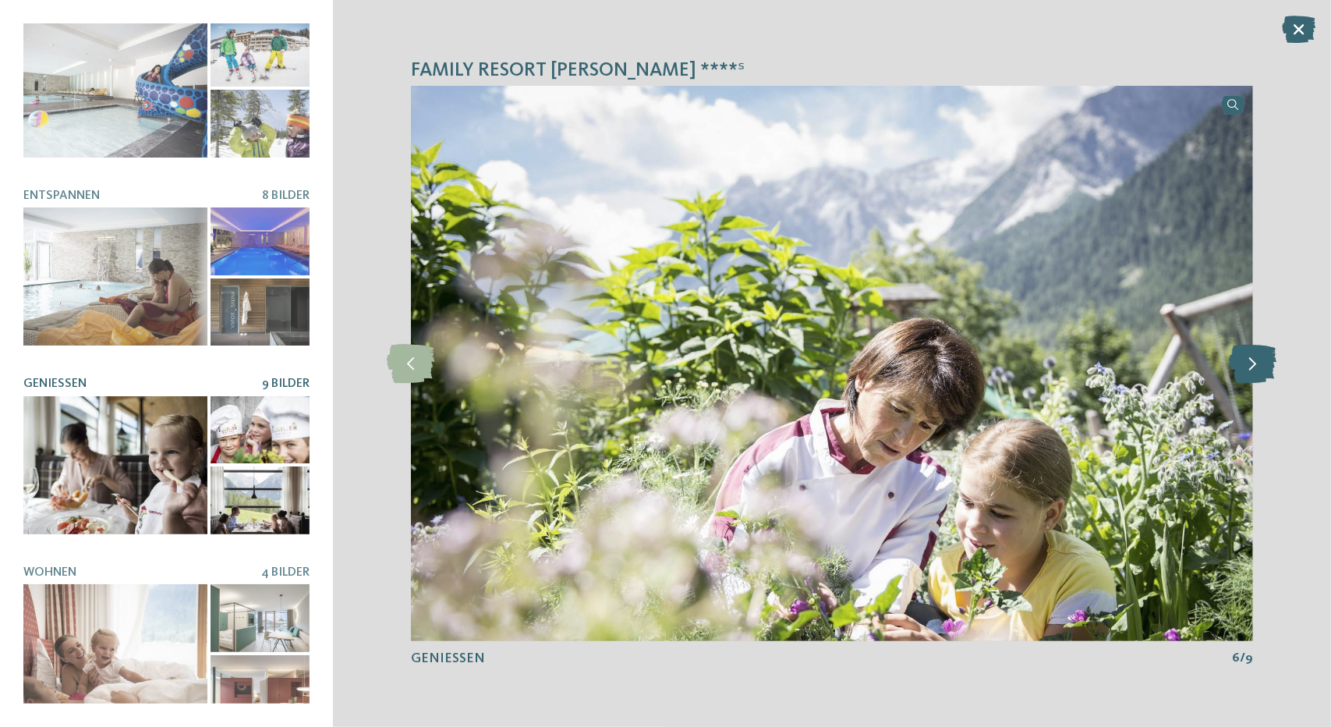
click at [1252, 359] on icon at bounding box center [1254, 363] width 48 height 39
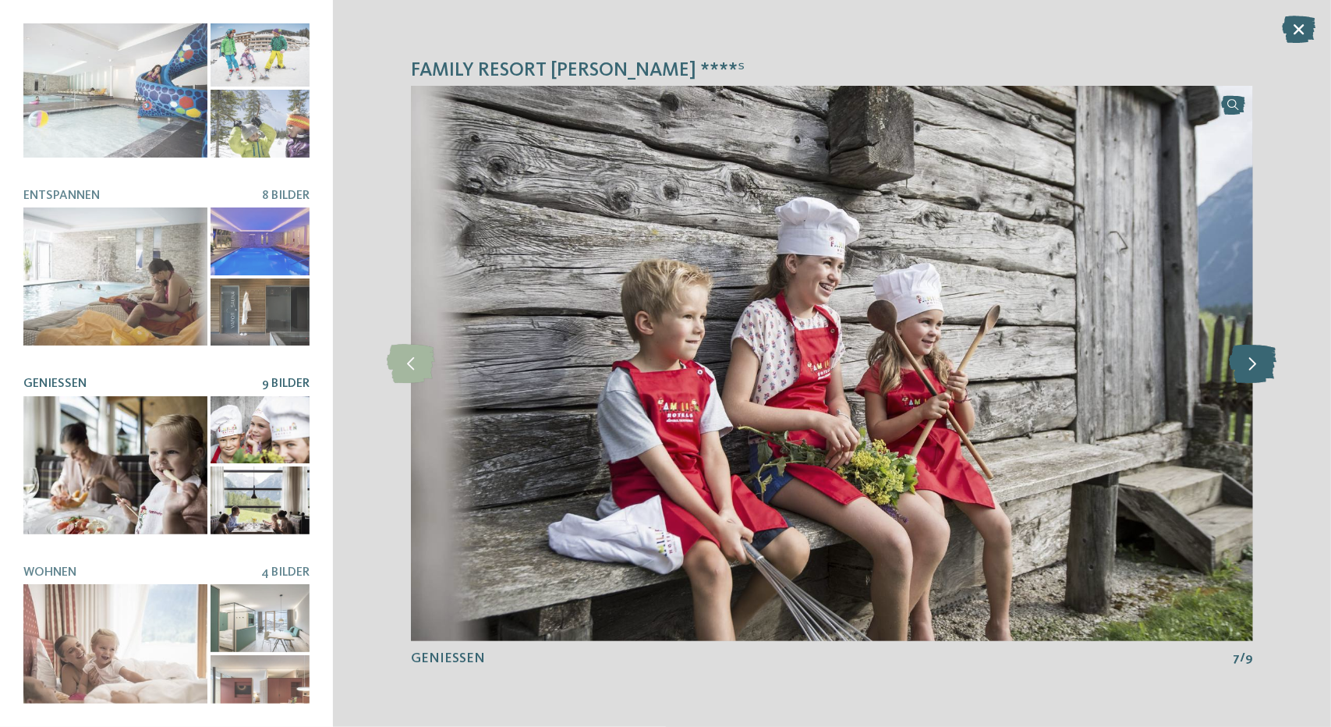
click at [1252, 359] on icon at bounding box center [1254, 363] width 48 height 39
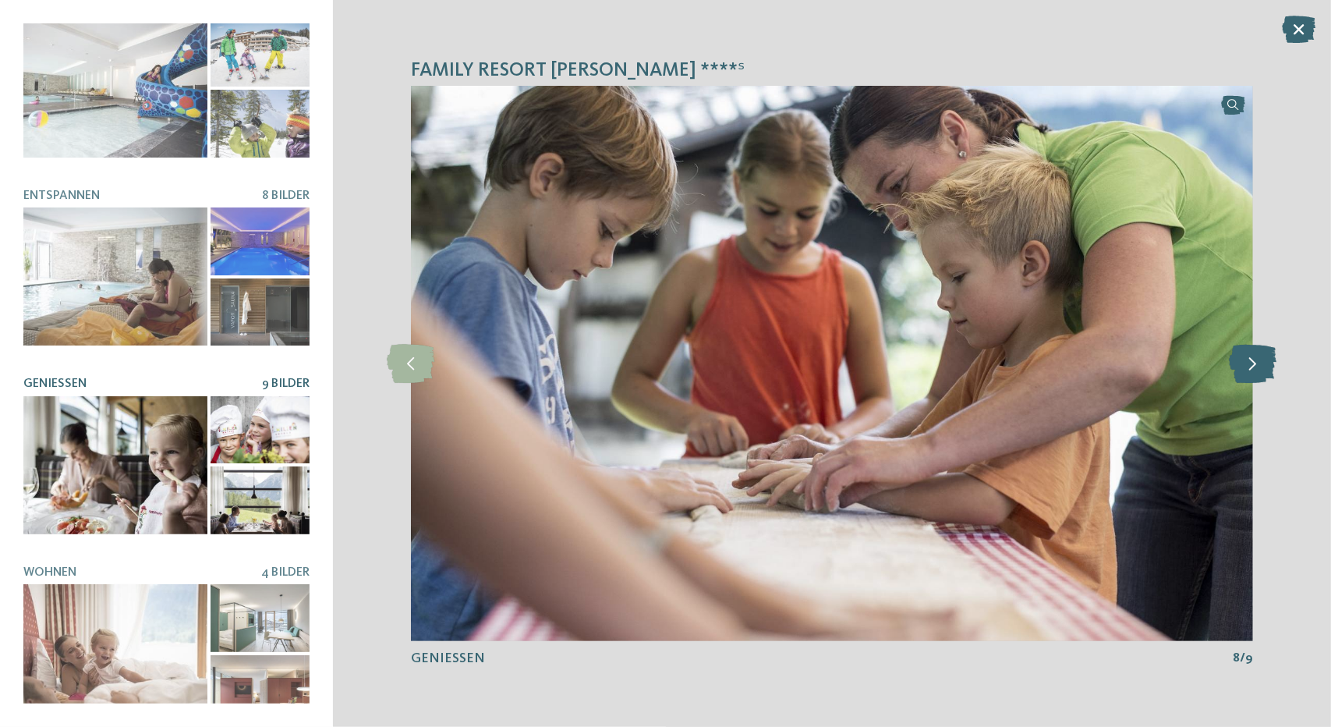
click at [1252, 359] on icon at bounding box center [1254, 363] width 48 height 39
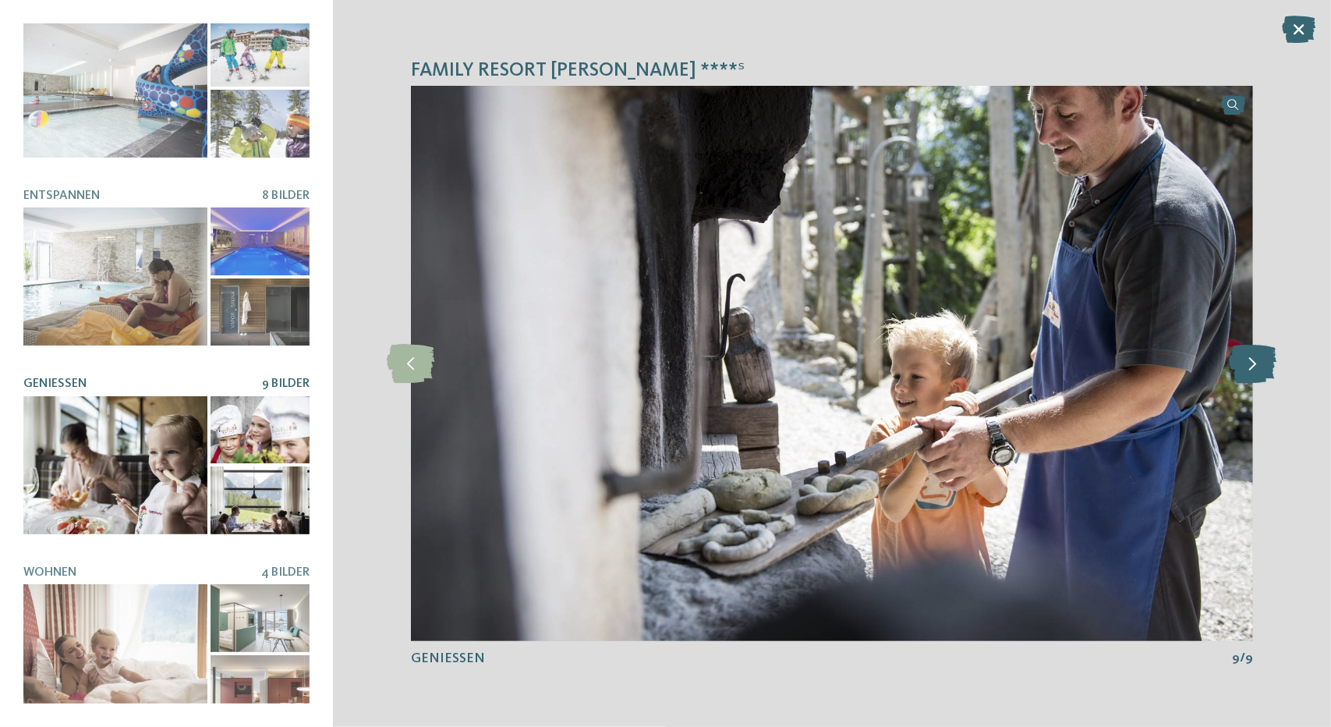
click at [1252, 359] on icon at bounding box center [1254, 363] width 48 height 39
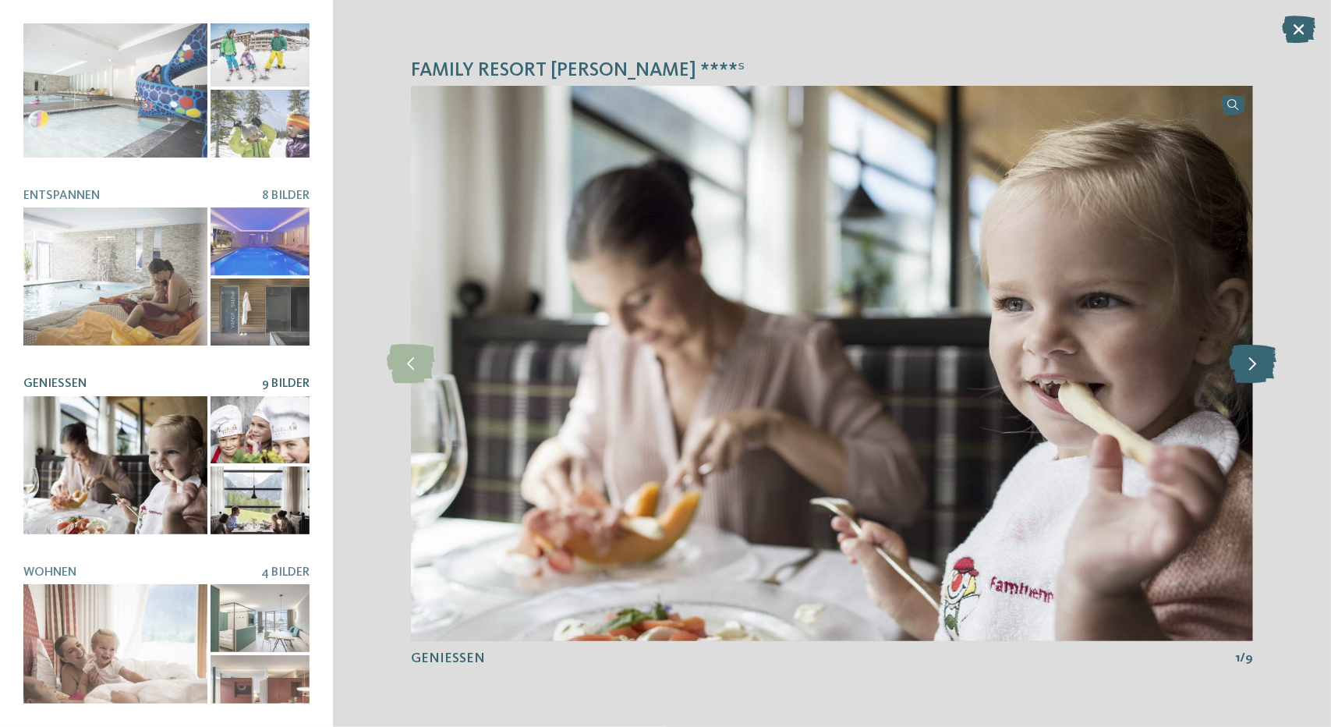
click at [1252, 359] on icon at bounding box center [1254, 363] width 48 height 39
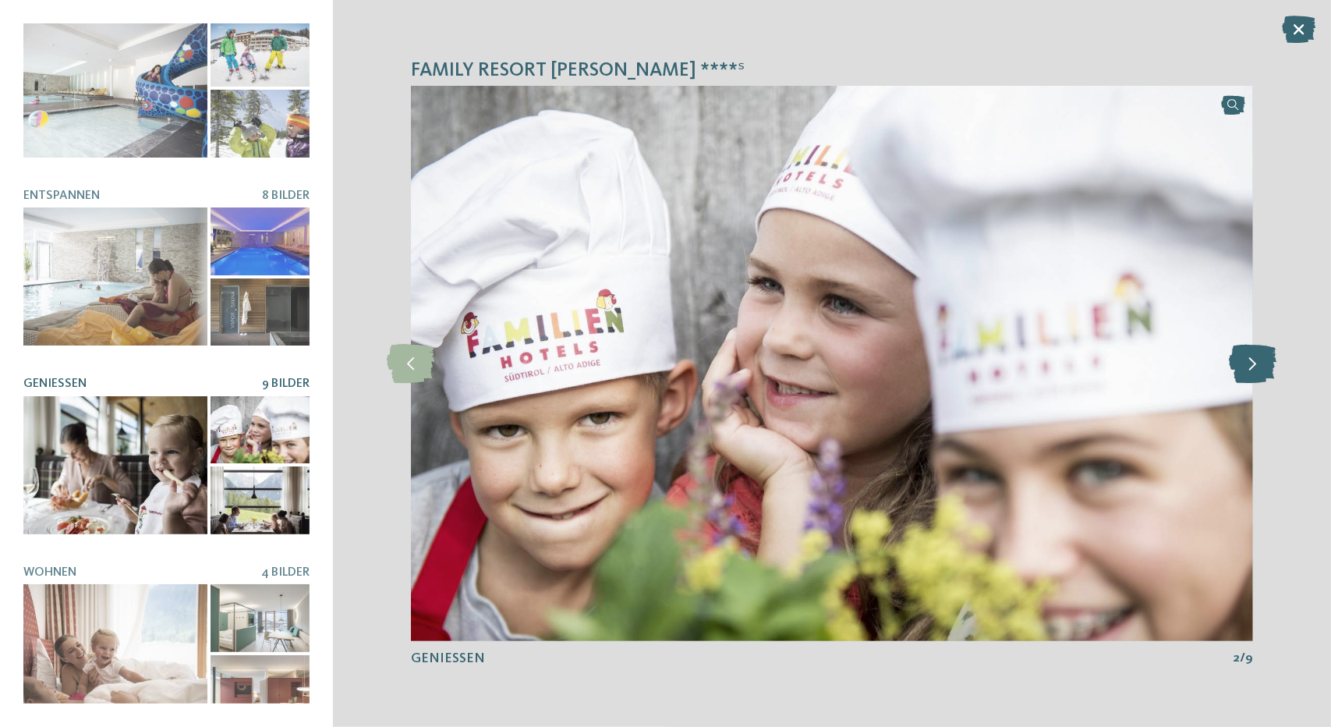
click at [1252, 359] on icon at bounding box center [1254, 363] width 48 height 39
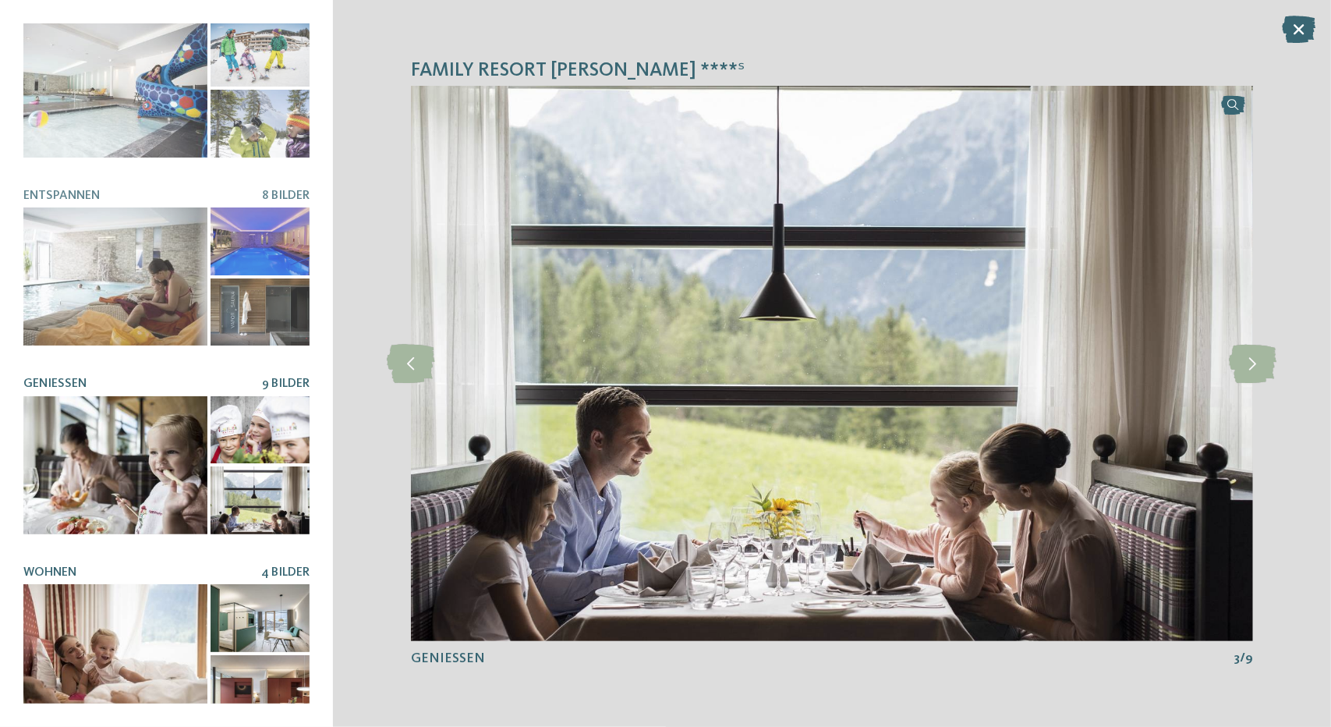
click at [116, 626] on div at bounding box center [115, 653] width 184 height 138
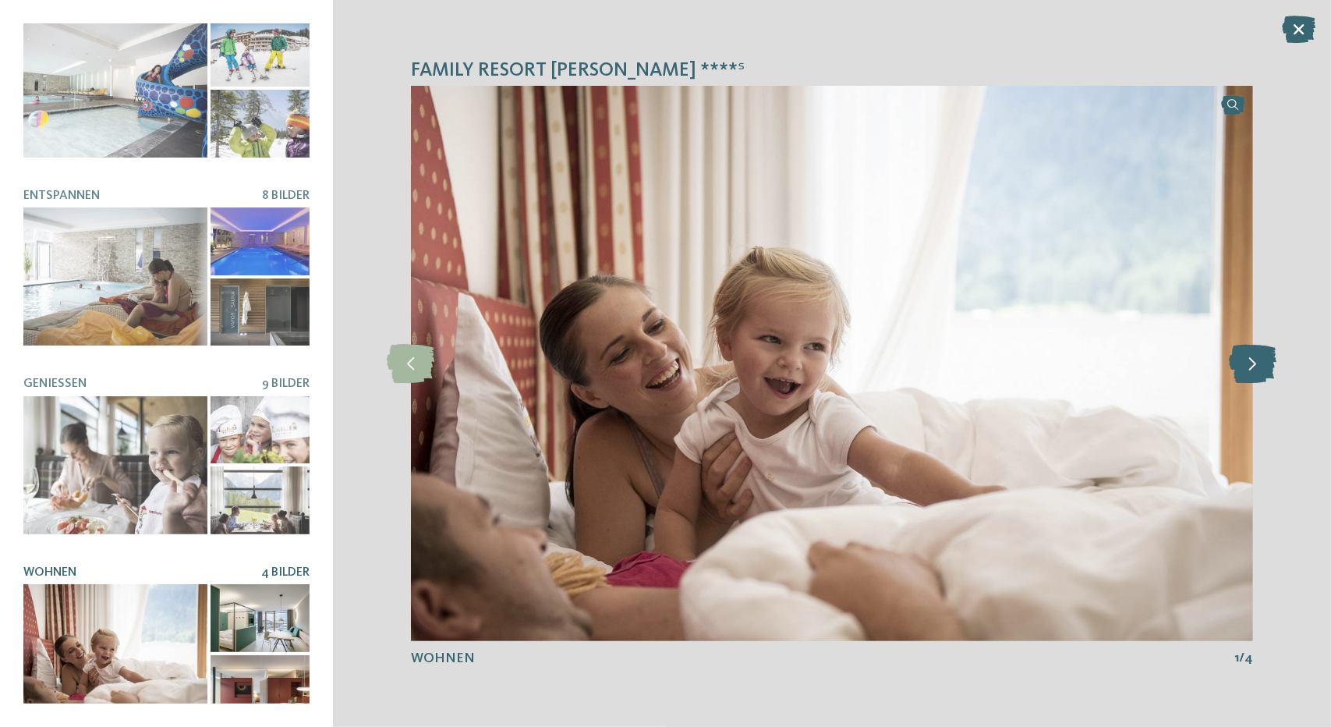
click at [1265, 356] on icon at bounding box center [1254, 363] width 48 height 39
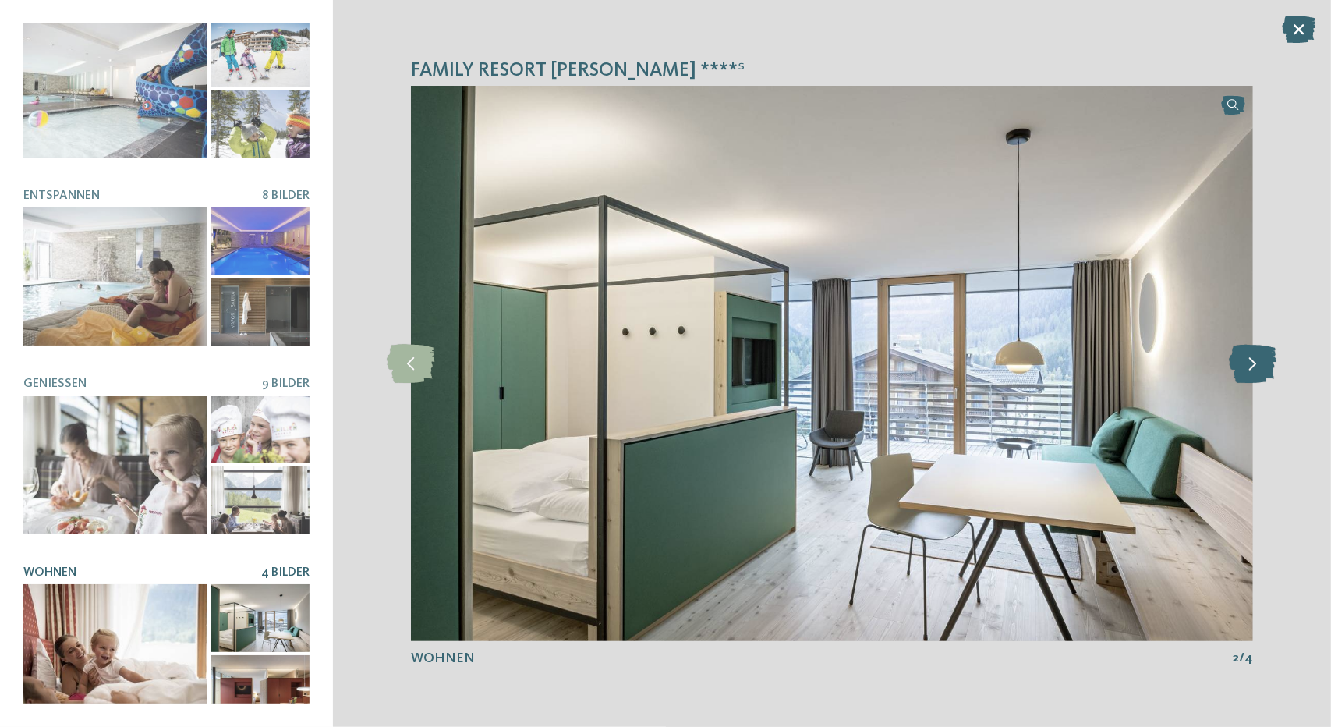
click at [1262, 356] on icon at bounding box center [1254, 363] width 48 height 39
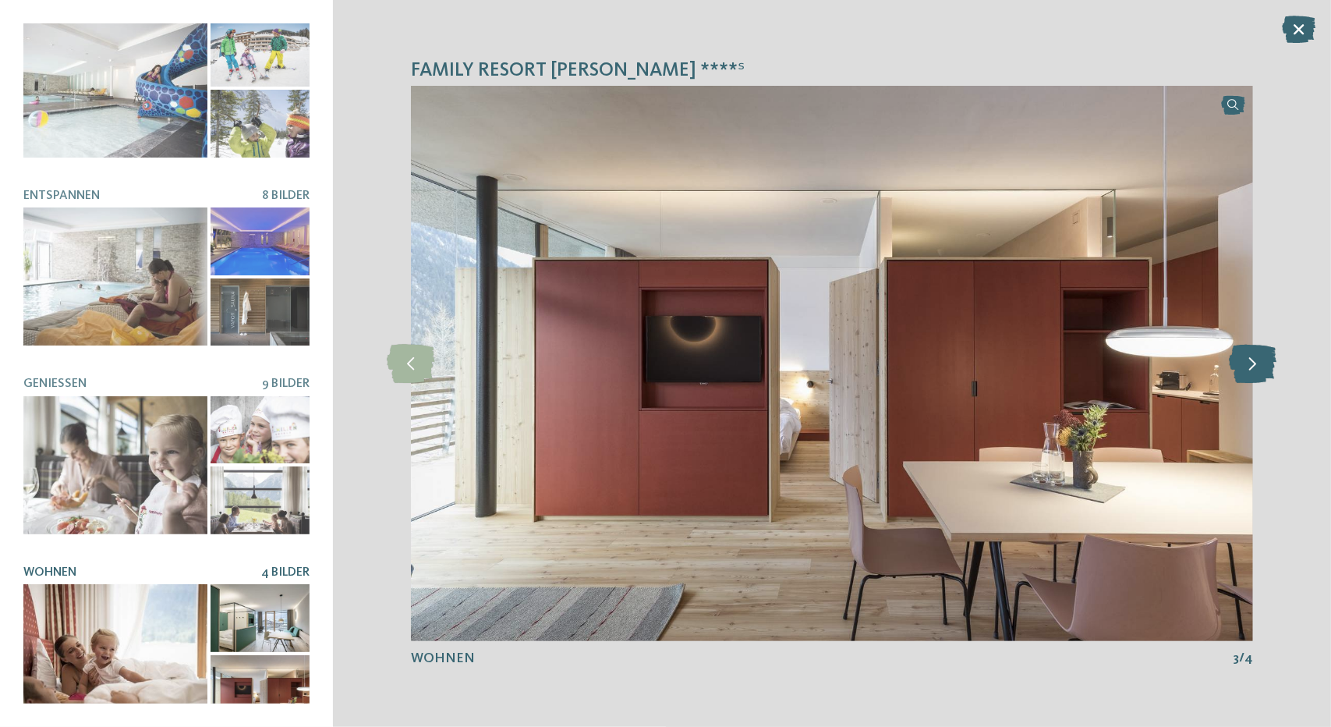
click at [1262, 356] on icon at bounding box center [1254, 363] width 48 height 39
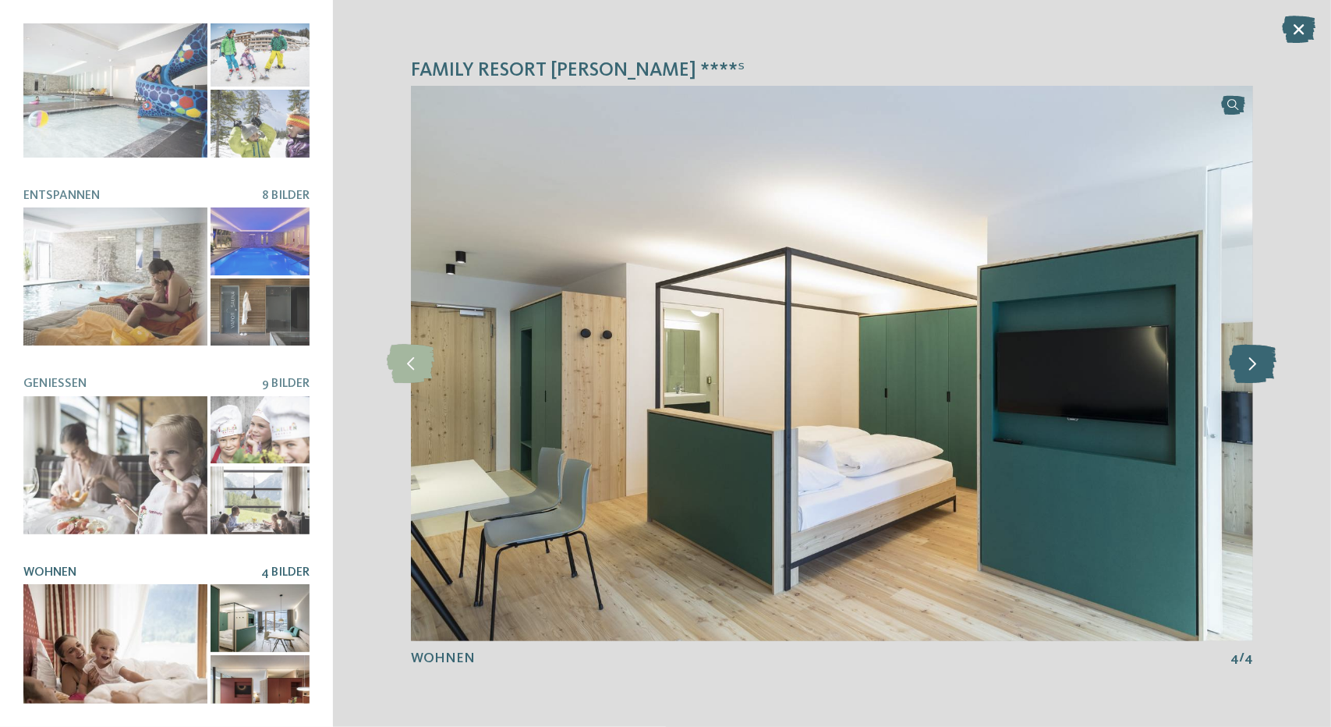
click at [1262, 356] on icon at bounding box center [1254, 363] width 48 height 39
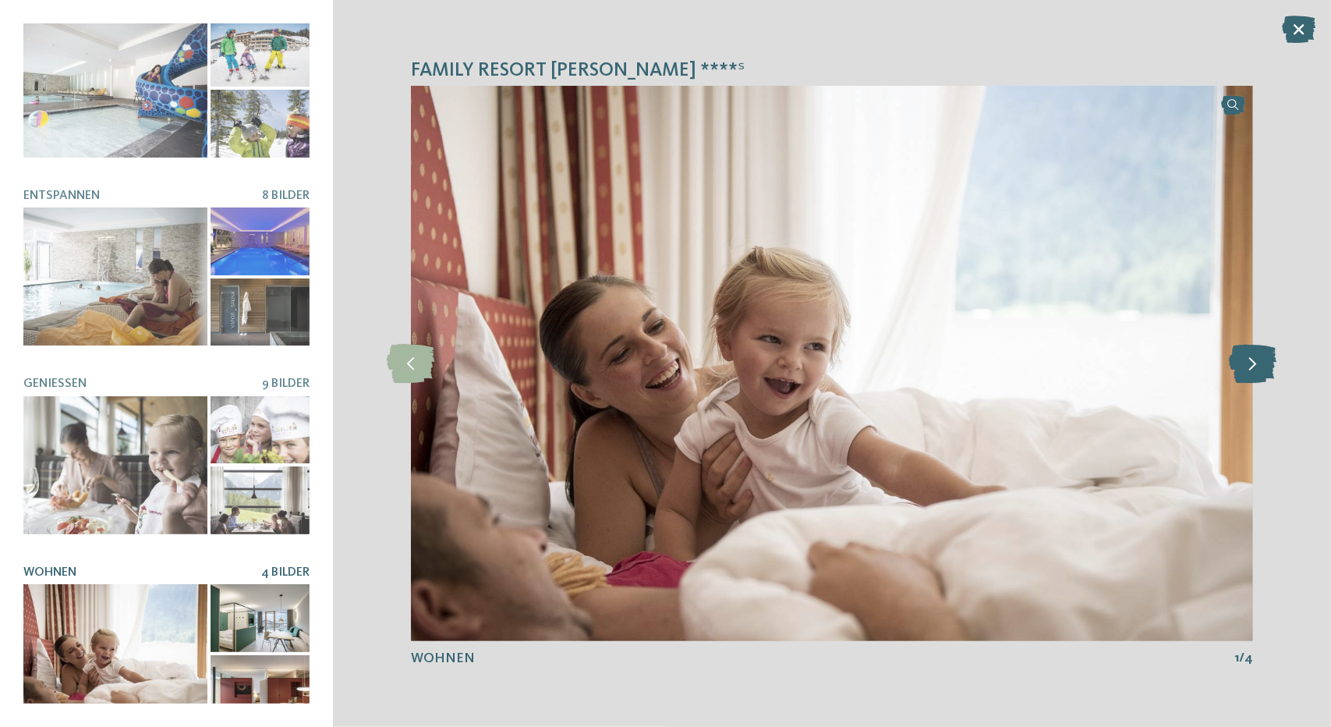
click at [1262, 356] on icon at bounding box center [1254, 363] width 48 height 39
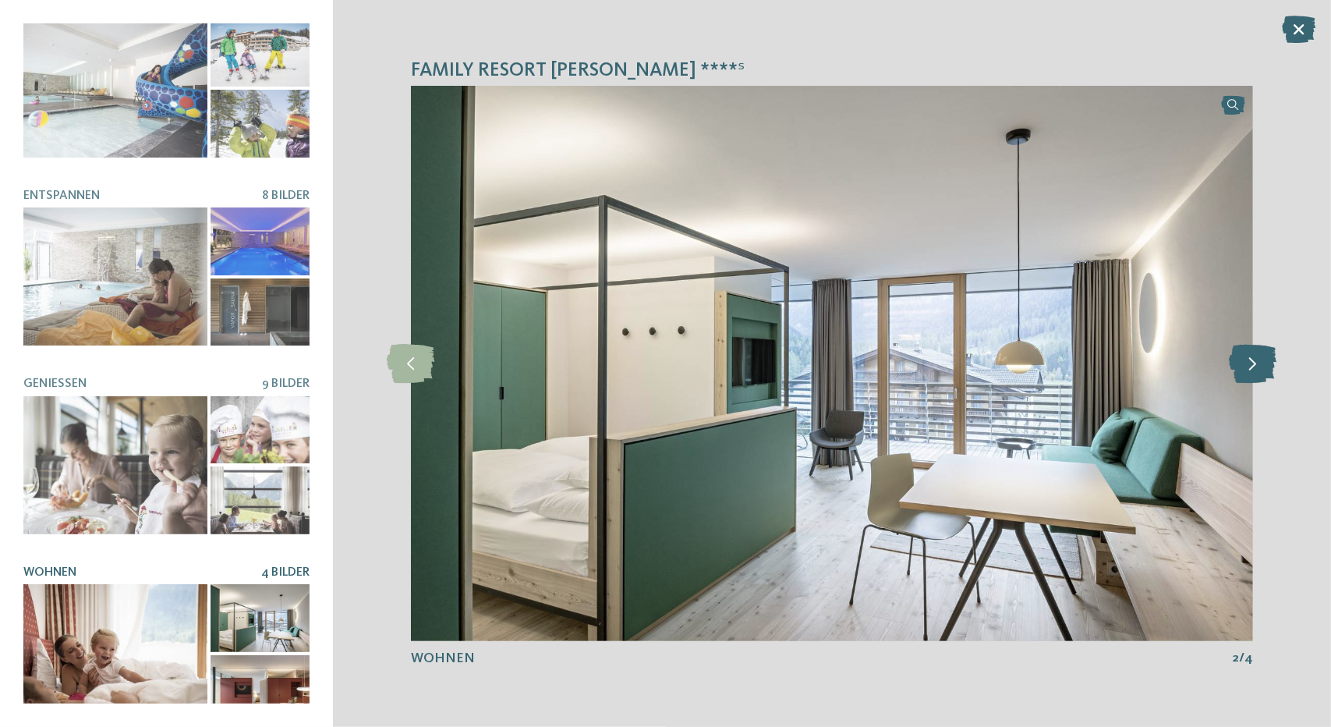
click at [1262, 356] on icon at bounding box center [1254, 363] width 48 height 39
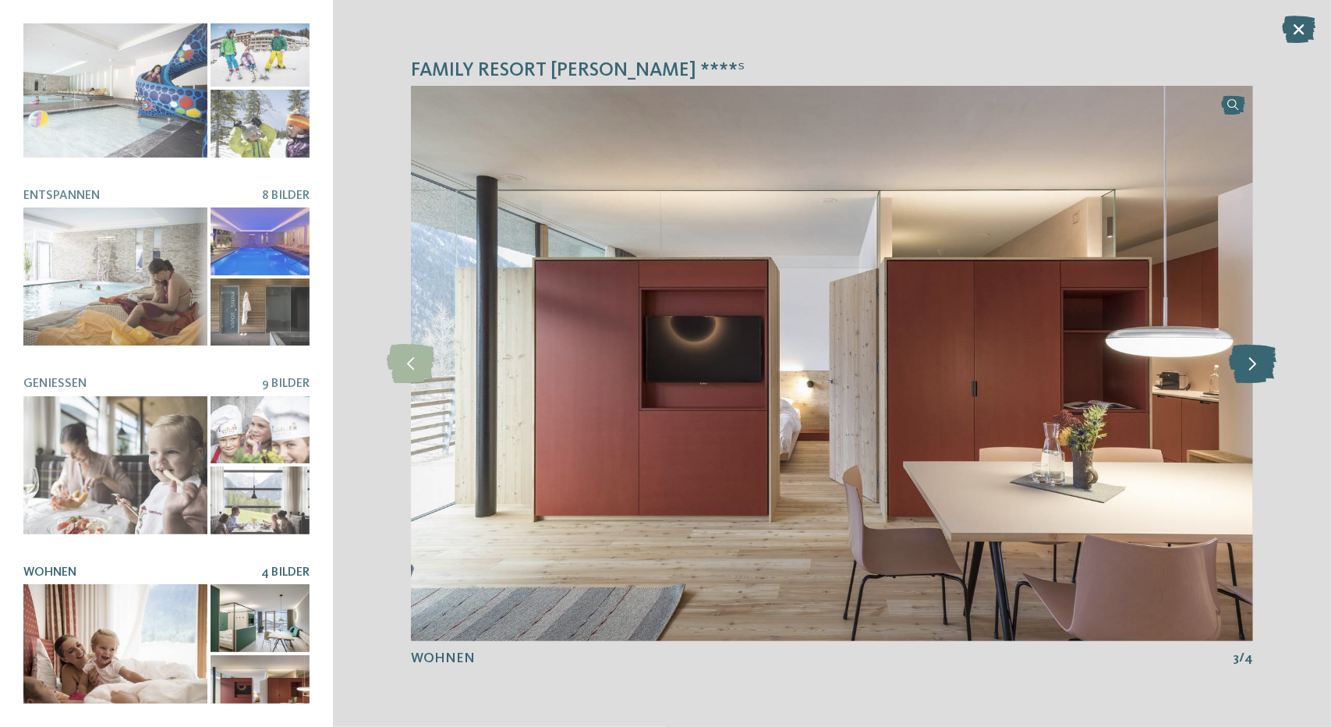
click at [1262, 356] on icon at bounding box center [1254, 363] width 48 height 39
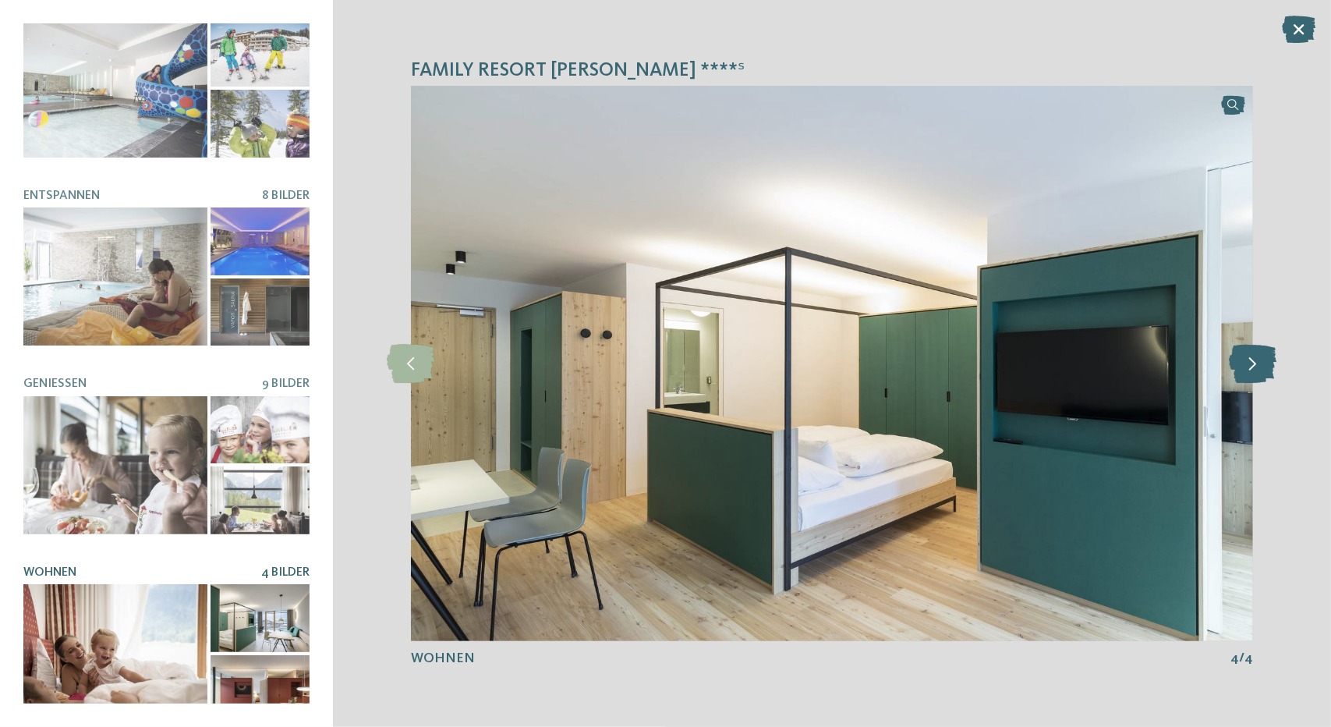
click at [1262, 356] on icon at bounding box center [1254, 363] width 48 height 39
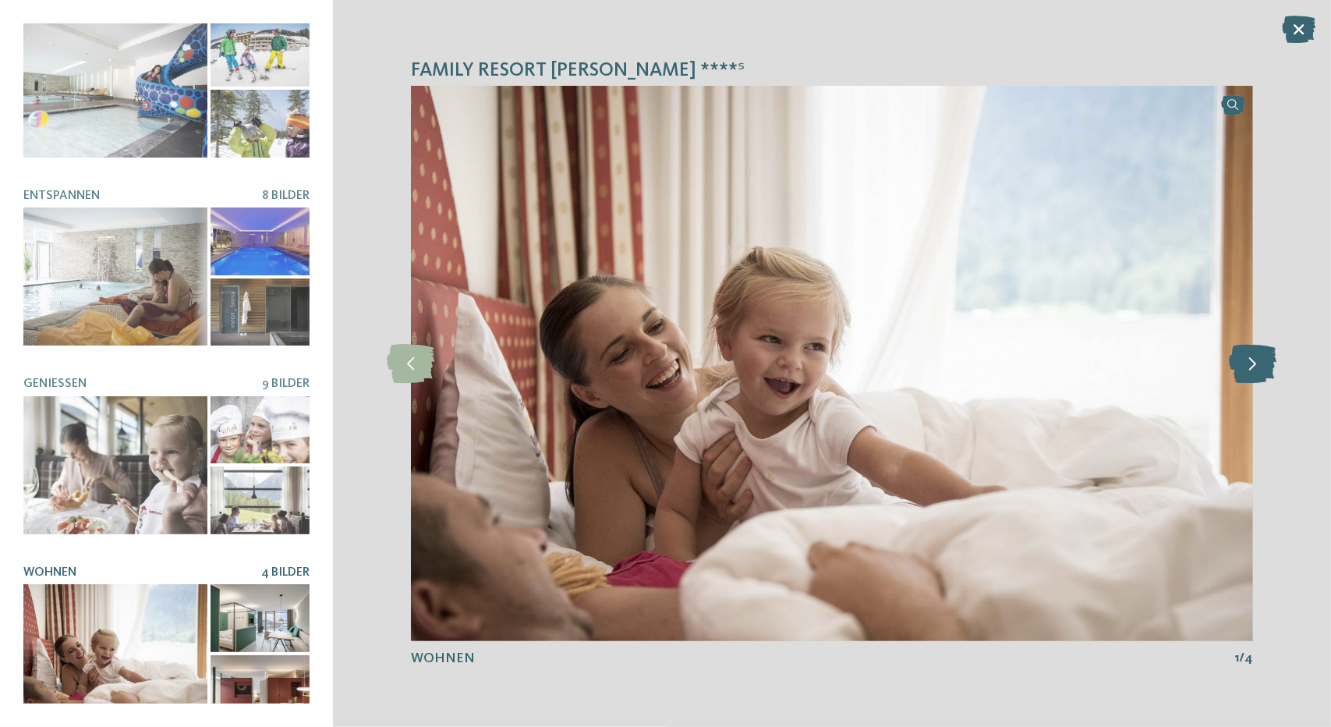
click at [1262, 356] on icon at bounding box center [1254, 363] width 48 height 39
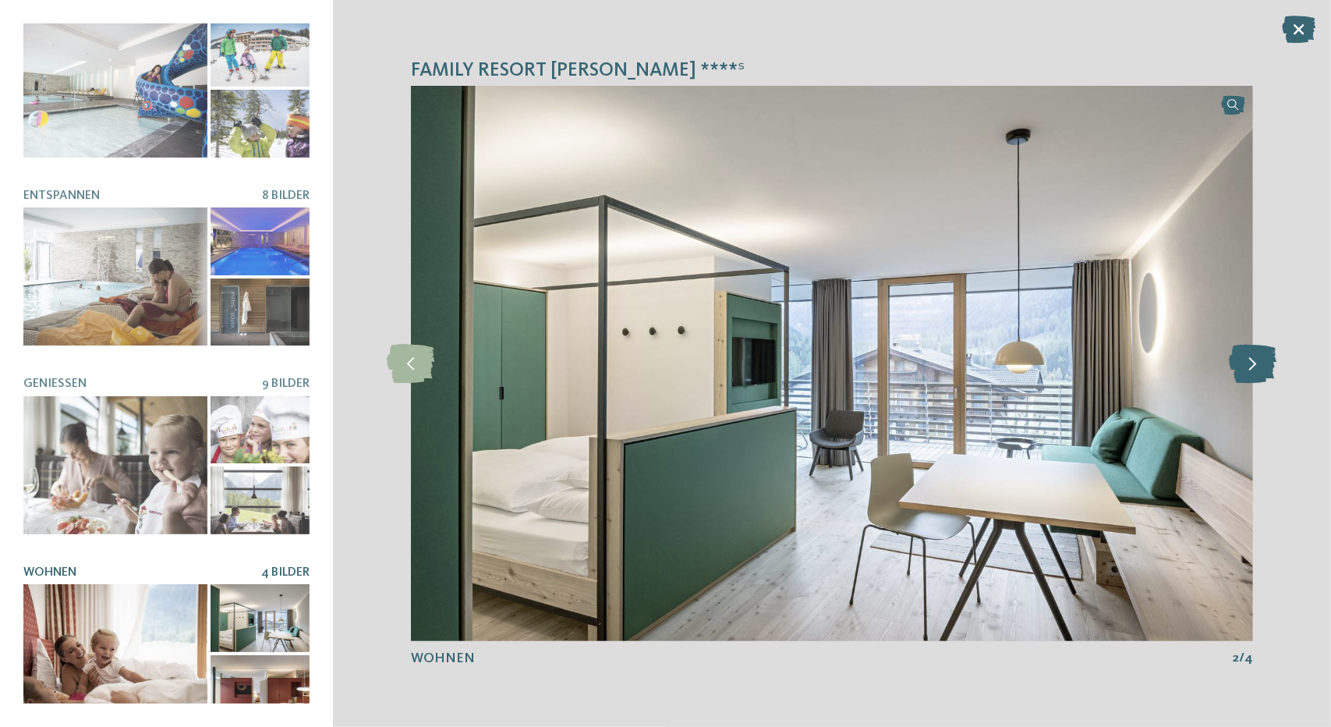
click at [1262, 356] on icon at bounding box center [1254, 363] width 48 height 39
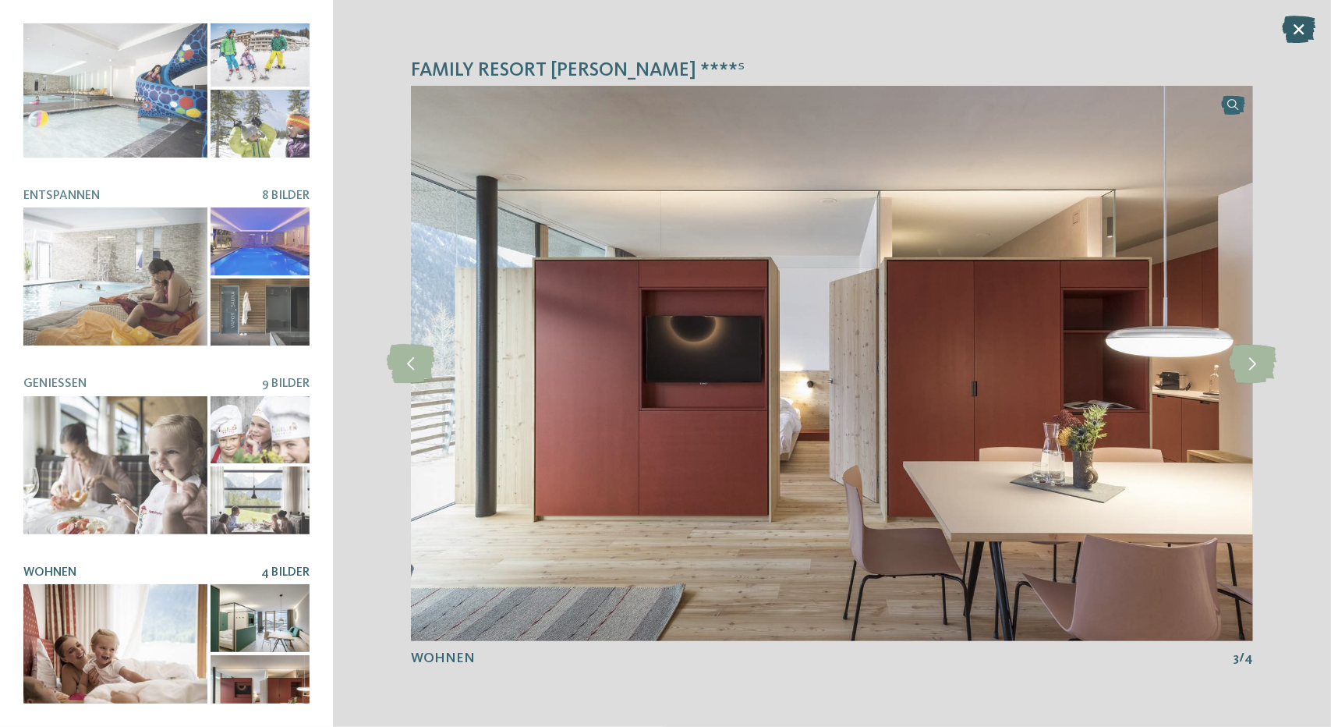
click at [1287, 16] on icon at bounding box center [1299, 29] width 34 height 27
